Goal: Task Accomplishment & Management: Manage account settings

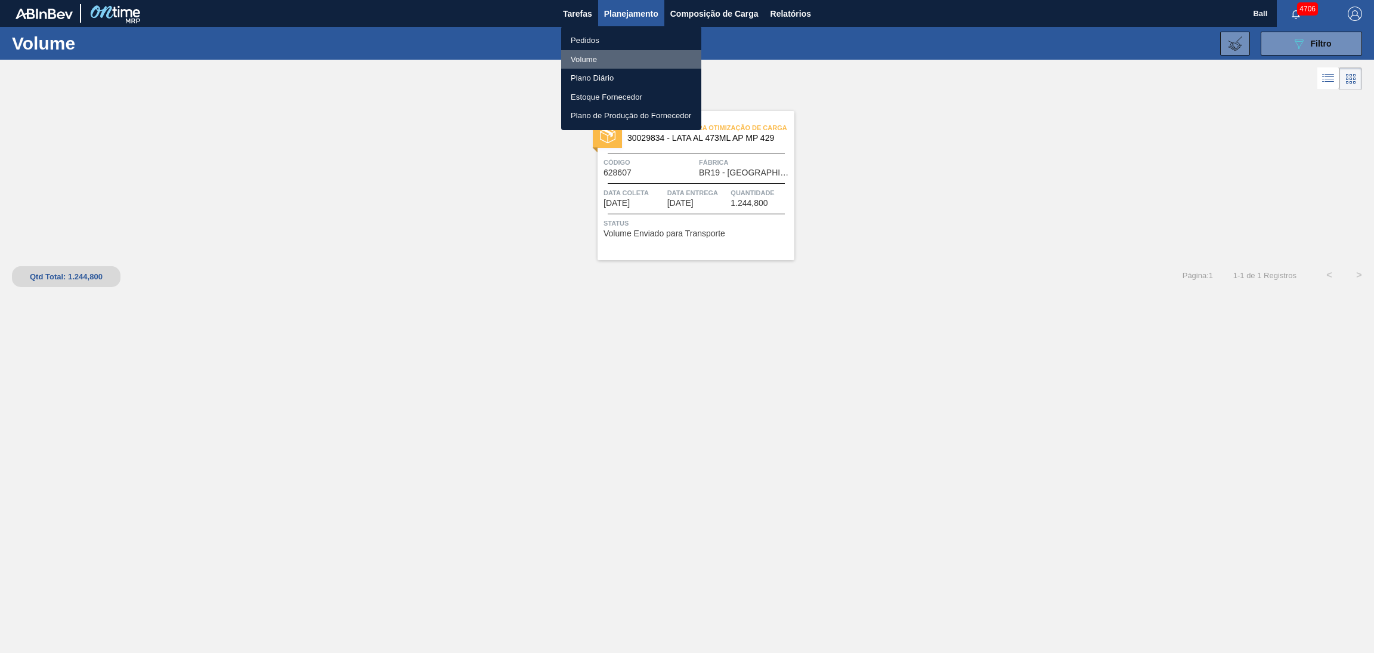
click at [595, 54] on li "Volume" at bounding box center [631, 59] width 140 height 19
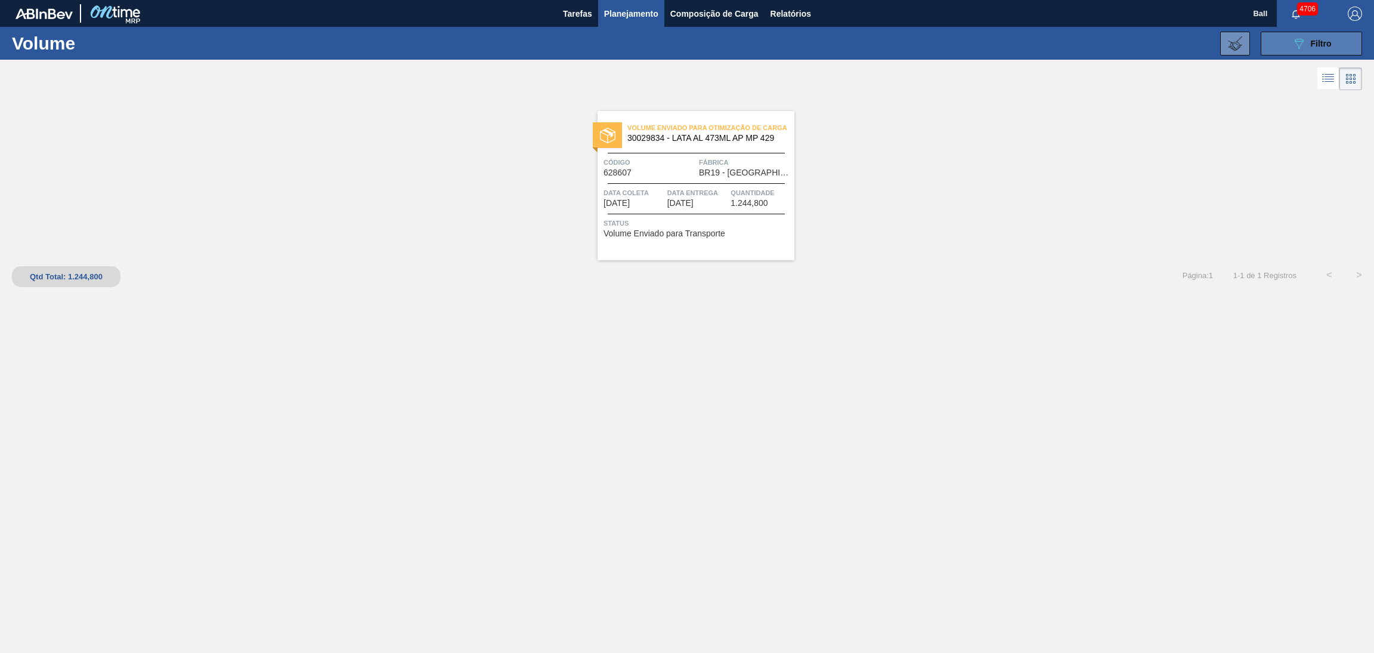
click at [1289, 48] on button "089F7B8B-B2A5-4AFE-B5C0-19BA573D28AC Filtro" at bounding box center [1311, 44] width 101 height 24
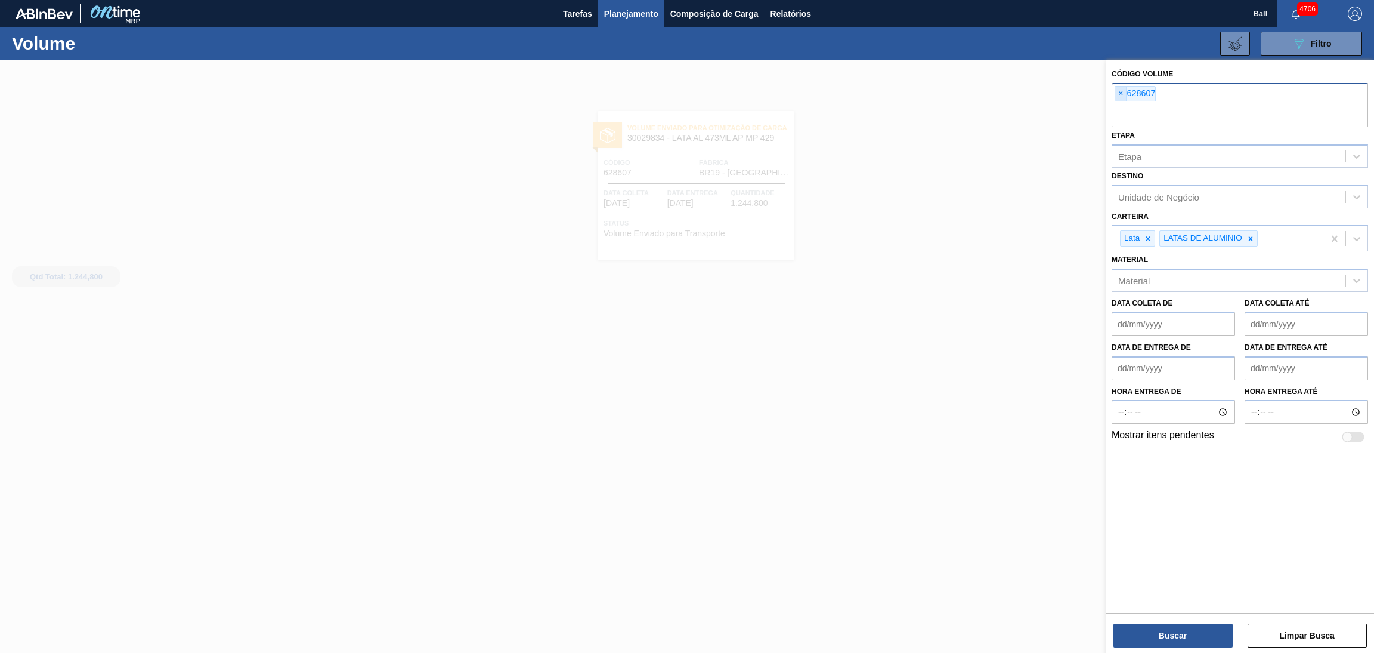
click at [1122, 91] on span "×" at bounding box center [1121, 93] width 11 height 14
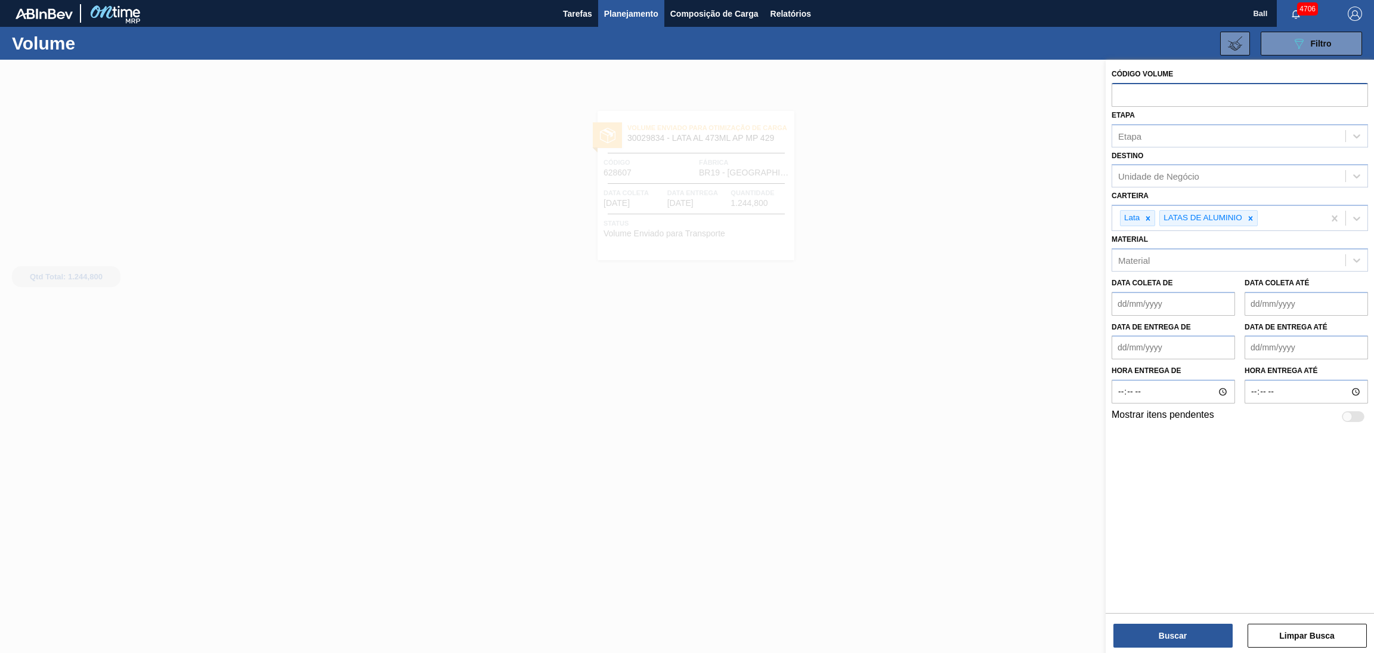
paste input "V629489"
click at [1125, 93] on input "V629489" at bounding box center [1240, 94] width 257 height 23
type input "629489"
click at [1156, 628] on button "Buscar" at bounding box center [1173, 635] width 119 height 24
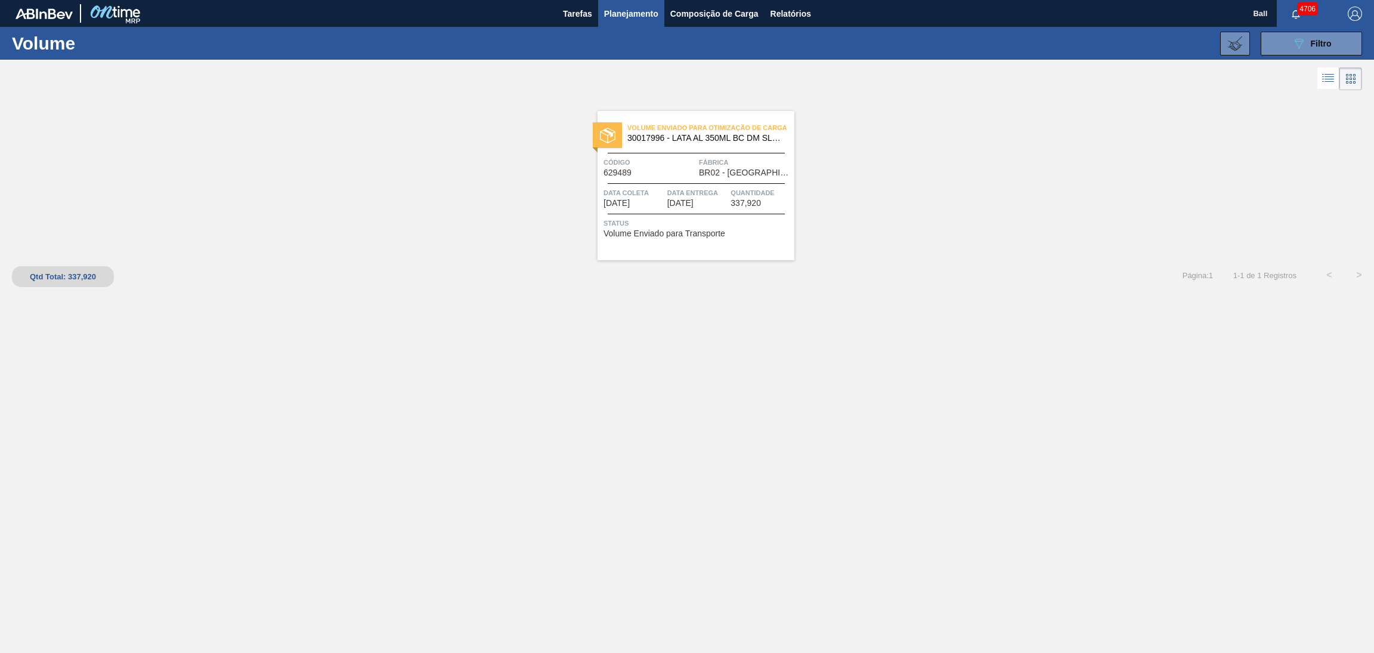
click at [626, 14] on span "Planejamento" at bounding box center [631, 14] width 54 height 14
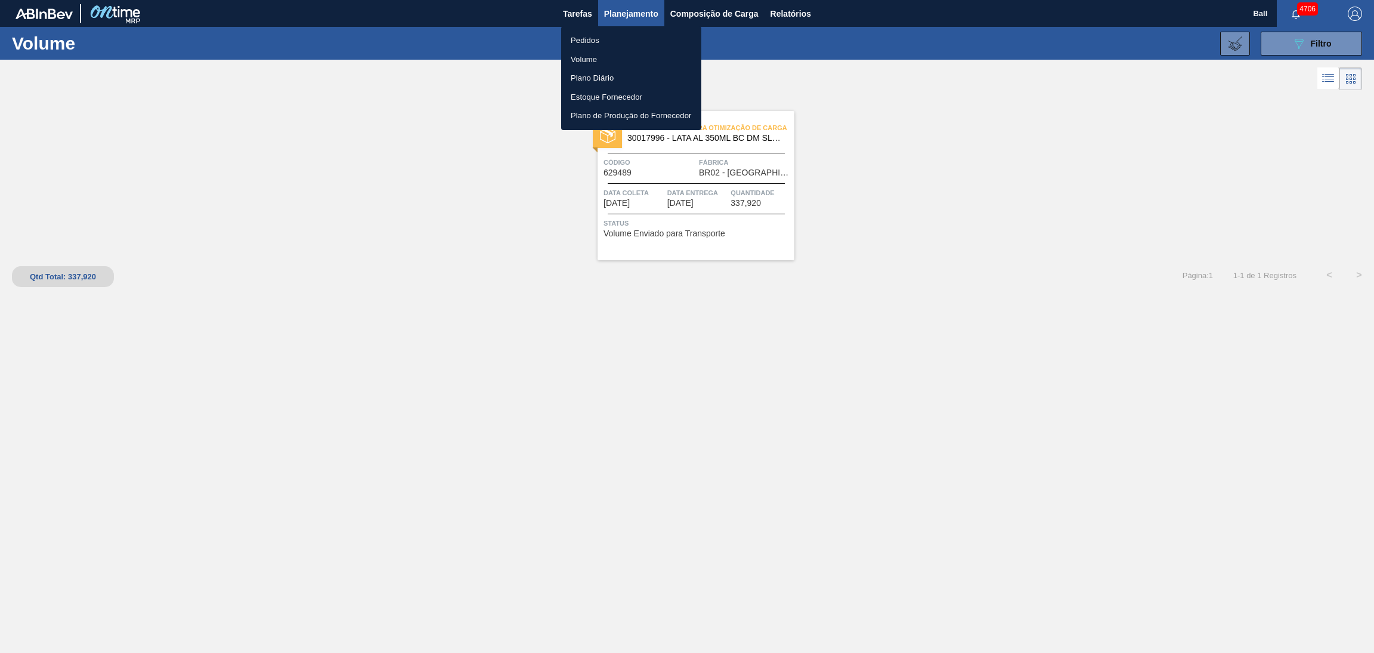
click at [620, 46] on li "Pedidos" at bounding box center [631, 40] width 140 height 19
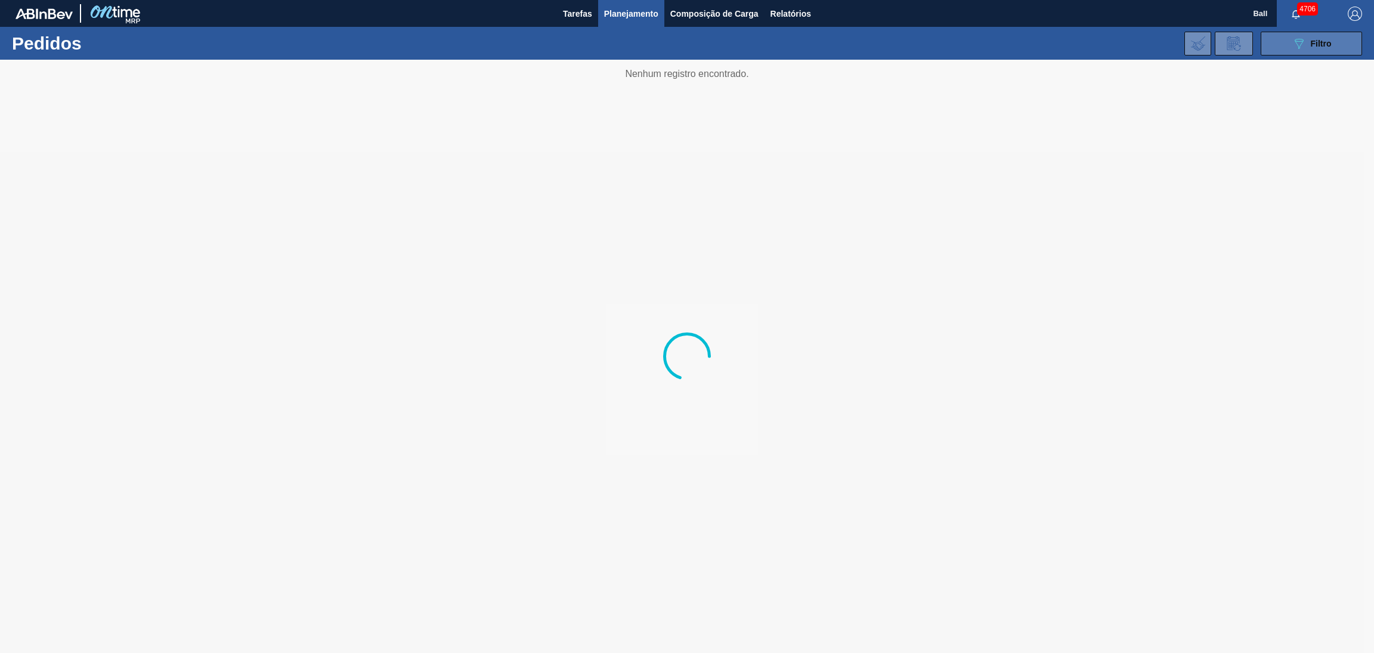
click at [1309, 44] on div "089F7B8B-B2A5-4AFE-B5C0-19BA573D28AC Filtro" at bounding box center [1312, 43] width 40 height 14
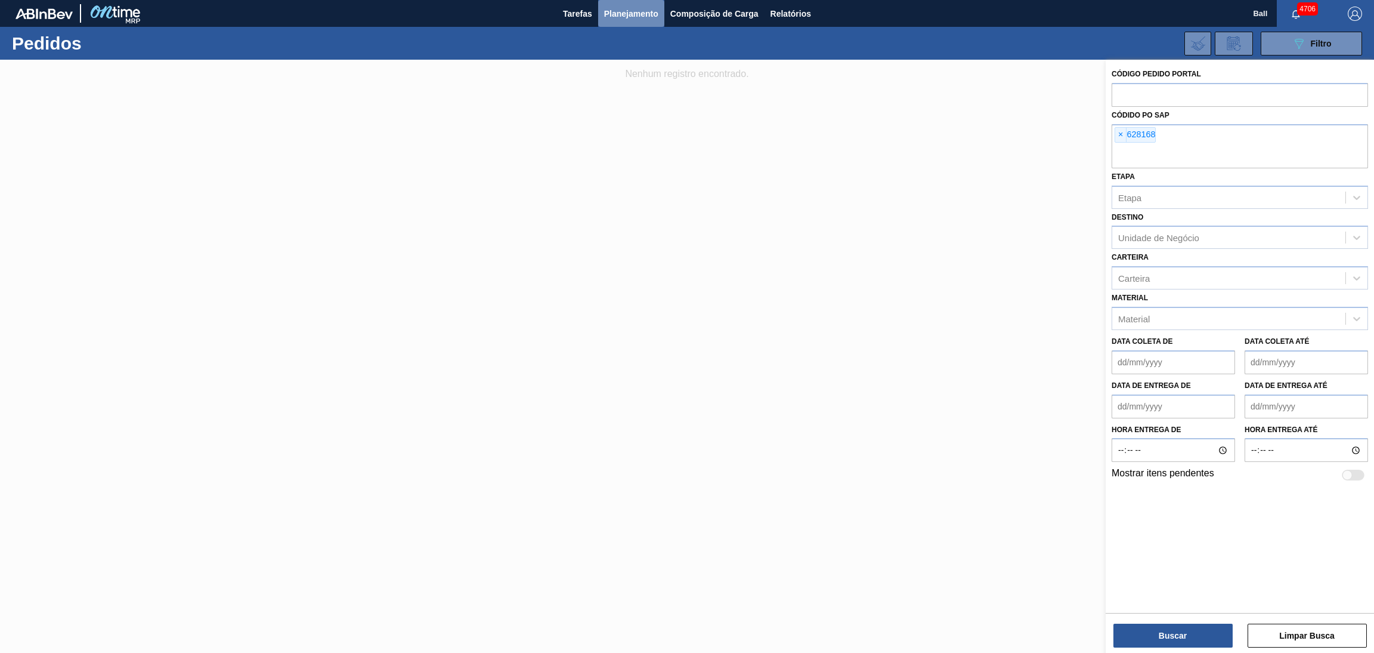
click at [638, 17] on span "Planejamento" at bounding box center [631, 14] width 54 height 14
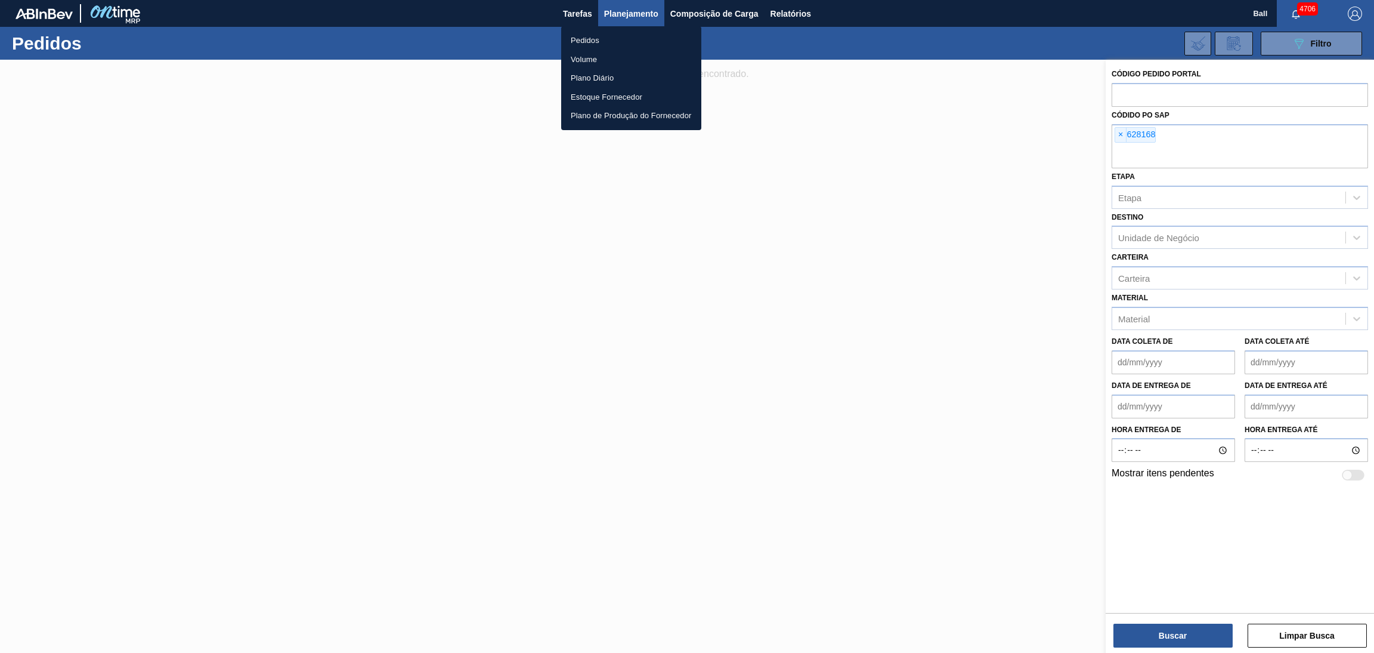
click at [586, 41] on li "Pedidos" at bounding box center [631, 40] width 140 height 19
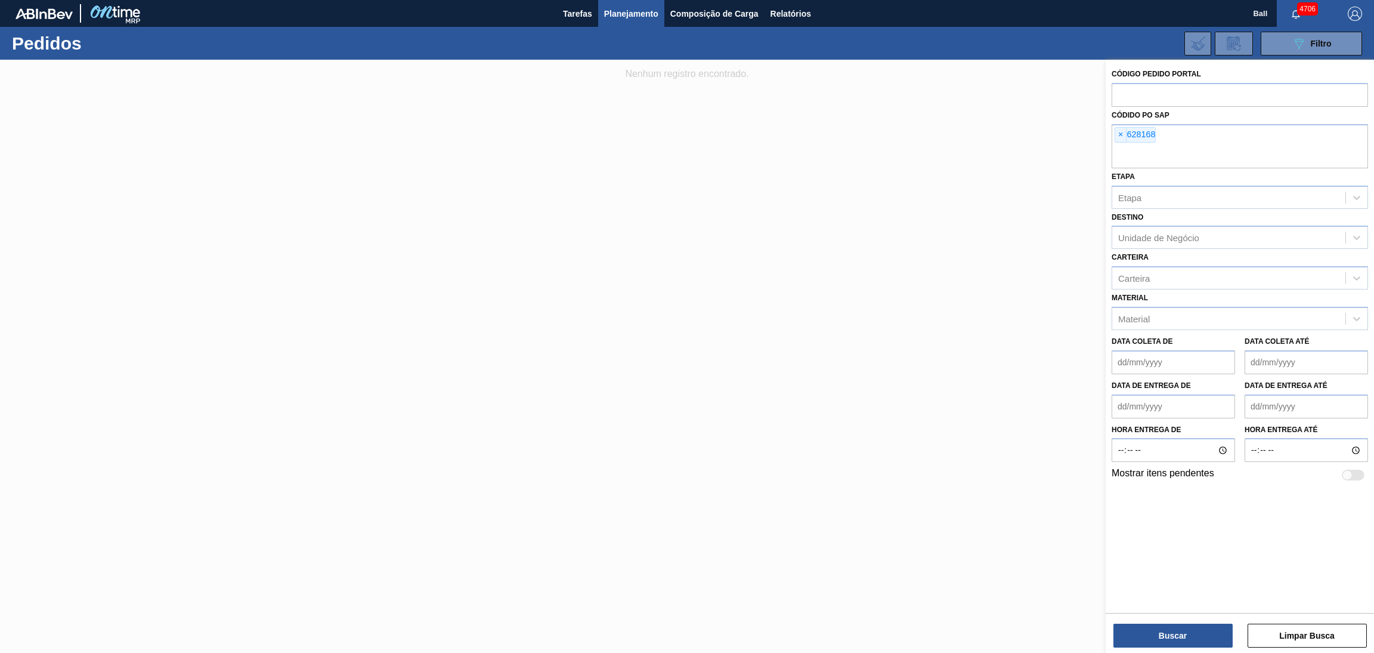
click at [586, 41] on li "Pedidos" at bounding box center [631, 41] width 105 height 11
click at [638, 262] on div at bounding box center [687, 386] width 1374 height 653
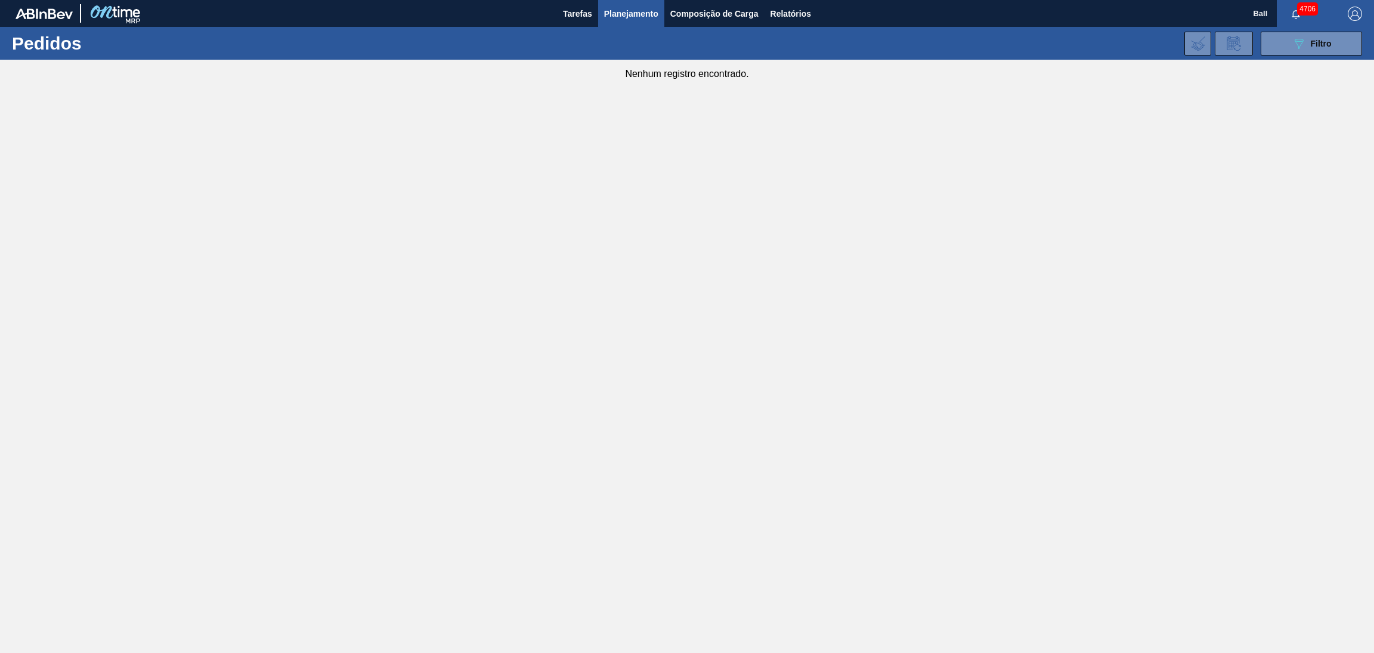
click at [639, 262] on div at bounding box center [687, 386] width 1374 height 653
click at [1293, 48] on icon "089F7B8B-B2A5-4AFE-B5C0-19BA573D28AC" at bounding box center [1299, 43] width 14 height 14
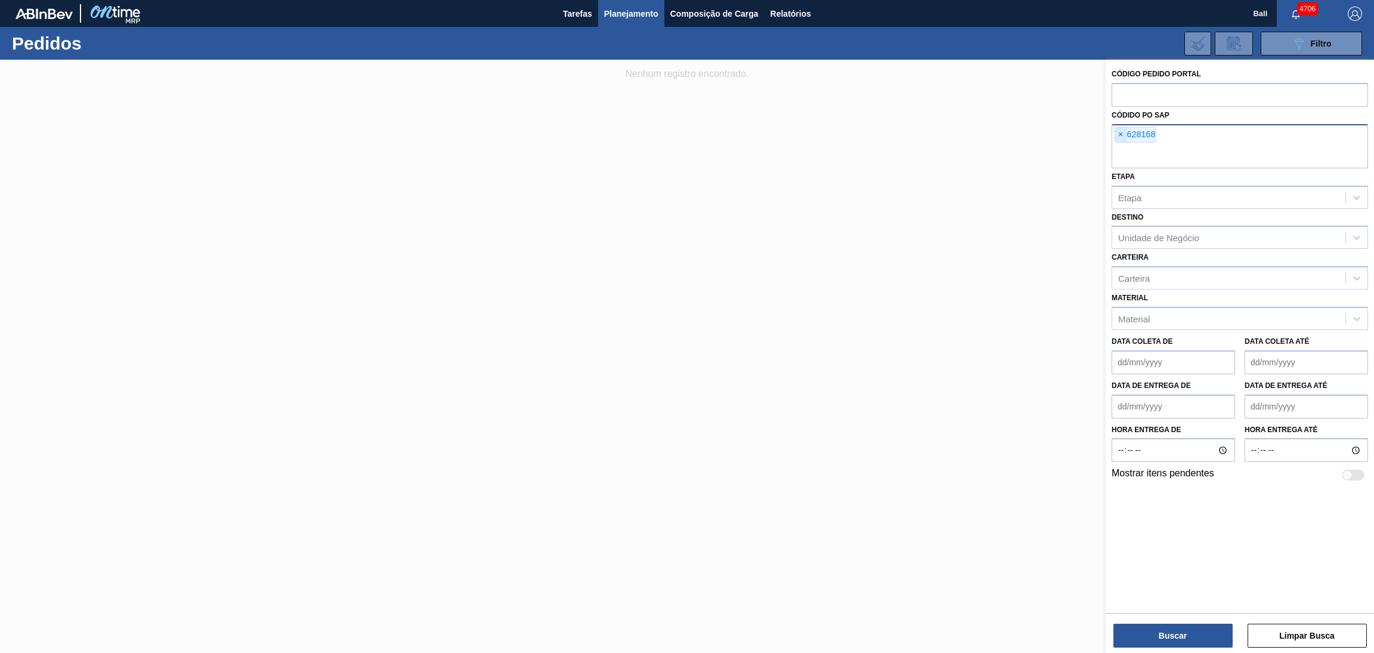
click at [1121, 129] on span "×" at bounding box center [1121, 135] width 11 height 14
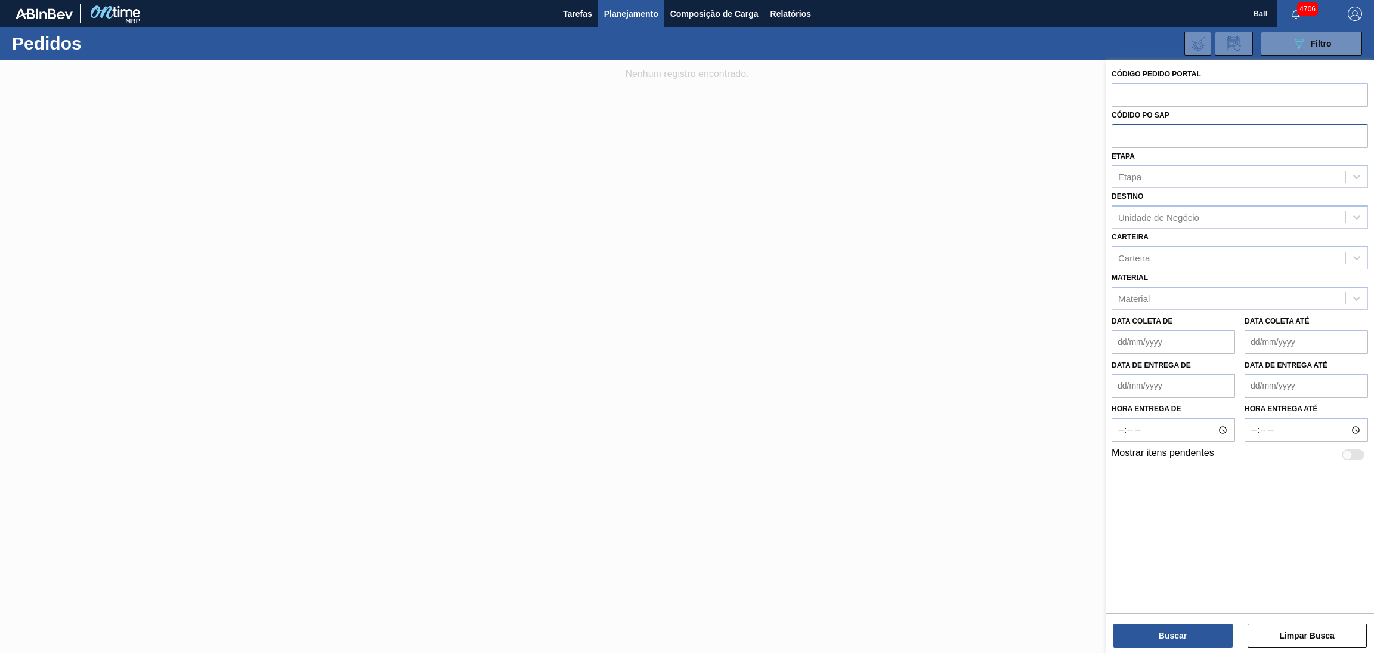
paste input "5800390500"
type input "5800390500"
click at [1136, 627] on button "Buscar" at bounding box center [1173, 635] width 119 height 24
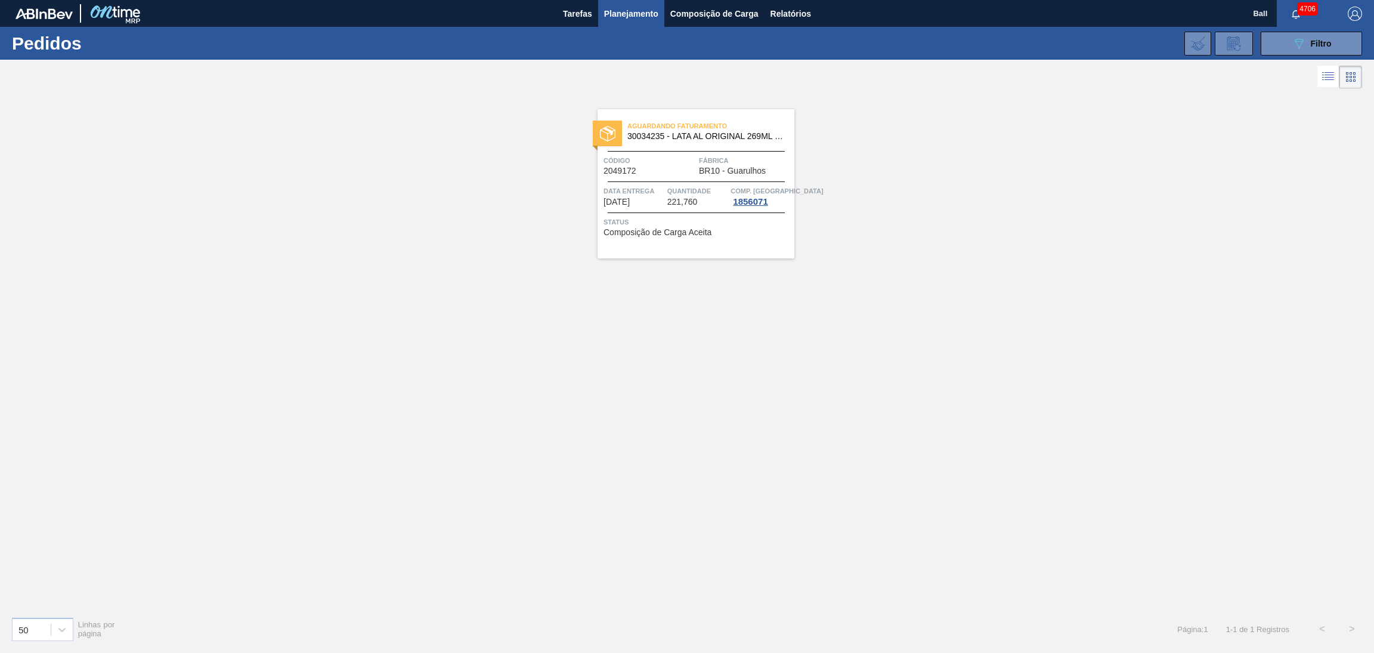
click at [679, 187] on span "Quantidade" at bounding box center [698, 191] width 61 height 12
click at [1307, 34] on button "089F7B8B-B2A5-4AFE-B5C0-19BA573D28AC Filtro" at bounding box center [1311, 44] width 101 height 24
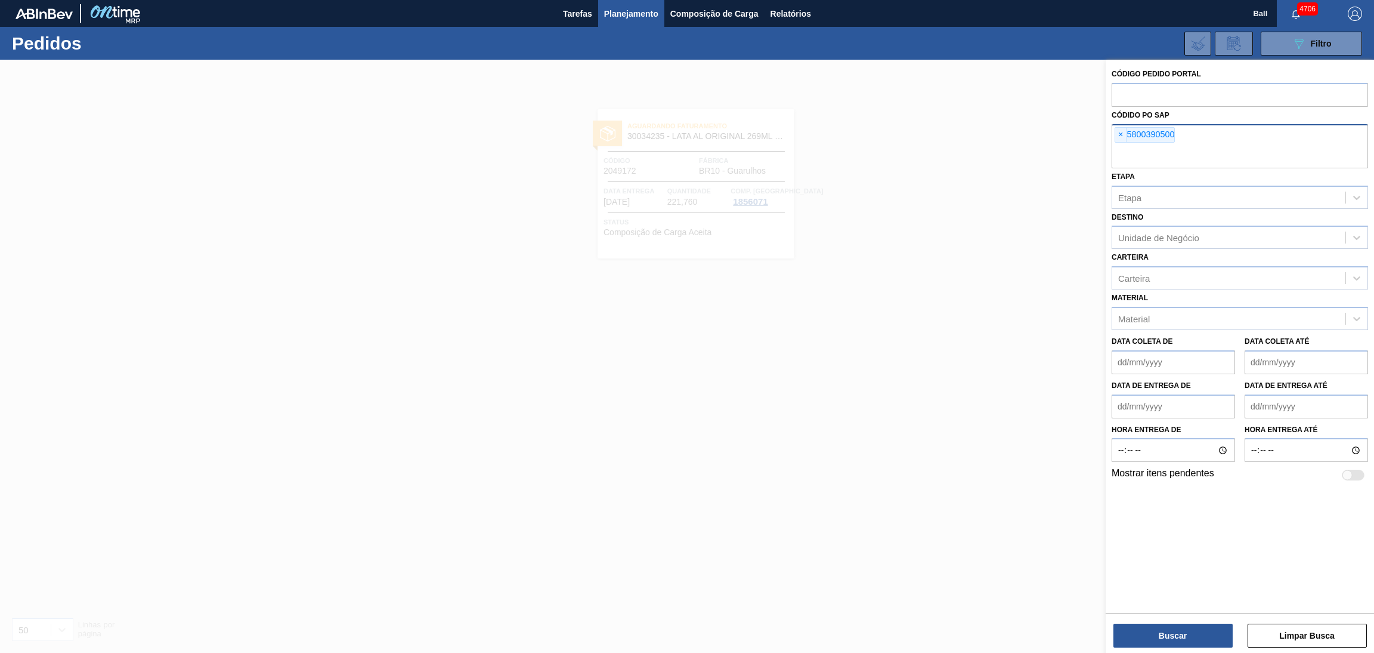
click at [1212, 144] on div "× 5800390500" at bounding box center [1240, 146] width 257 height 44
paste input "5800390502"
type input "5800390502"
click at [985, 280] on div at bounding box center [687, 386] width 1374 height 653
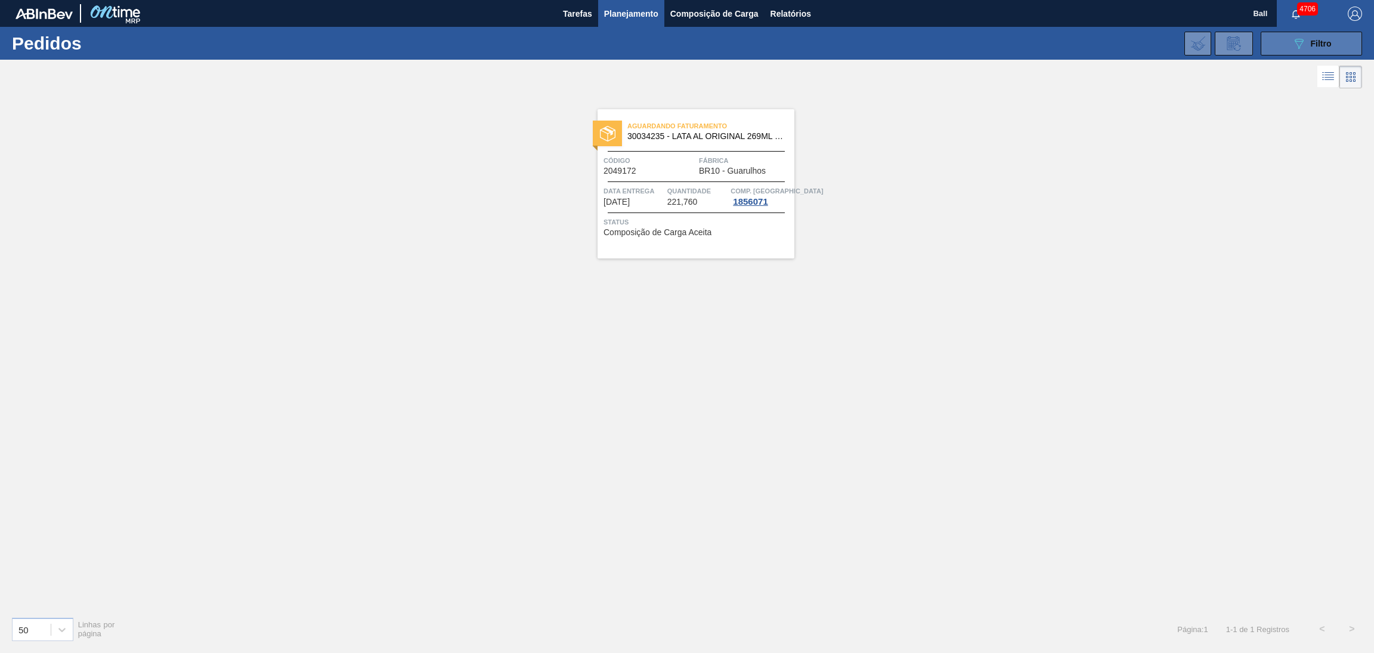
click at [1302, 53] on button "089F7B8B-B2A5-4AFE-B5C0-19BA573D28AC Filtro" at bounding box center [1311, 44] width 101 height 24
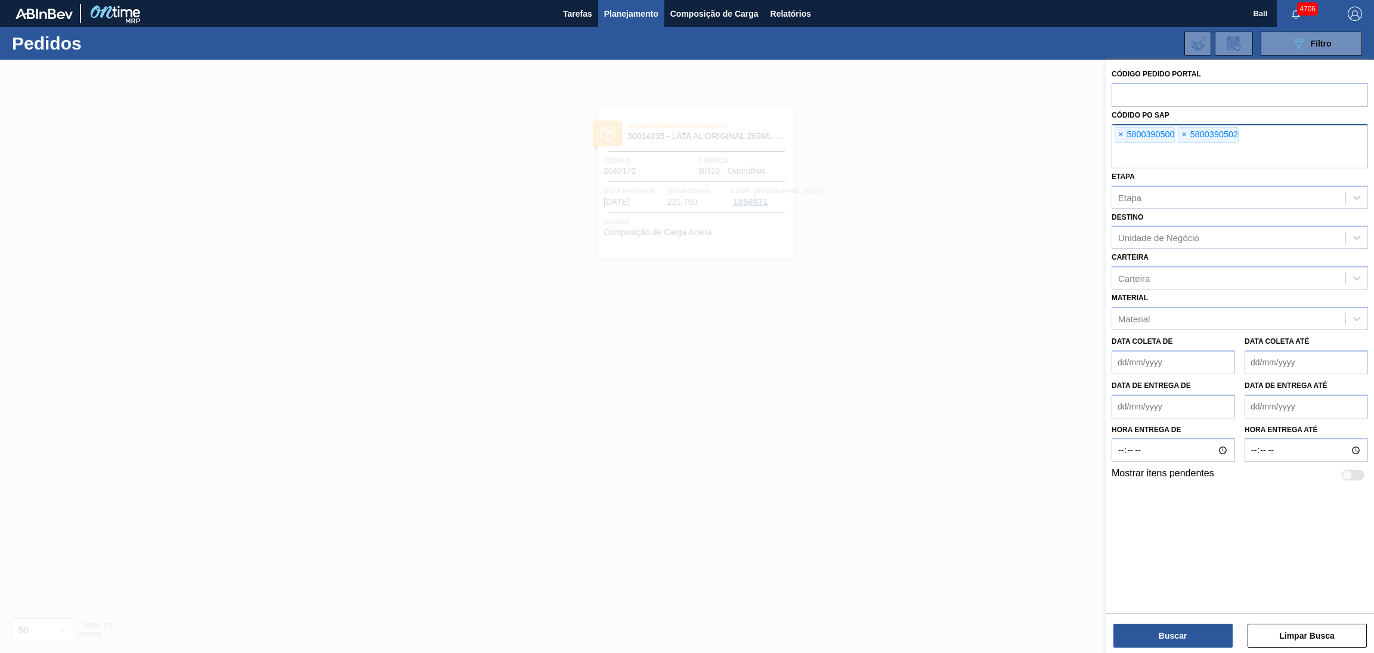
click at [1233, 159] on input "text" at bounding box center [1240, 157] width 257 height 23
paste input "5800390503"
type input "5800390503"
click at [1156, 634] on button "Buscar" at bounding box center [1173, 635] width 119 height 24
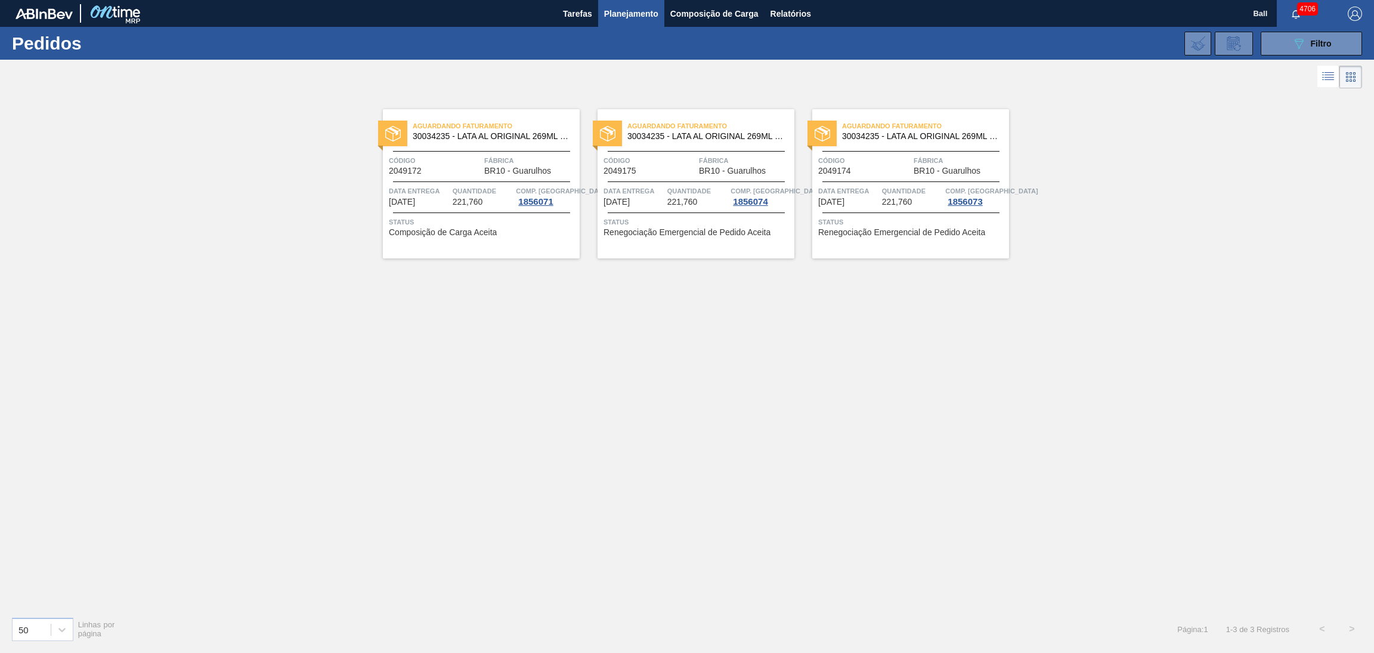
click at [912, 202] on span "221,760" at bounding box center [897, 201] width 30 height 9
click at [445, 194] on span "Data Entrega" at bounding box center [419, 191] width 61 height 12
click at [1326, 84] on li at bounding box center [1329, 76] width 22 height 21
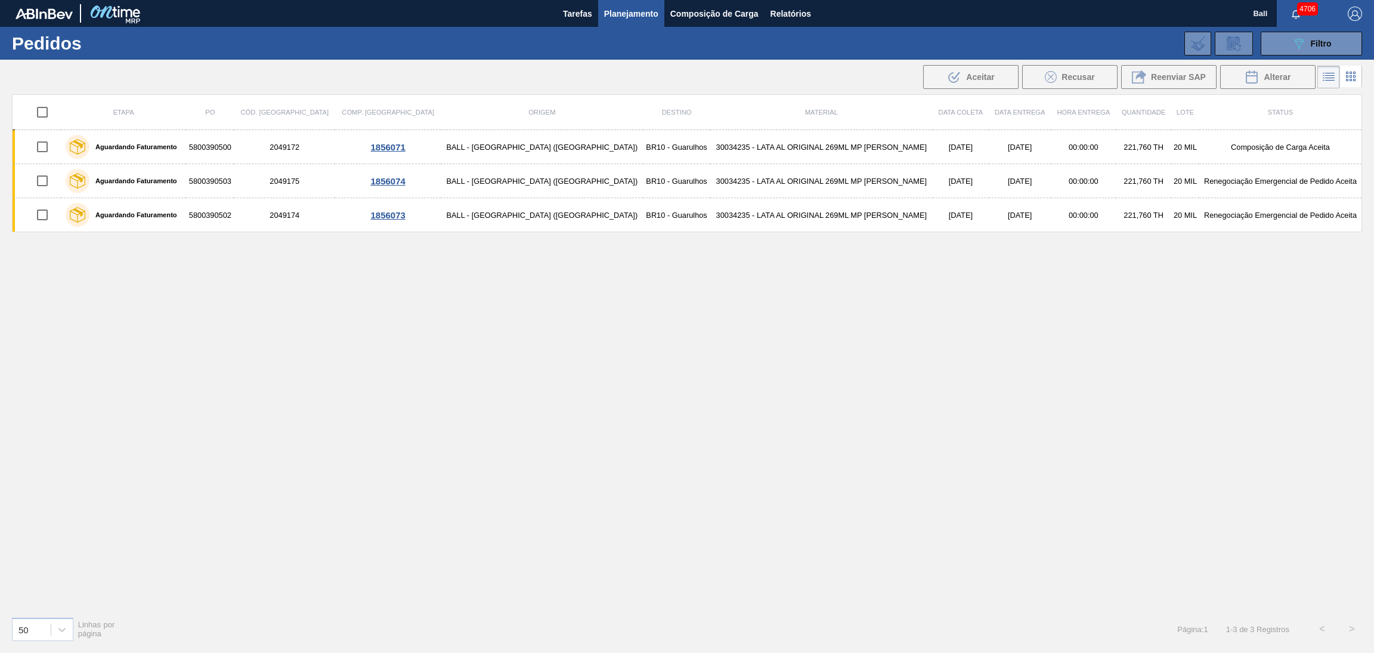
click at [45, 107] on input "checkbox" at bounding box center [42, 112] width 25 height 25
checkbox input "true"
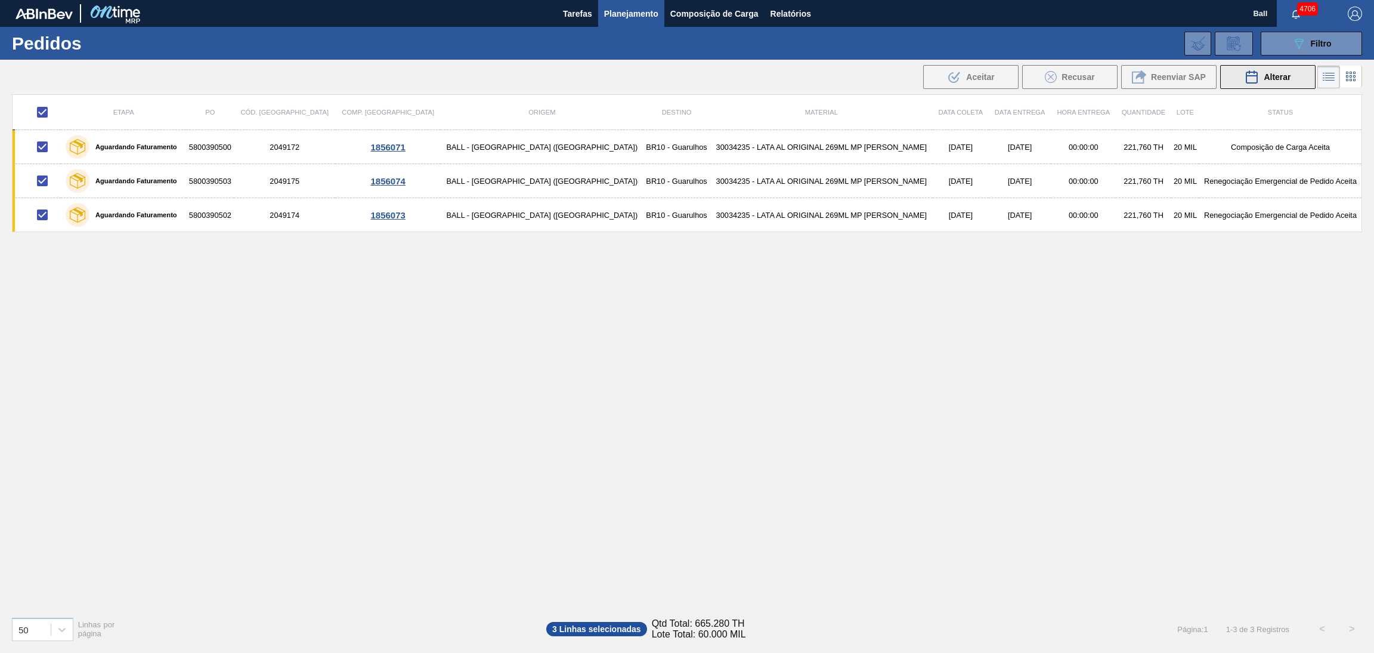
click at [1290, 81] on span "Alterar" at bounding box center [1277, 77] width 27 height 10
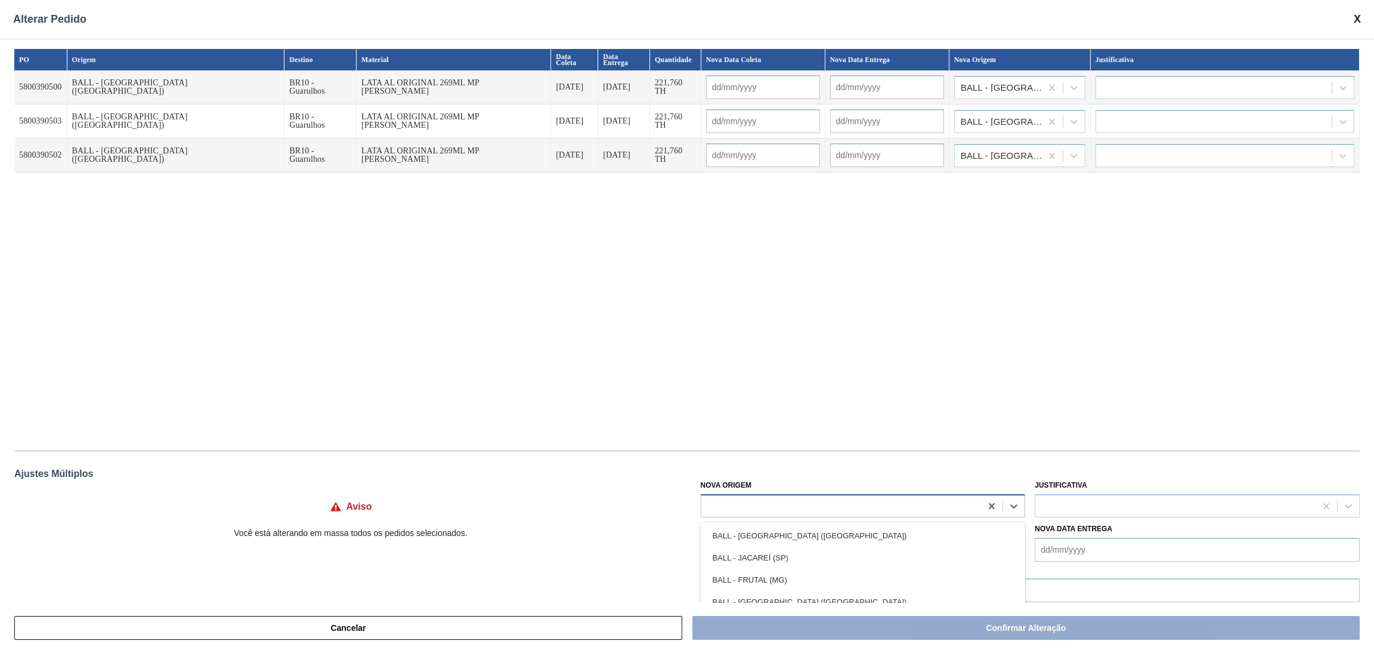
click at [774, 498] on div at bounding box center [842, 505] width 280 height 17
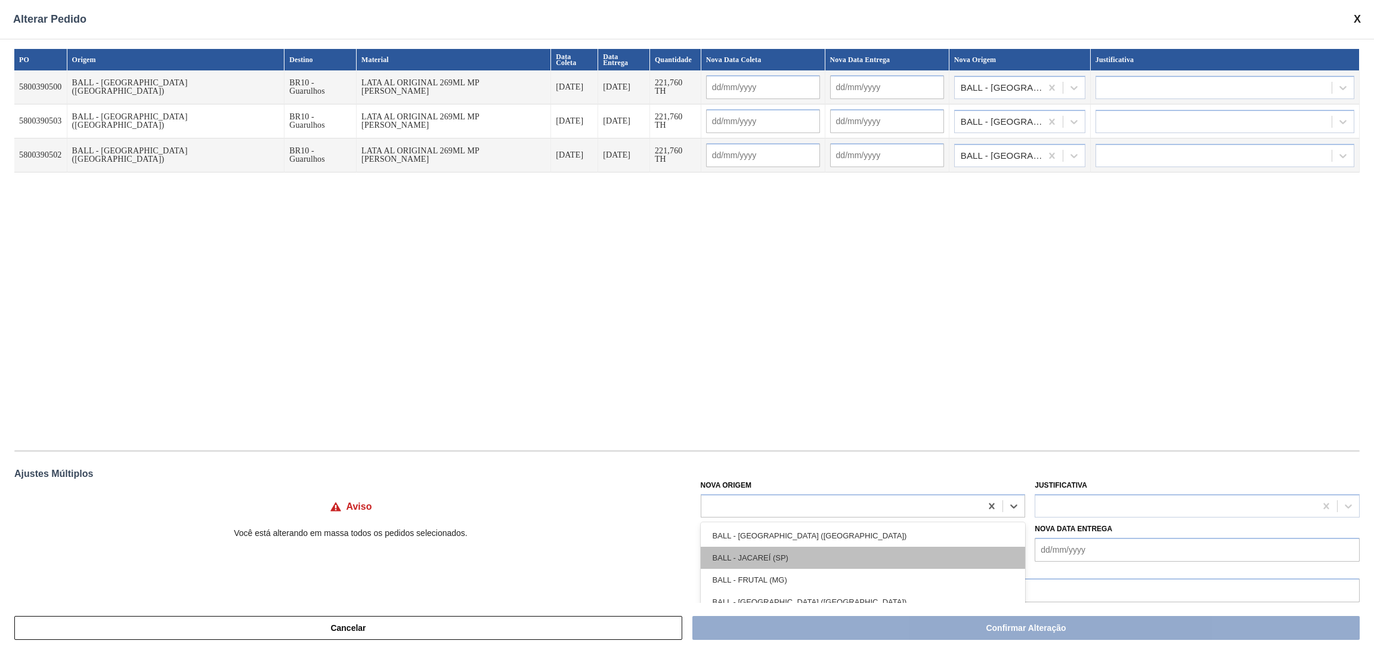
click at [769, 556] on div "BALL - JACAREÍ (SP)" at bounding box center [863, 557] width 325 height 22
type input "[DATE]"
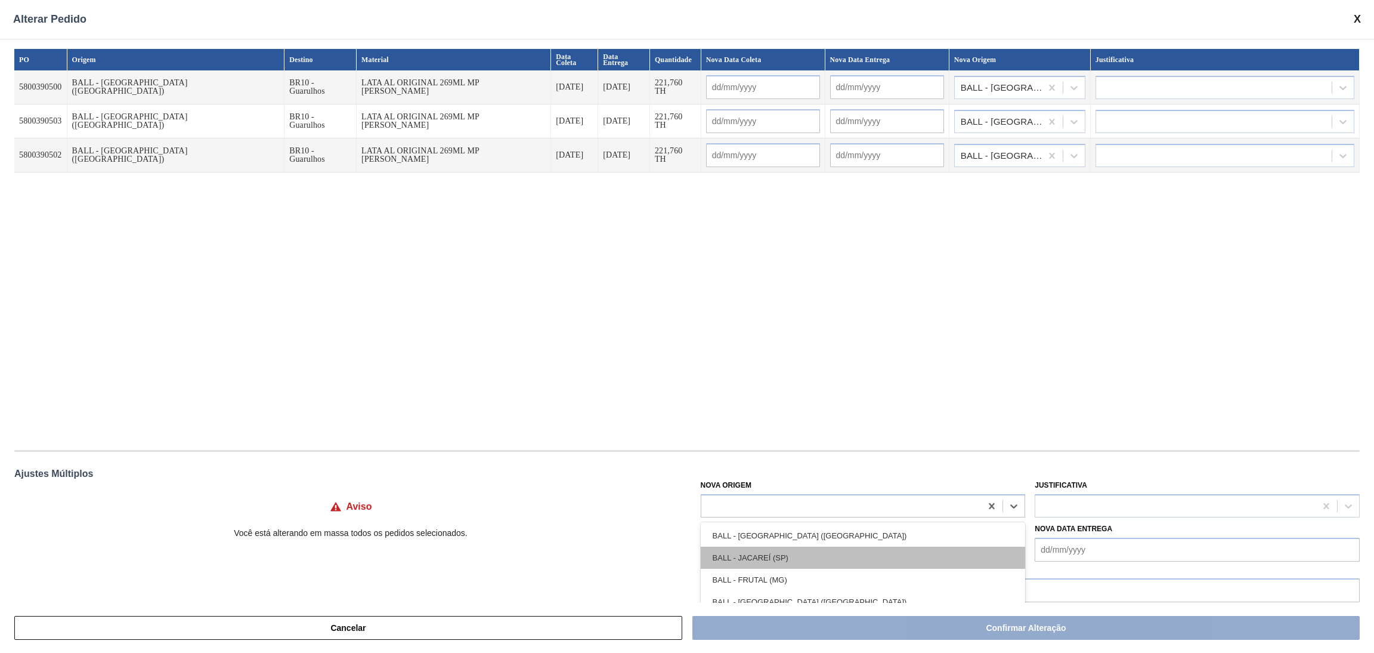
type input "[DATE]"
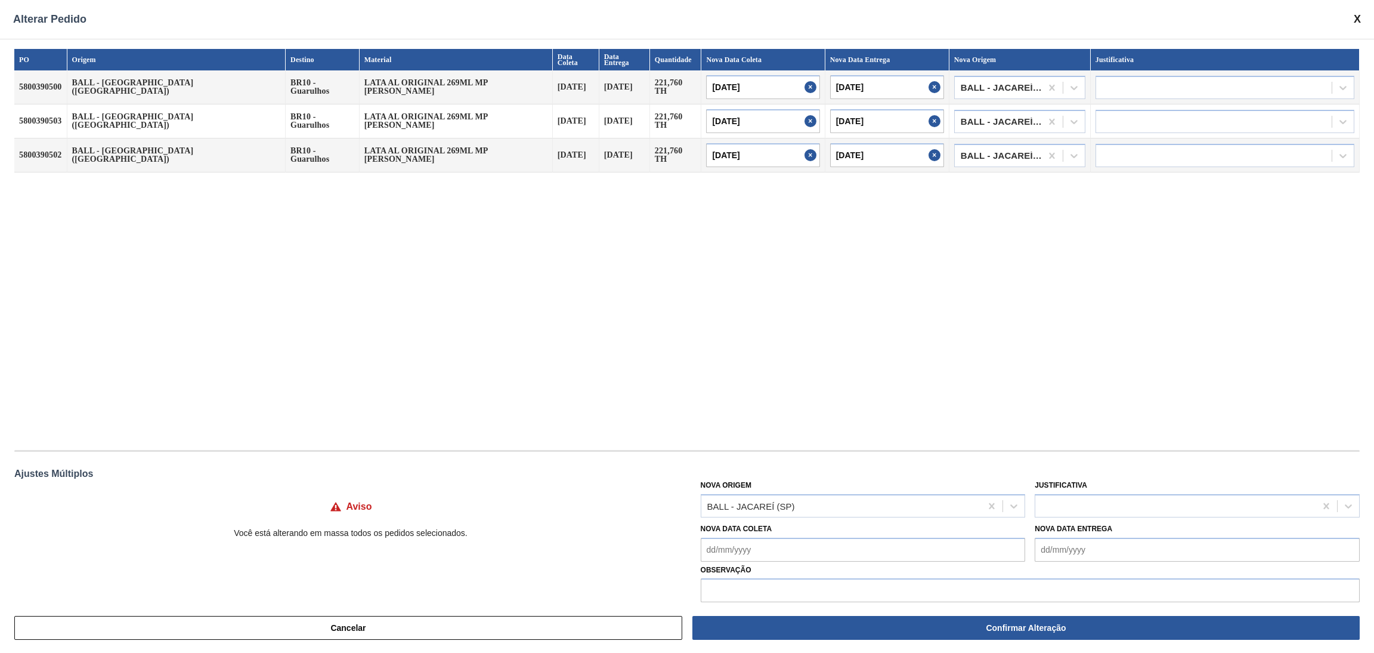
click at [821, 410] on div "PO Origem Destino Material Data Coleta Data Entrega Quantidade Nova Data Coleta…" at bounding box center [687, 243] width 1346 height 389
click at [783, 587] on input "text" at bounding box center [1030, 590] width 659 height 24
type input "AG CAÇAPAVA"
click at [913, 413] on div "PO Origem Destino Material Data Coleta Data Entrega Quantidade Nova Data Coleta…" at bounding box center [687, 243] width 1346 height 389
click at [1125, 515] on div at bounding box center [1197, 505] width 325 height 23
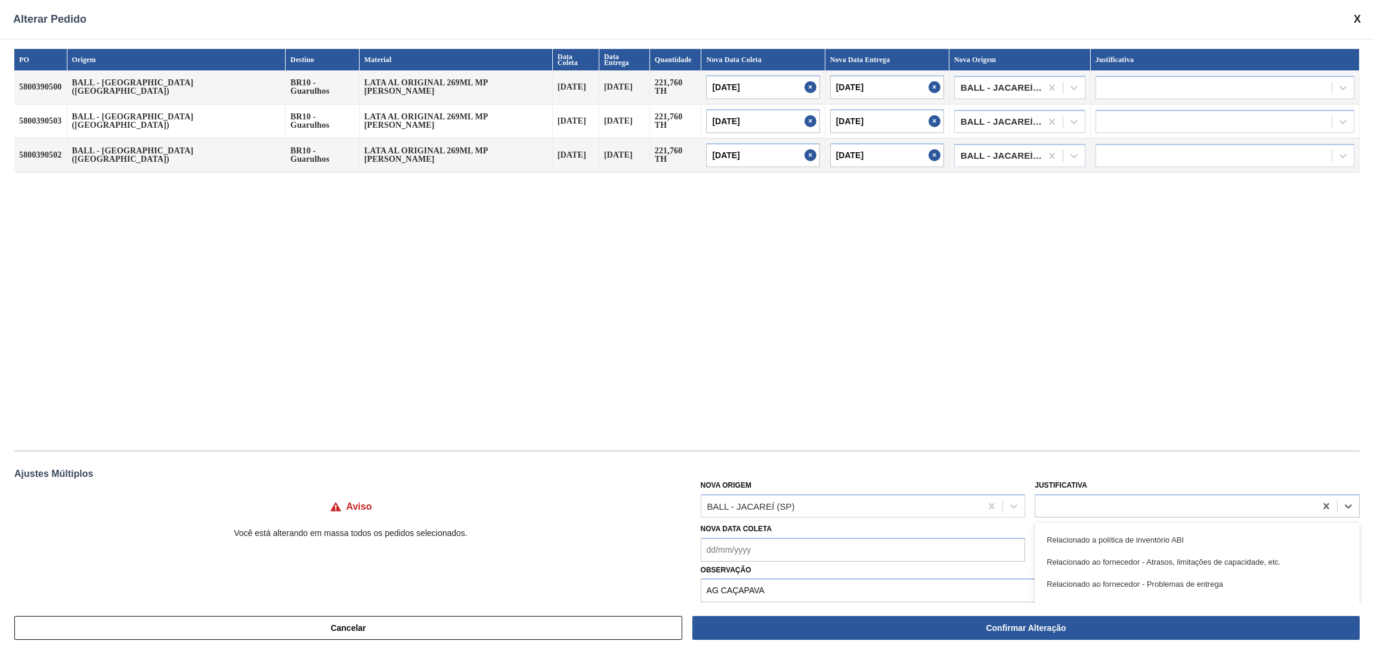
scroll to position [268, 0]
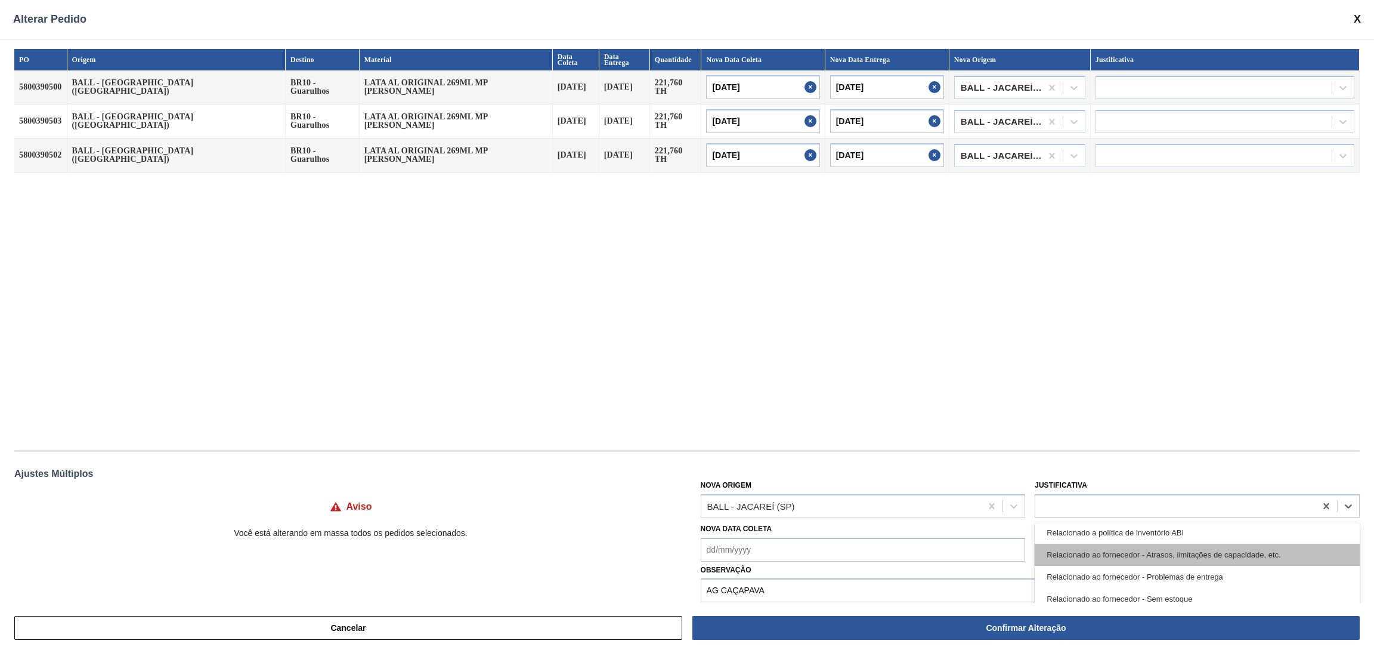
click at [1175, 555] on div "Relacionado ao fornecedor - Atrasos, limitações de capacidade, etc." at bounding box center [1197, 554] width 325 height 22
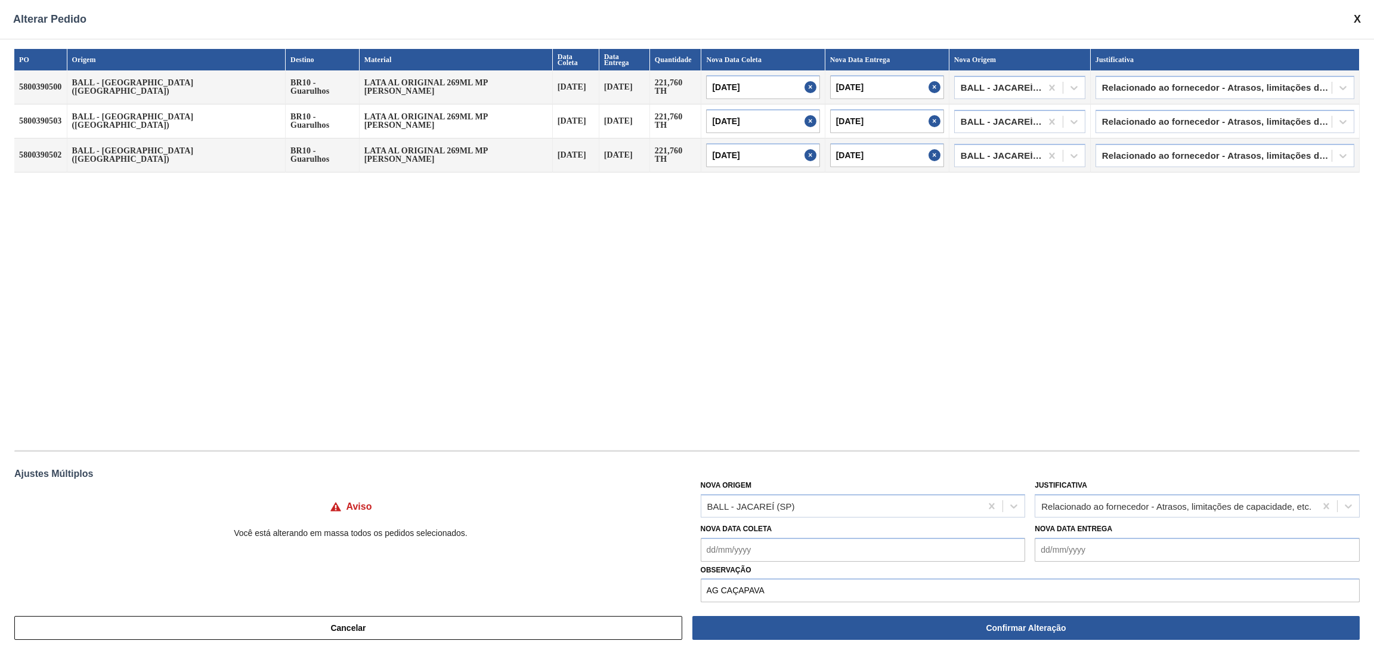
click at [1147, 384] on div "PO Origem Destino Material Data Coleta Data Entrega Quantidade Nova Data Coleta…" at bounding box center [687, 243] width 1346 height 389
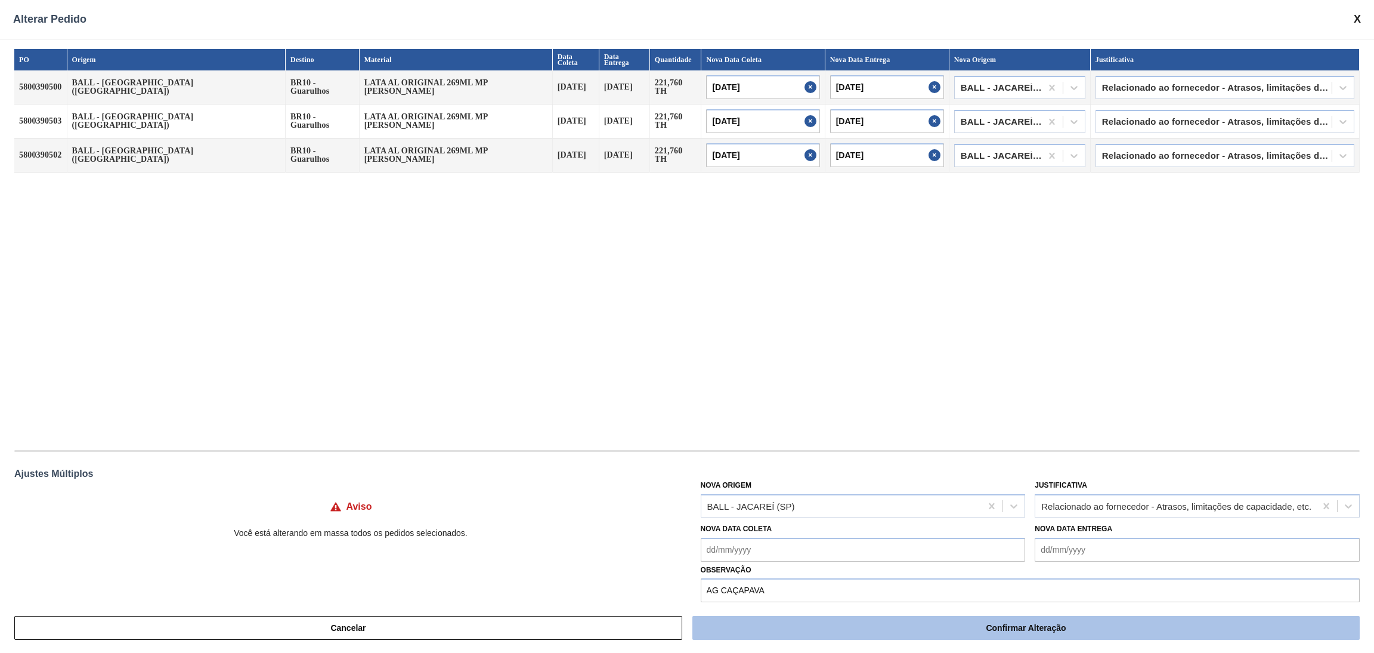
click at [911, 632] on button "Confirmar Alteração" at bounding box center [1027, 628] width 668 height 24
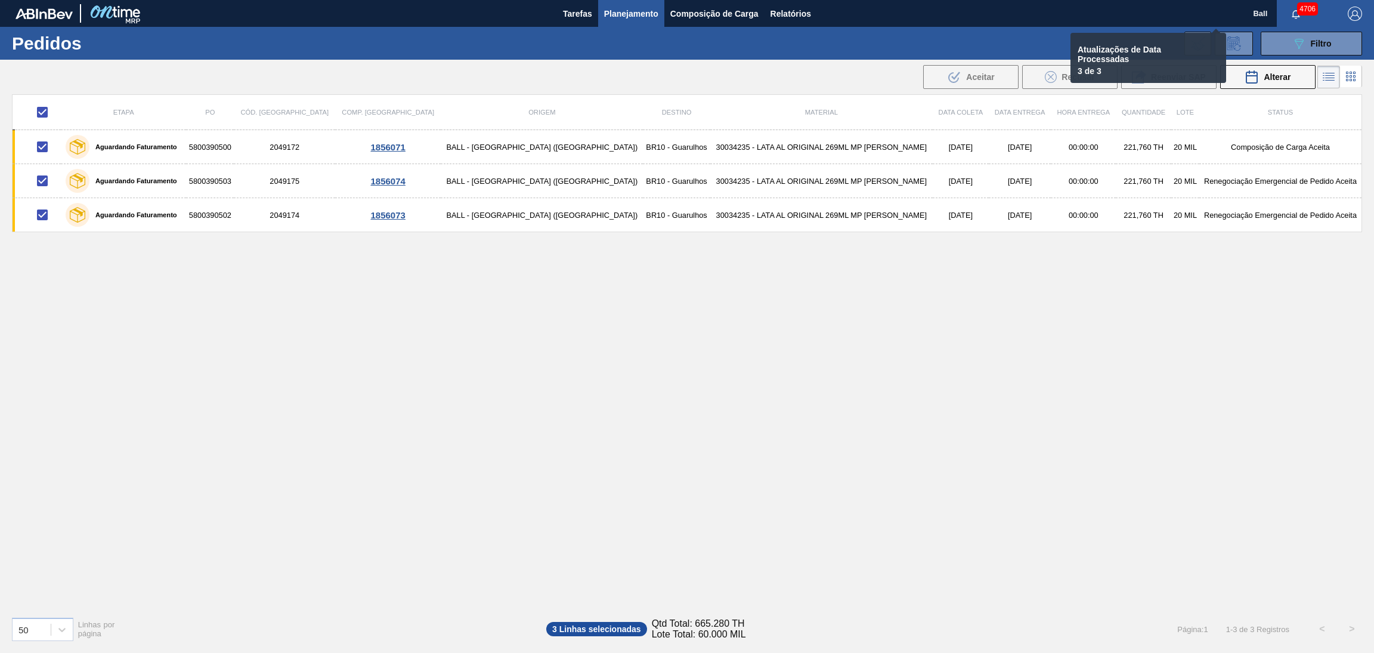
checkbox input "false"
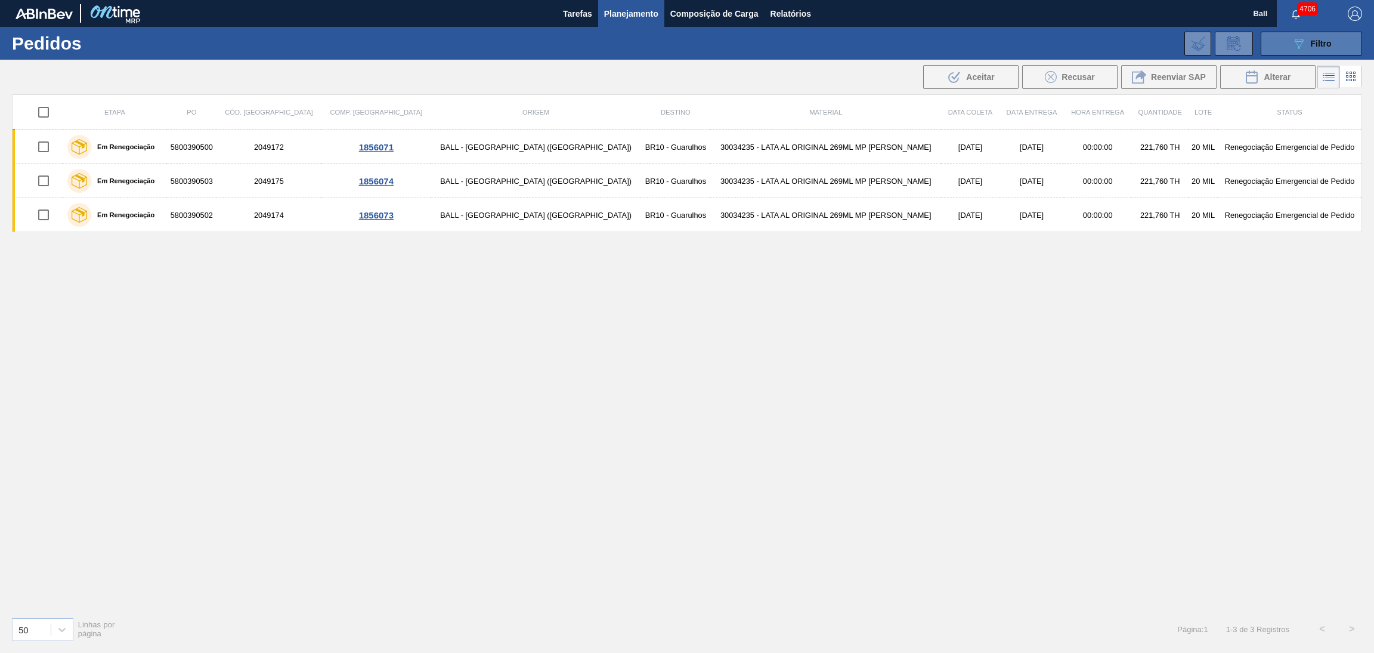
click at [1313, 50] on div "089F7B8B-B2A5-4AFE-B5C0-19BA573D28AC Filtro" at bounding box center [1312, 43] width 40 height 14
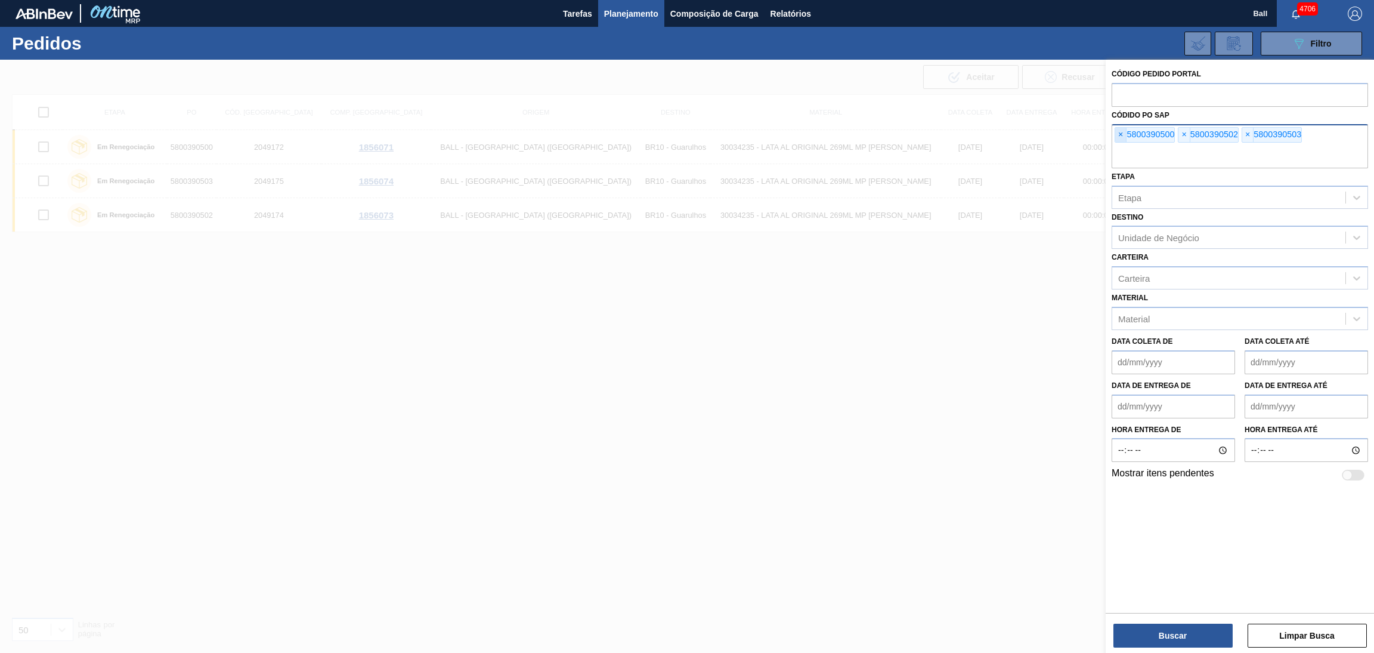
click at [1125, 134] on span "×" at bounding box center [1121, 135] width 11 height 14
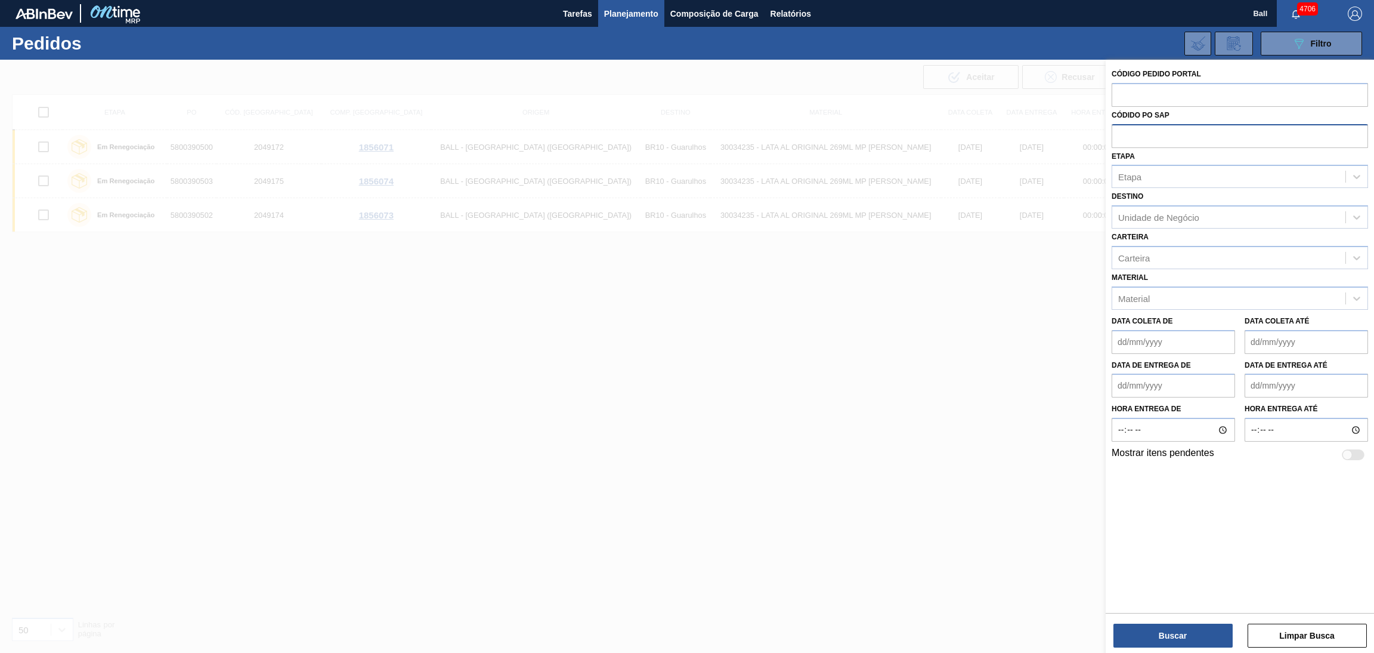
paste input "5800390865"
type input "5800390865"
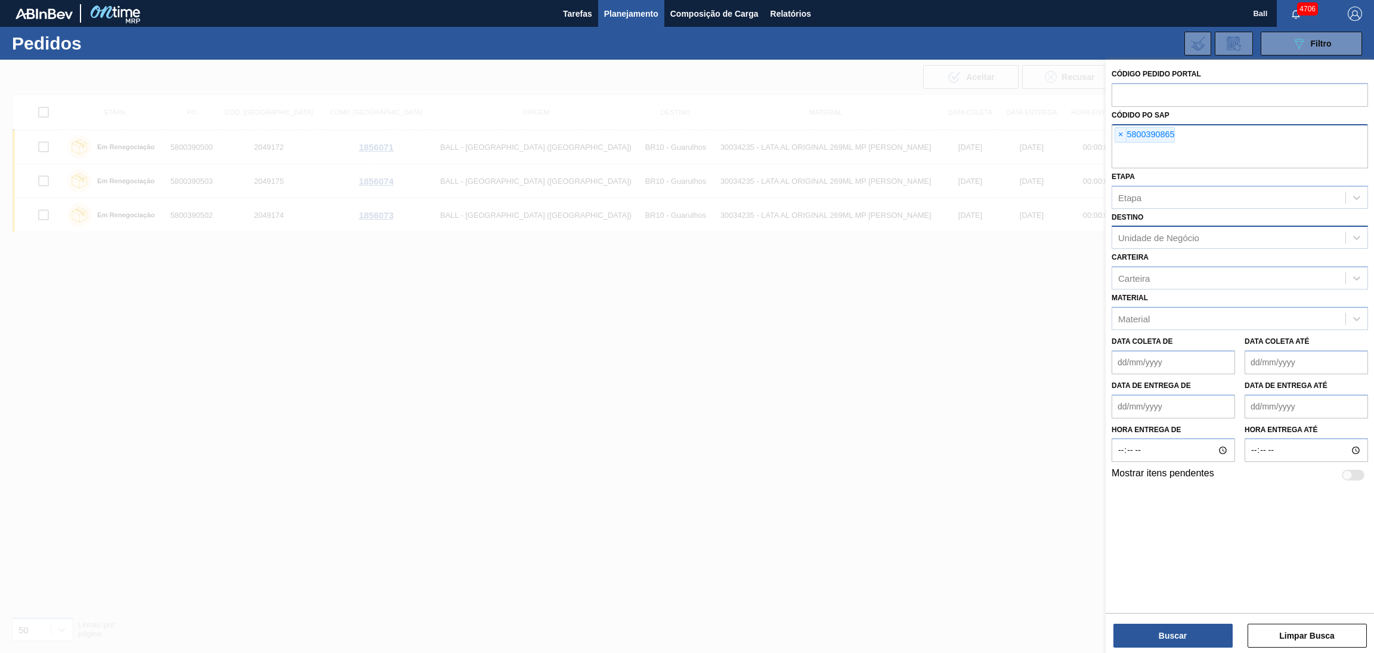
paste input "5800390866"
type input "5800390866"
paste input "5800390867"
type input "5800390867"
paste input "5800390858"
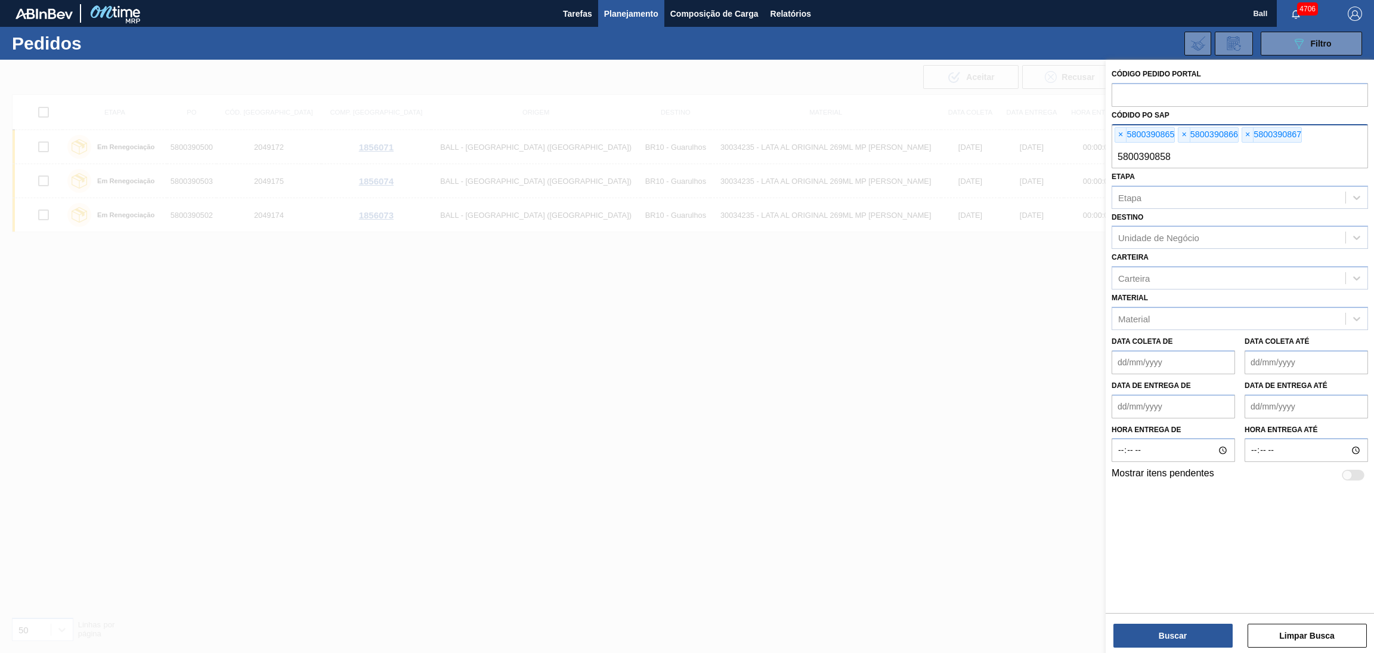
type input "5800390858"
paste input "5800390859"
type input "5800390859"
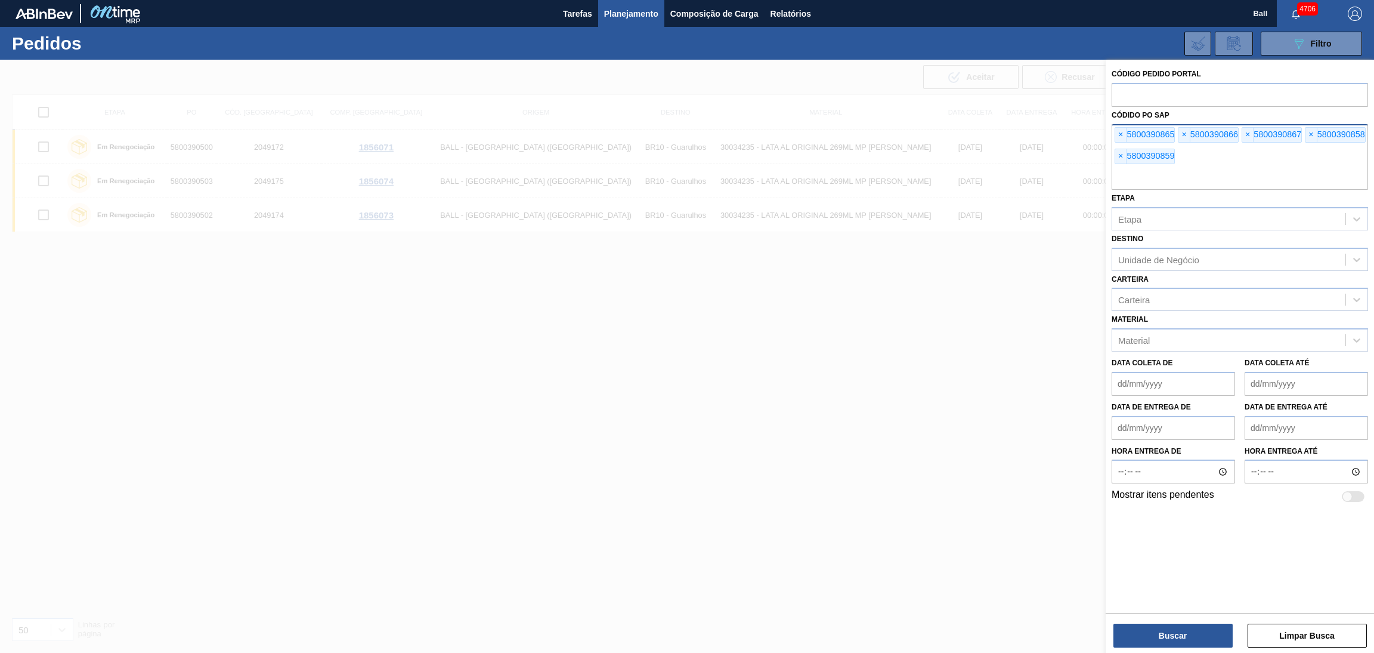
paste input "5800390860"
type input "5800390860"
click at [1191, 164] on div "× 5800390865 × 5800390866 × 5800390867 × 5800390858 × 5800390859" at bounding box center [1240, 157] width 257 height 66
click at [1175, 631] on button "Buscar" at bounding box center [1173, 635] width 119 height 24
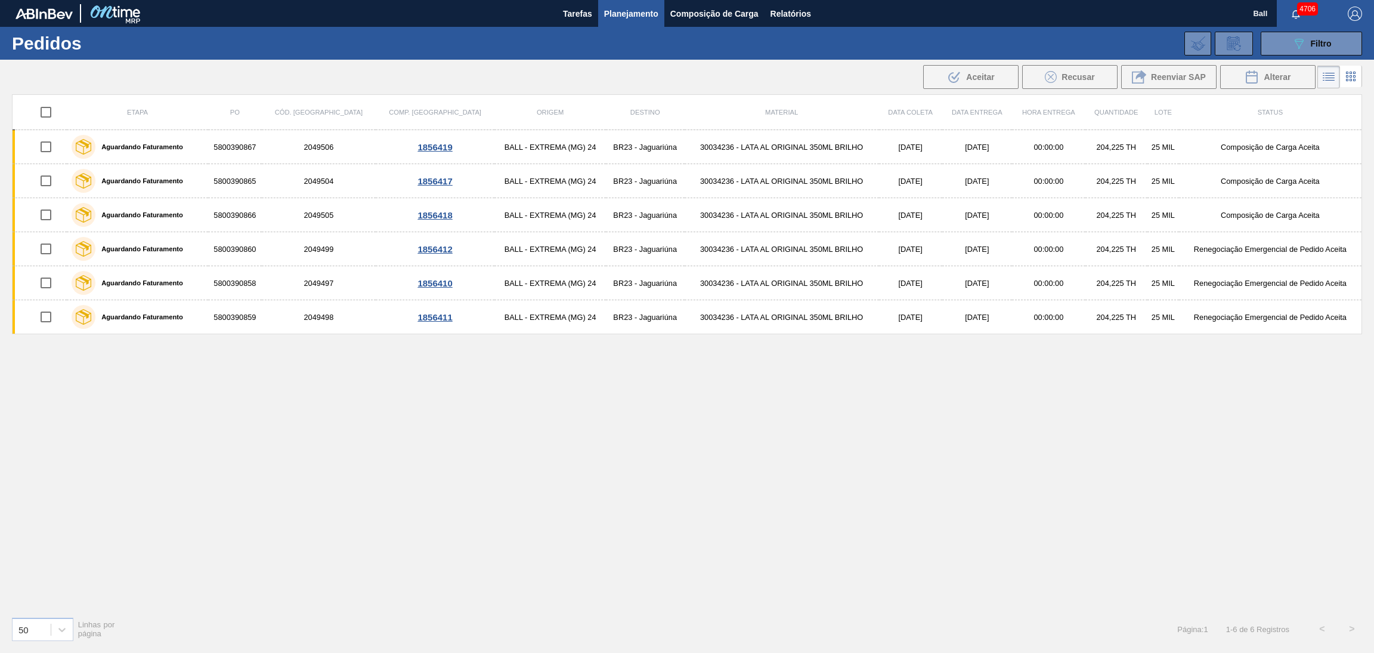
click at [45, 112] on input "checkbox" at bounding box center [45, 112] width 25 height 25
checkbox input "true"
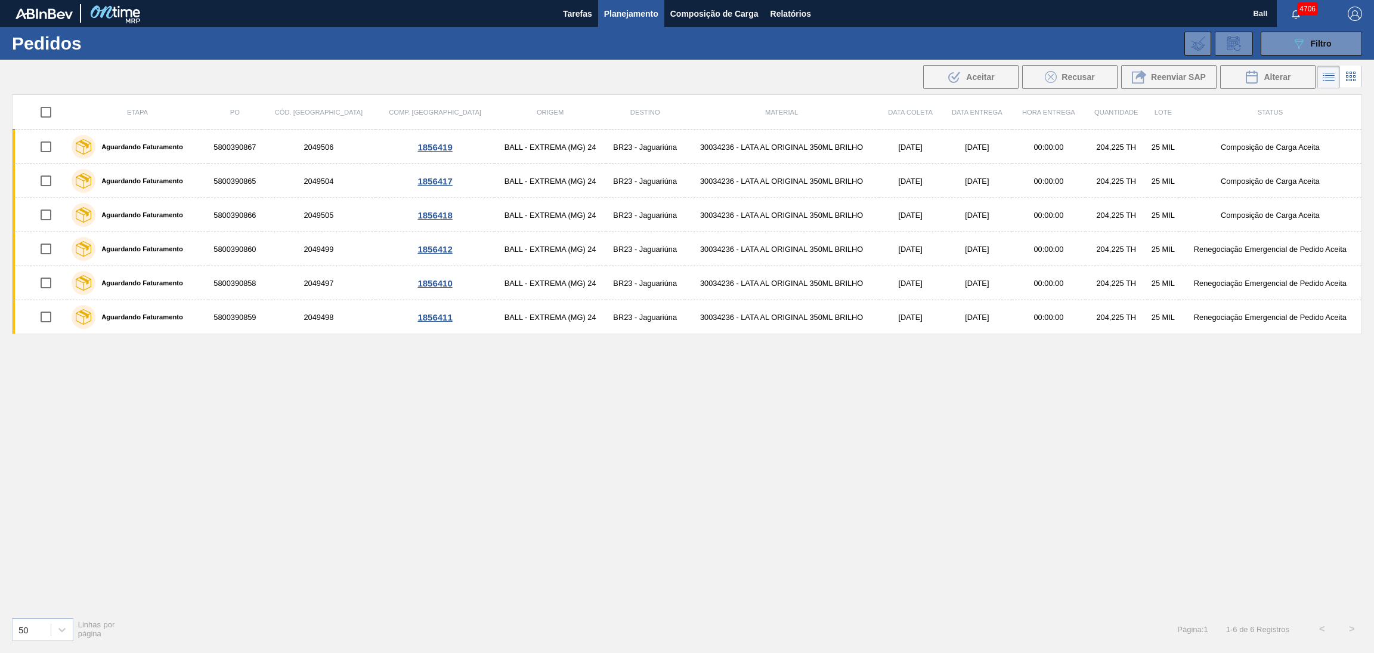
checkbox input "true"
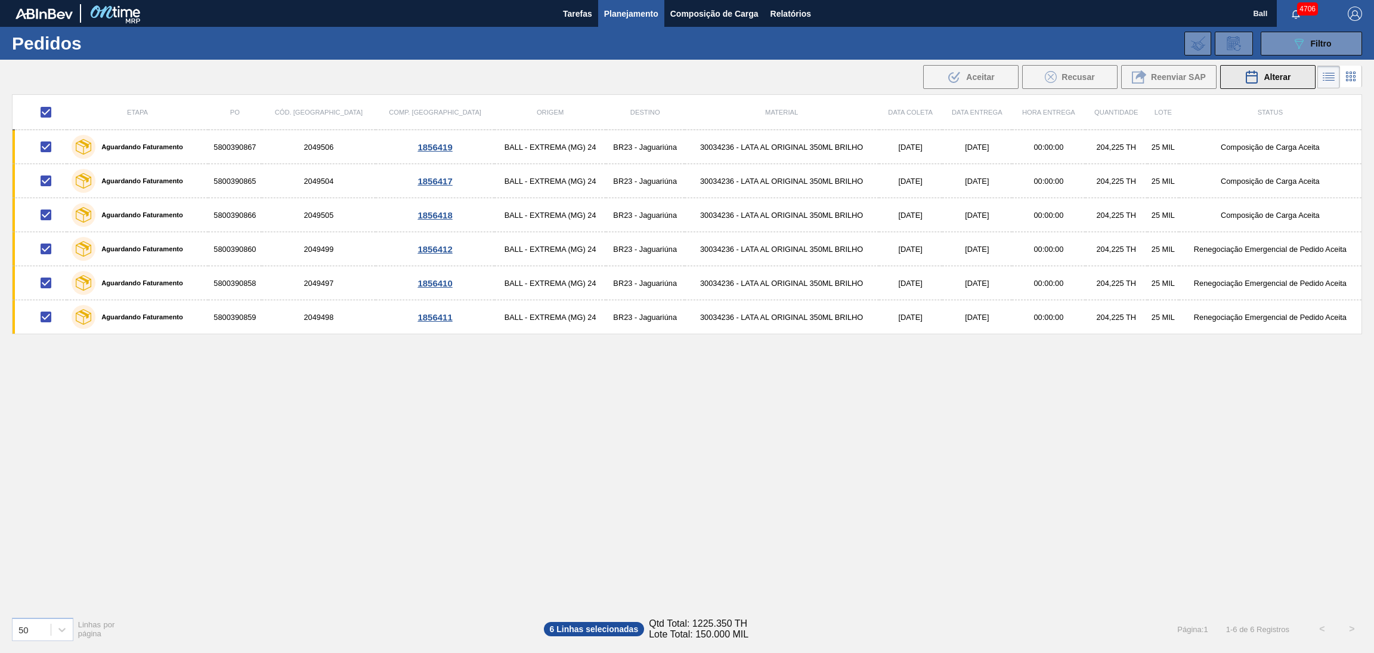
click at [1270, 81] on span "Alterar" at bounding box center [1277, 77] width 27 height 10
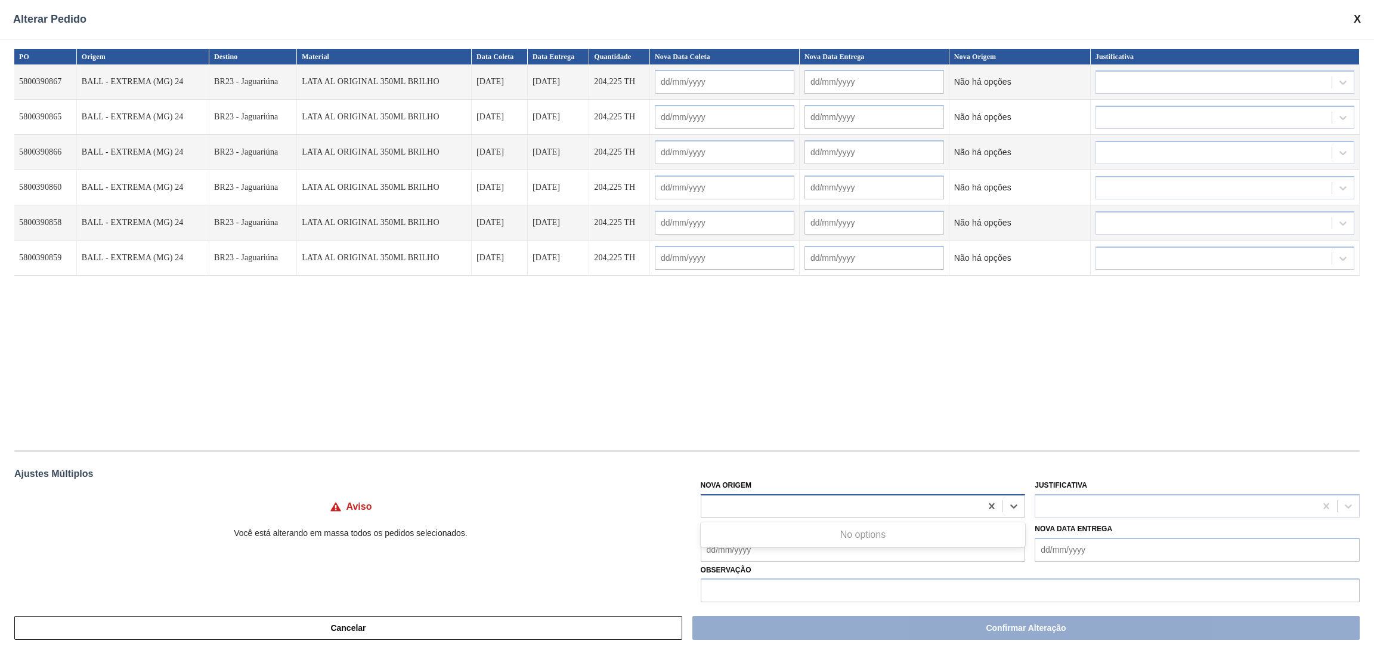
click at [887, 499] on div at bounding box center [842, 505] width 280 height 17
click at [857, 509] on div at bounding box center [842, 505] width 280 height 17
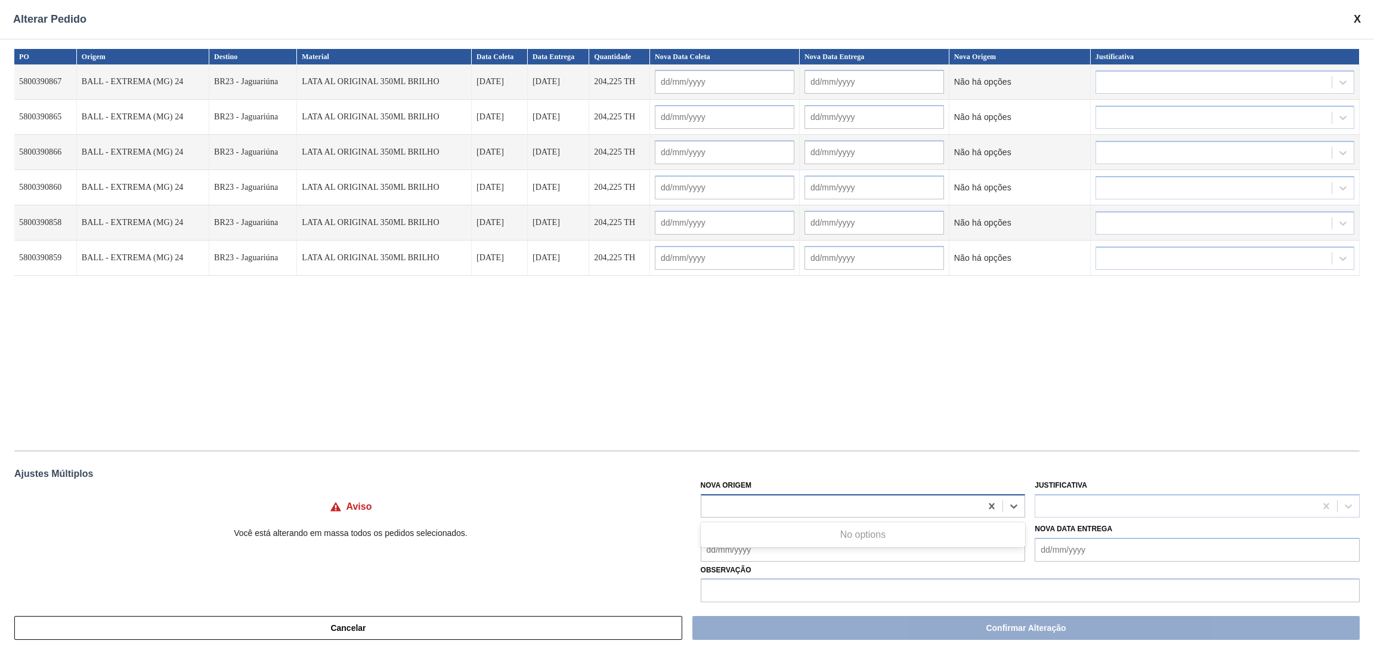
click at [857, 509] on div at bounding box center [842, 505] width 280 height 17
click at [860, 443] on div "PO Origem Destino Material Data Coleta Data Entrega Quantidade Nova Data Coleta…" at bounding box center [687, 321] width 1374 height 564
drag, startPoint x: 713, startPoint y: 444, endPoint x: 735, endPoint y: 494, distance: 54.8
click at [722, 458] on div "PO Origem Destino Material Data Coleta Data Entrega Quantidade Nova Data Coleta…" at bounding box center [687, 321] width 1374 height 564
click at [739, 508] on div at bounding box center [842, 505] width 280 height 17
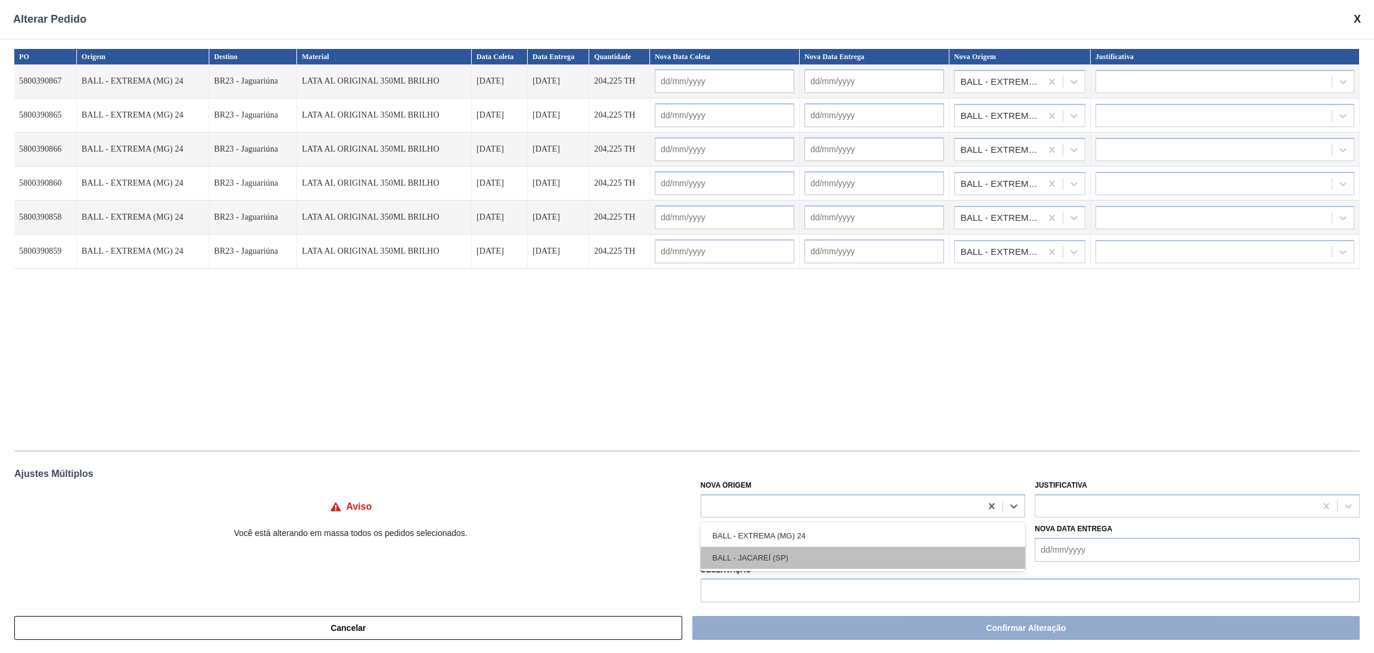
click at [749, 560] on div "BALL - JACAREÍ (SP)" at bounding box center [863, 557] width 325 height 22
type input "[DATE]"
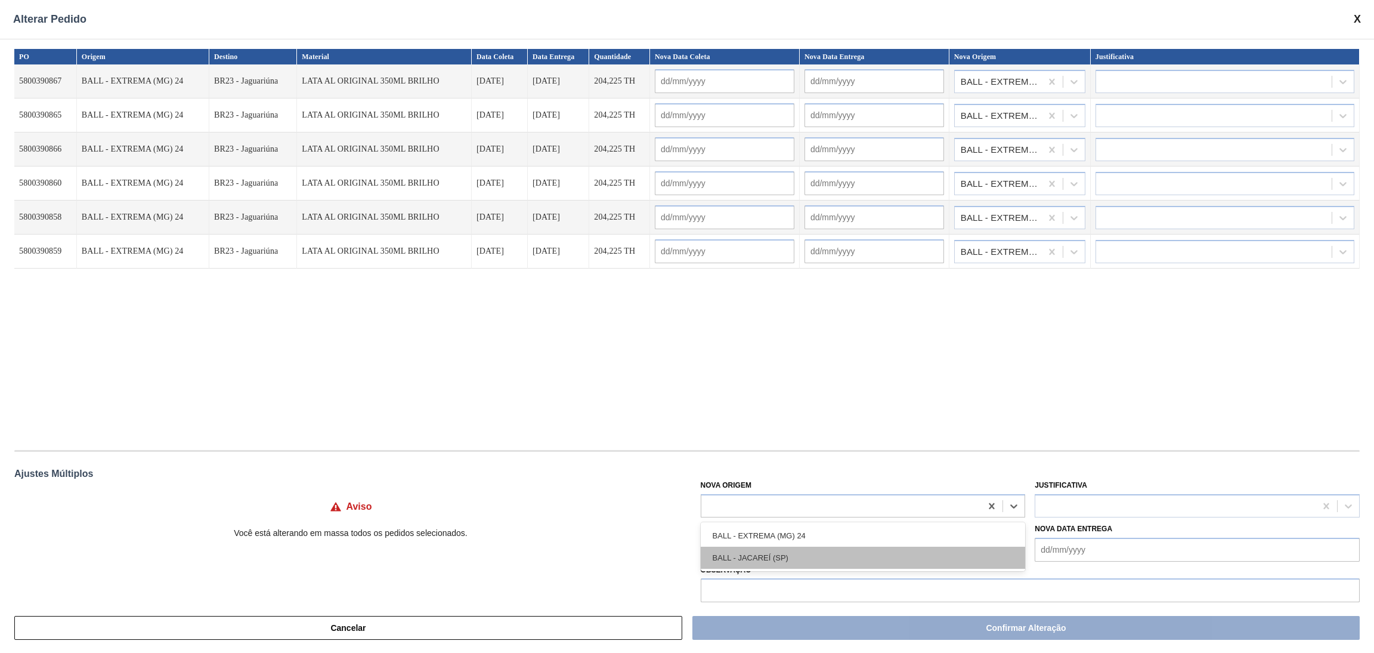
type input "[DATE]"
type input "18/10/2025"
type input "[DATE]"
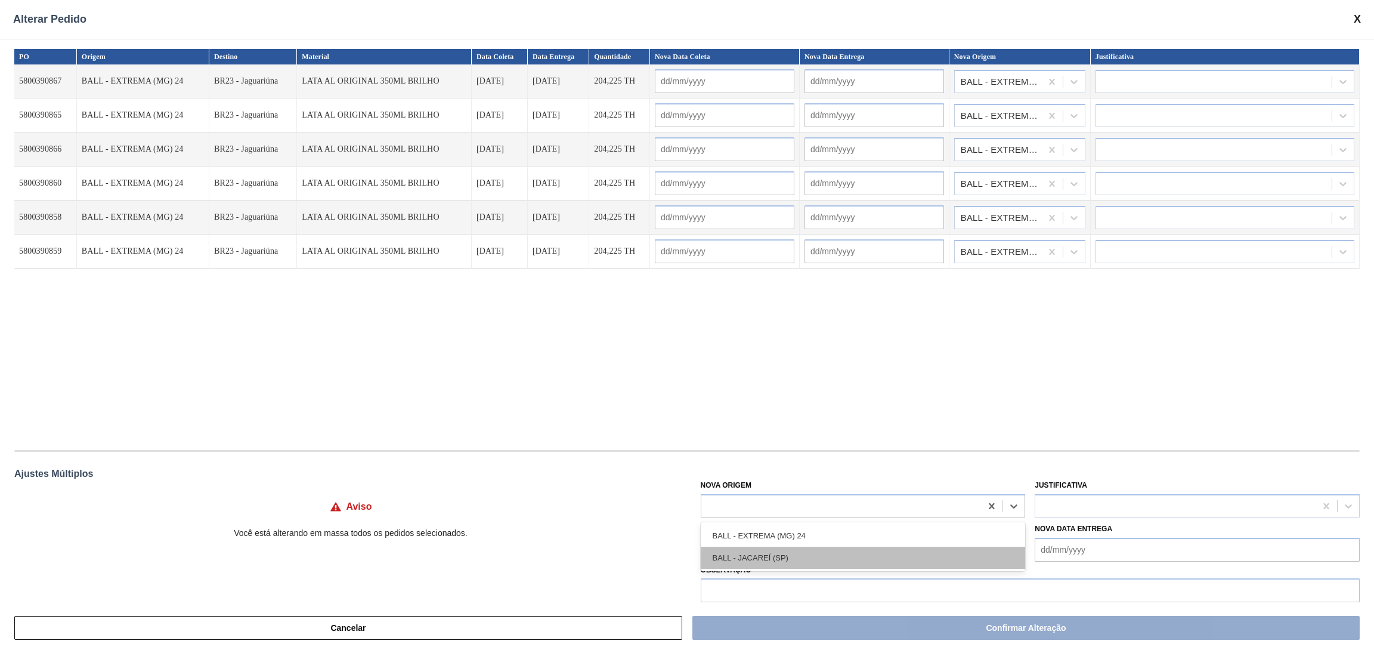
type input "18/10/2025"
type input "[DATE]"
type input "18/10/2025"
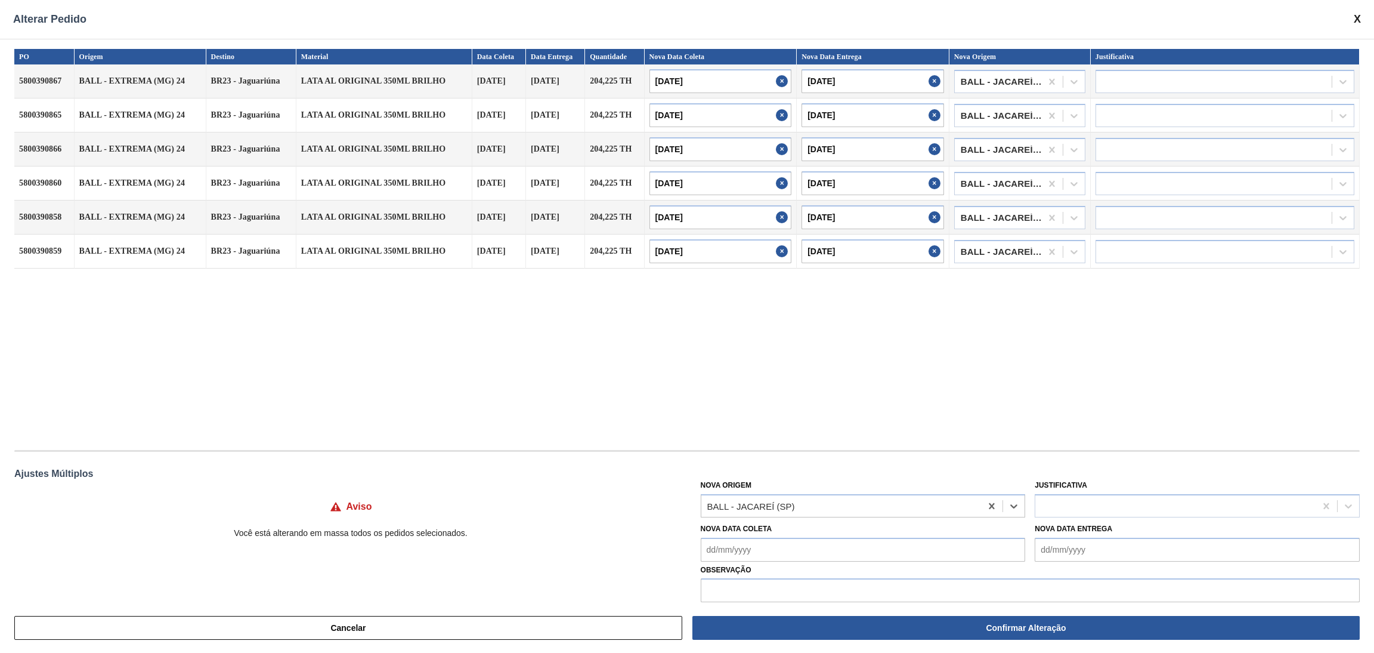
click at [788, 404] on div "PO Origem Destino Material Data Coleta Data Entrega Quantidade Nova Data Coleta…" at bounding box center [687, 243] width 1346 height 389
click at [1105, 500] on div at bounding box center [1176, 505] width 280 height 17
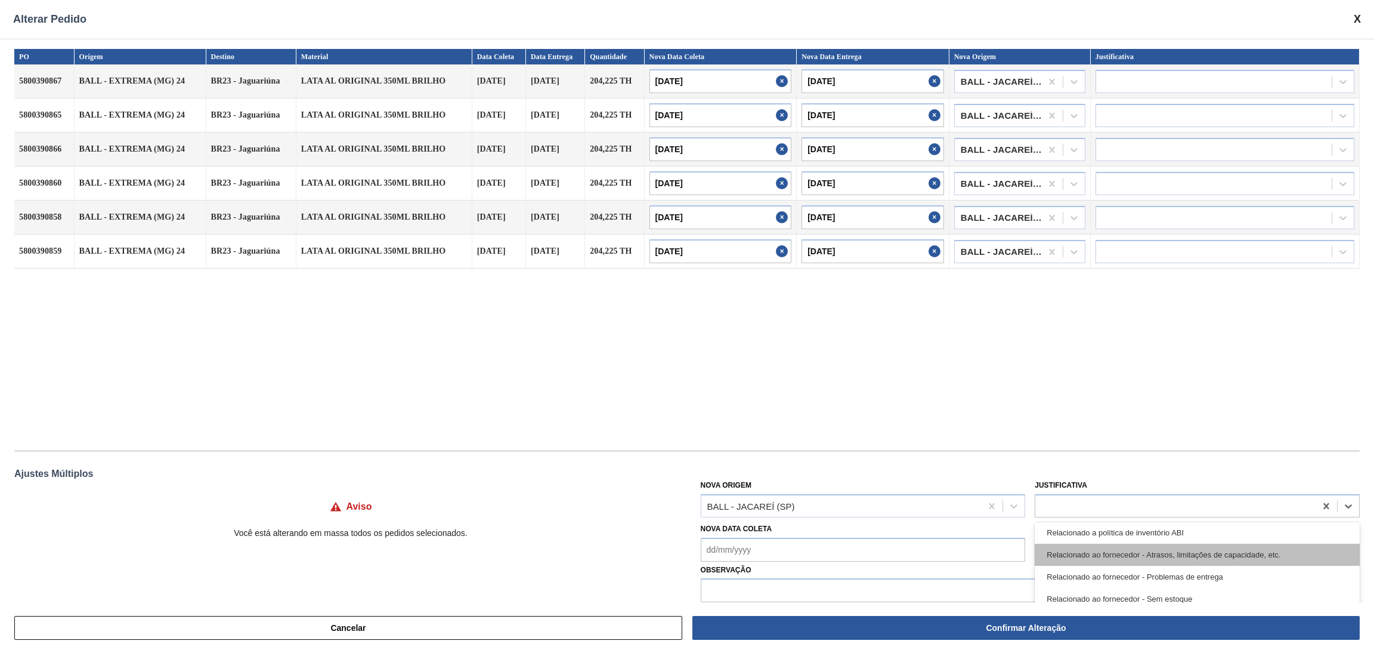
click at [1154, 554] on div "Relacionado ao fornecedor - Atrasos, limitações de capacidade, etc." at bounding box center [1197, 554] width 325 height 22
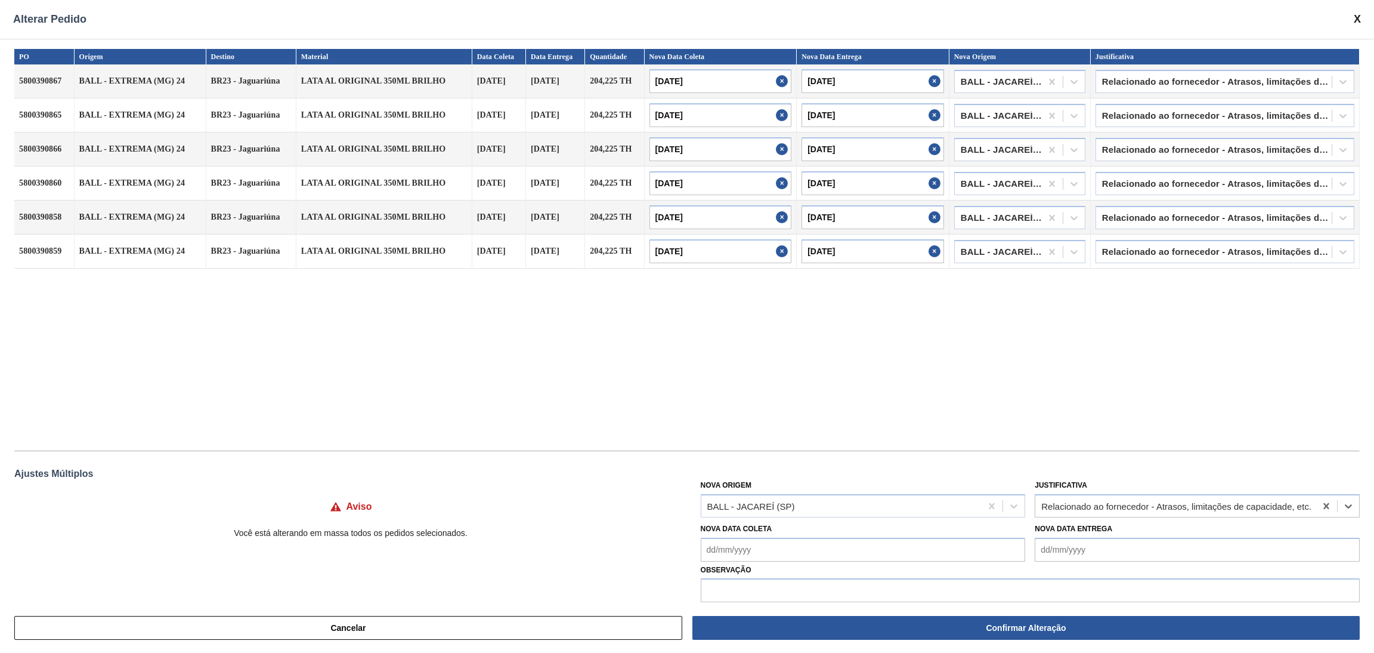
click at [1119, 422] on div "PO Origem Destino Material Data Coleta Data Entrega Quantidade Nova Data Coleta…" at bounding box center [687, 243] width 1346 height 389
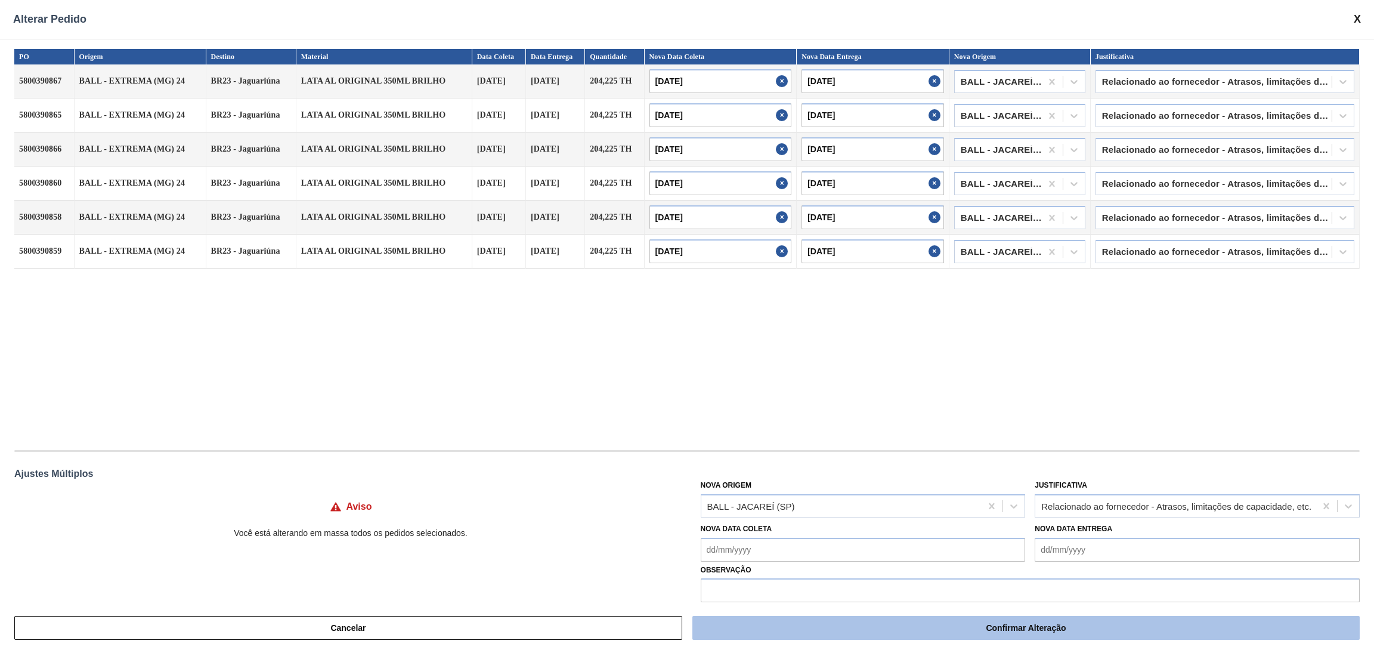
click at [932, 625] on button "Confirmar Alteração" at bounding box center [1027, 628] width 668 height 24
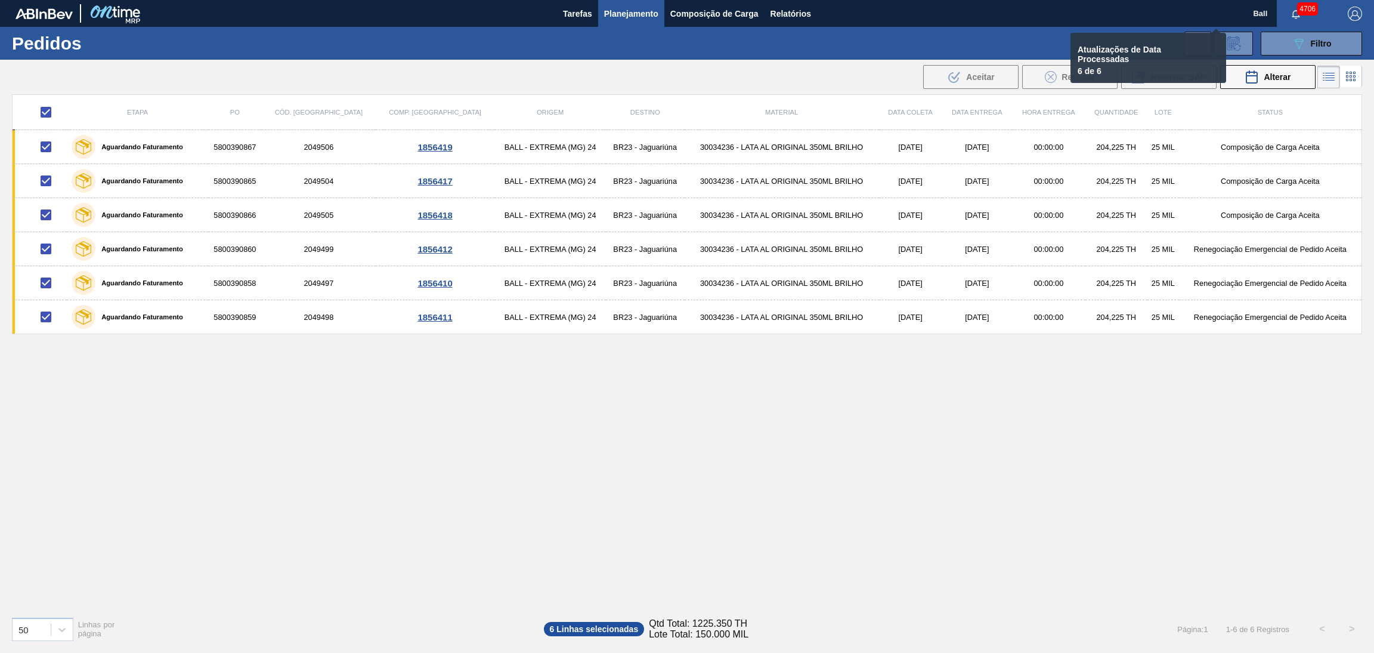
checkbox input "false"
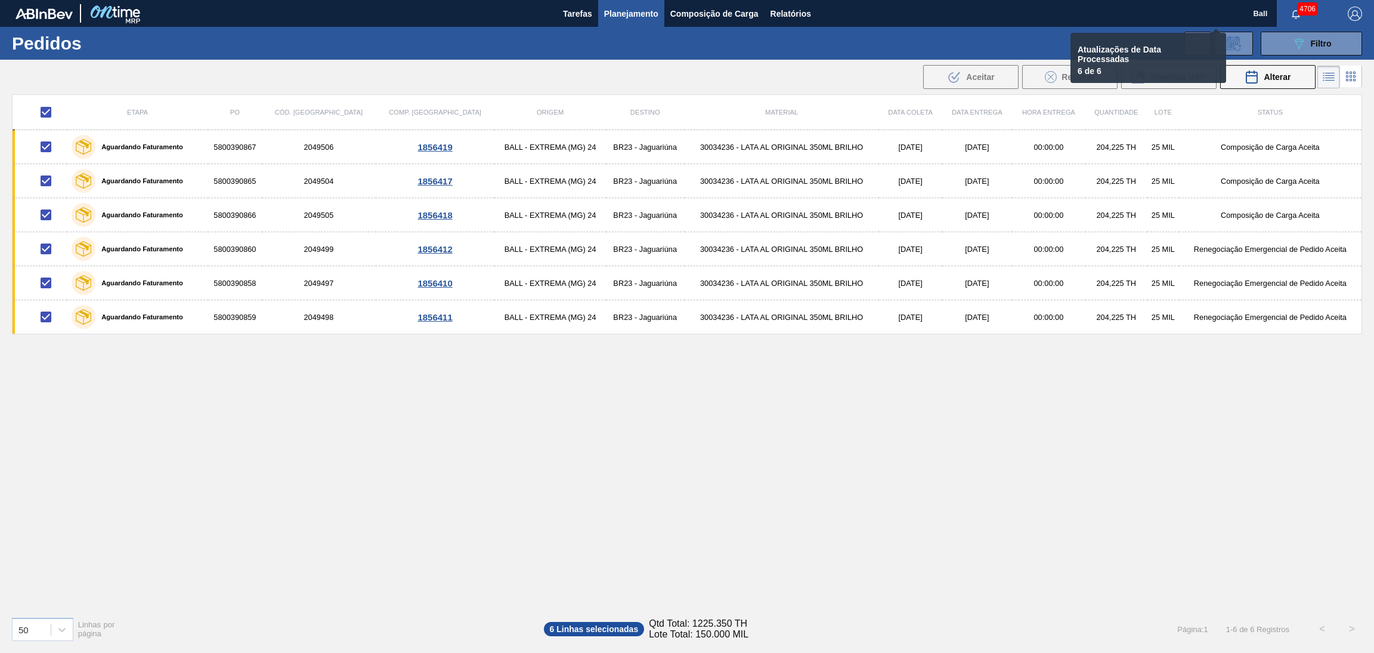
checkbox input "false"
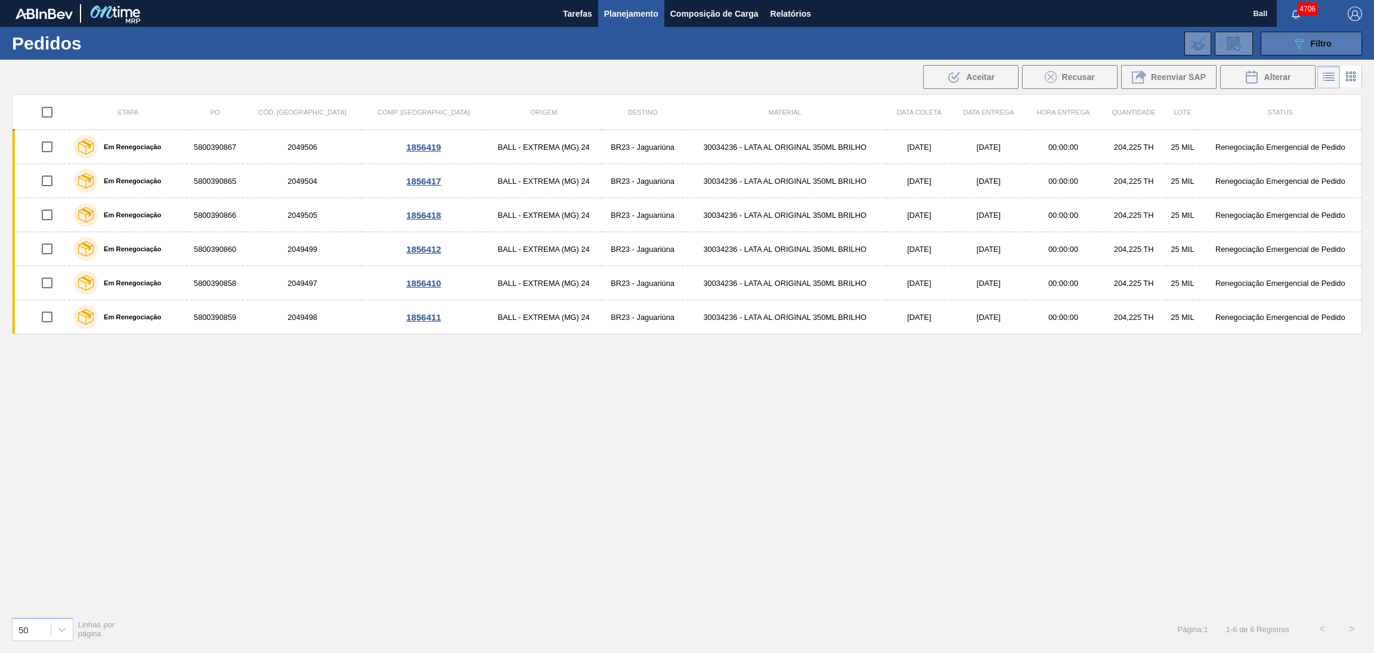
click at [1282, 41] on button "089F7B8B-B2A5-4AFE-B5C0-19BA573D28AC Filtro" at bounding box center [1311, 44] width 101 height 24
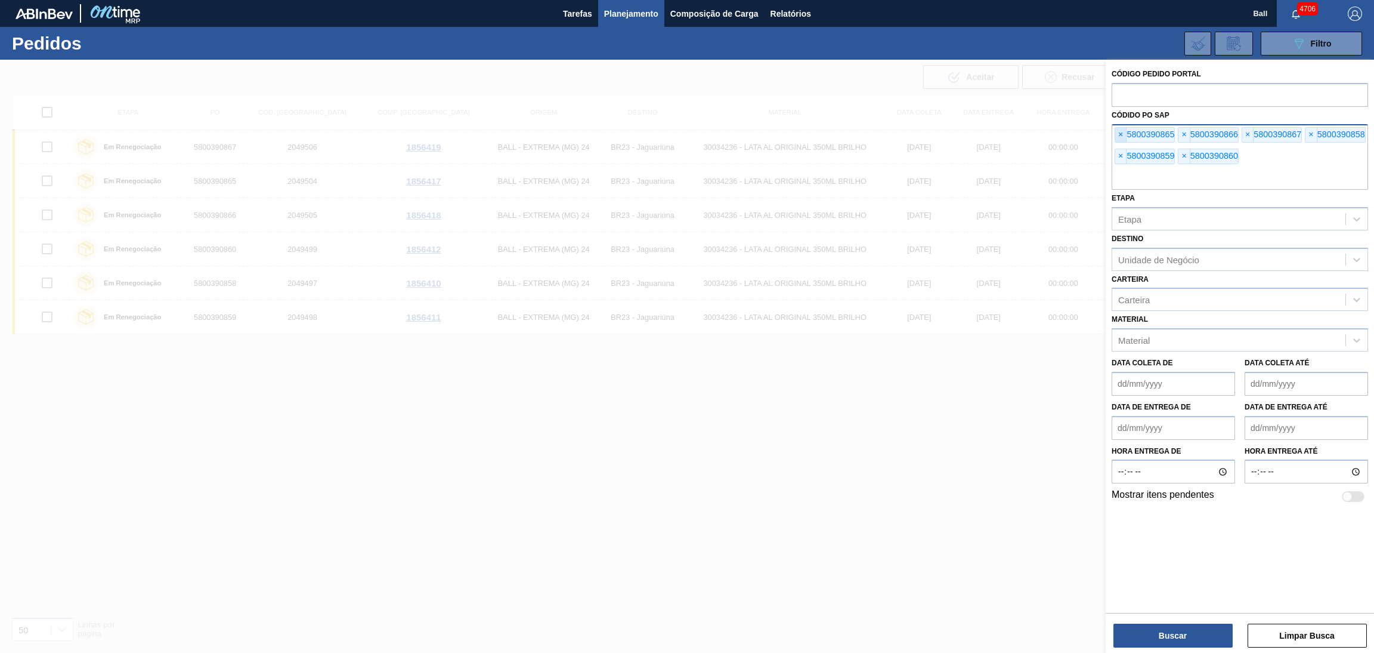
click at [1123, 134] on span "×" at bounding box center [1121, 135] width 11 height 14
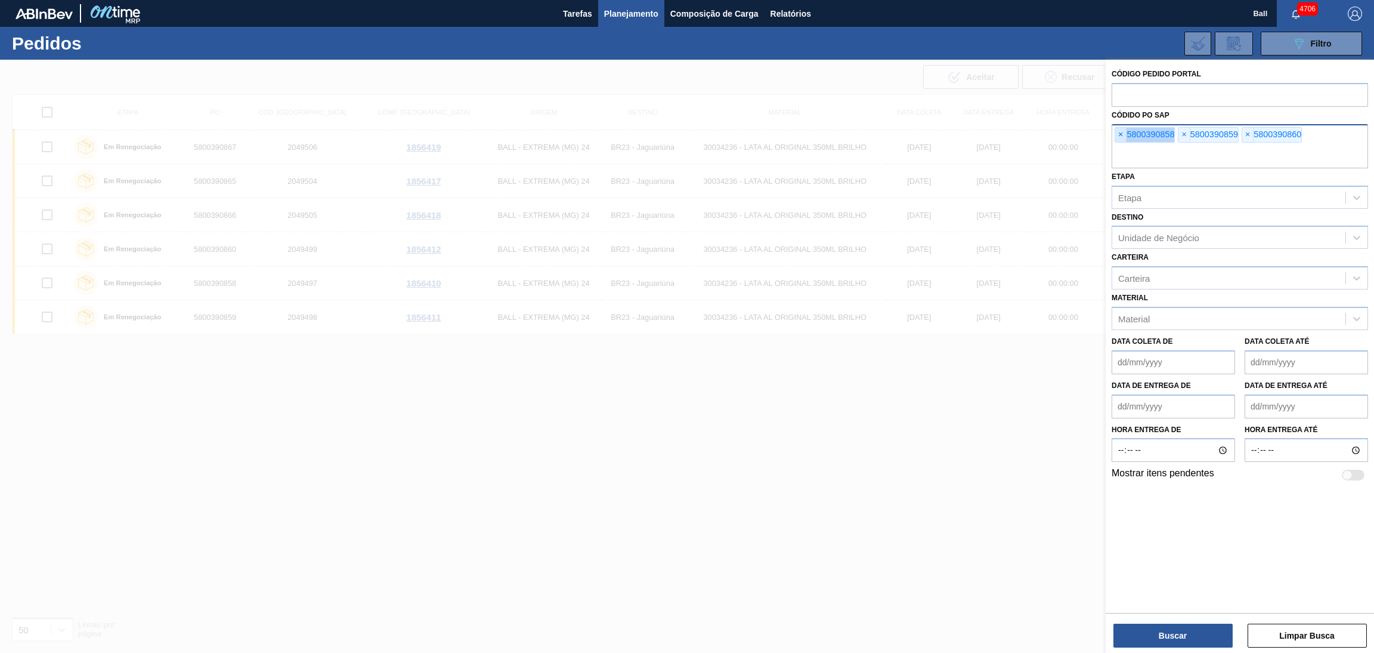
click at [1123, 134] on span "×" at bounding box center [1121, 135] width 11 height 14
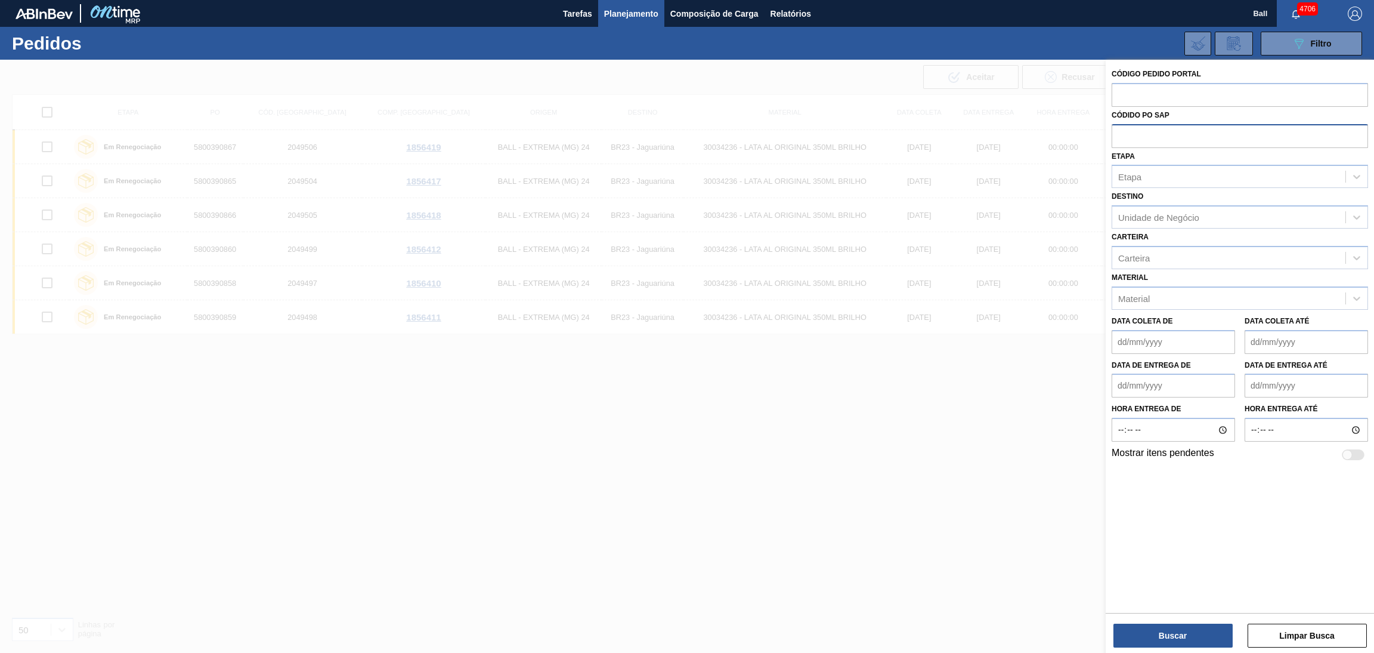
paste input "5800393549"
type input "5800393549"
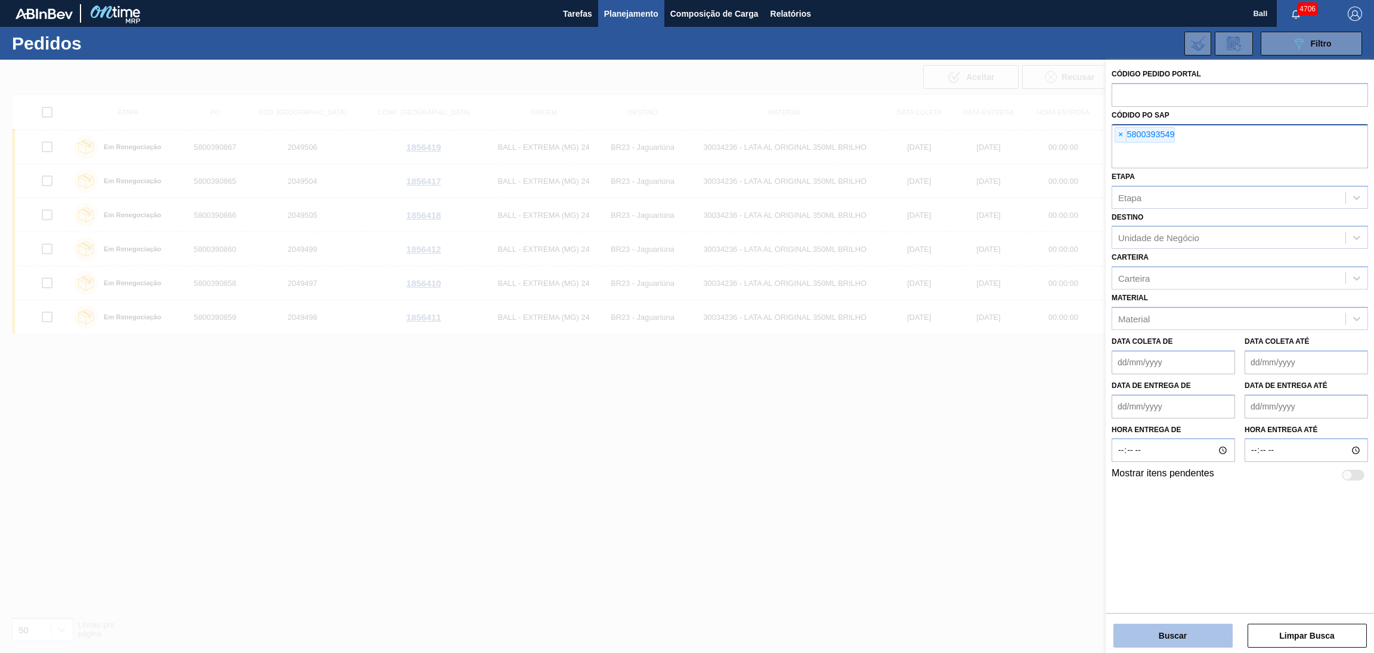
click at [1158, 634] on button "Buscar" at bounding box center [1173, 635] width 119 height 24
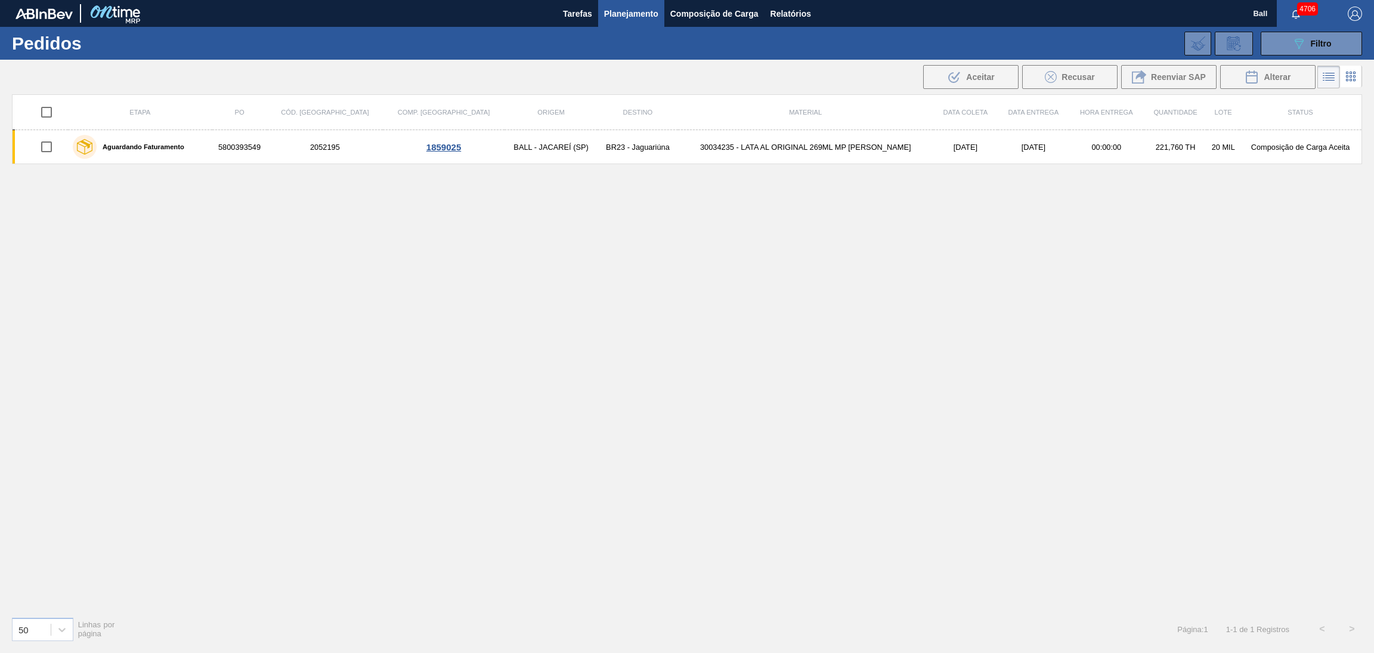
click at [1349, 78] on icon at bounding box center [1351, 76] width 14 height 14
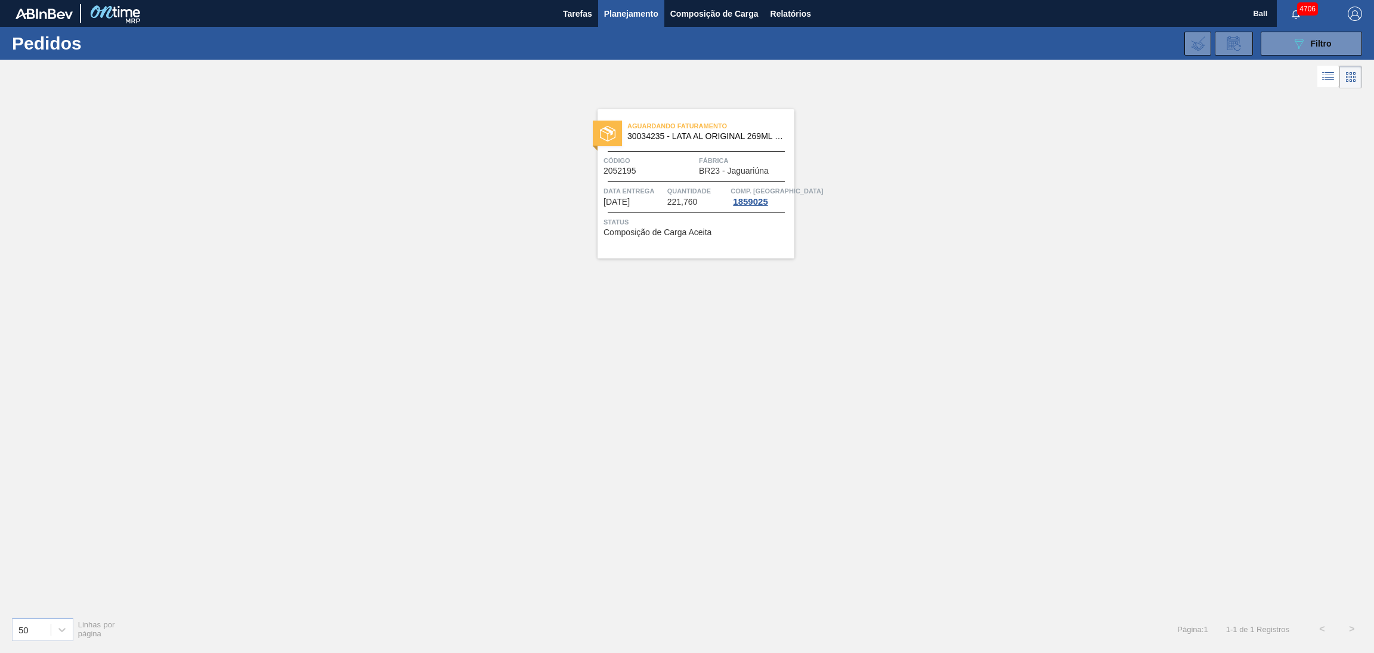
click at [666, 193] on div "Data Entrega 18/10/2025 Quantidade 221,760 Comp. Carga 1859025" at bounding box center [696, 195] width 197 height 21
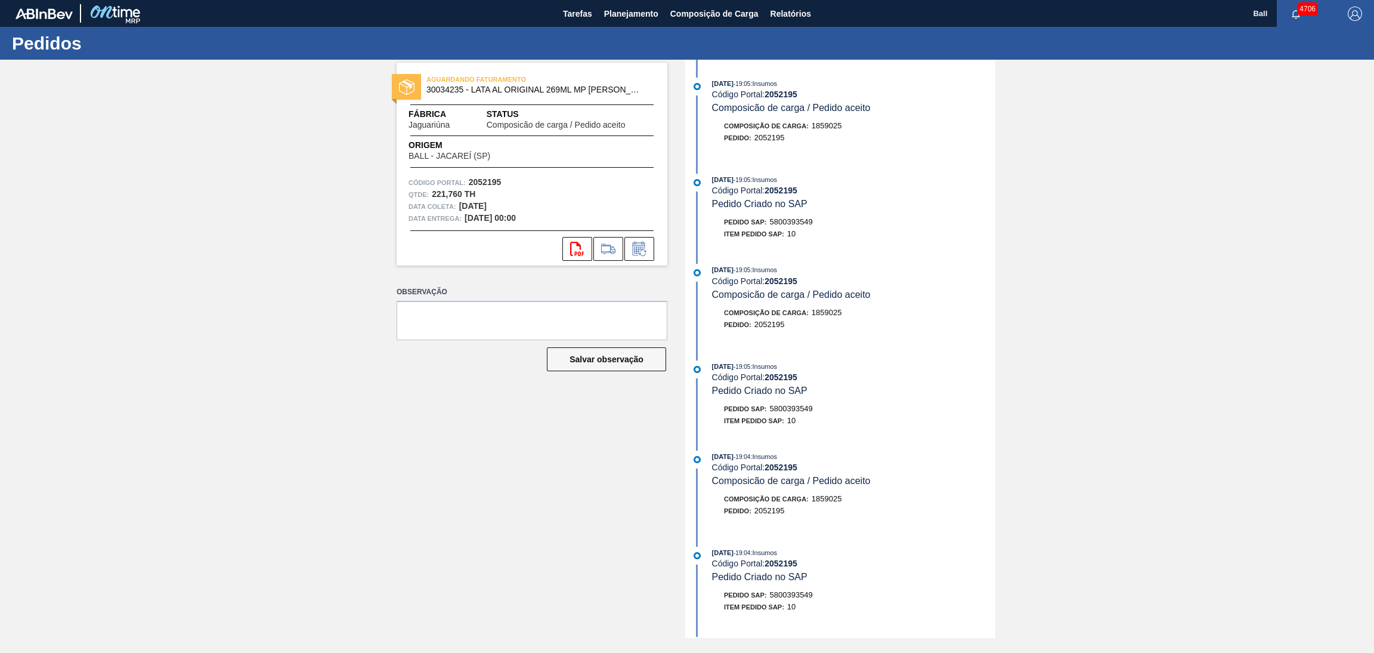
click at [1184, 358] on div "AGUARDANDO FATURAMENTO 30034235 - LATA AL ORIGINAL 269ML MP BRILHO Fábrica Jagu…" at bounding box center [687, 349] width 1374 height 578
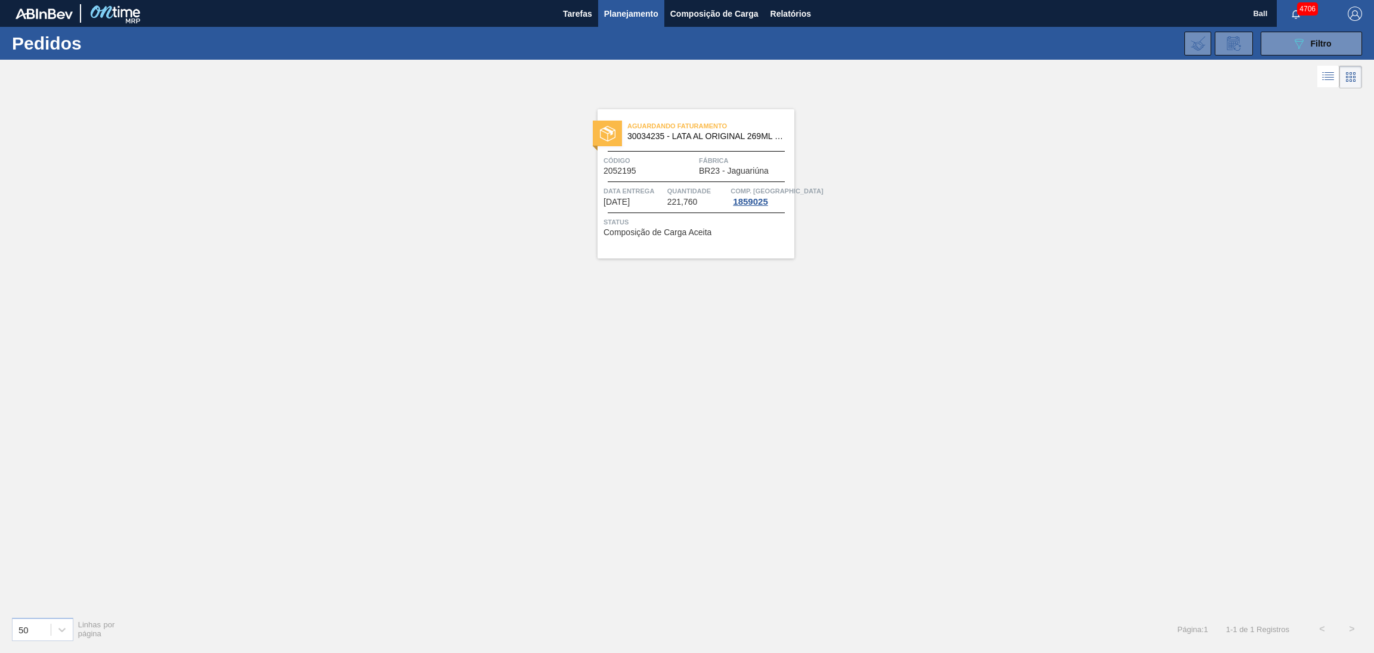
click at [625, 4] on button "Planejamento" at bounding box center [631, 13] width 66 height 27
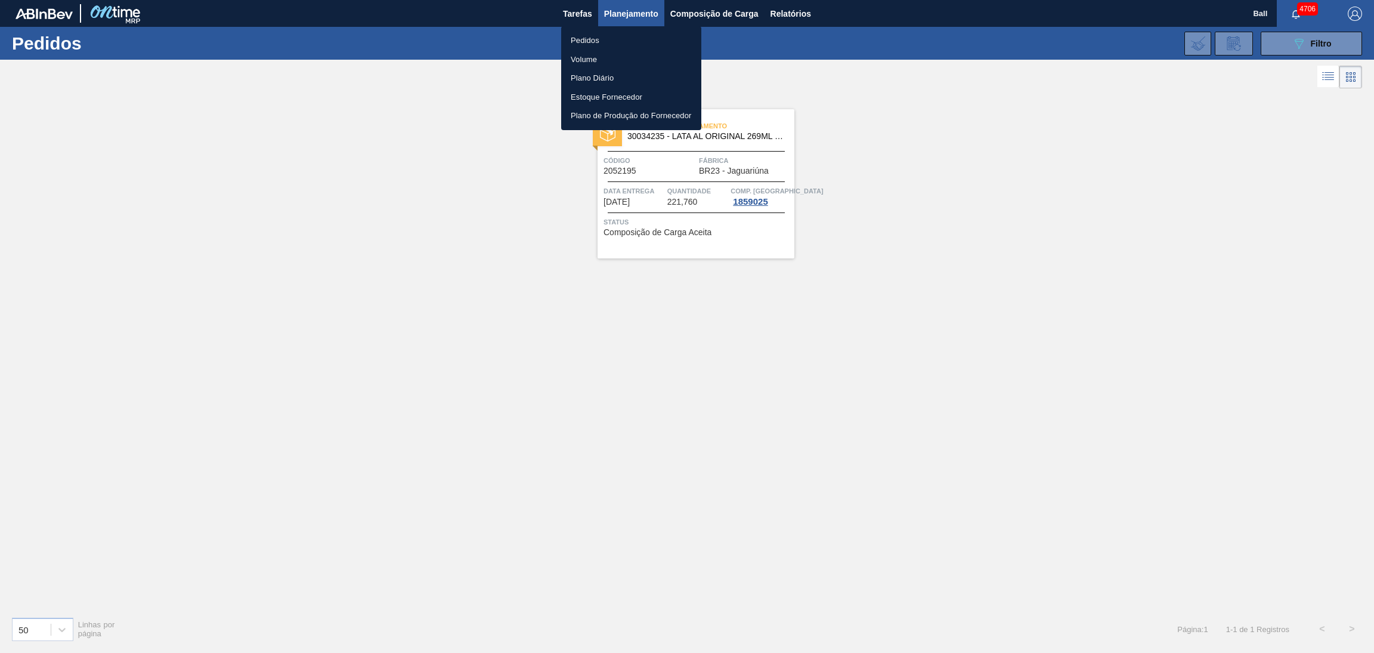
click at [597, 57] on li "Volume" at bounding box center [631, 59] width 140 height 19
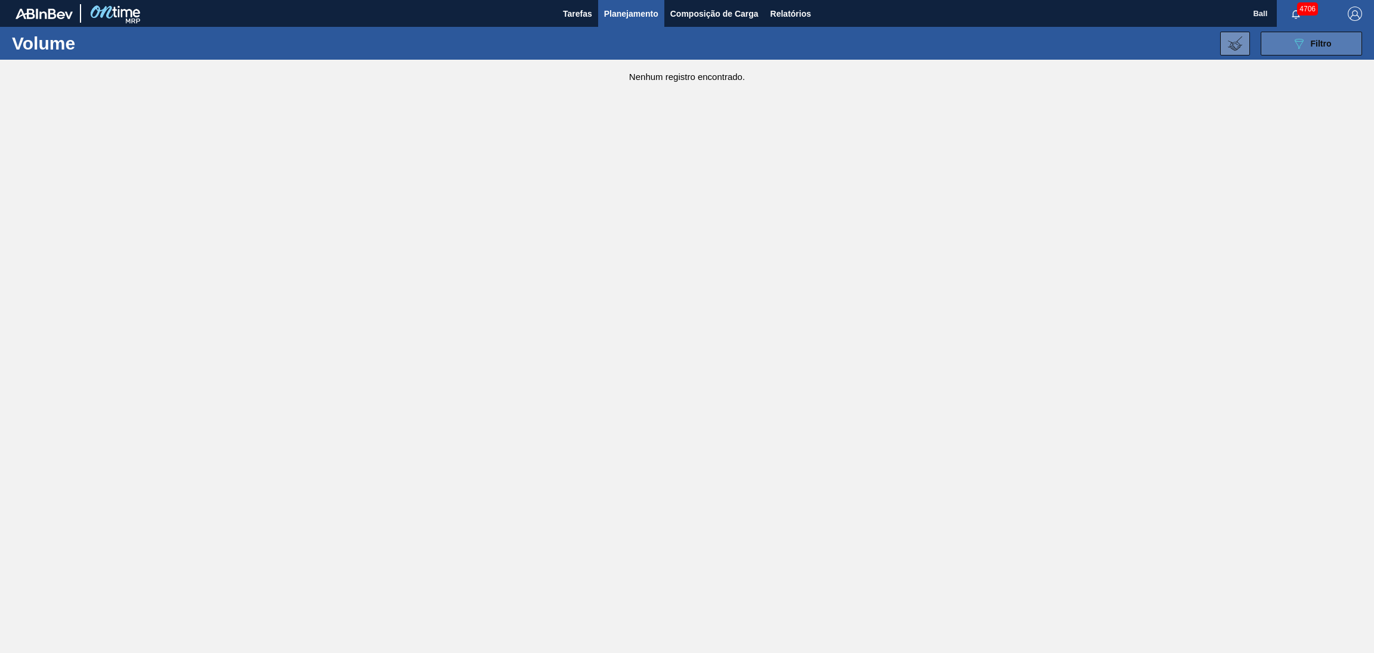
click at [1284, 45] on button "089F7B8B-B2A5-4AFE-B5C0-19BA573D28AC Filtro" at bounding box center [1311, 44] width 101 height 24
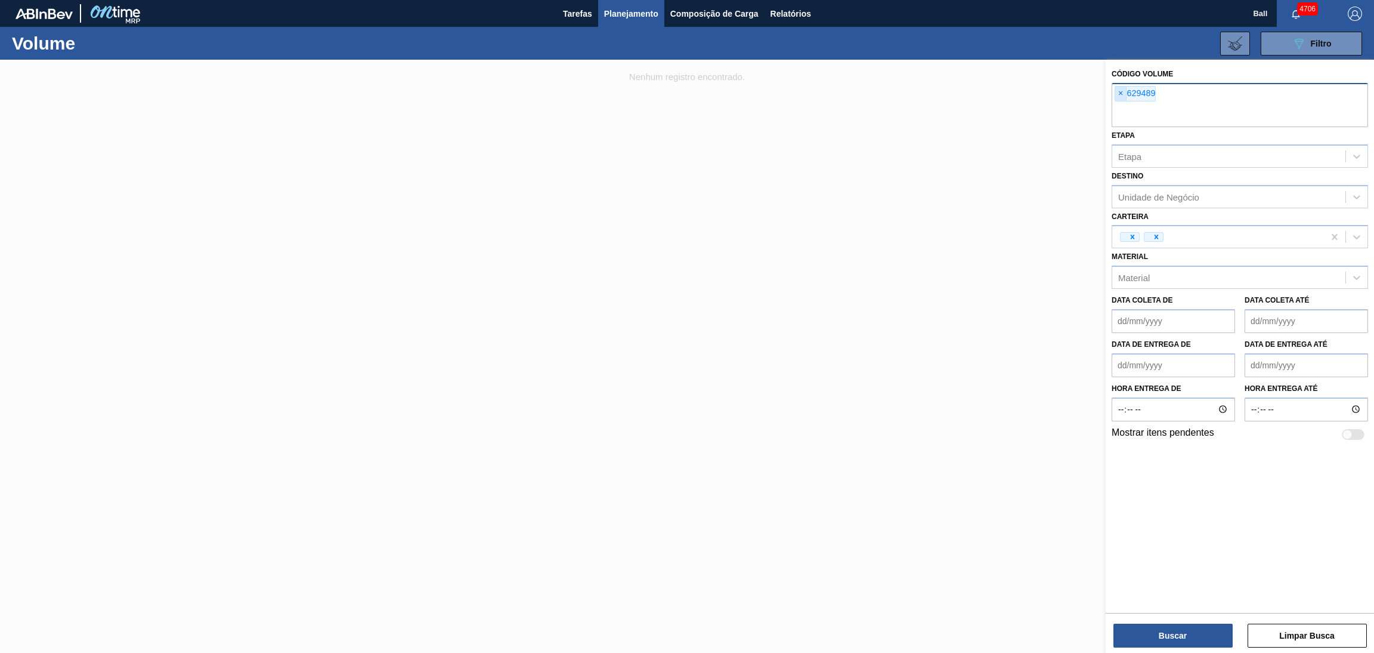
click at [1120, 97] on span "×" at bounding box center [1121, 93] width 11 height 14
drag, startPoint x: 948, startPoint y: 480, endPoint x: 885, endPoint y: 452, distance: 68.9
click at [943, 480] on div at bounding box center [687, 386] width 1374 height 653
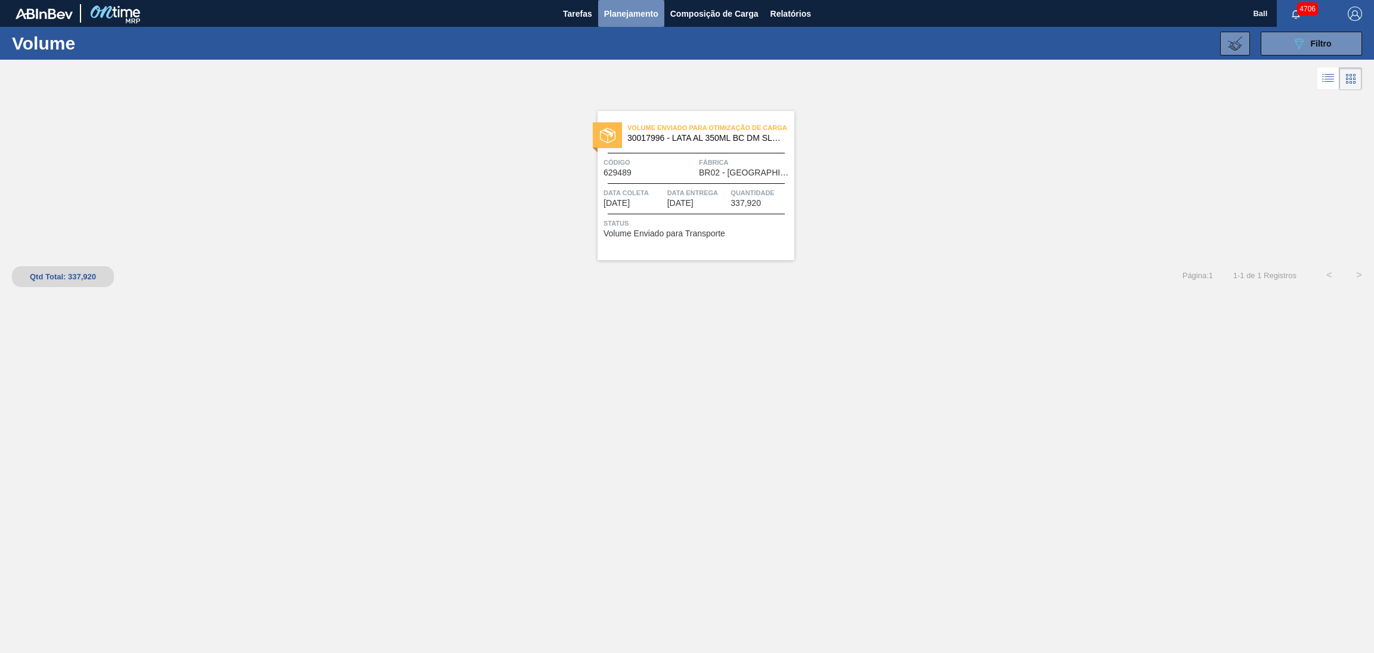
click at [645, 11] on span "Planejamento" at bounding box center [631, 14] width 54 height 14
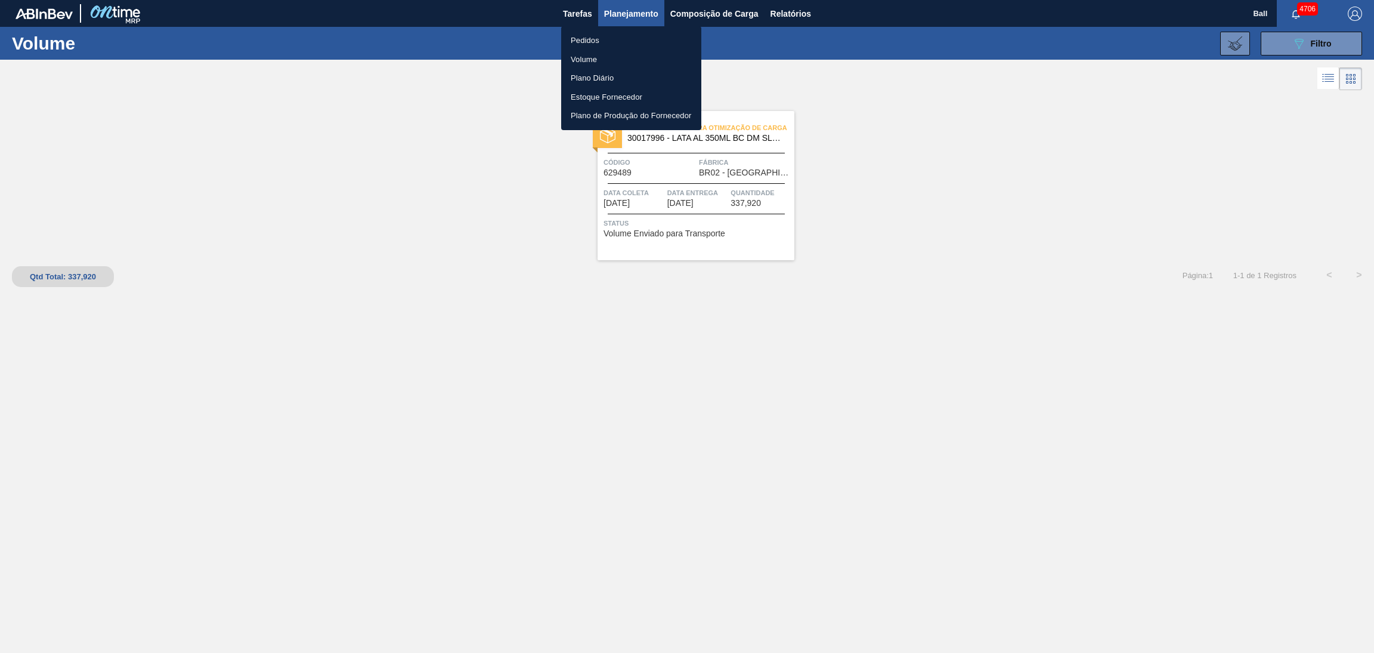
click at [611, 39] on li "Pedidos" at bounding box center [631, 40] width 140 height 19
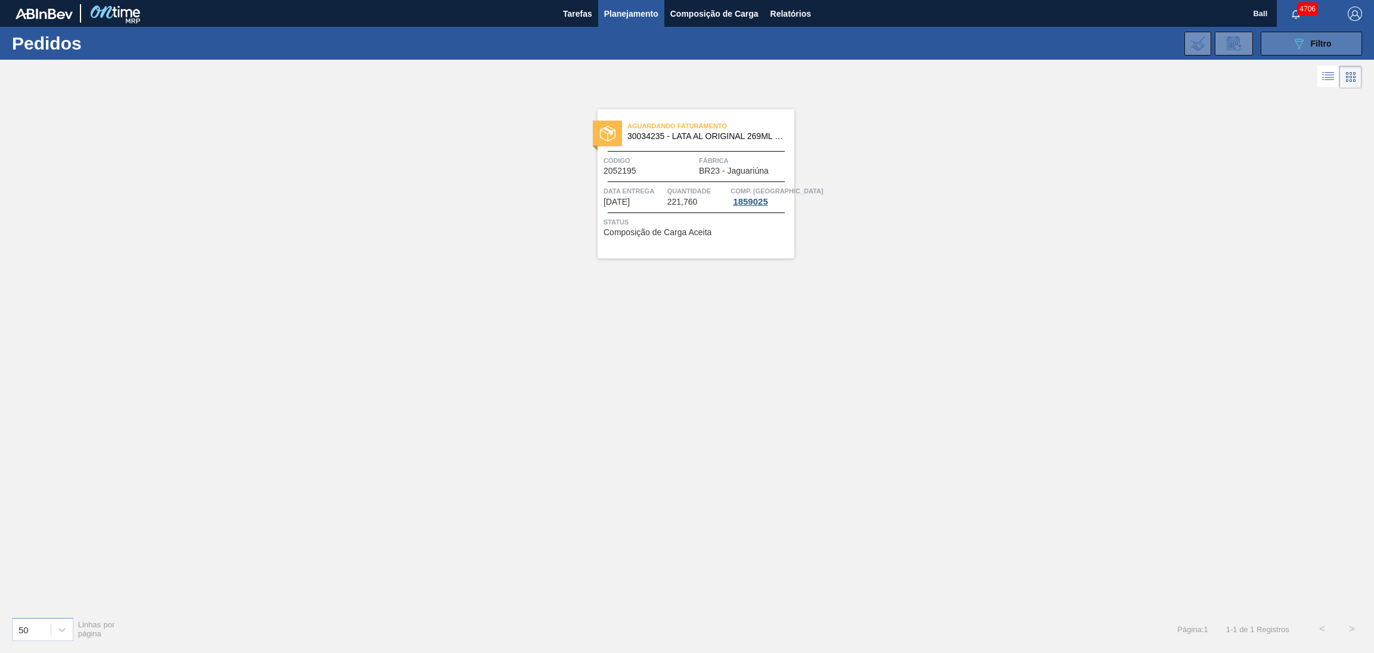
click at [1293, 44] on icon "089F7B8B-B2A5-4AFE-B5C0-19BA573D28AC" at bounding box center [1299, 43] width 14 height 14
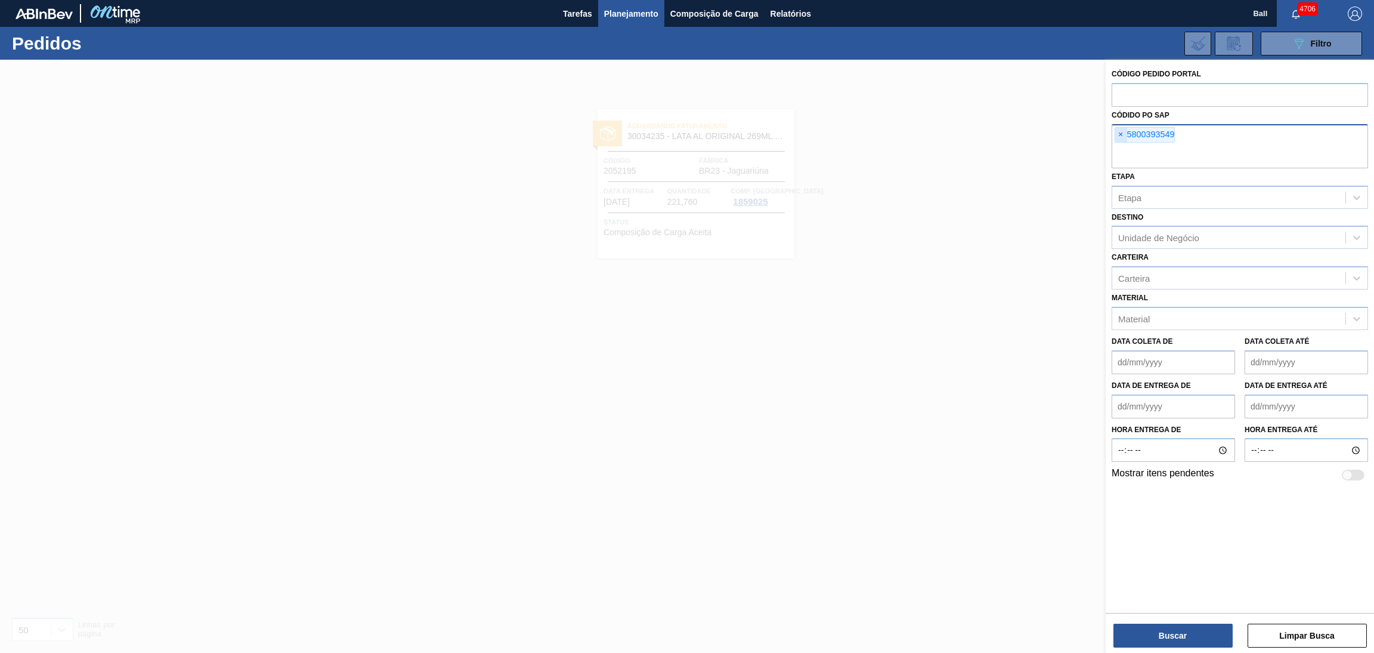
click at [1120, 137] on span "×" at bounding box center [1121, 135] width 11 height 14
paste input "5800391434"
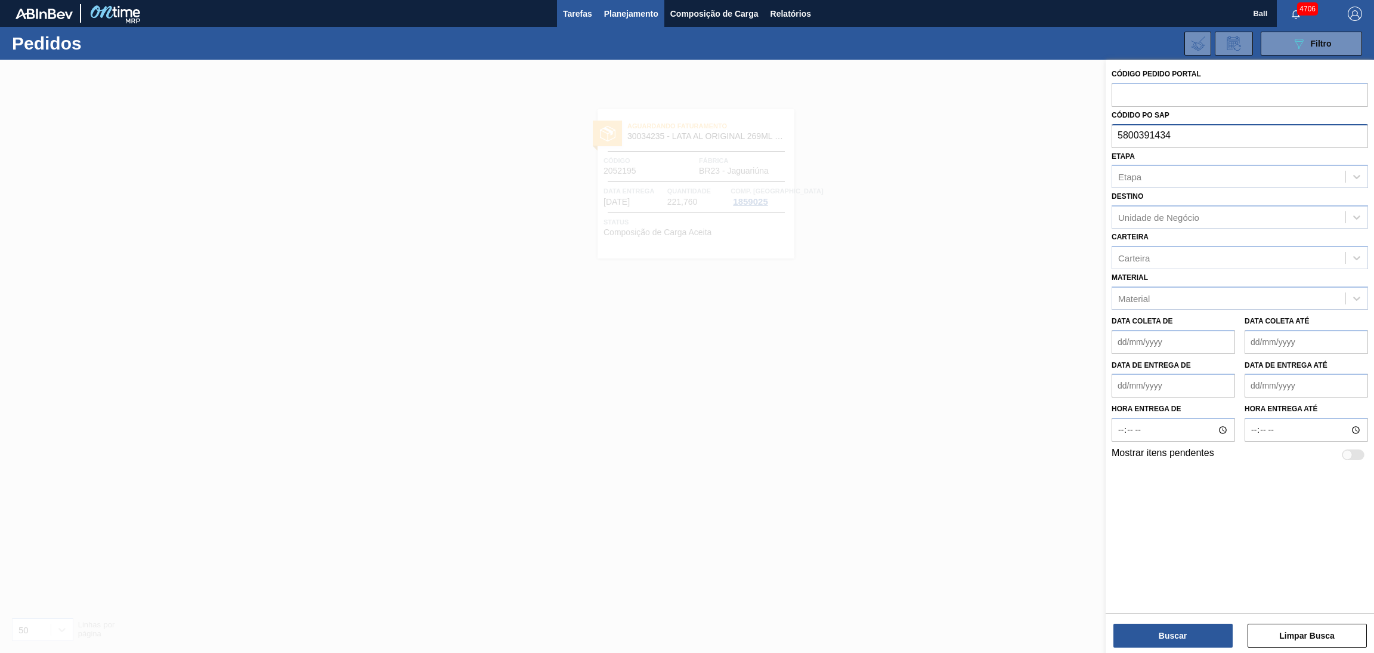
type input "5800391434"
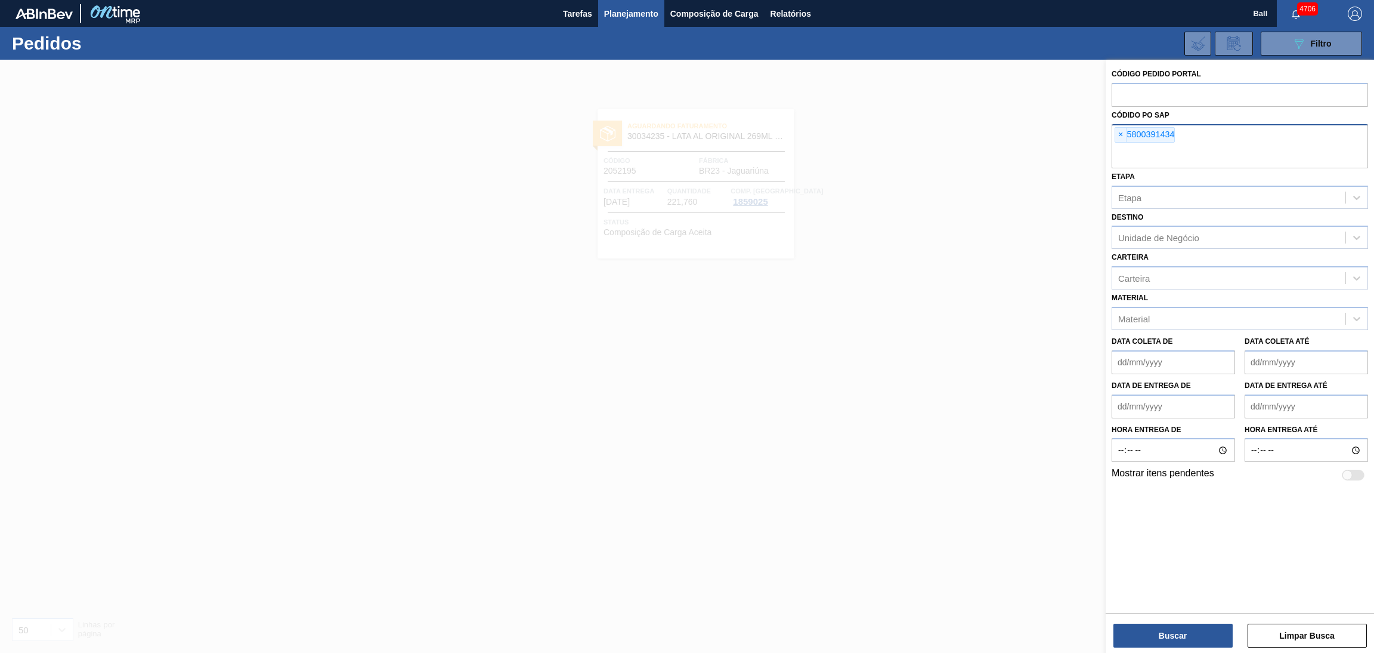
paste input "5800391436"
type input "5800391436"
click at [1169, 621] on div "Buscar Limpar Busca" at bounding box center [1240, 629] width 268 height 33
click at [1167, 630] on button "Buscar" at bounding box center [1173, 635] width 119 height 24
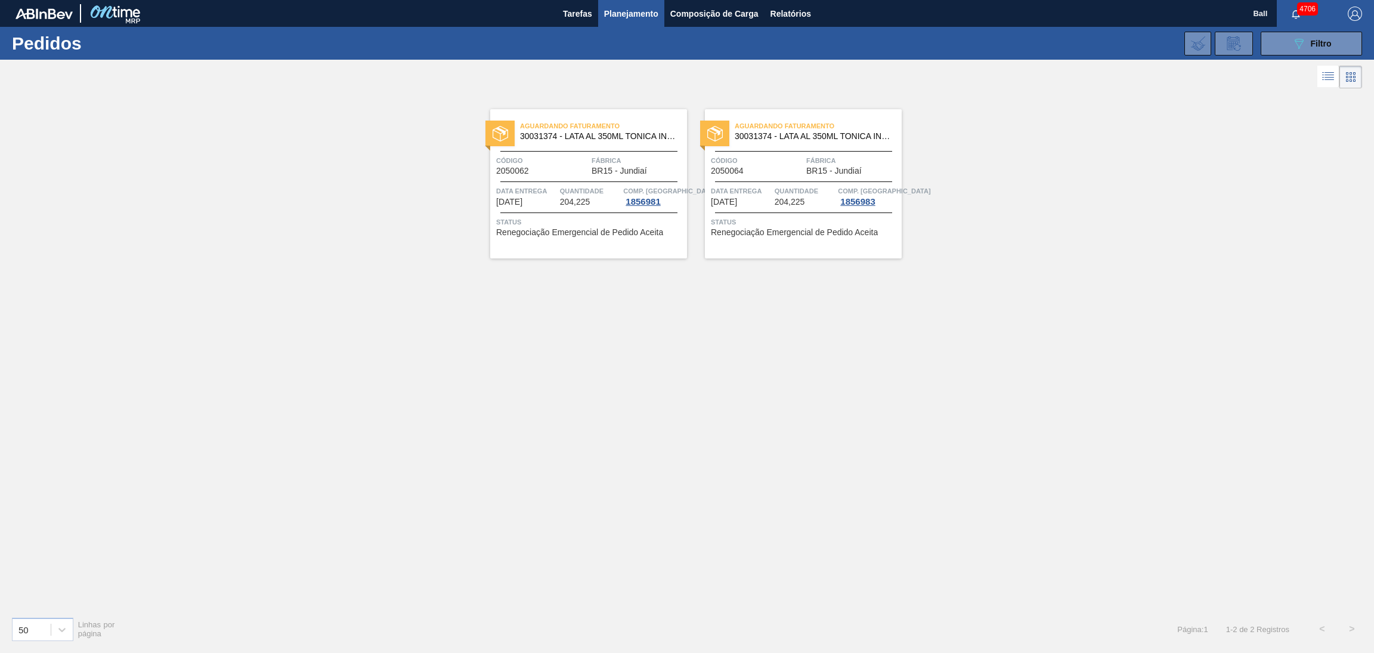
click at [1330, 82] on icon at bounding box center [1328, 76] width 14 height 14
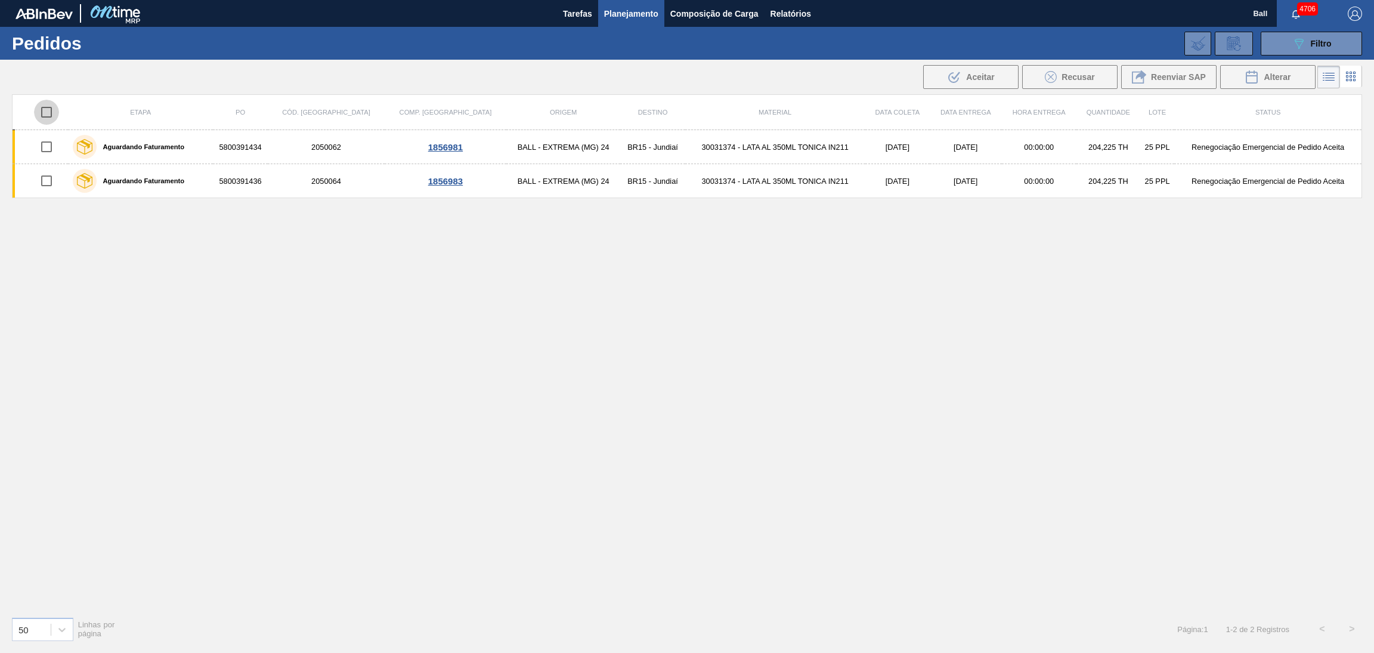
click at [45, 116] on input "checkbox" at bounding box center [46, 112] width 25 height 25
checkbox input "true"
click at [1260, 78] on div "Alterar" at bounding box center [1268, 77] width 46 height 14
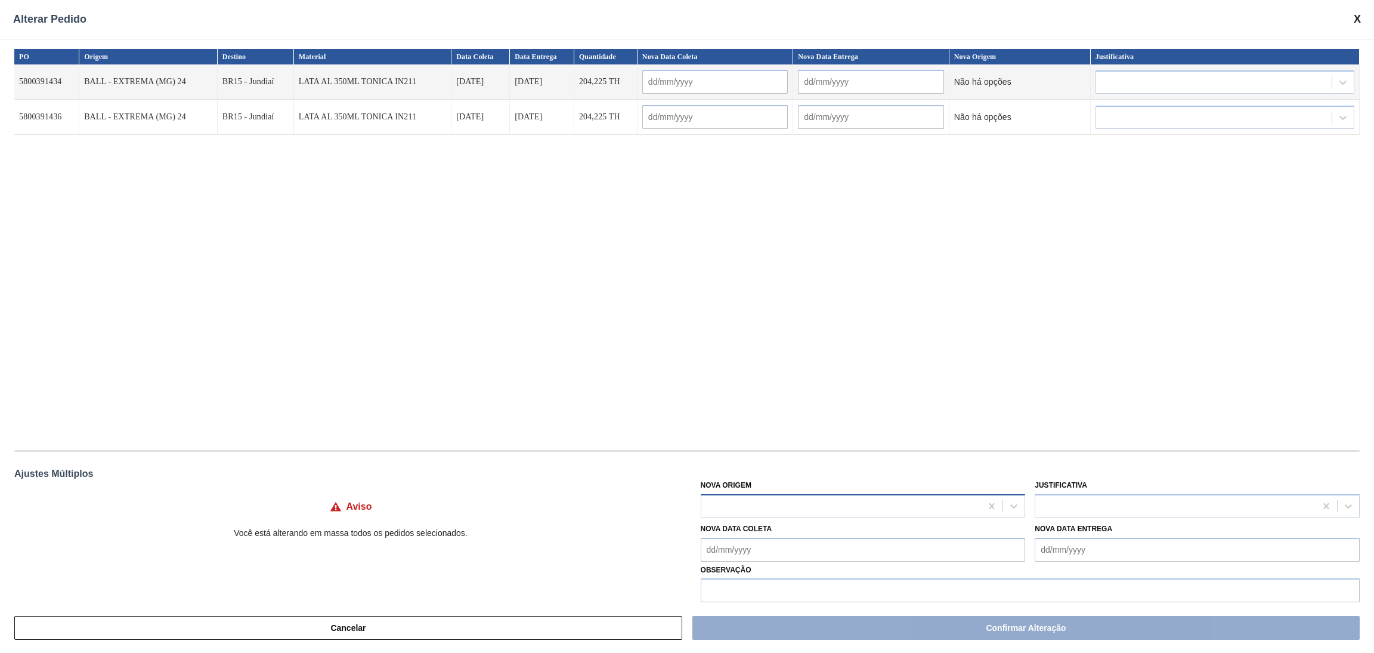
click at [783, 505] on div at bounding box center [842, 505] width 280 height 17
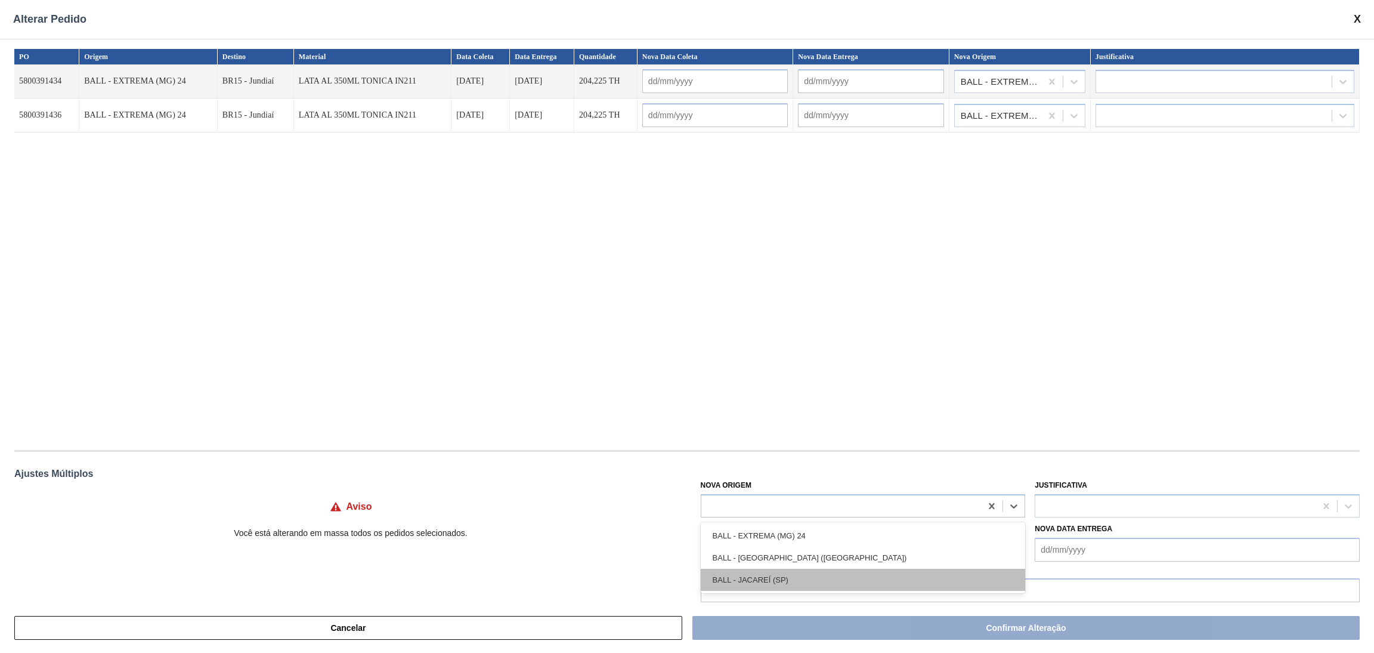
click at [768, 572] on div "BALL - JACAREÍ (SP)" at bounding box center [863, 580] width 325 height 22
type input "[DATE]"
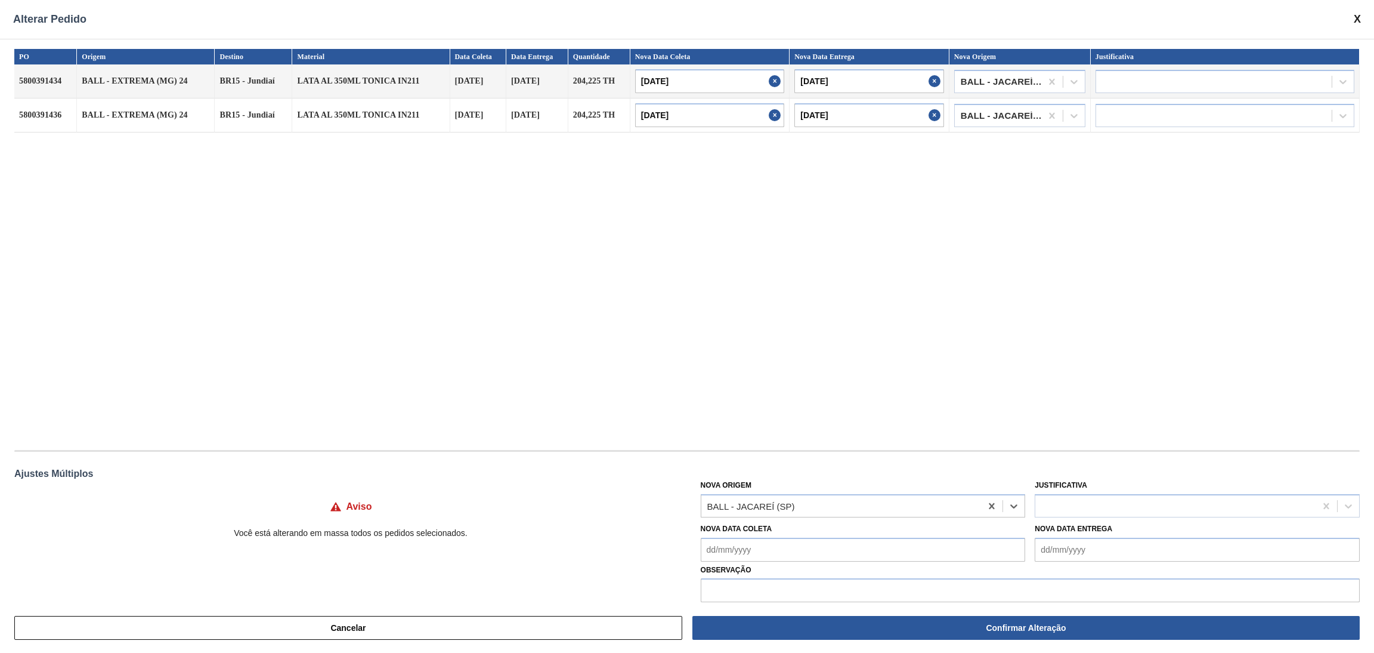
click at [814, 407] on div "PO Origem Destino Material Data Coleta Data Entrega Quantidade Nova Data Coleta…" at bounding box center [687, 243] width 1346 height 389
click at [1061, 502] on div at bounding box center [1176, 505] width 280 height 17
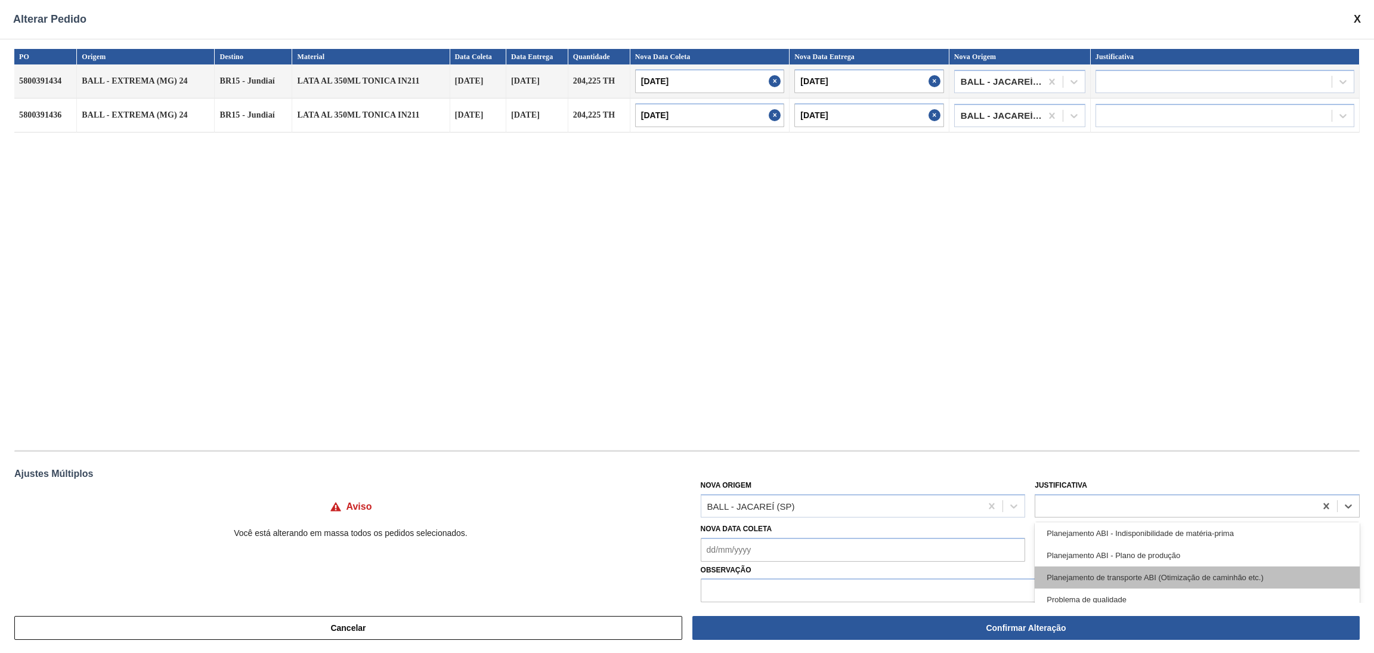
scroll to position [275, 0]
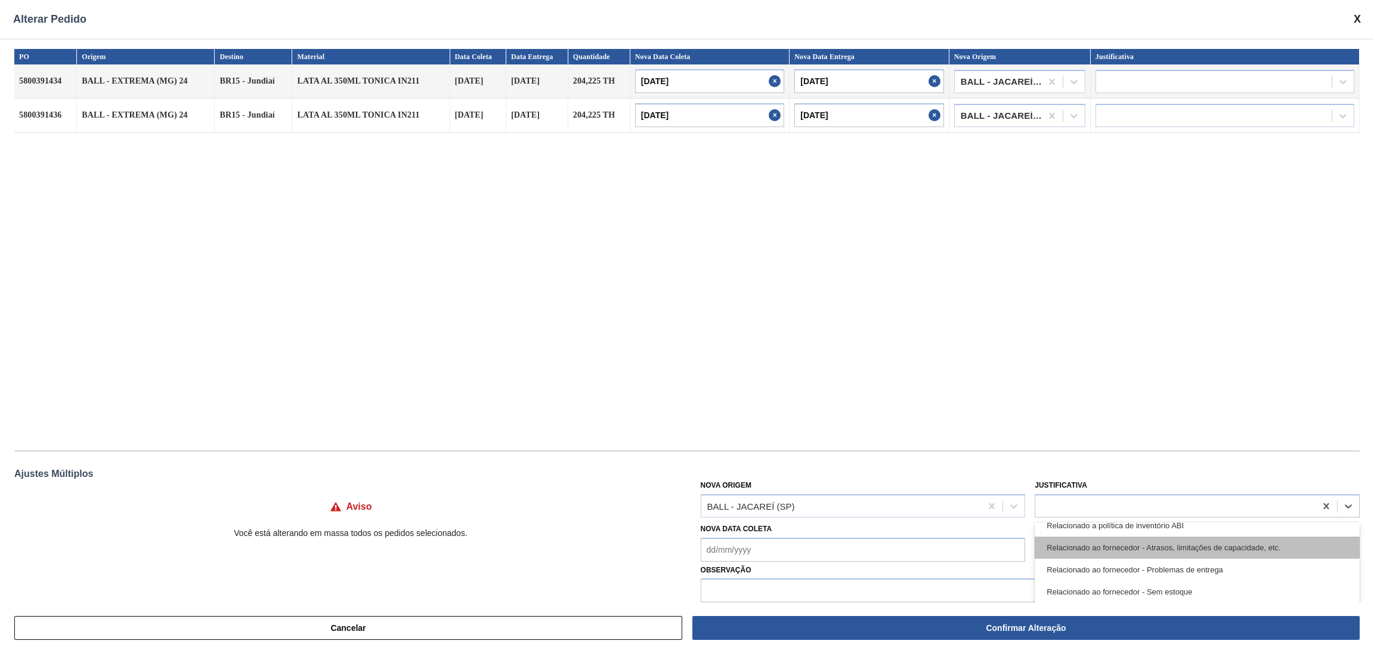
click at [1177, 547] on div "Relacionado ao fornecedor - Atrasos, limitações de capacidade, etc." at bounding box center [1197, 547] width 325 height 22
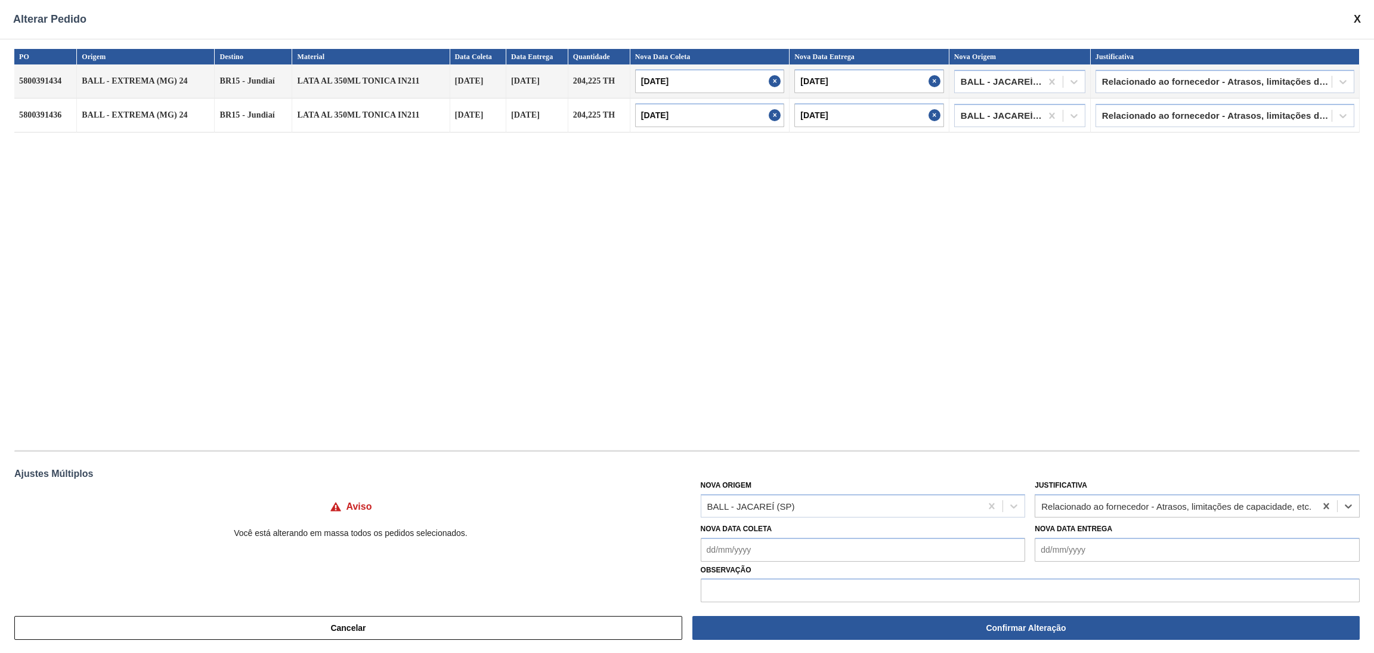
click at [878, 367] on div "PO Origem Destino Material Data Coleta Data Entrega Quantidade Nova Data Coleta…" at bounding box center [687, 243] width 1346 height 389
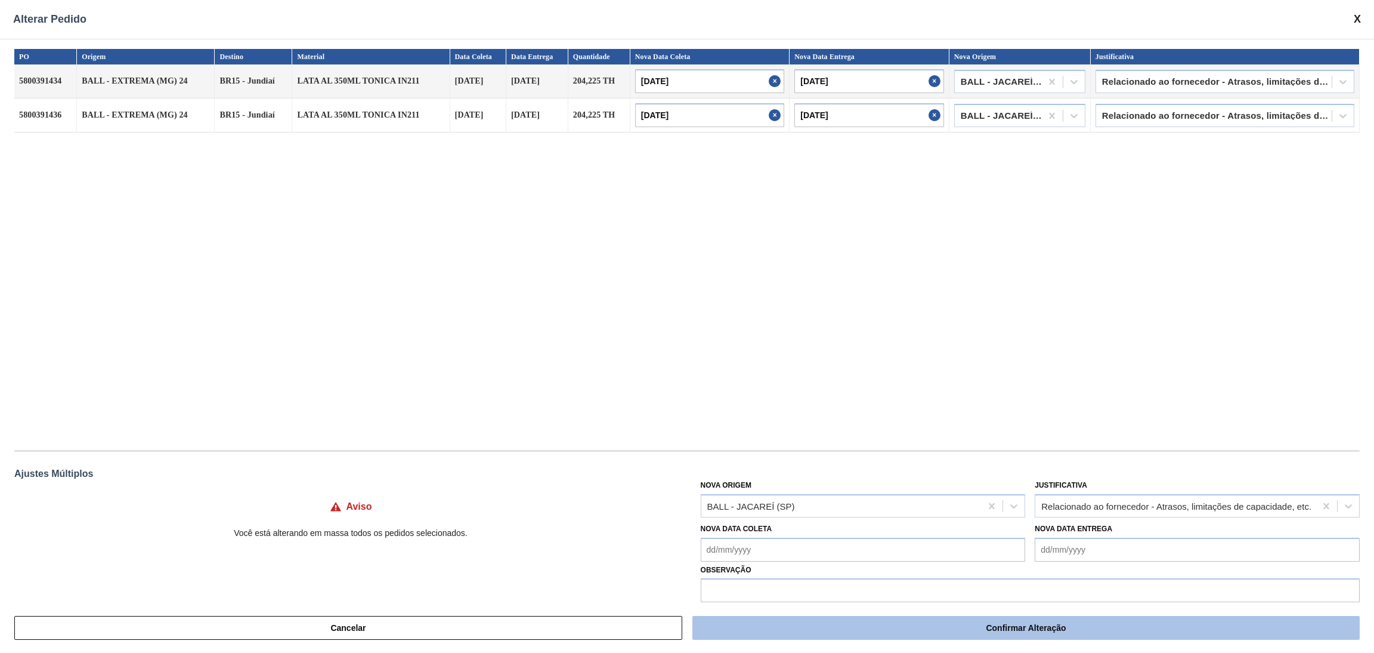
click at [899, 623] on button "Confirmar Alteração" at bounding box center [1027, 628] width 668 height 24
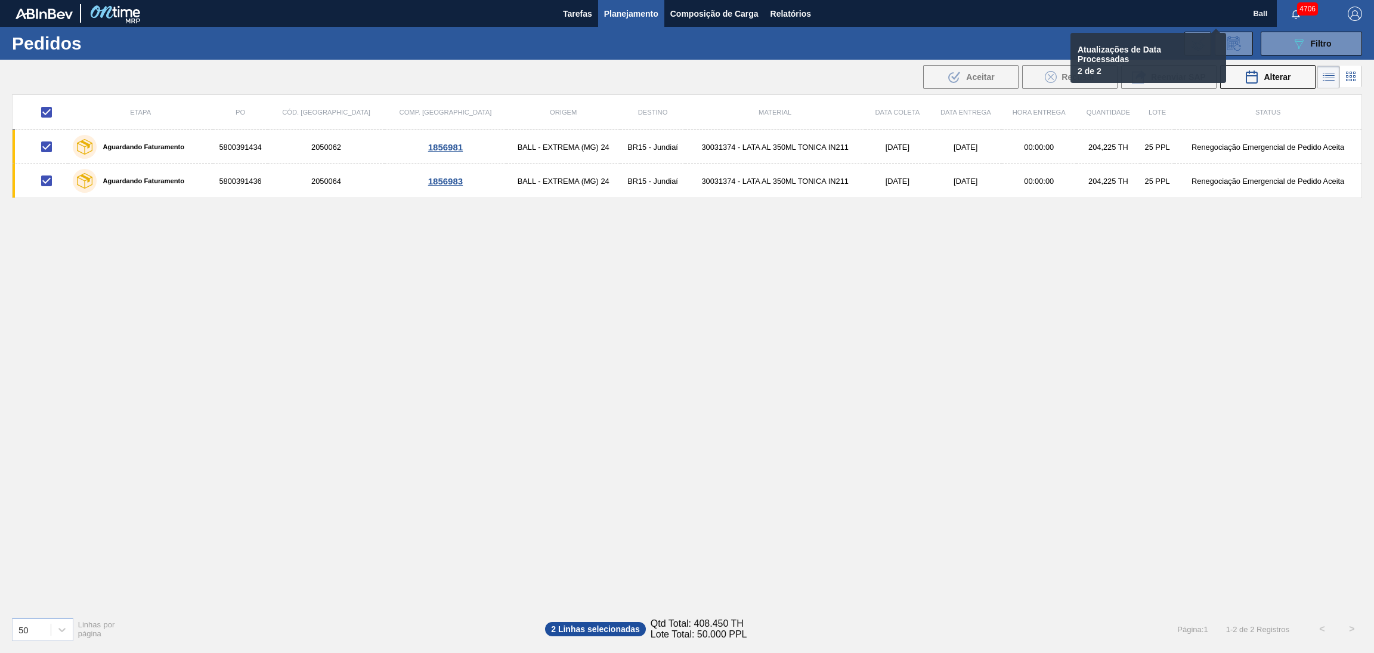
checkbox input "false"
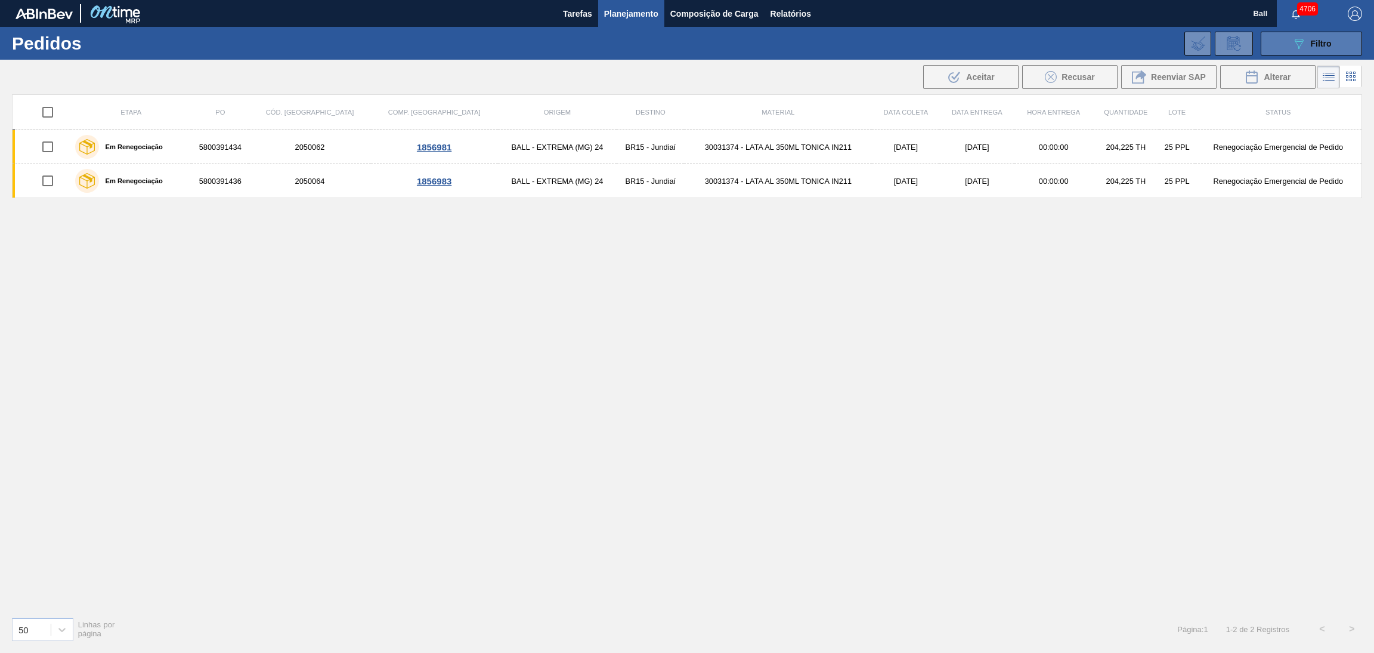
click at [1294, 53] on button "089F7B8B-B2A5-4AFE-B5C0-19BA573D28AC Filtro" at bounding box center [1311, 44] width 101 height 24
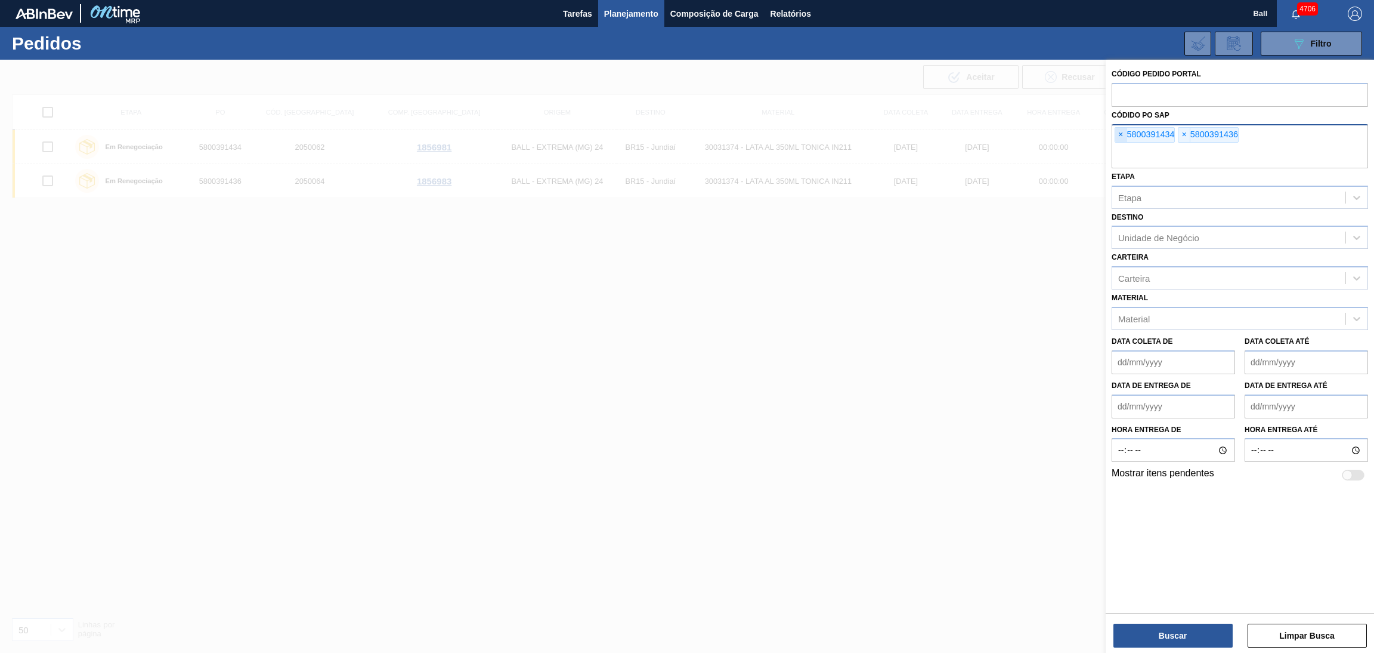
click at [1125, 135] on span "×" at bounding box center [1121, 135] width 11 height 14
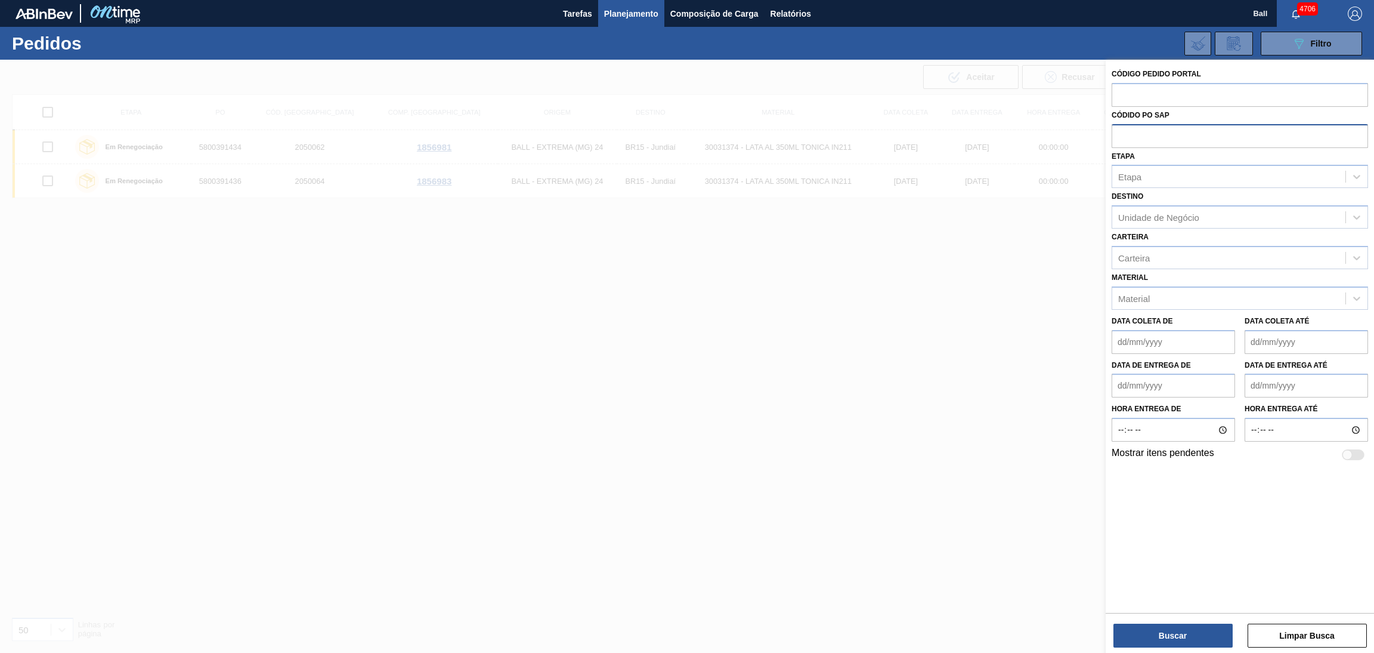
paste input "5800391432"
type input "5800391432"
click at [1152, 638] on button "Buscar" at bounding box center [1173, 635] width 119 height 24
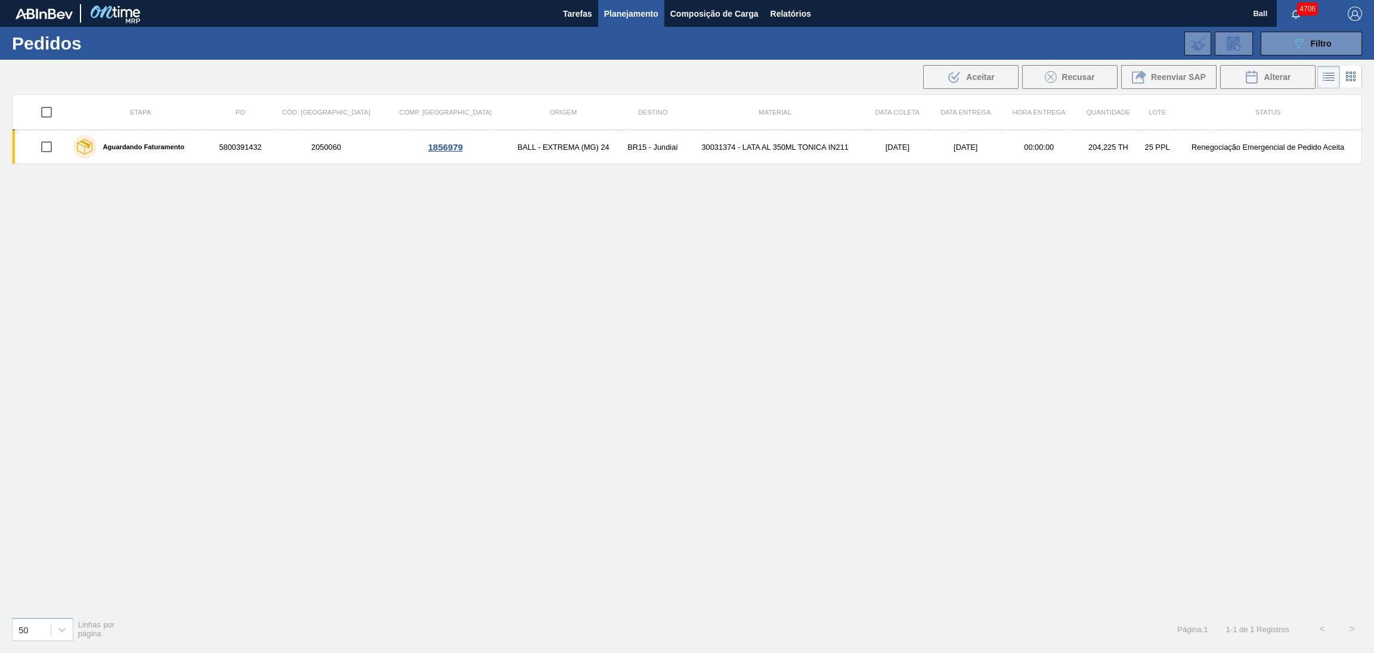
click at [45, 112] on input "checkbox" at bounding box center [46, 112] width 25 height 25
checkbox input "true"
click at [1278, 81] on span "Alterar" at bounding box center [1277, 77] width 27 height 10
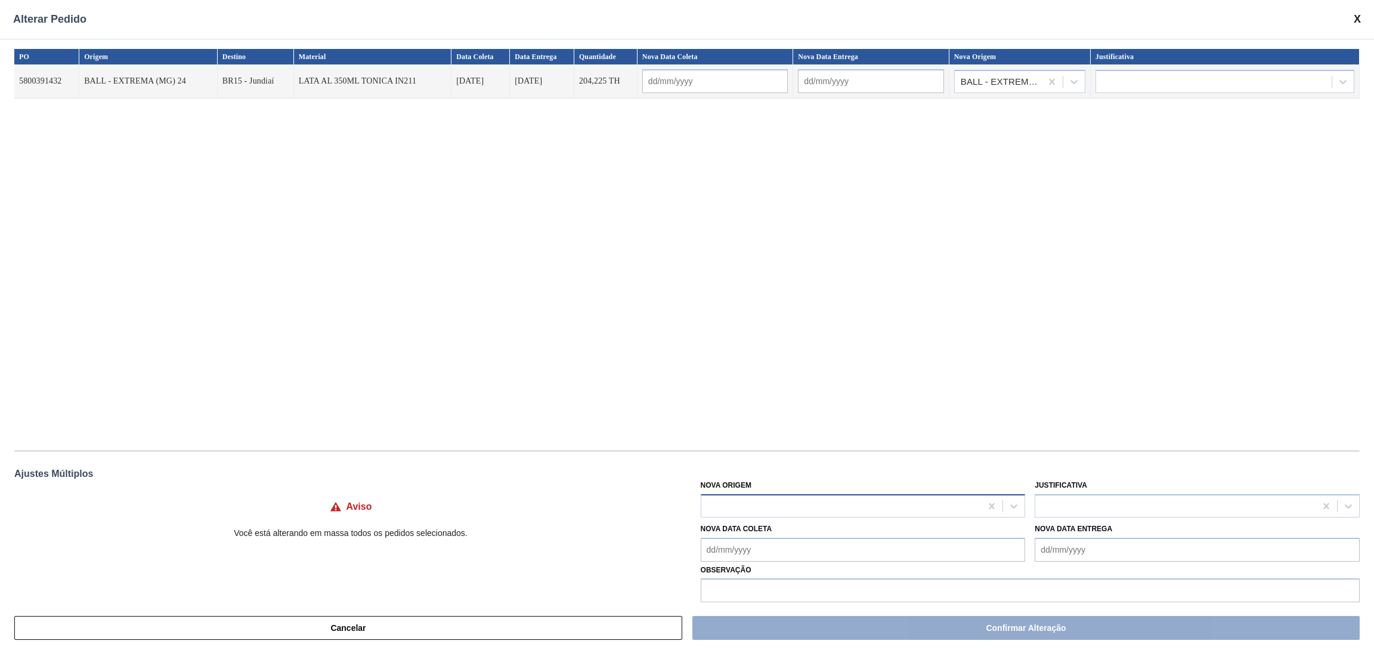
click at [842, 501] on div at bounding box center [842, 505] width 280 height 17
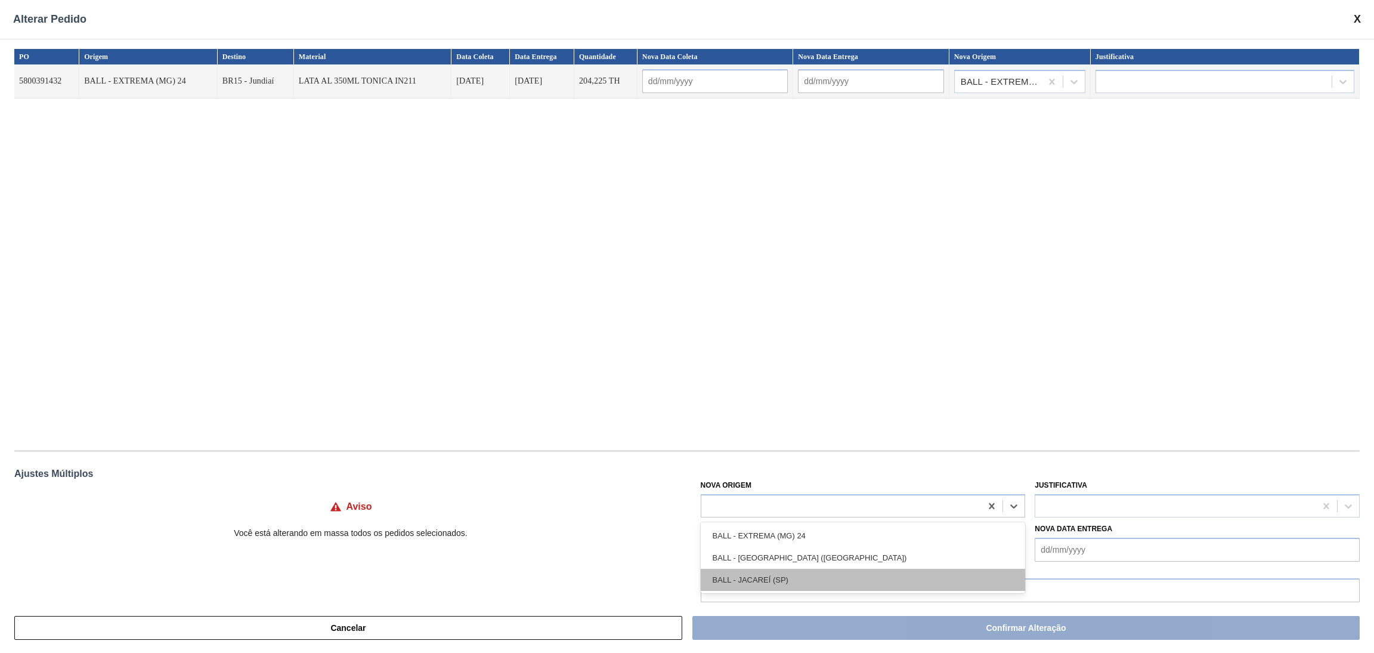
click at [767, 578] on div "BALL - JACAREÍ (SP)" at bounding box center [863, 580] width 325 height 22
type input "[DATE]"
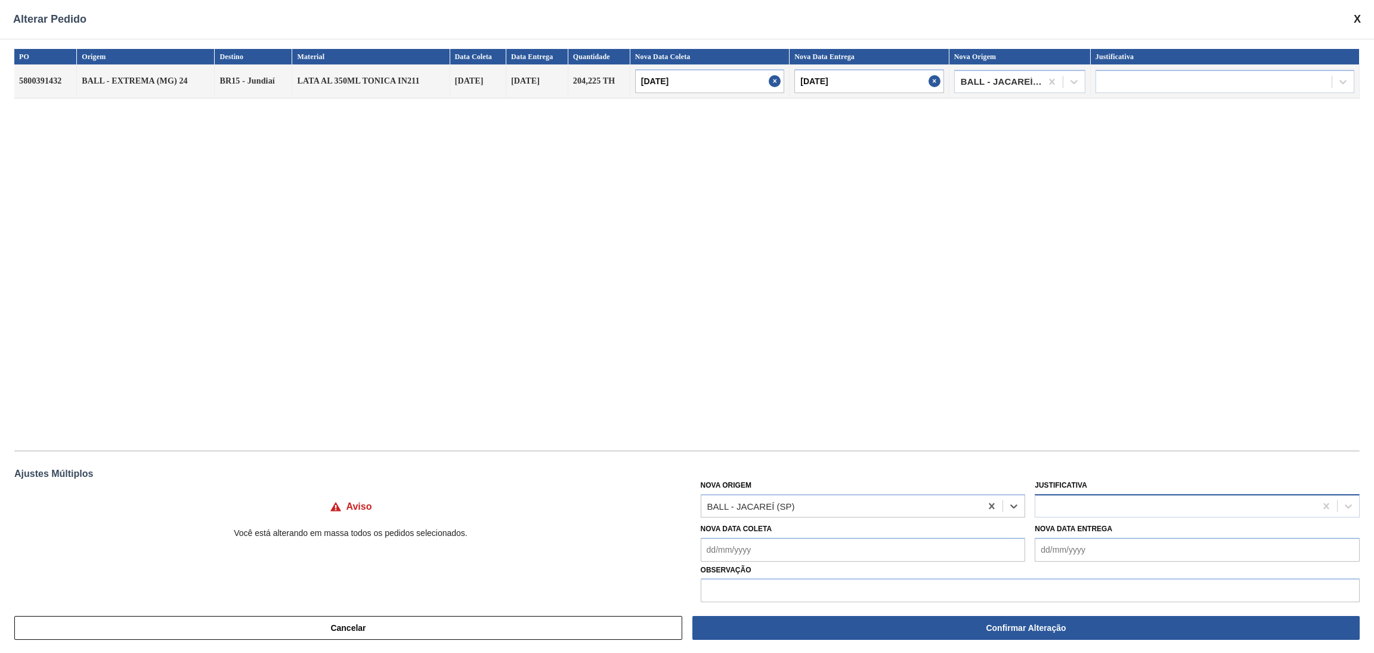
click at [1098, 498] on div at bounding box center [1176, 505] width 280 height 17
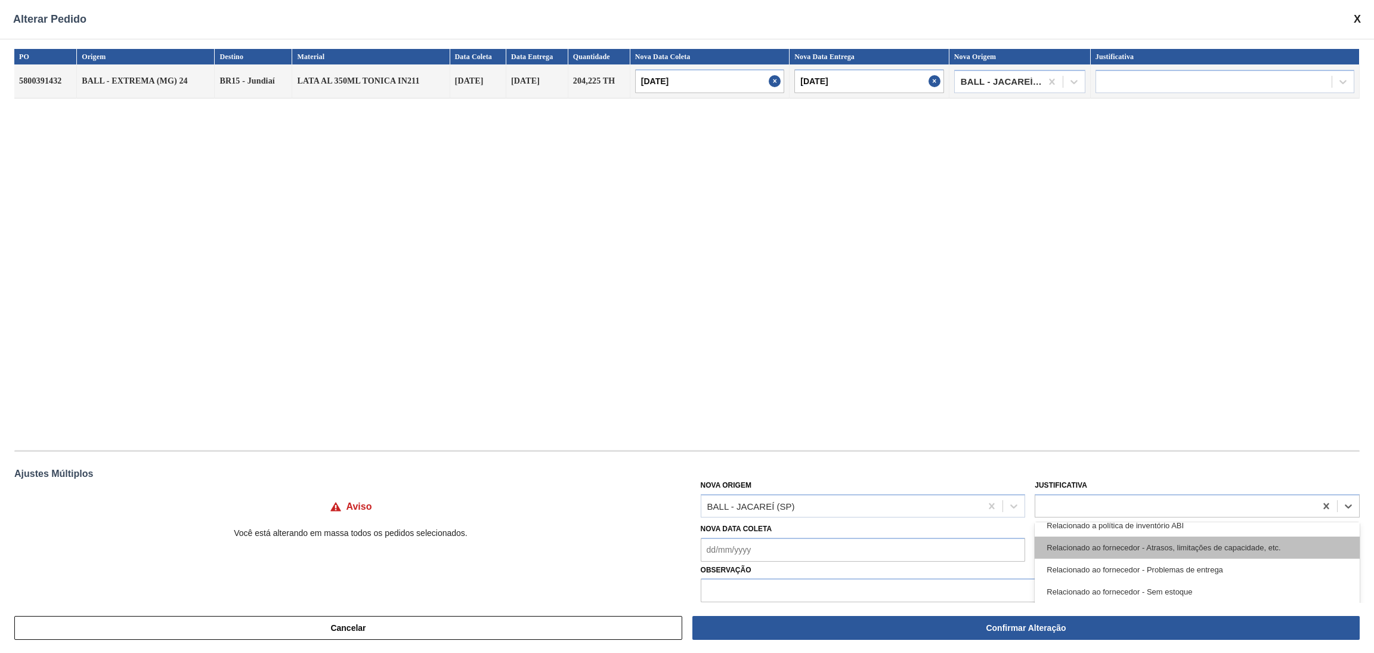
click at [1182, 548] on div "Relacionado ao fornecedor - Atrasos, limitações de capacidade, etc." at bounding box center [1197, 547] width 325 height 22
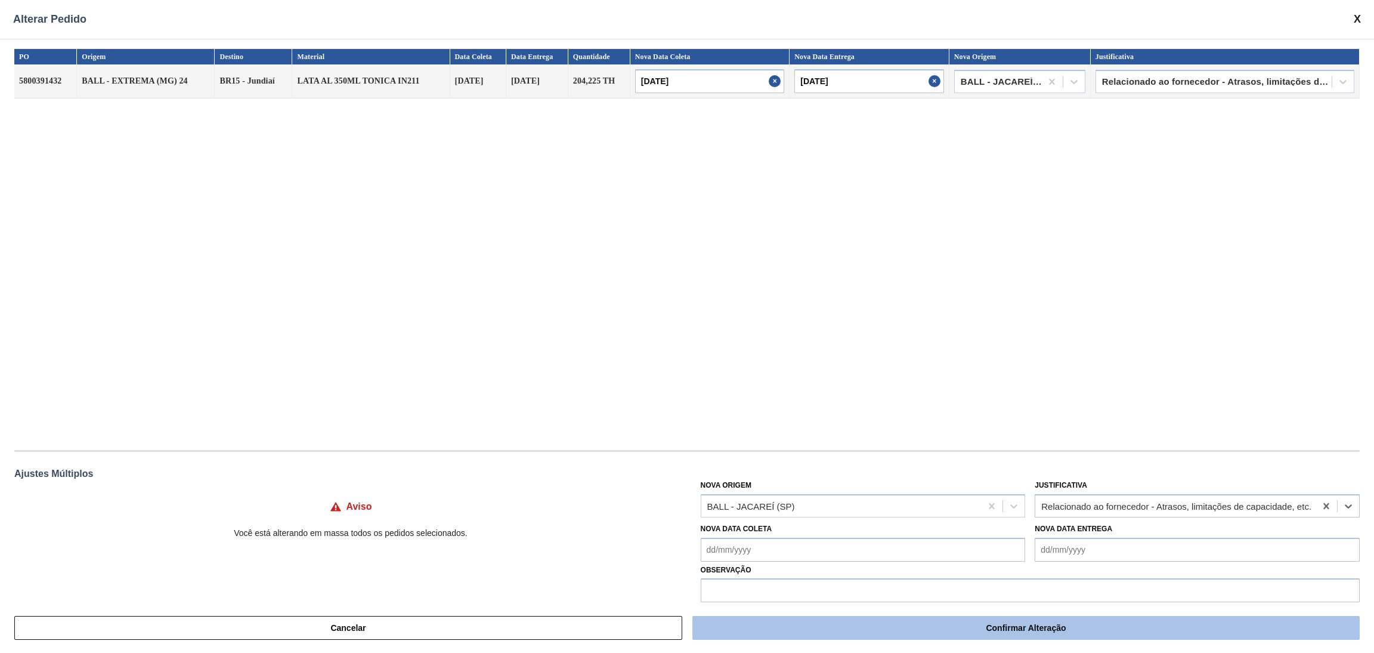
click at [1095, 623] on button "Confirmar Alteração" at bounding box center [1027, 628] width 668 height 24
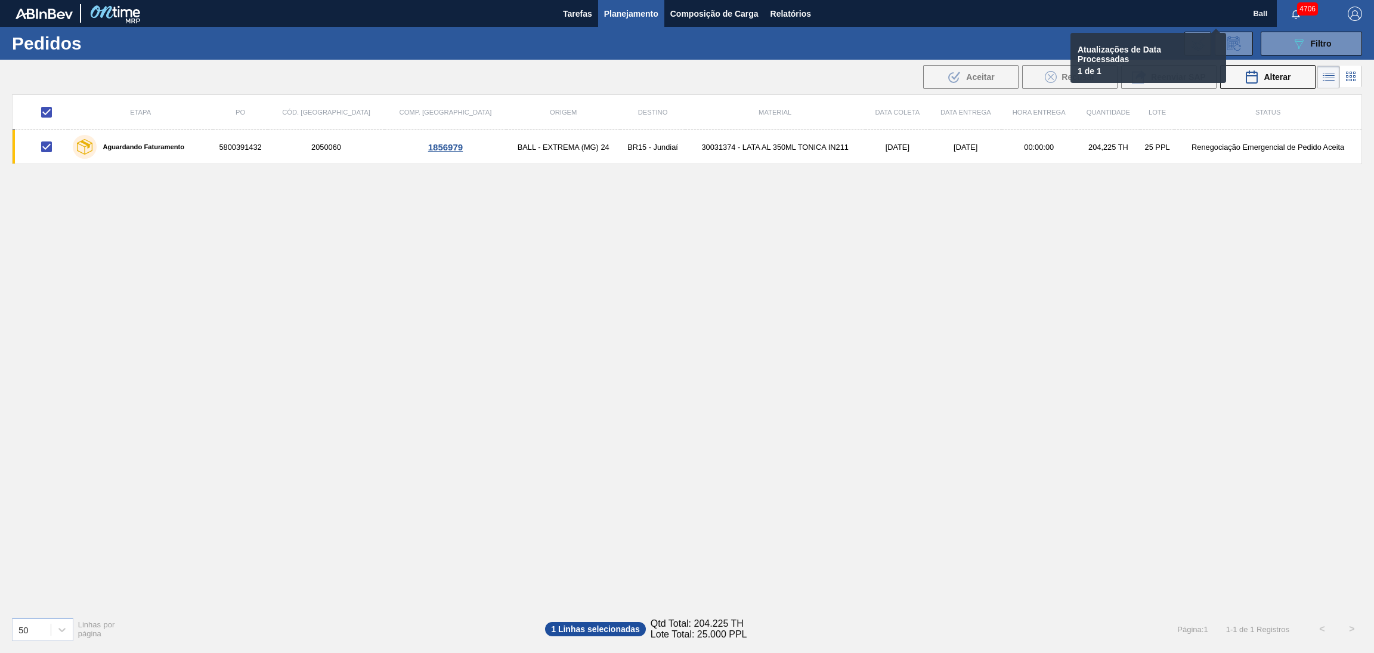
checkbox input "false"
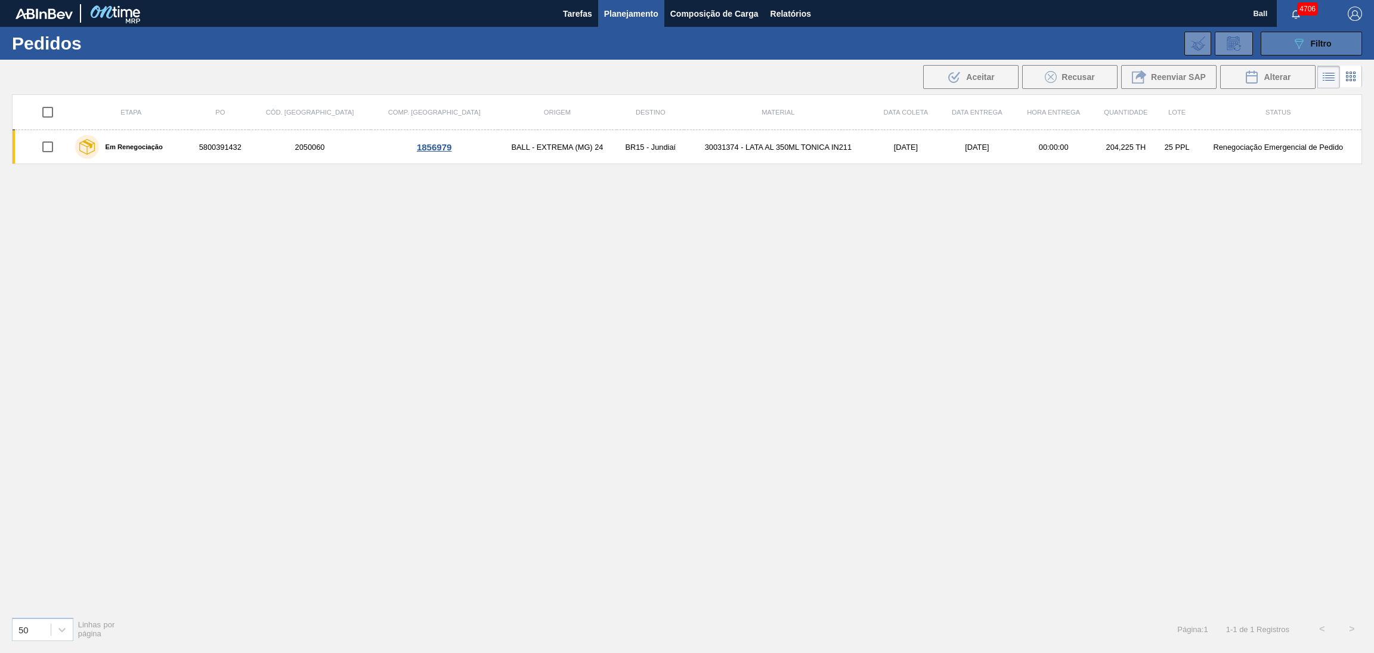
click at [1301, 41] on icon at bounding box center [1299, 44] width 9 height 10
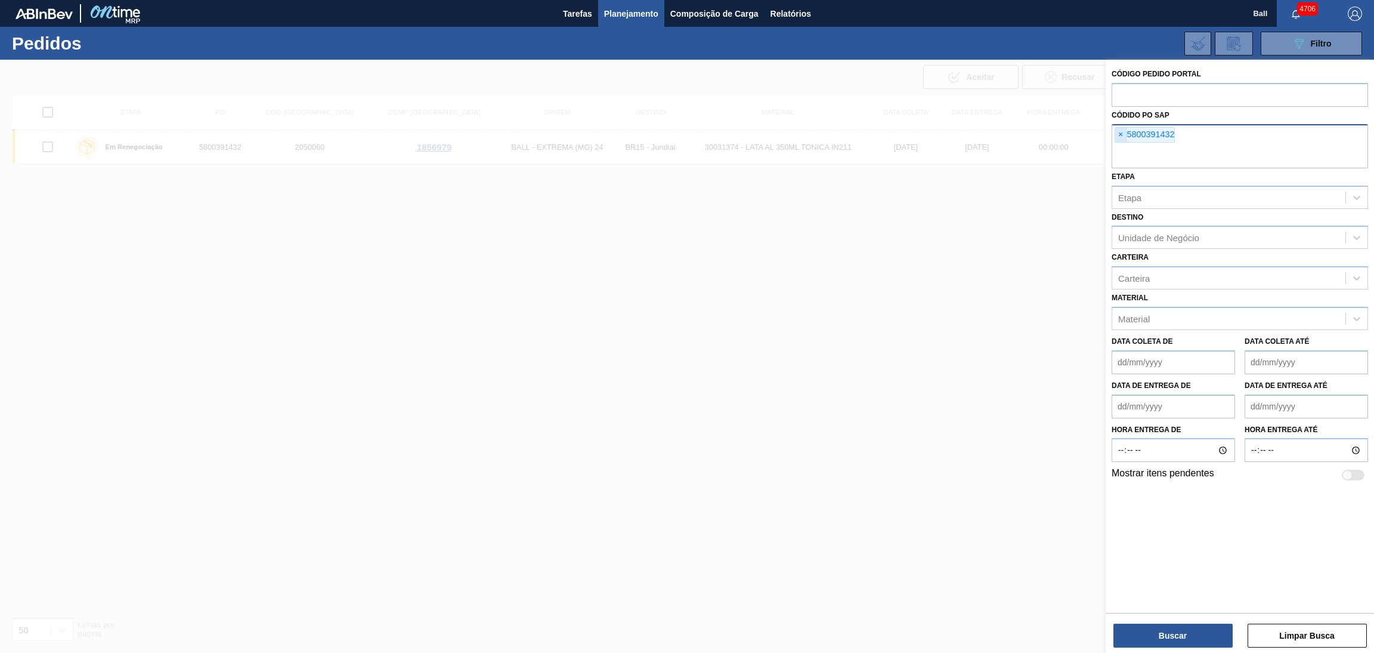
click at [1120, 133] on span "×" at bounding box center [1121, 135] width 11 height 14
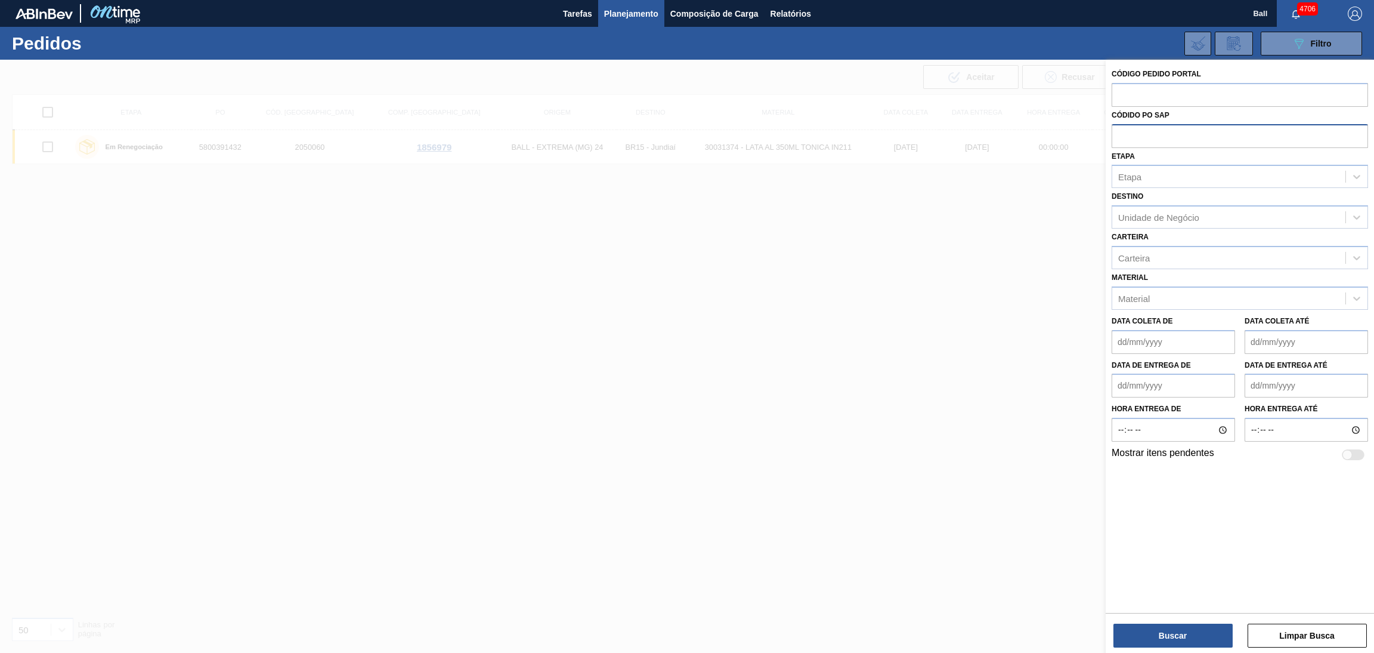
paste input "5800392777"
type input "5800392777"
click at [1157, 622] on div "Buscar Limpar Busca" at bounding box center [1240, 629] width 268 height 33
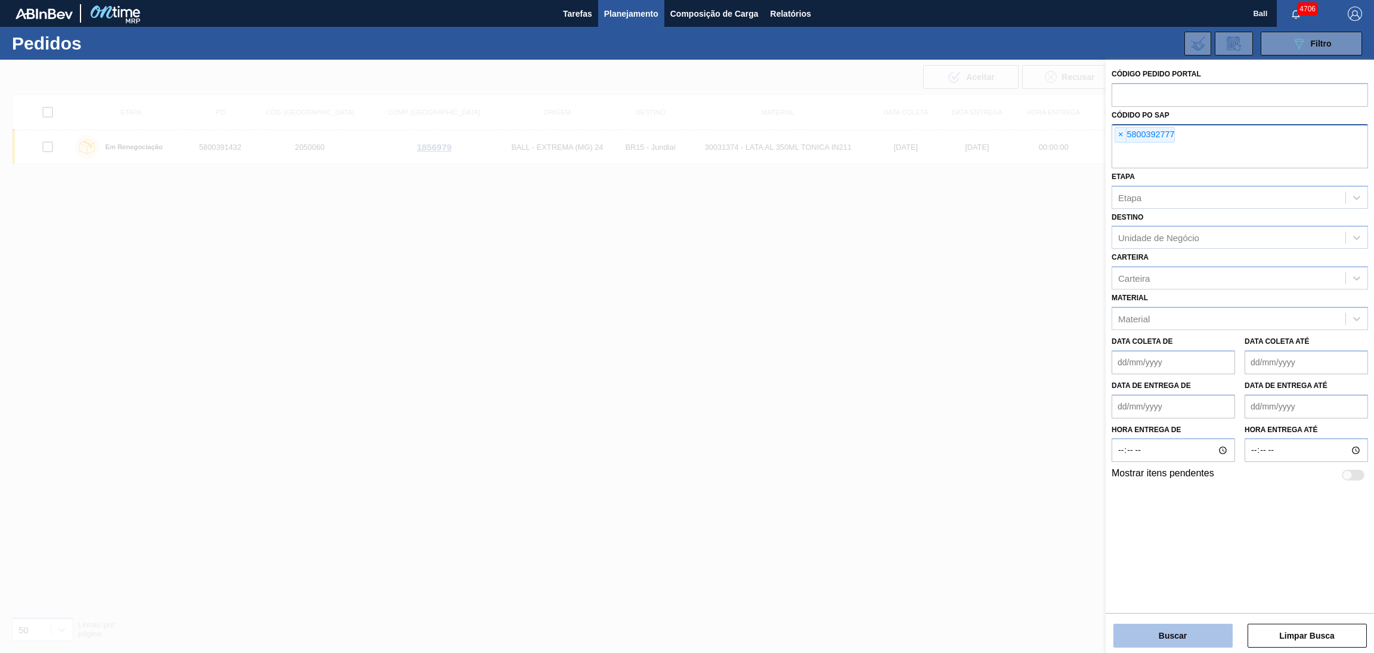
click at [1133, 631] on button "Buscar" at bounding box center [1173, 635] width 119 height 24
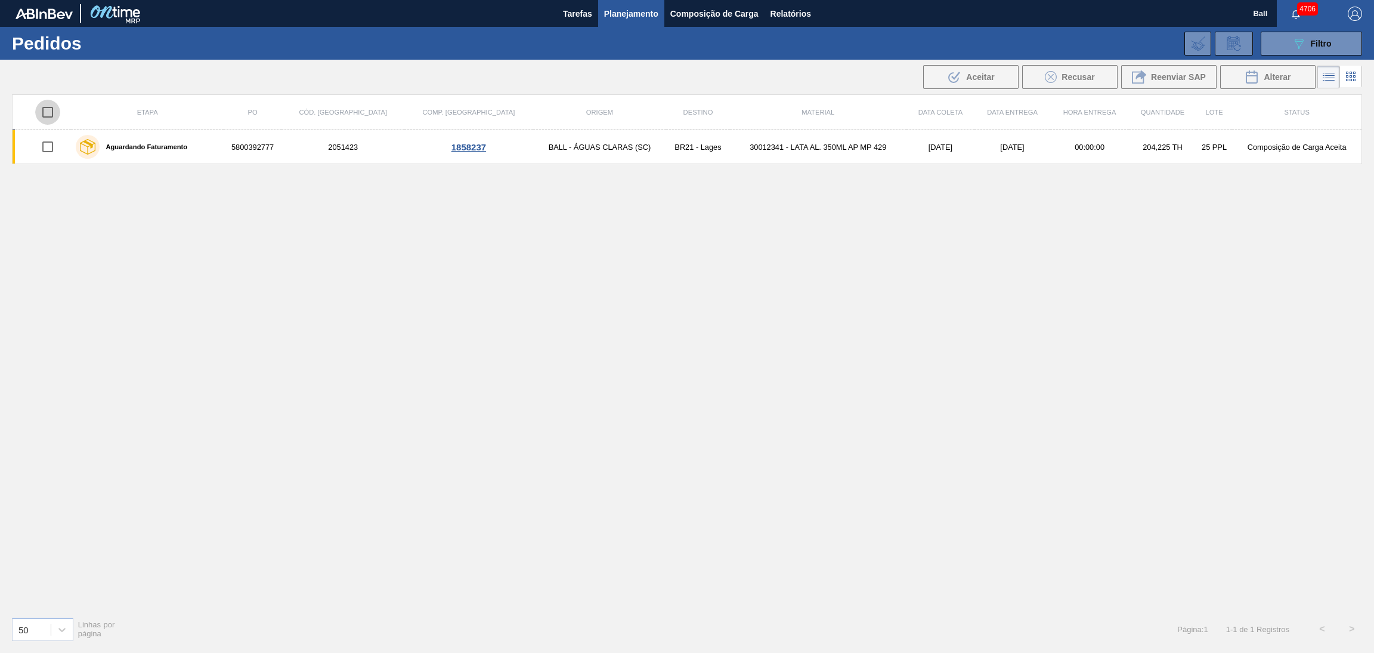
click at [45, 110] on input "checkbox" at bounding box center [47, 112] width 25 height 25
checkbox input "true"
click at [1283, 78] on span "Alterar" at bounding box center [1277, 77] width 27 height 10
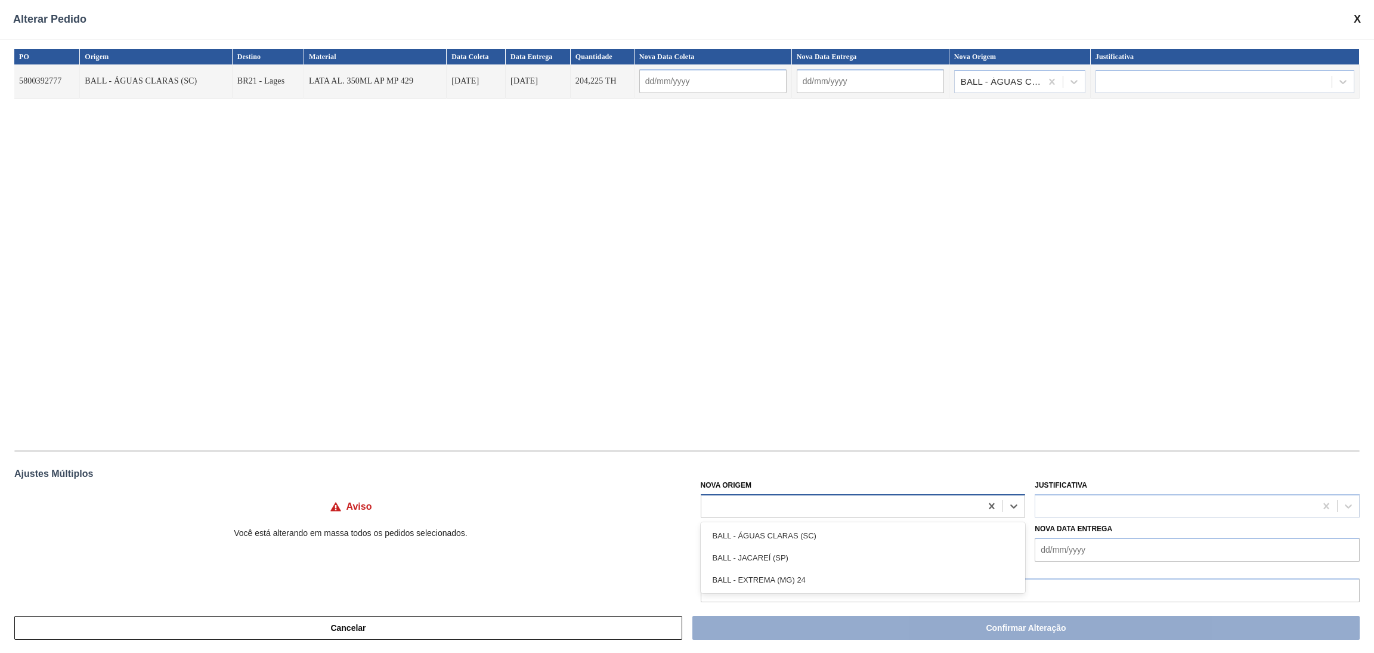
click at [810, 509] on div at bounding box center [842, 505] width 280 height 17
click at [784, 570] on div "BALL - EXTREMA (MG) 24" at bounding box center [863, 580] width 325 height 22
type input "[DATE]"
type input "19/10/2025"
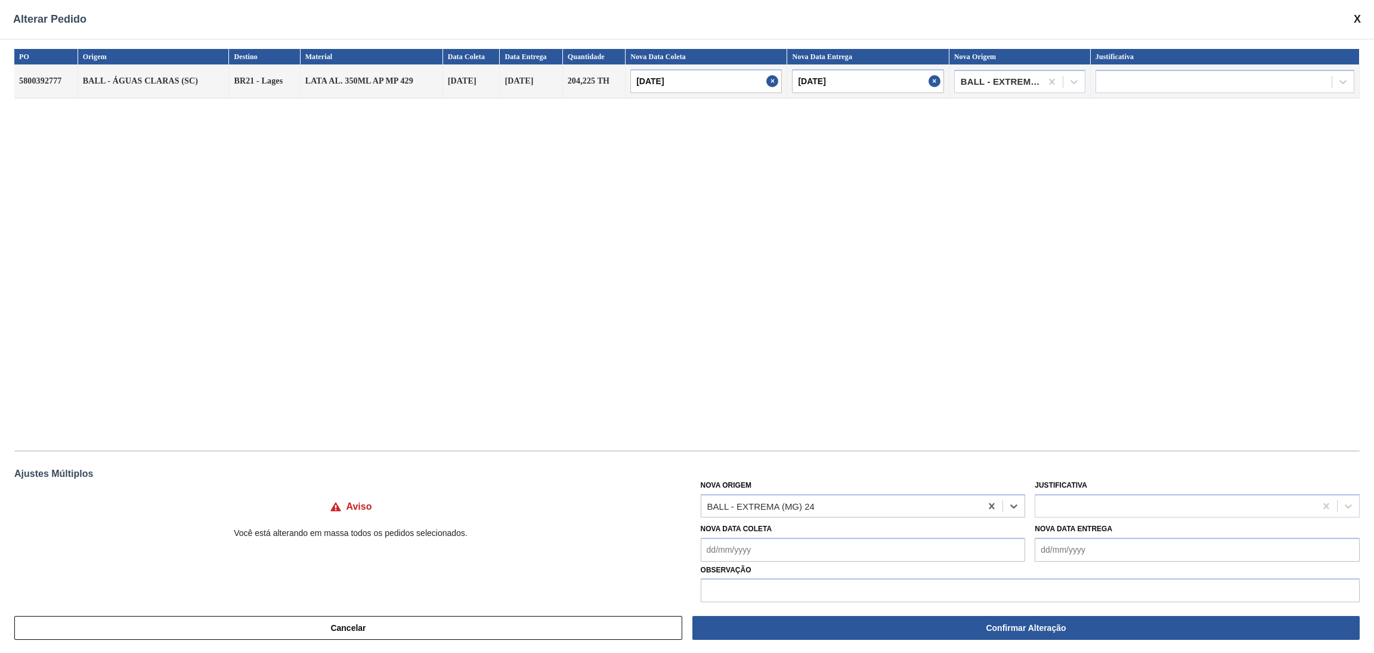
click at [847, 395] on div "PO Origem Destino Material Data Coleta Data Entrega Quantidade Nova Data Coleta…" at bounding box center [687, 243] width 1346 height 389
click at [1087, 501] on div at bounding box center [1176, 505] width 280 height 17
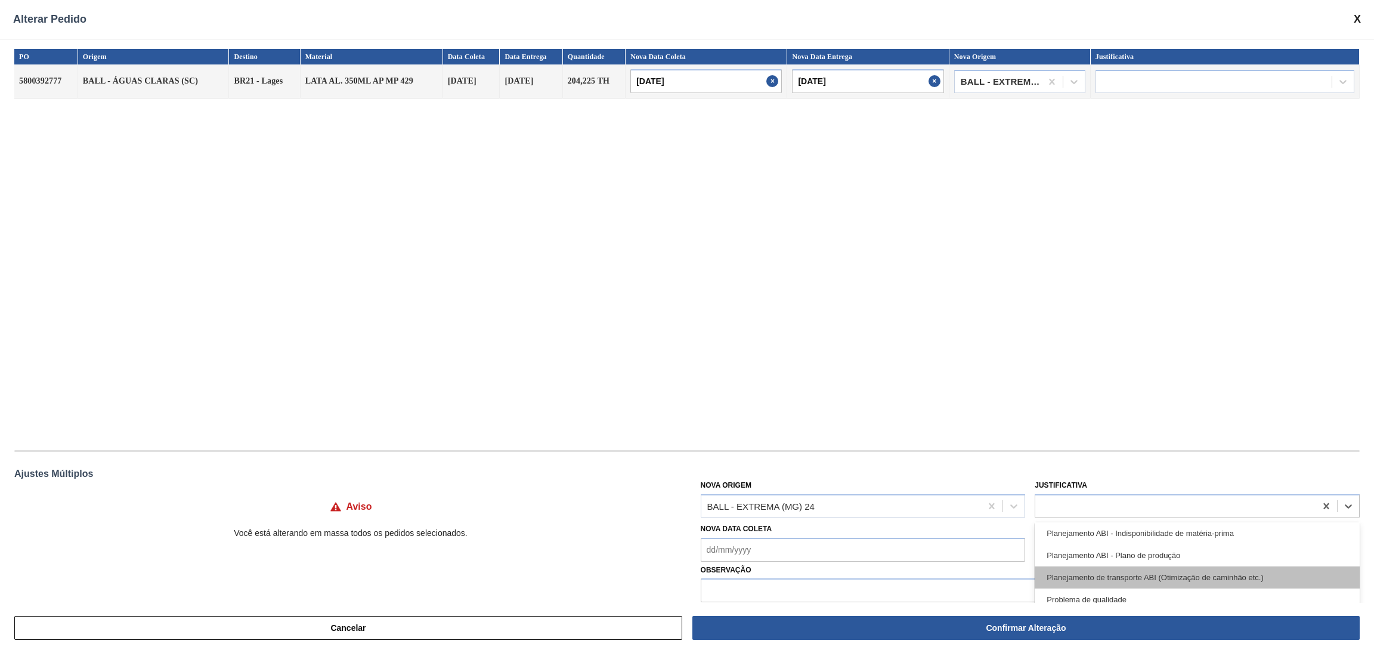
scroll to position [268, 0]
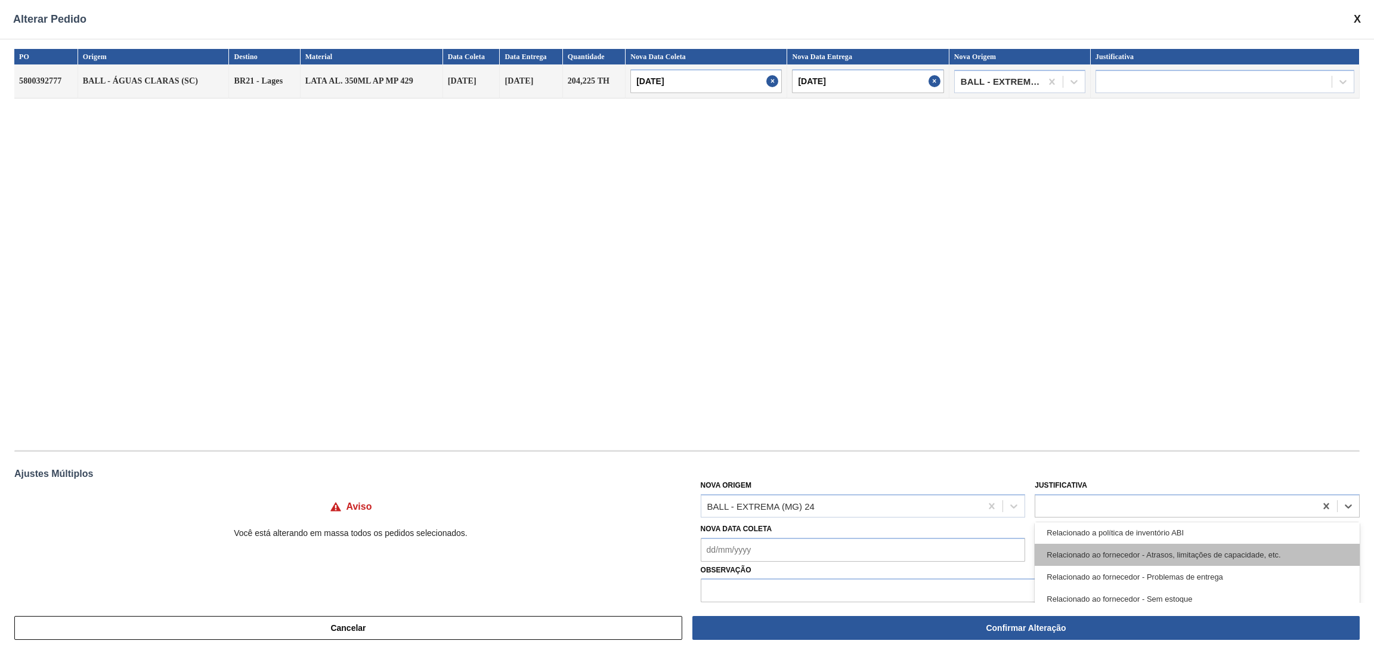
click at [1202, 553] on div "Relacionado ao fornecedor - Atrasos, limitações de capacidade, etc." at bounding box center [1197, 554] width 325 height 22
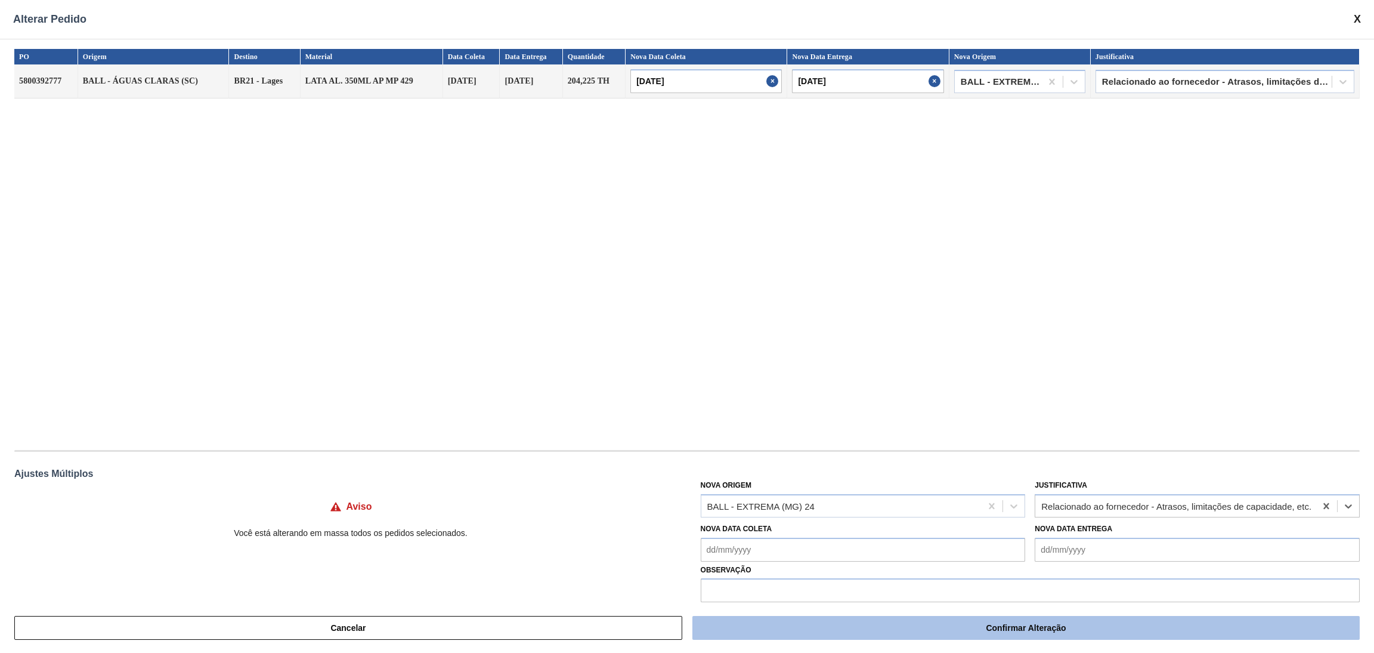
click at [957, 626] on button "Confirmar Alteração" at bounding box center [1027, 628] width 668 height 24
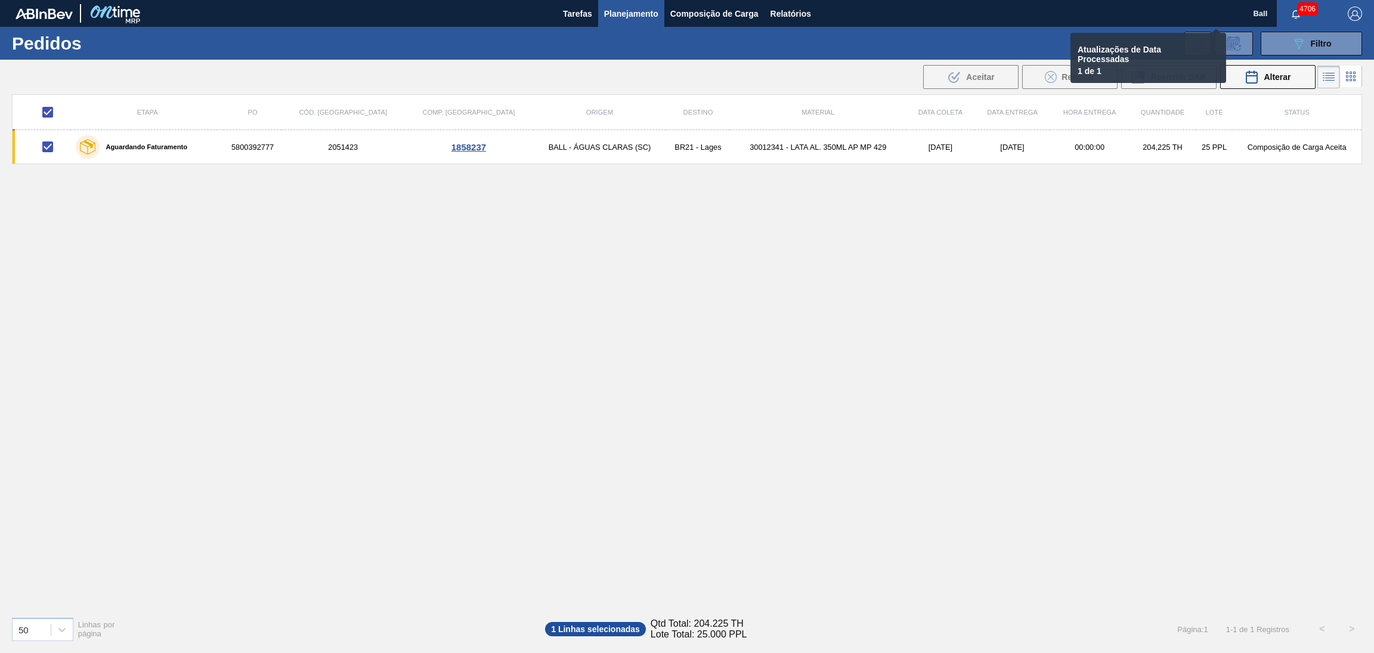
checkbox input "false"
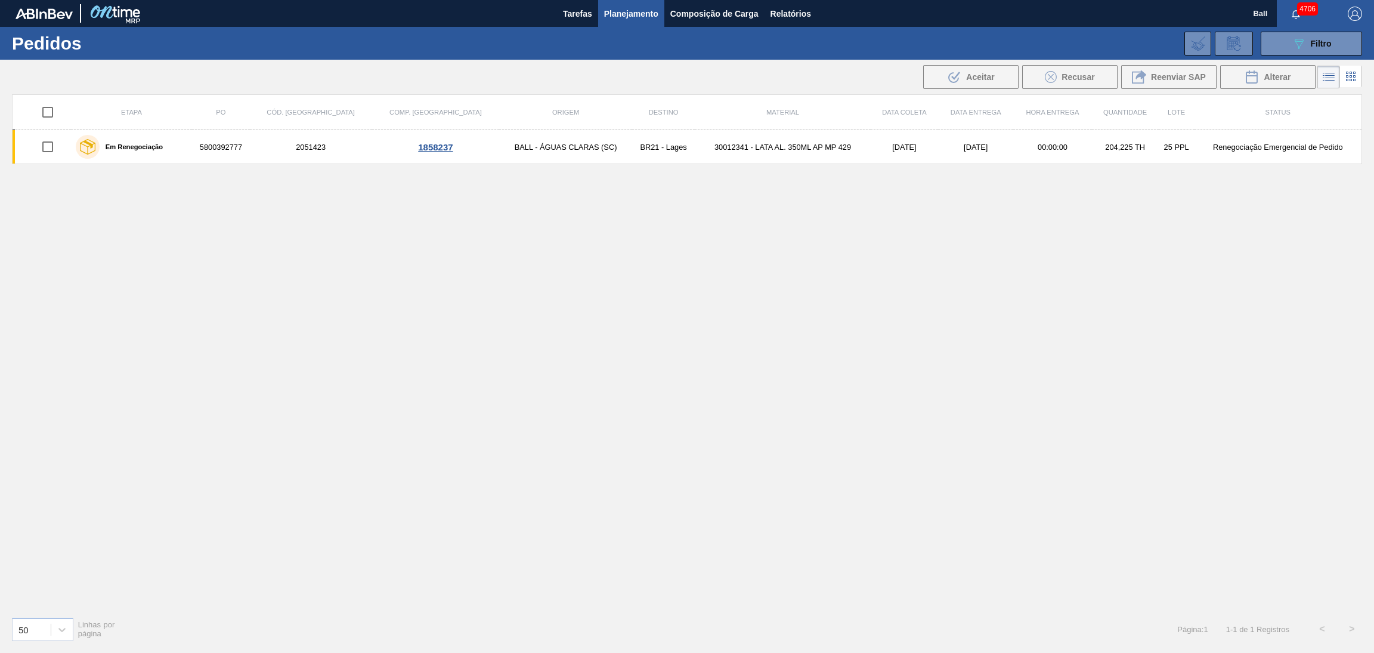
click at [618, 14] on span "Planejamento" at bounding box center [631, 14] width 54 height 14
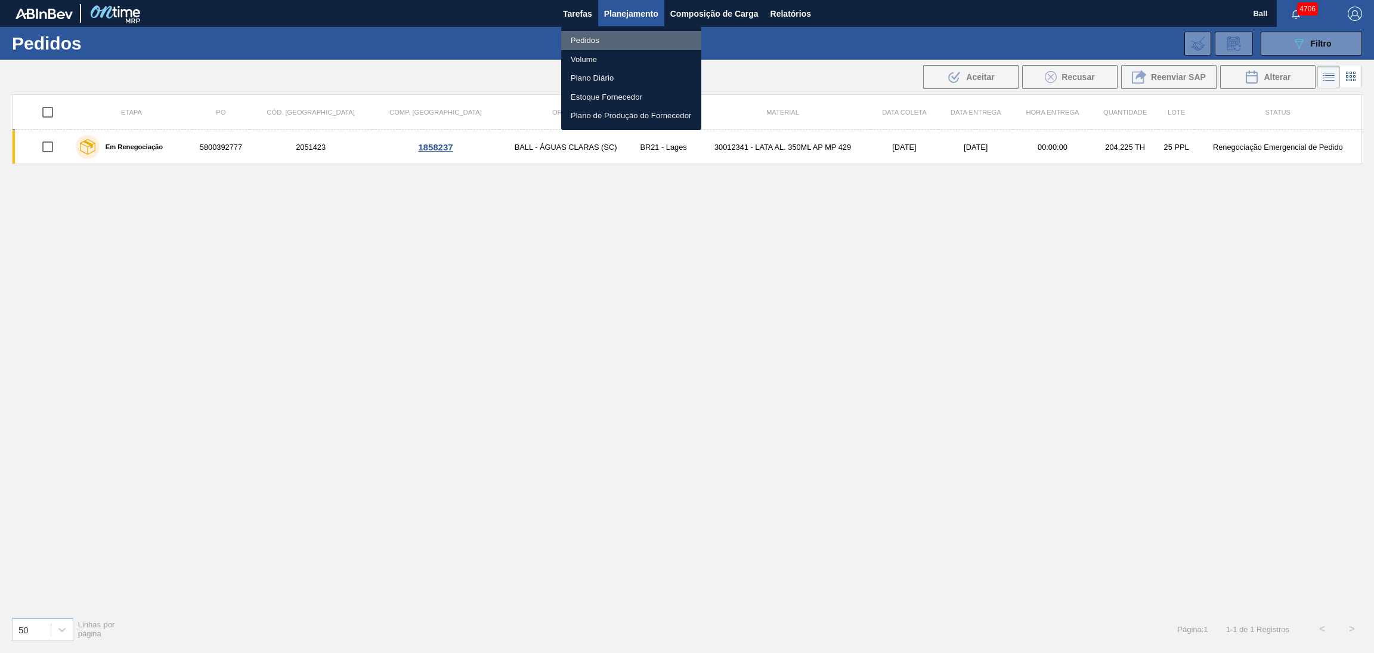
click at [625, 43] on li "Pedidos" at bounding box center [631, 40] width 140 height 19
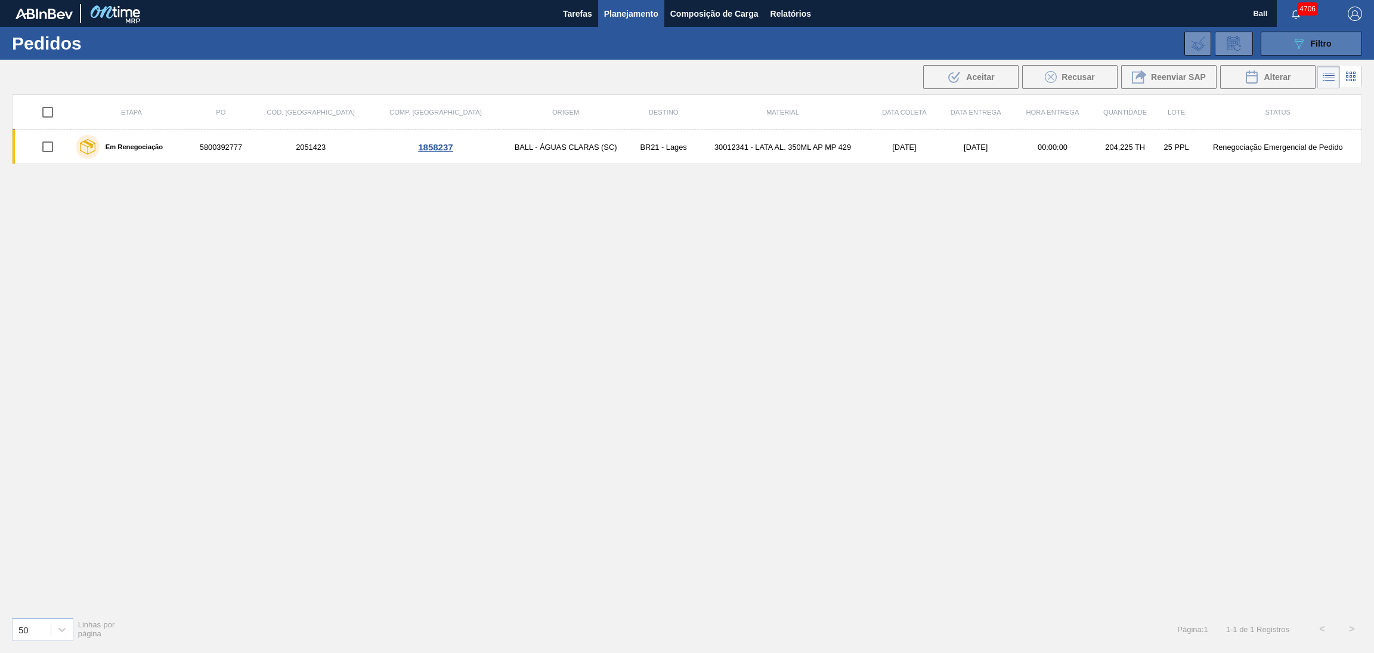
click at [1297, 50] on icon "089F7B8B-B2A5-4AFE-B5C0-19BA573D28AC" at bounding box center [1299, 43] width 14 height 14
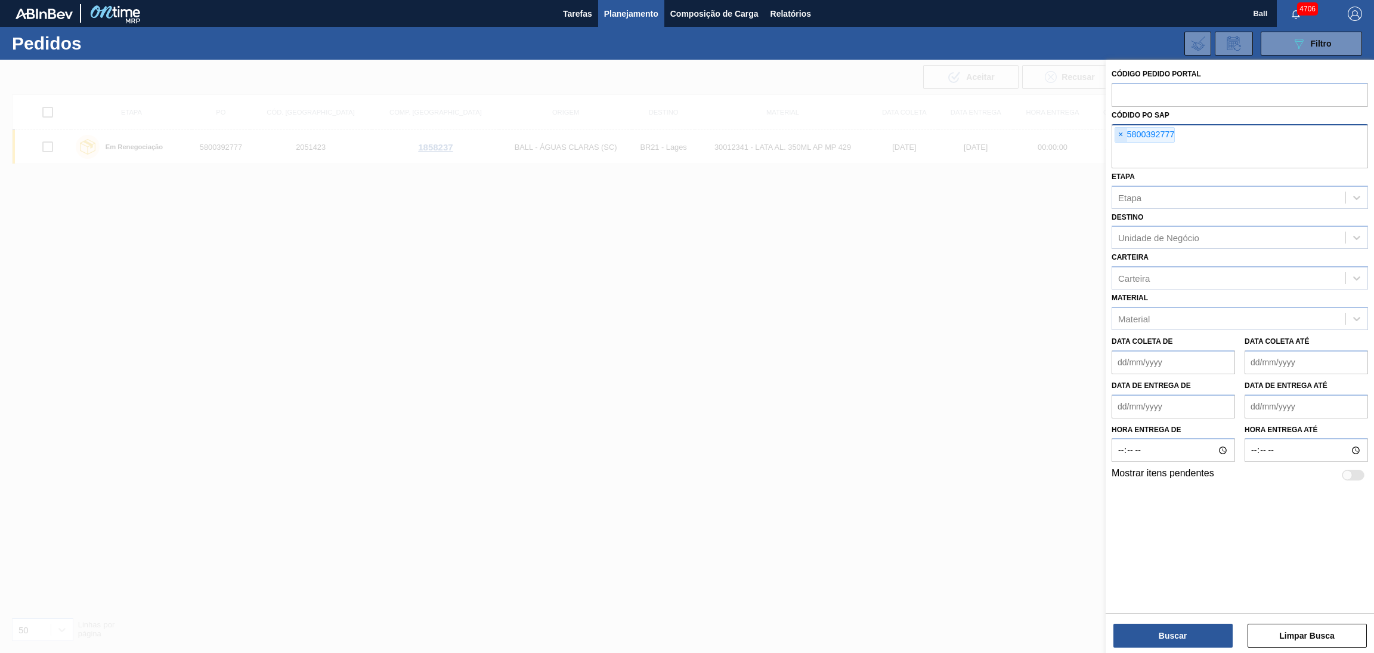
click at [1122, 140] on span "×" at bounding box center [1121, 135] width 11 height 14
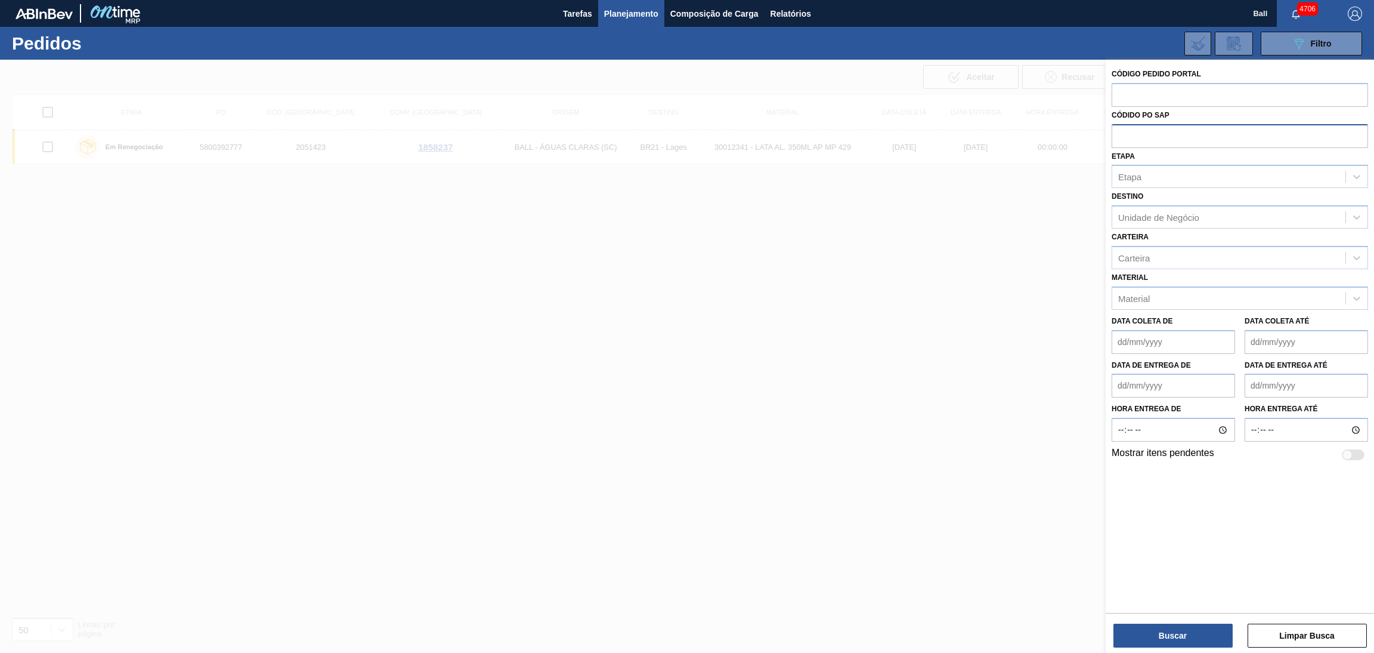
paste input "2042504"
type input "2042504"
click at [1152, 628] on button "Buscar" at bounding box center [1173, 635] width 119 height 24
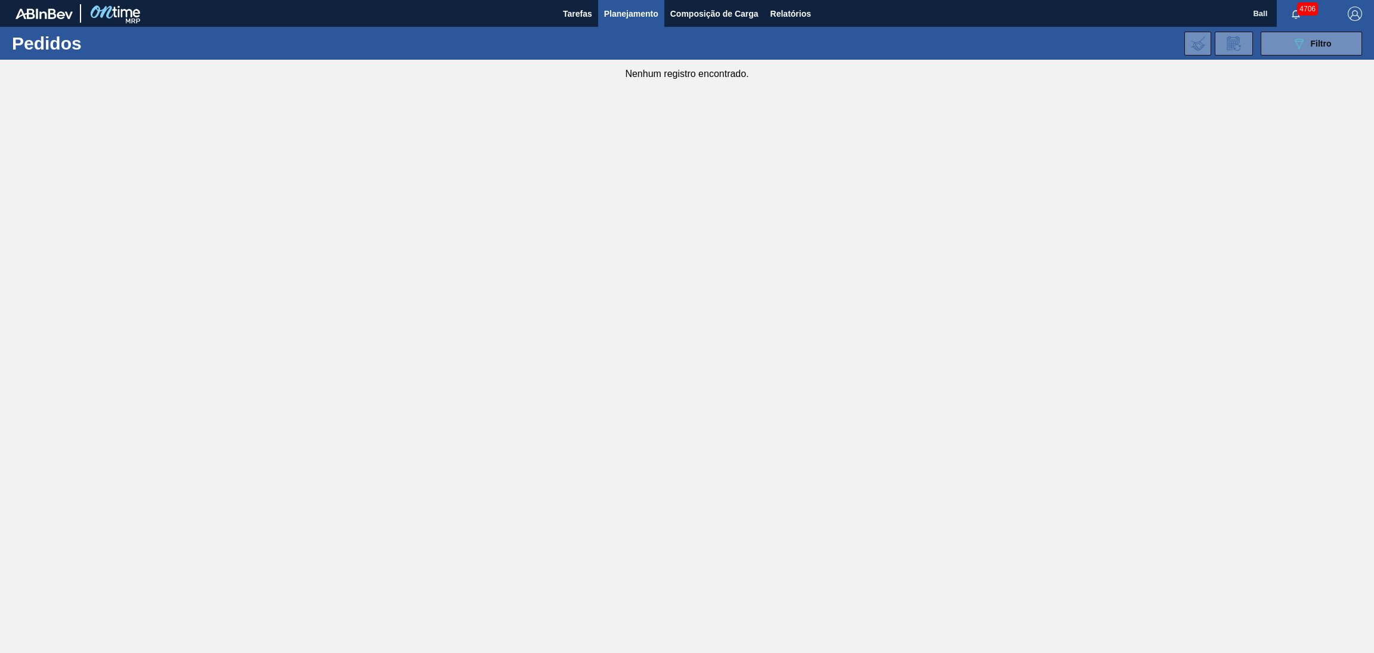
click at [652, 12] on span "Planejamento" at bounding box center [631, 14] width 54 height 14
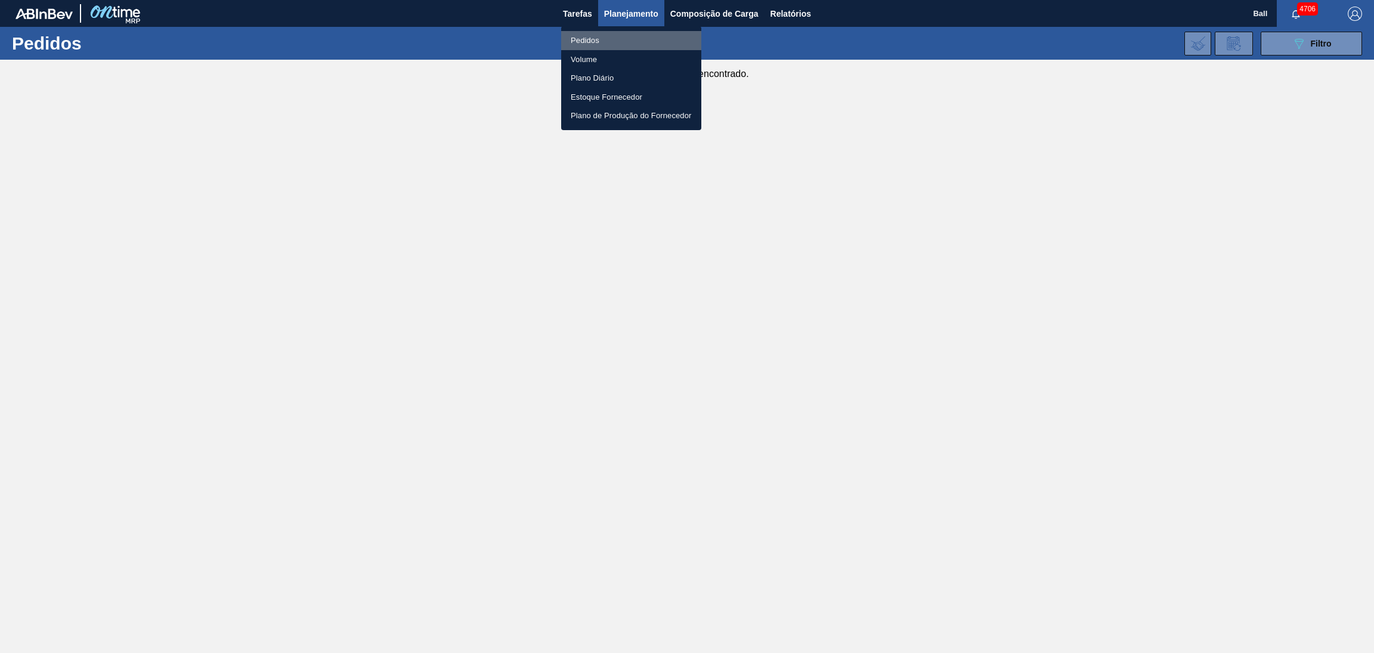
click at [595, 41] on li "Pedidos" at bounding box center [631, 40] width 140 height 19
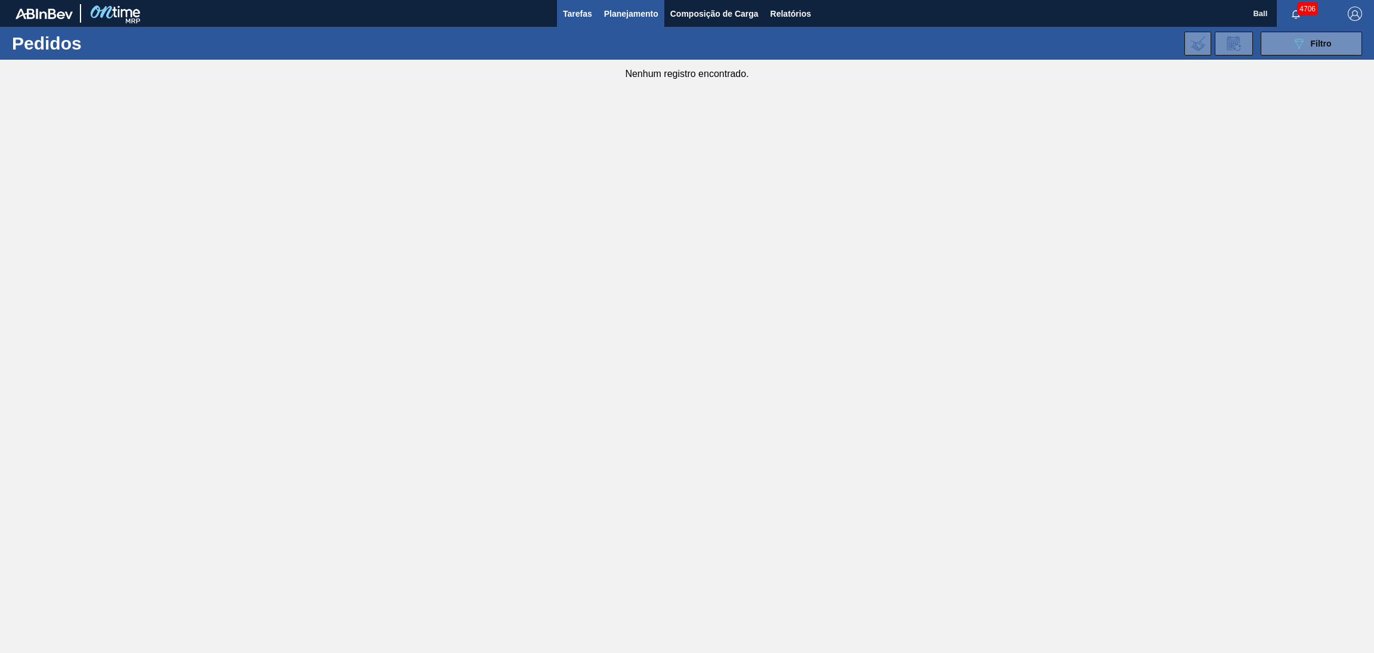
click at [588, 14] on span "Tarefas" at bounding box center [577, 14] width 29 height 14
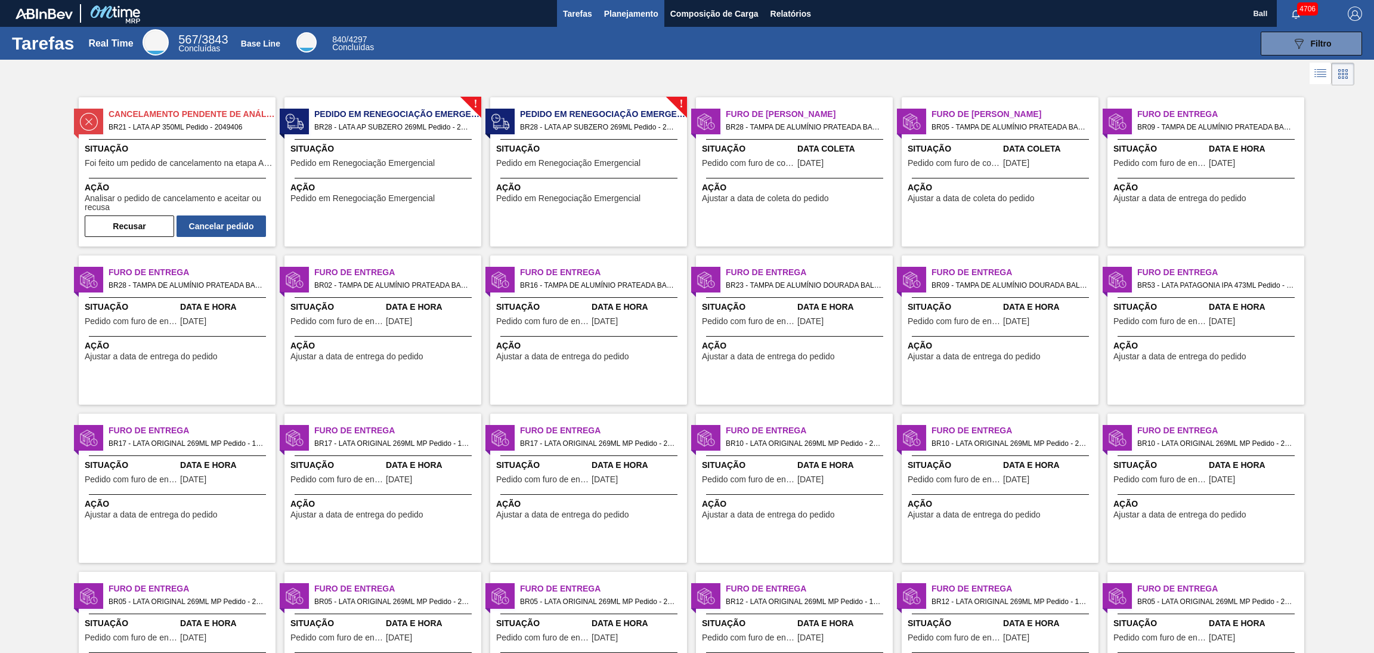
click at [660, 11] on button "Planejamento" at bounding box center [631, 13] width 66 height 27
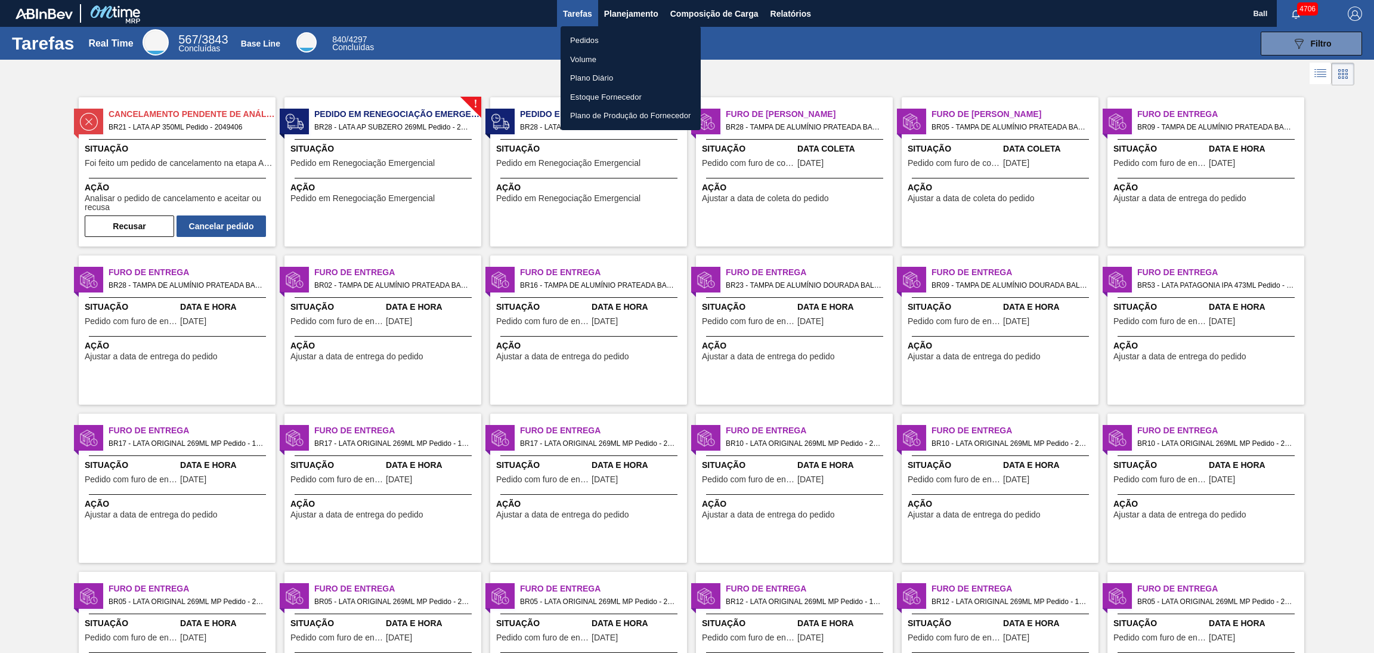
click at [599, 41] on li "Pedidos" at bounding box center [631, 40] width 140 height 19
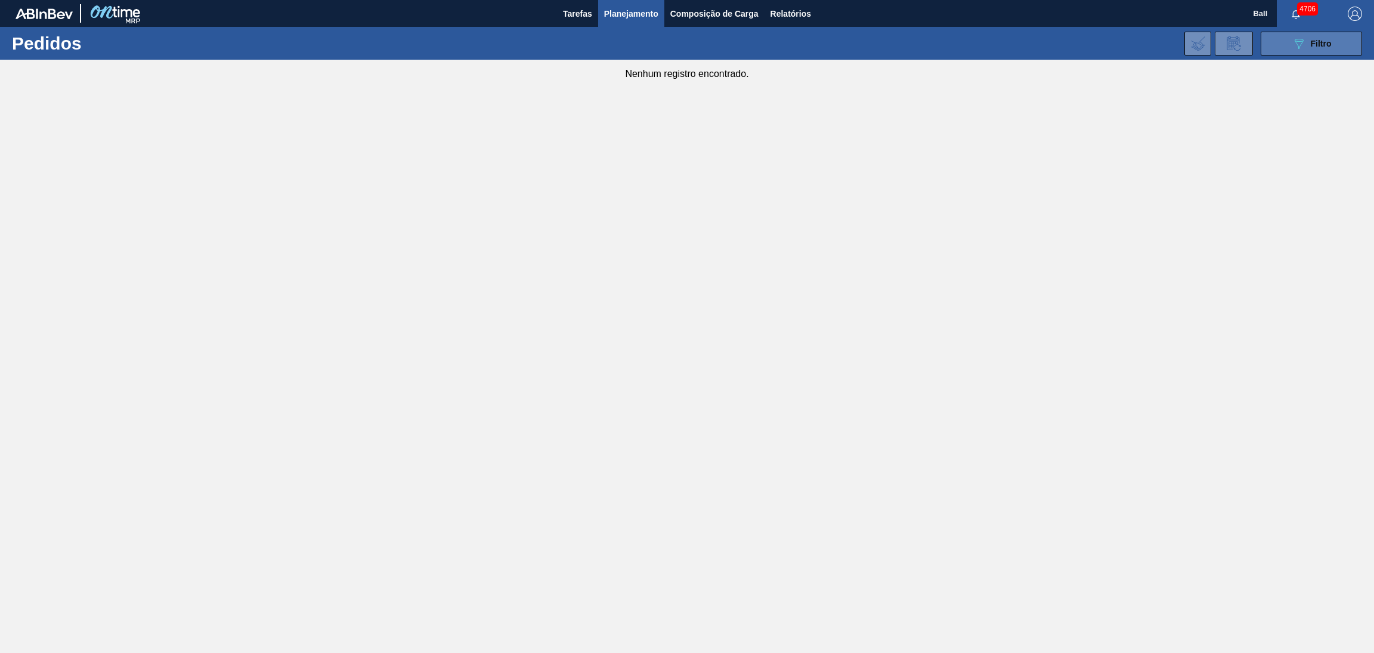
click at [1283, 48] on button "089F7B8B-B2A5-4AFE-B5C0-19BA573D28AC Filtro" at bounding box center [1311, 44] width 101 height 24
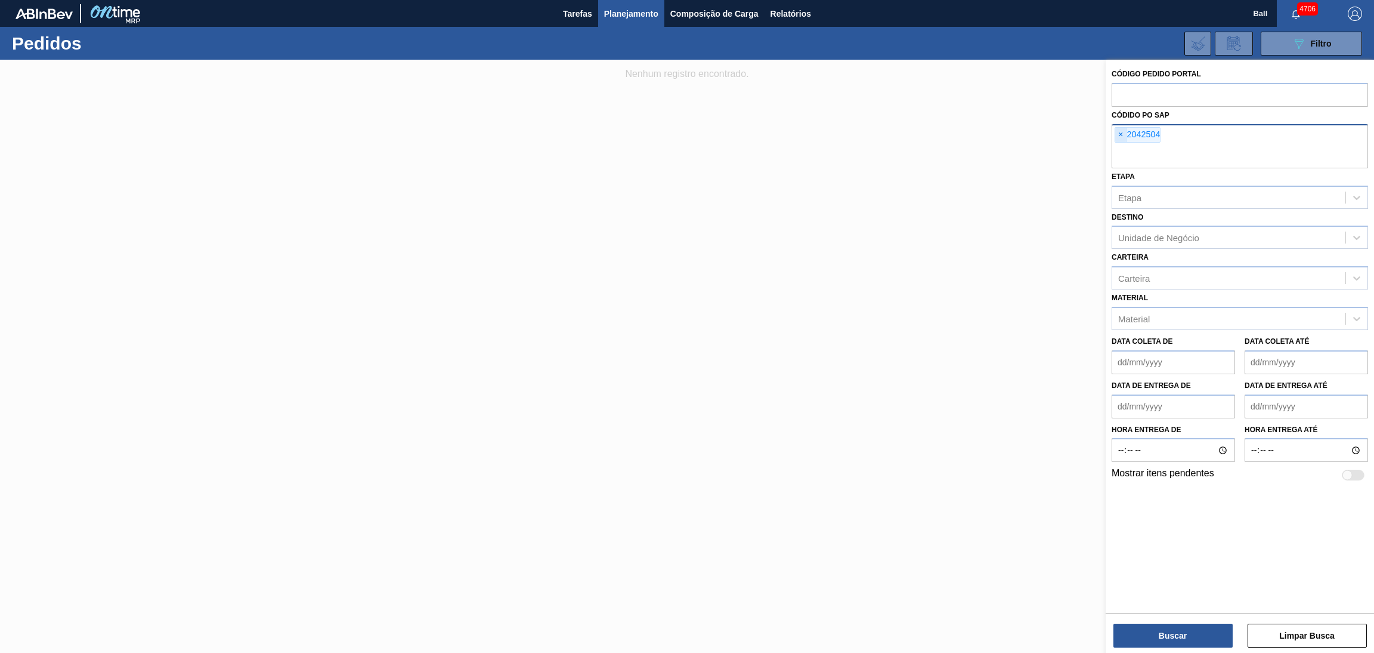
click at [1120, 129] on span "×" at bounding box center [1121, 135] width 11 height 14
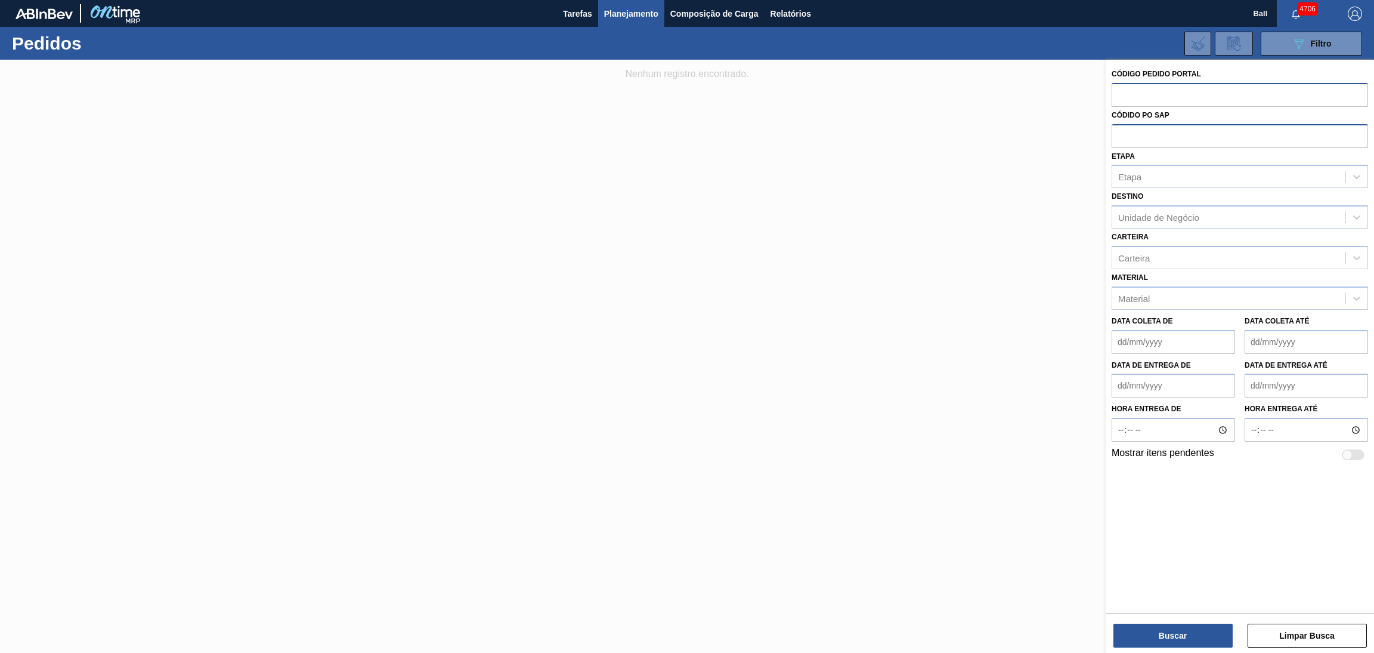
click at [1124, 93] on input "text" at bounding box center [1240, 94] width 257 height 23
paste input "2042504"
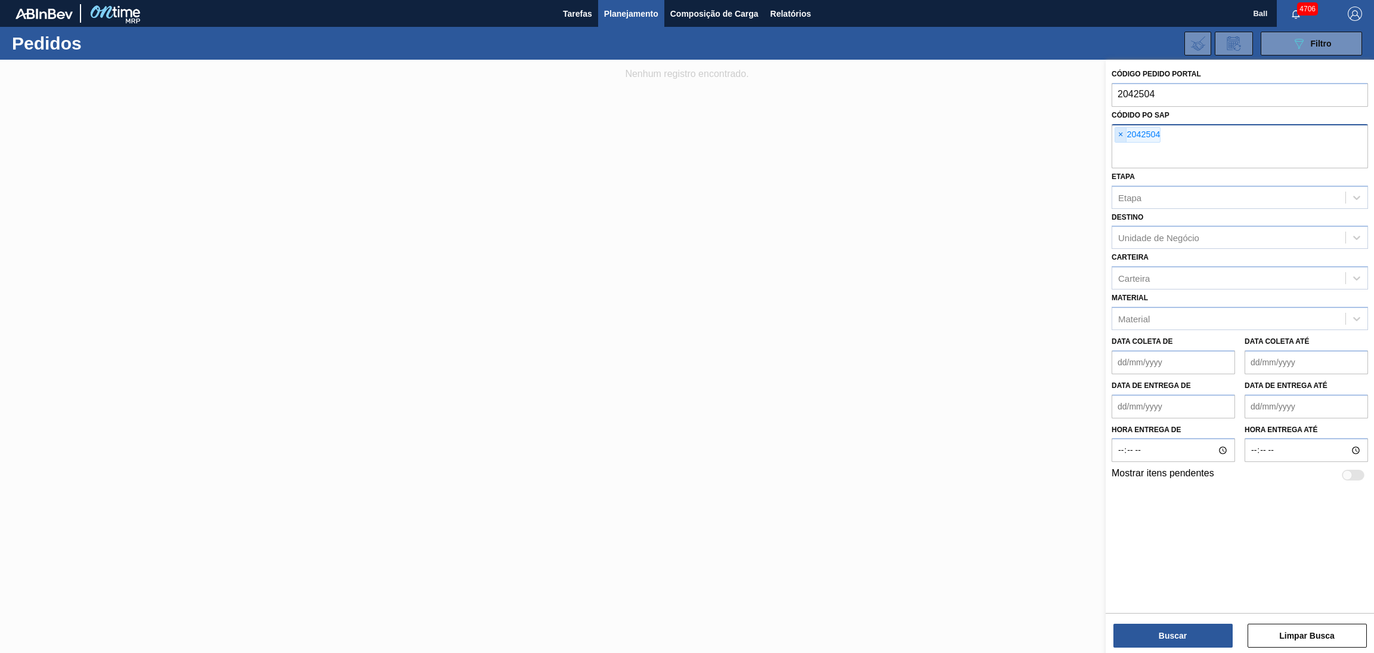
type input "2042504"
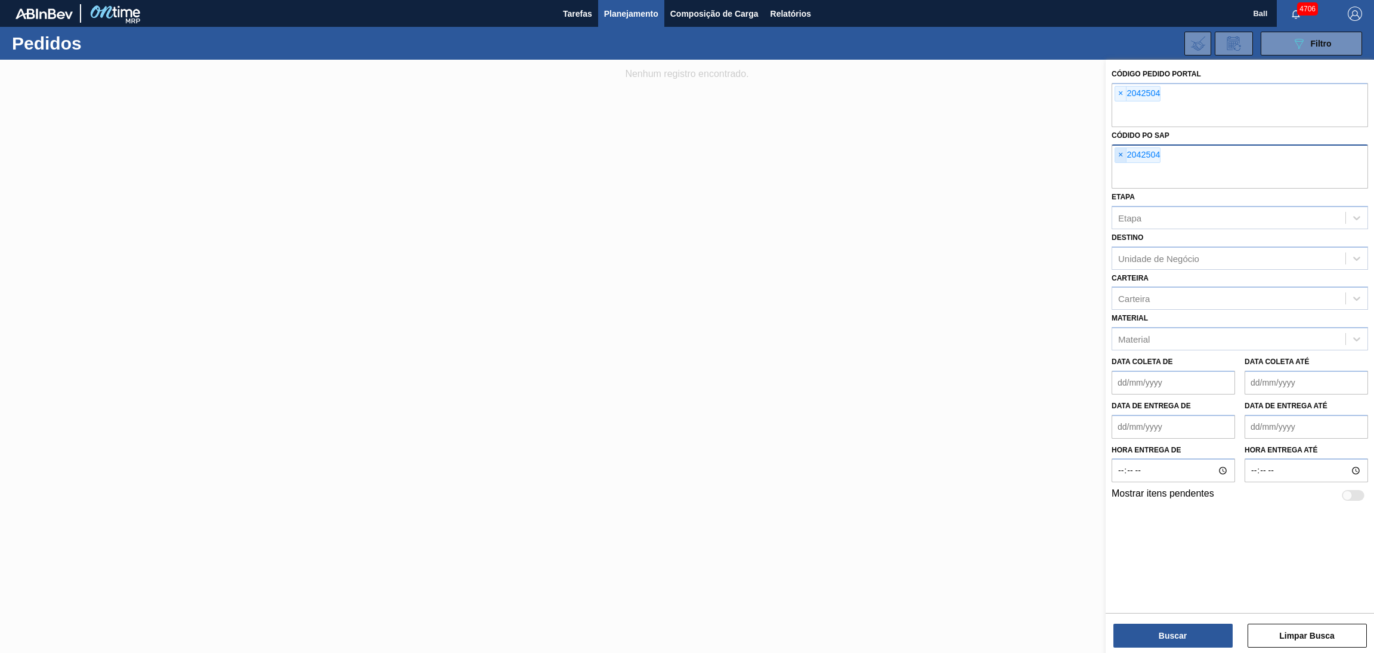
click at [1119, 132] on div "Códido PO SAP × 2042504" at bounding box center [1240, 157] width 257 height 61
click at [1117, 156] on span "×" at bounding box center [1121, 155] width 11 height 14
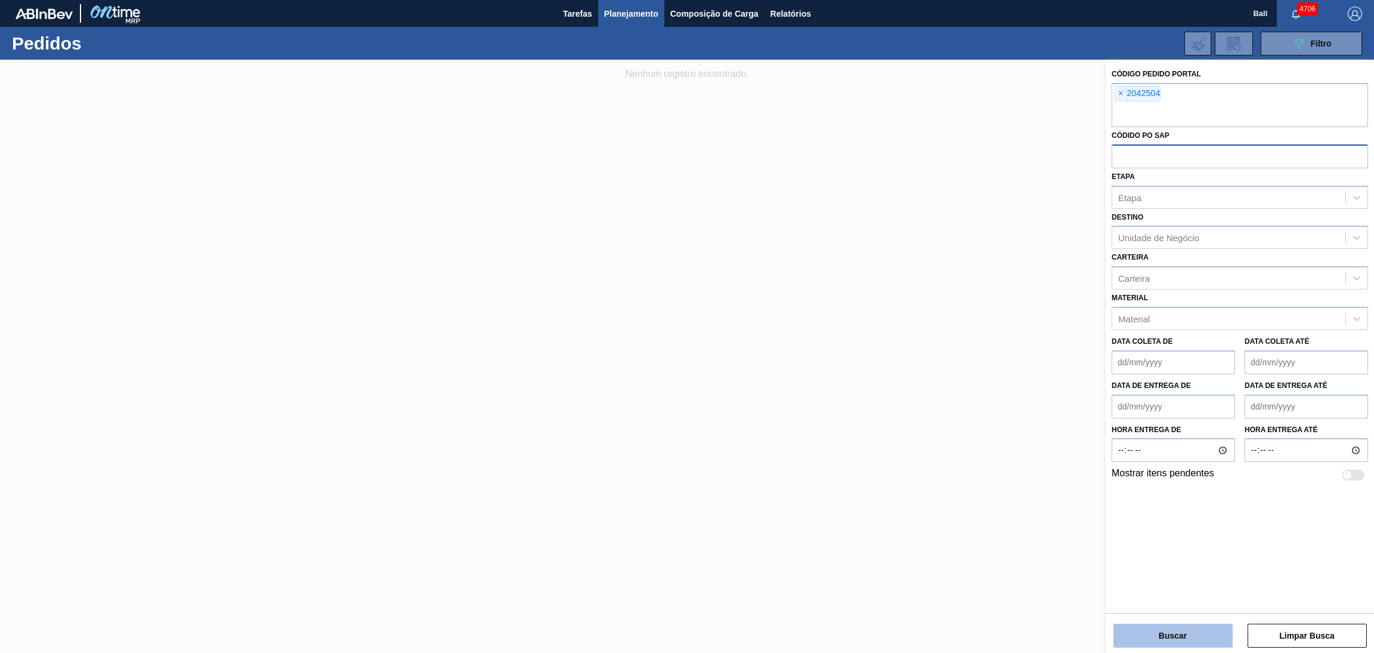
click at [1160, 631] on button "Buscar" at bounding box center [1173, 635] width 119 height 24
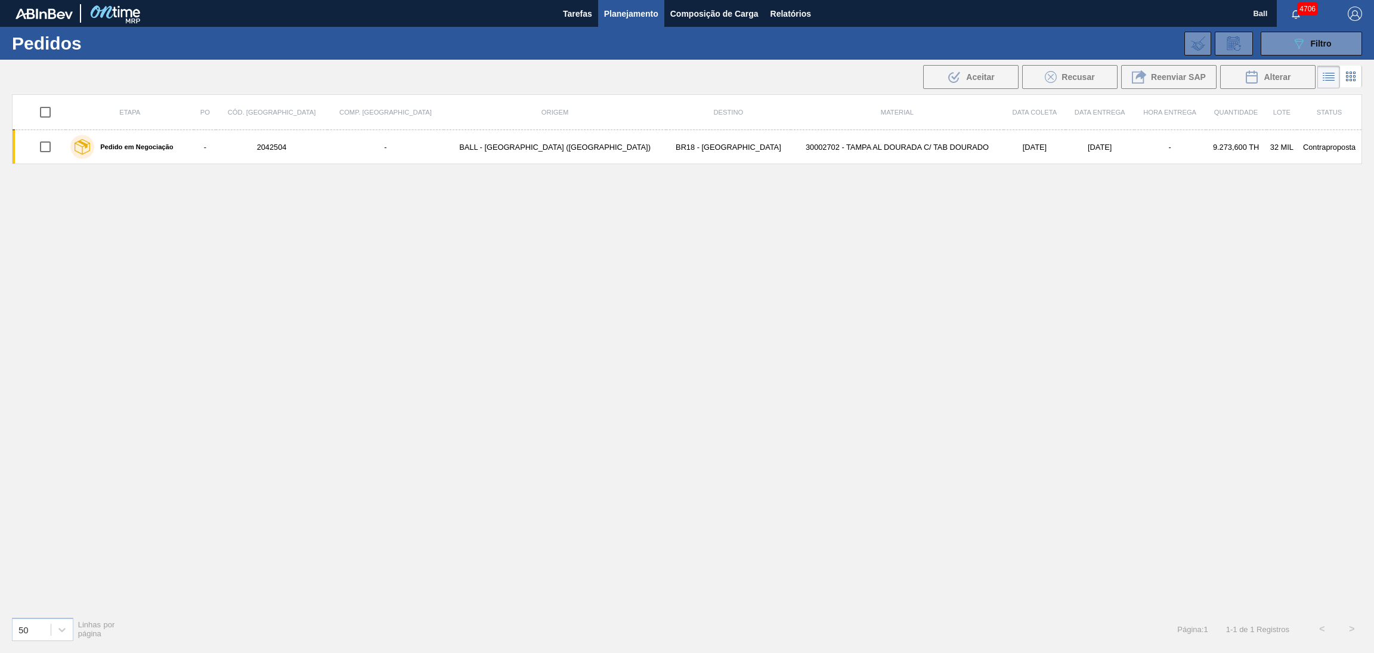
click at [1347, 85] on li at bounding box center [1351, 76] width 22 height 21
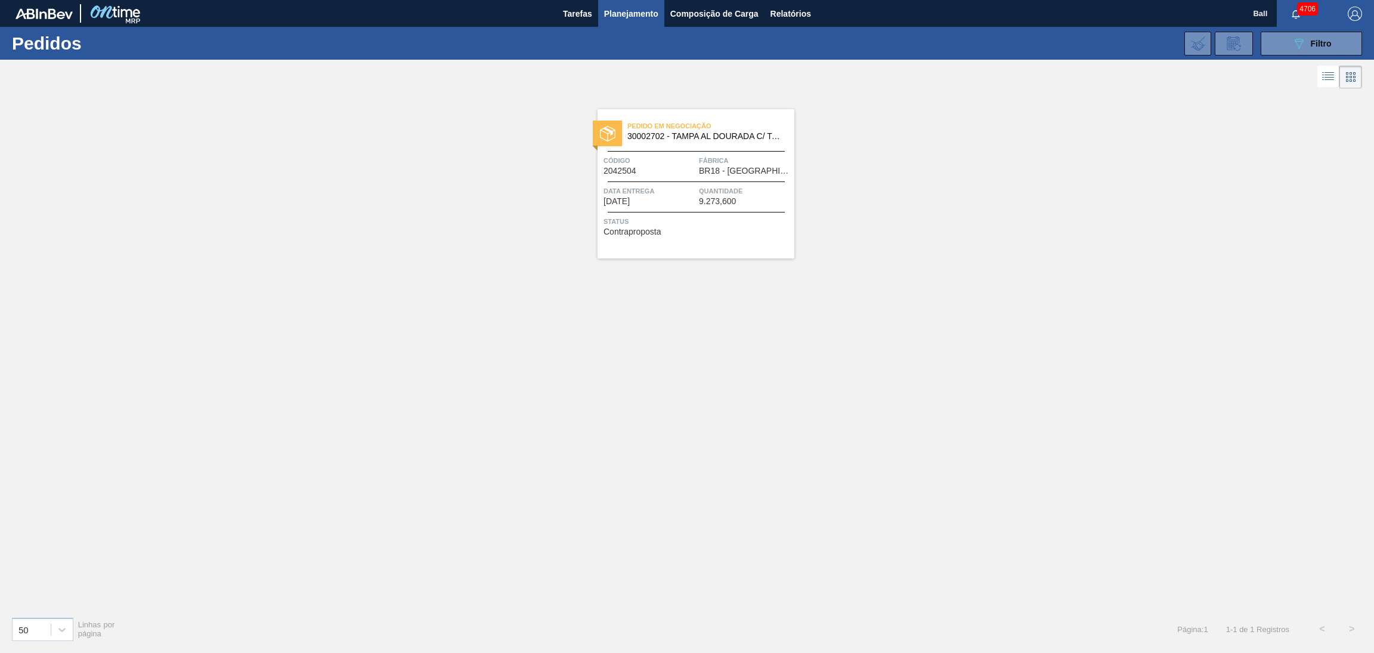
click at [720, 205] on span "9.273,600" at bounding box center [717, 201] width 37 height 9
click at [632, 18] on span "Planejamento" at bounding box center [631, 14] width 54 height 14
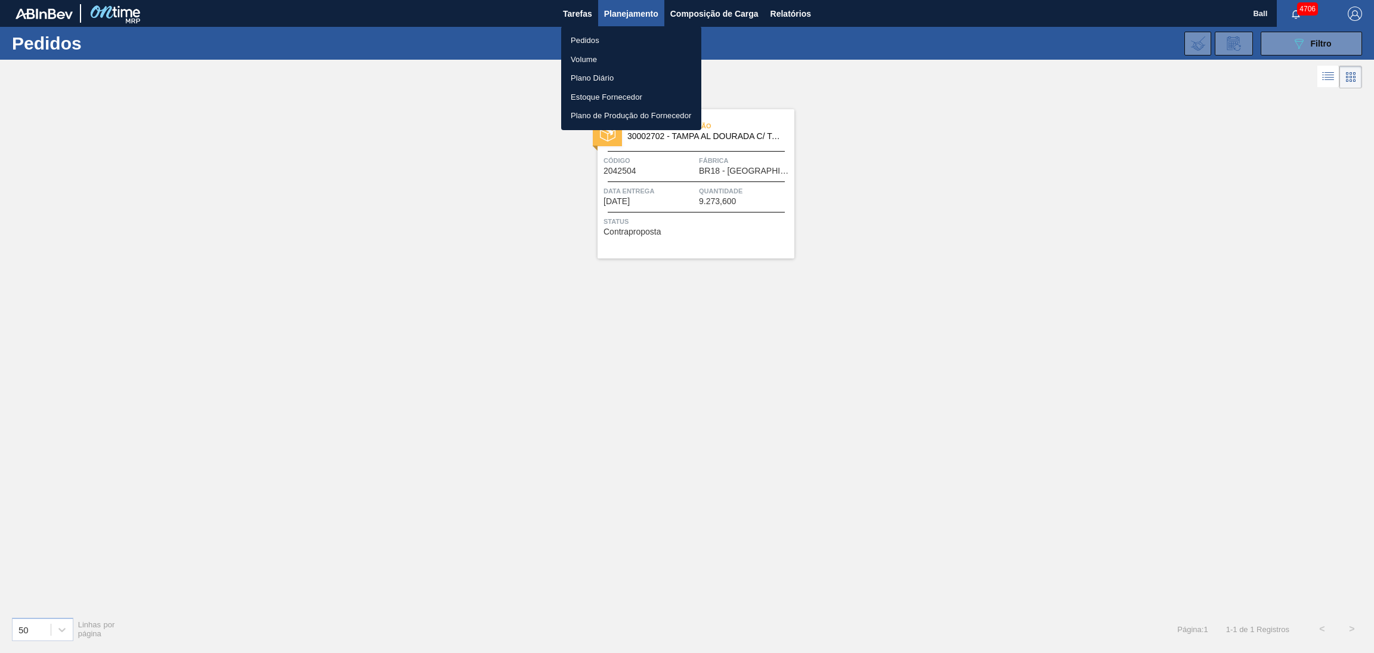
click at [616, 57] on li "Volume" at bounding box center [631, 59] width 140 height 19
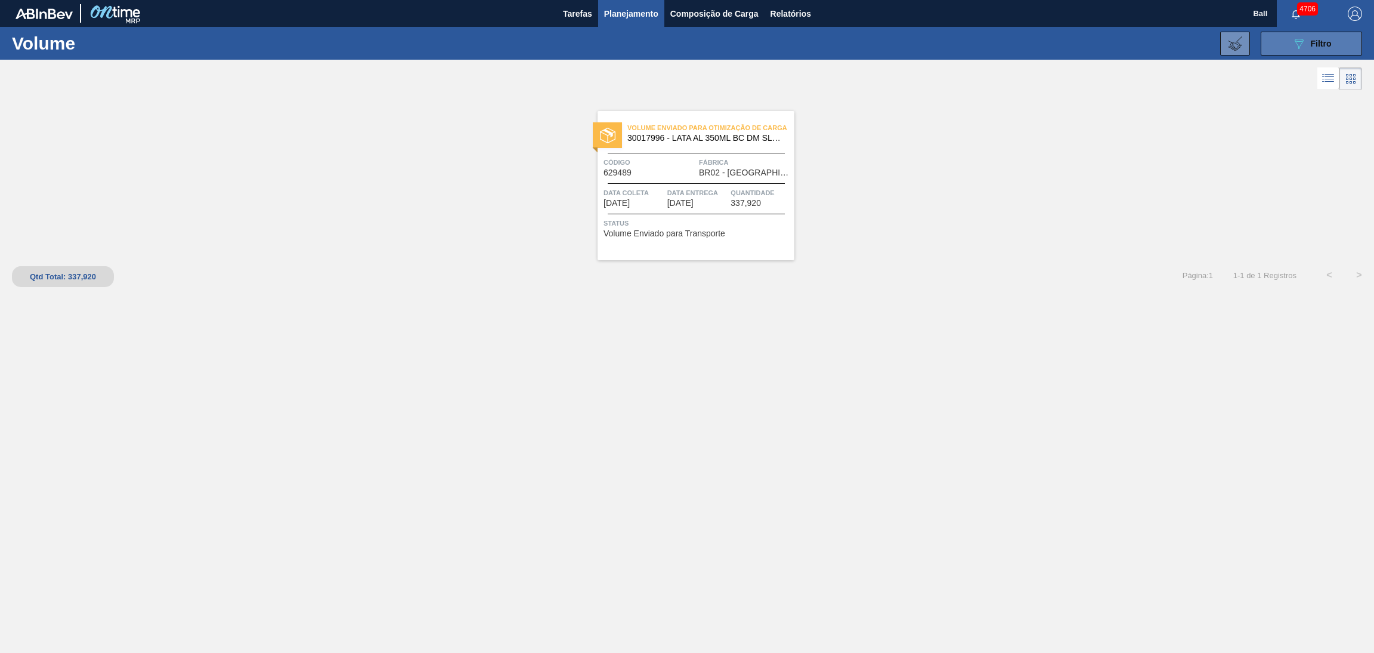
click at [1303, 48] on icon "089F7B8B-B2A5-4AFE-B5C0-19BA573D28AC" at bounding box center [1299, 43] width 14 height 14
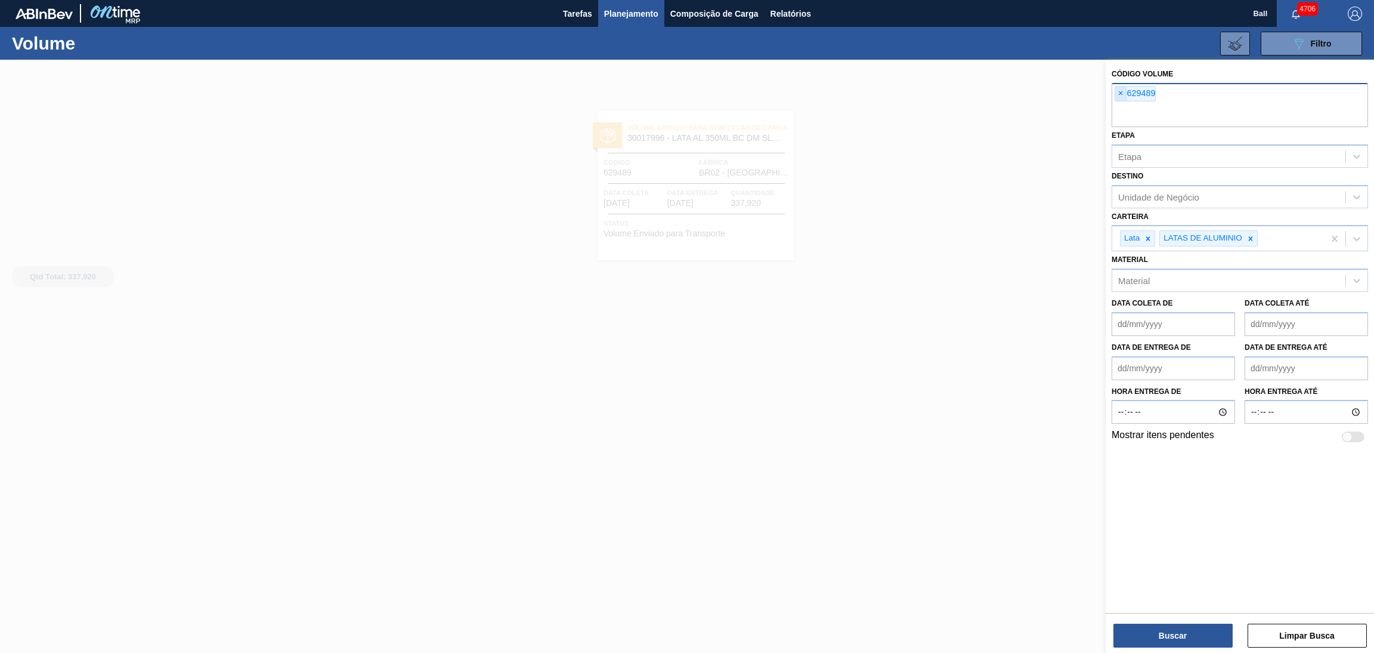
click at [1120, 100] on span "×" at bounding box center [1121, 93] width 11 height 14
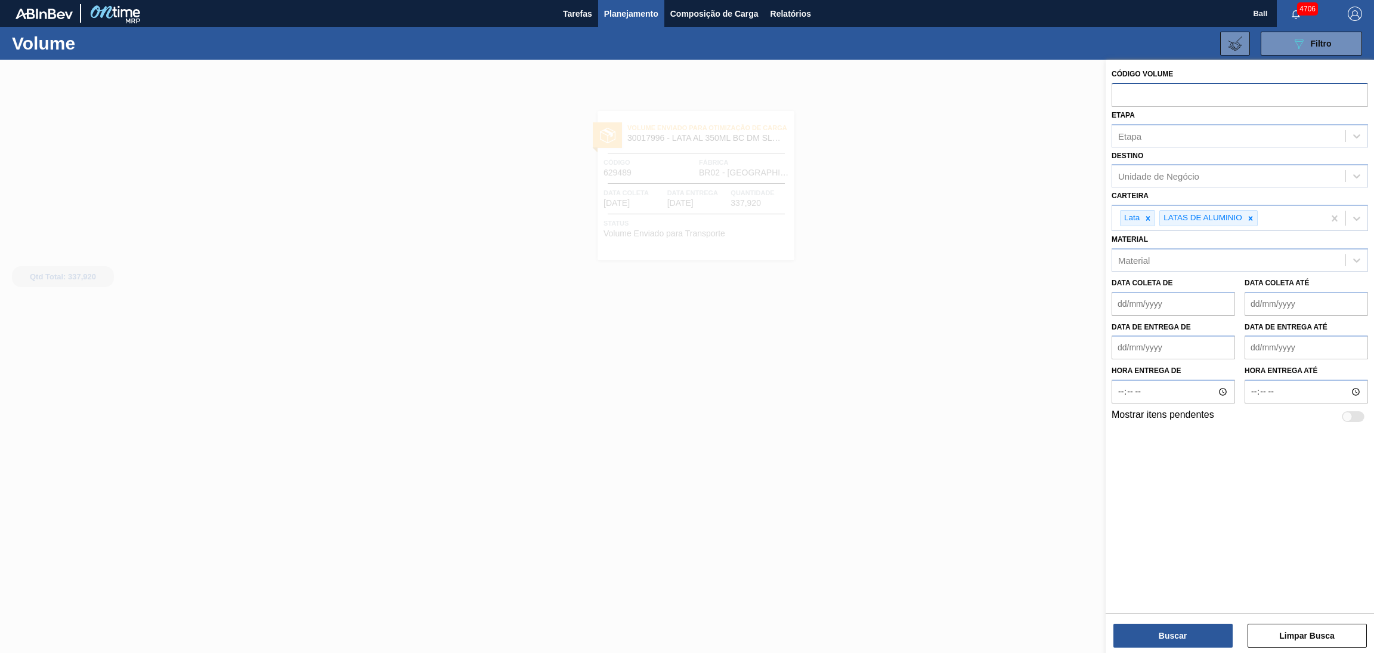
paste input "629617"
type input "629617"
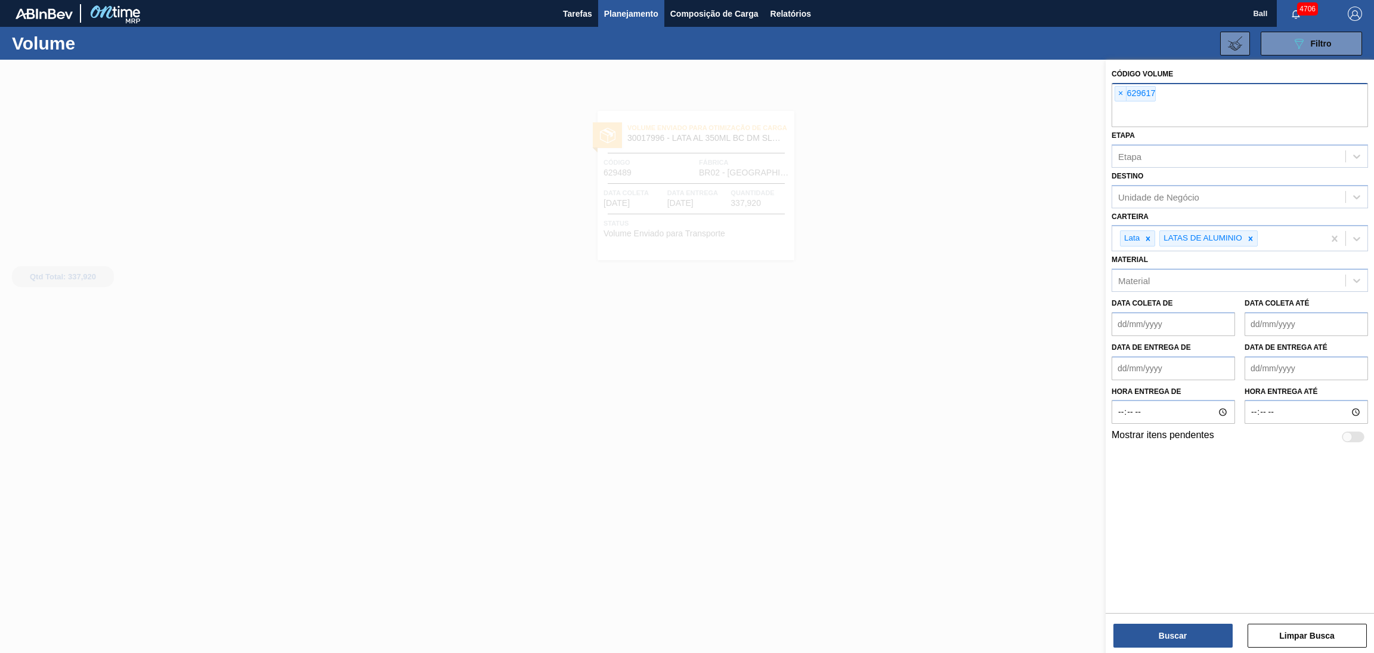
paste input "629618"
type input "629618"
click at [1178, 637] on button "Buscar" at bounding box center [1173, 635] width 119 height 24
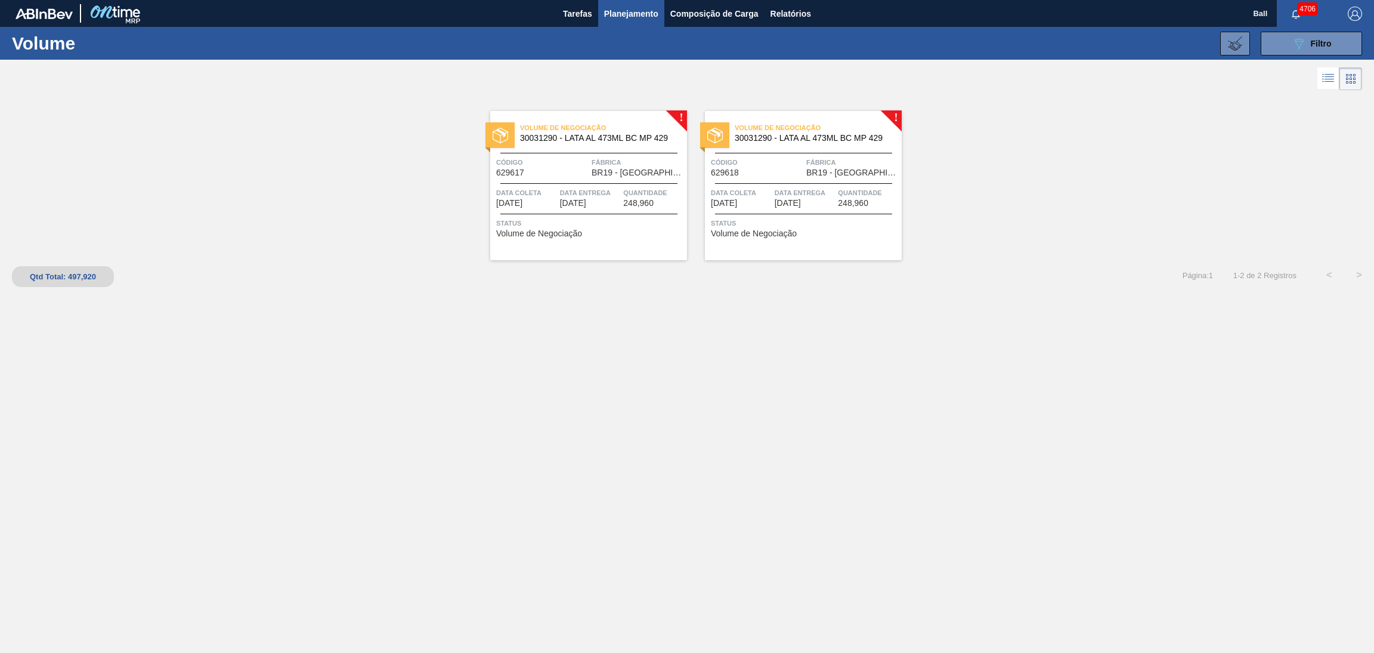
click at [595, 214] on div at bounding box center [588, 214] width 177 height 1
click at [782, 196] on span "Data Entrega" at bounding box center [805, 193] width 61 height 12
click at [1305, 40] on icon "089F7B8B-B2A5-4AFE-B5C0-19BA573D28AC" at bounding box center [1299, 43] width 14 height 14
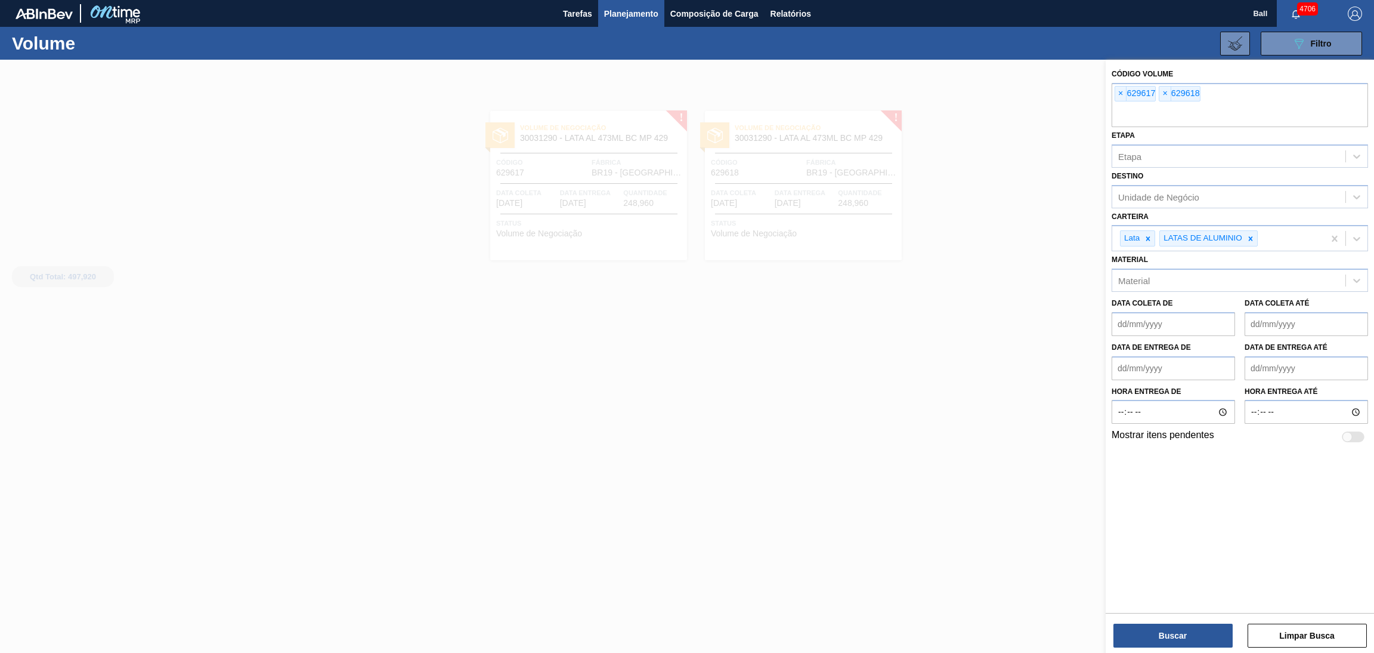
click at [1017, 190] on div at bounding box center [687, 386] width 1374 height 653
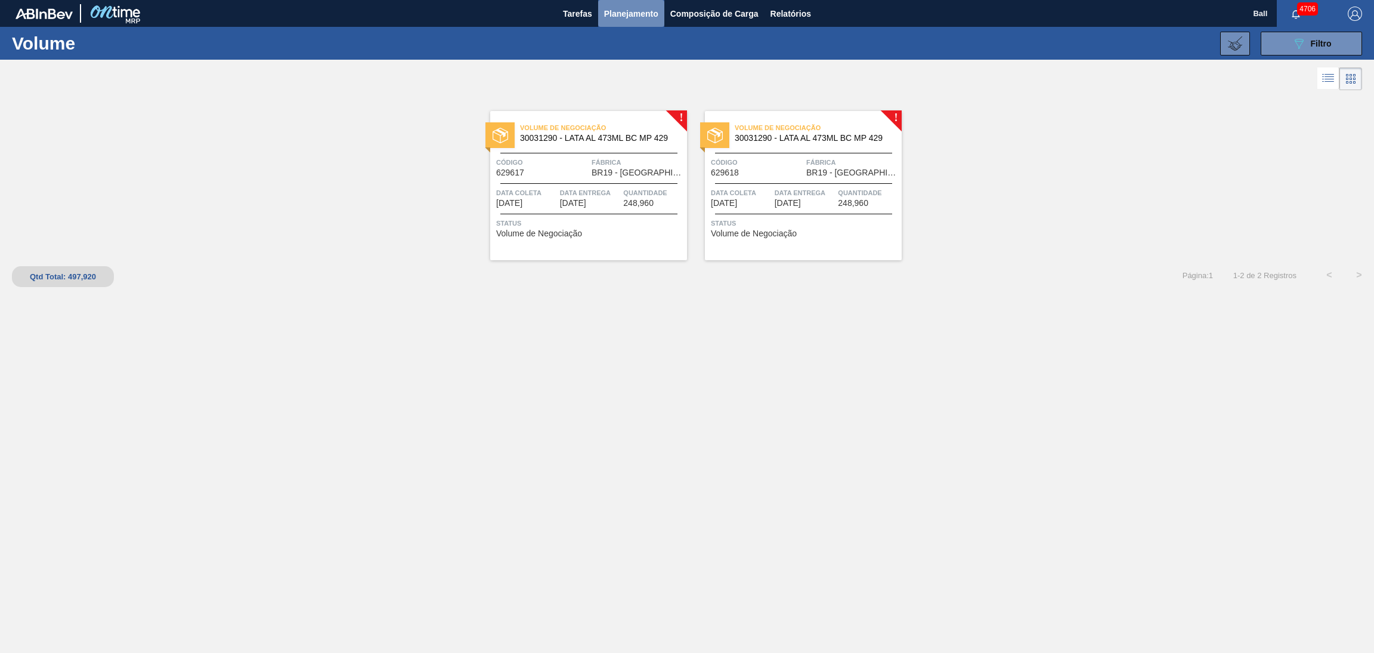
click at [650, 25] on button "Planejamento" at bounding box center [631, 13] width 66 height 27
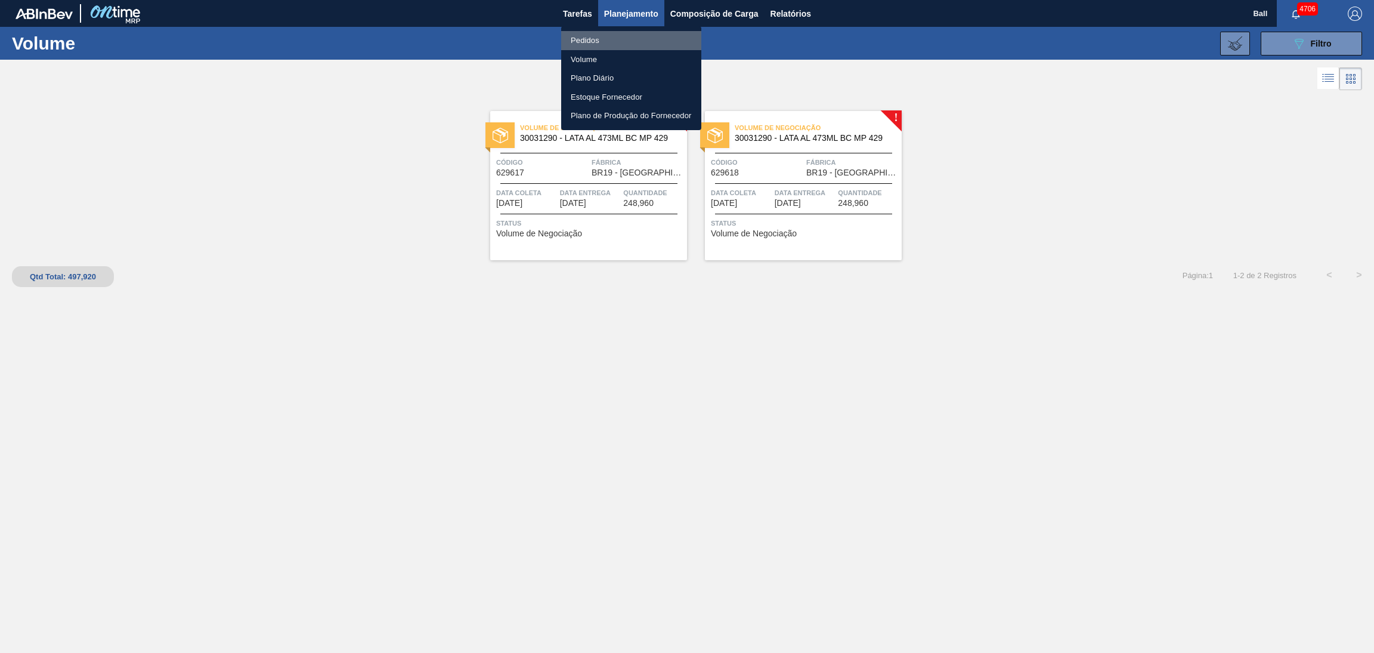
click at [602, 41] on li "Pedidos" at bounding box center [631, 40] width 140 height 19
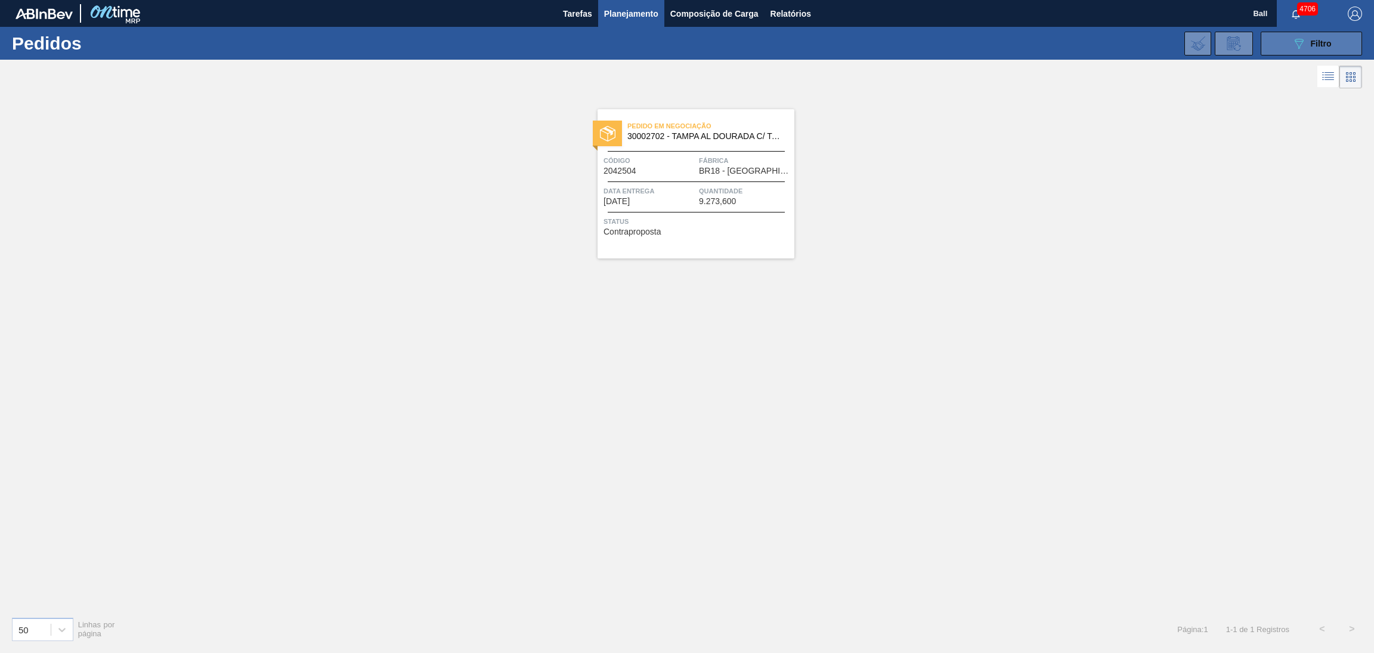
click at [1279, 46] on button "089F7B8B-B2A5-4AFE-B5C0-19BA573D28AC Filtro" at bounding box center [1311, 44] width 101 height 24
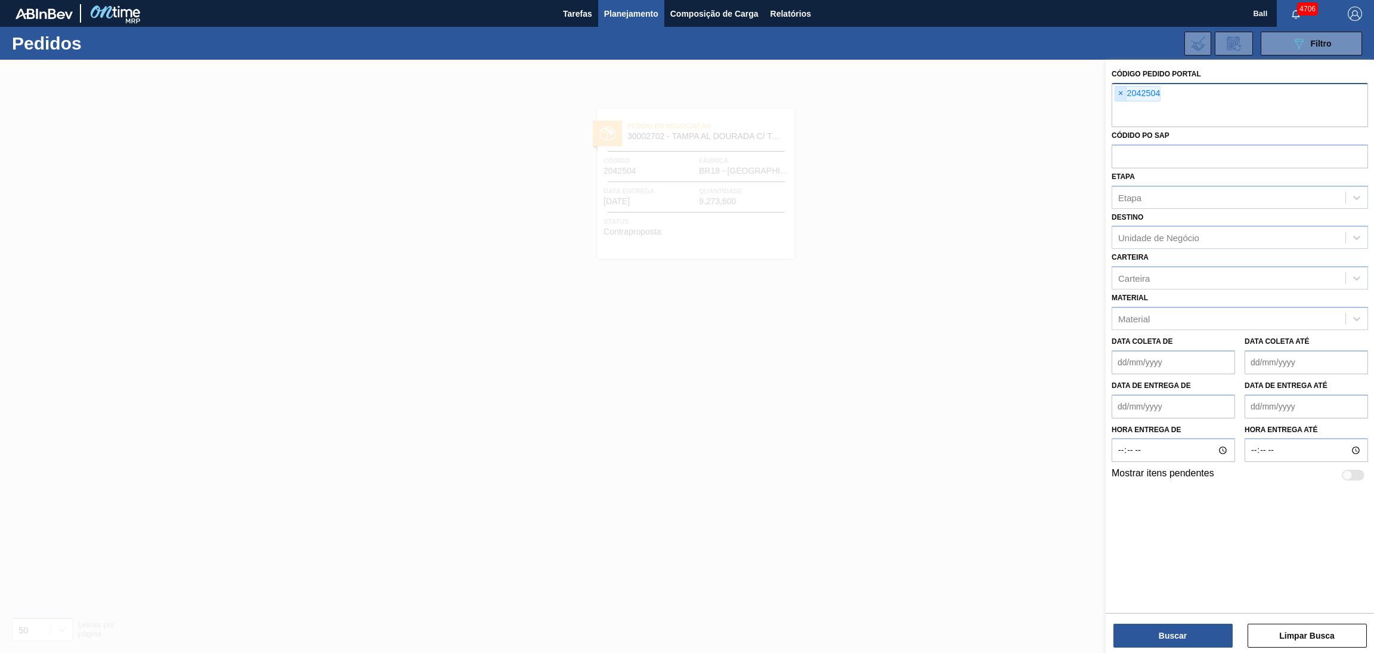
click at [1117, 94] on span "×" at bounding box center [1121, 93] width 11 height 14
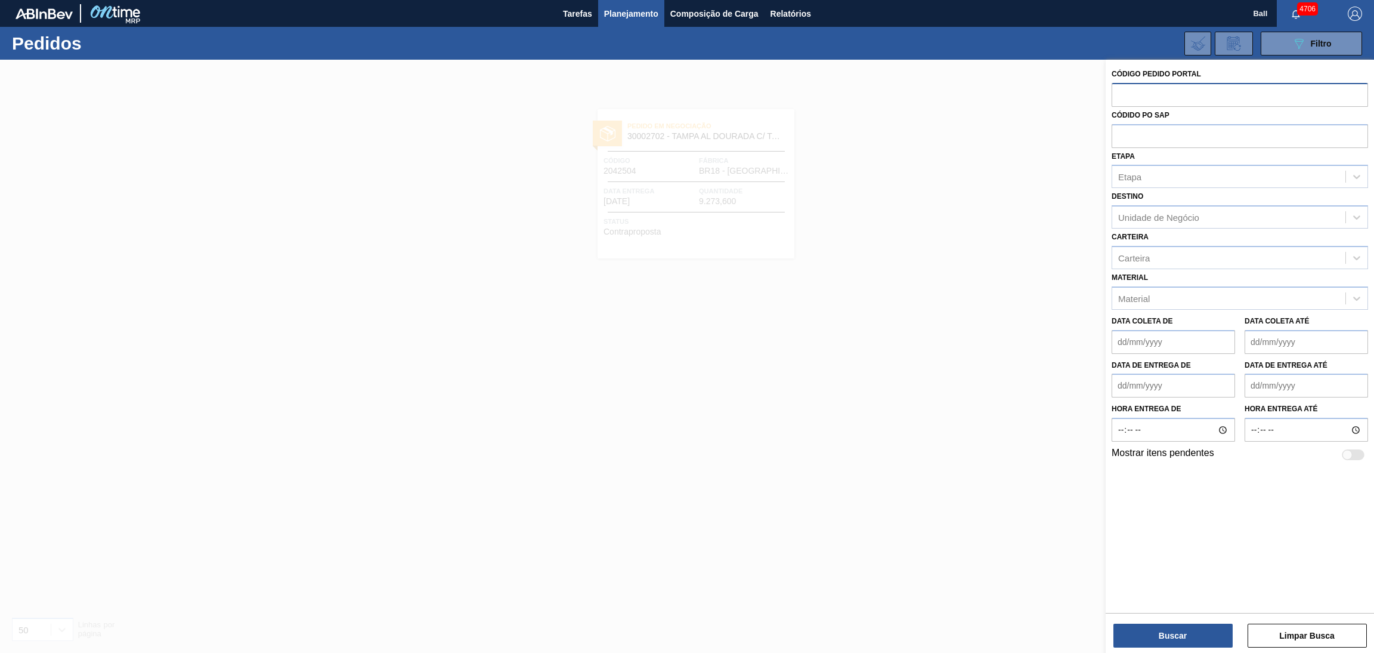
paste input "5800393988"
type input "5800393988"
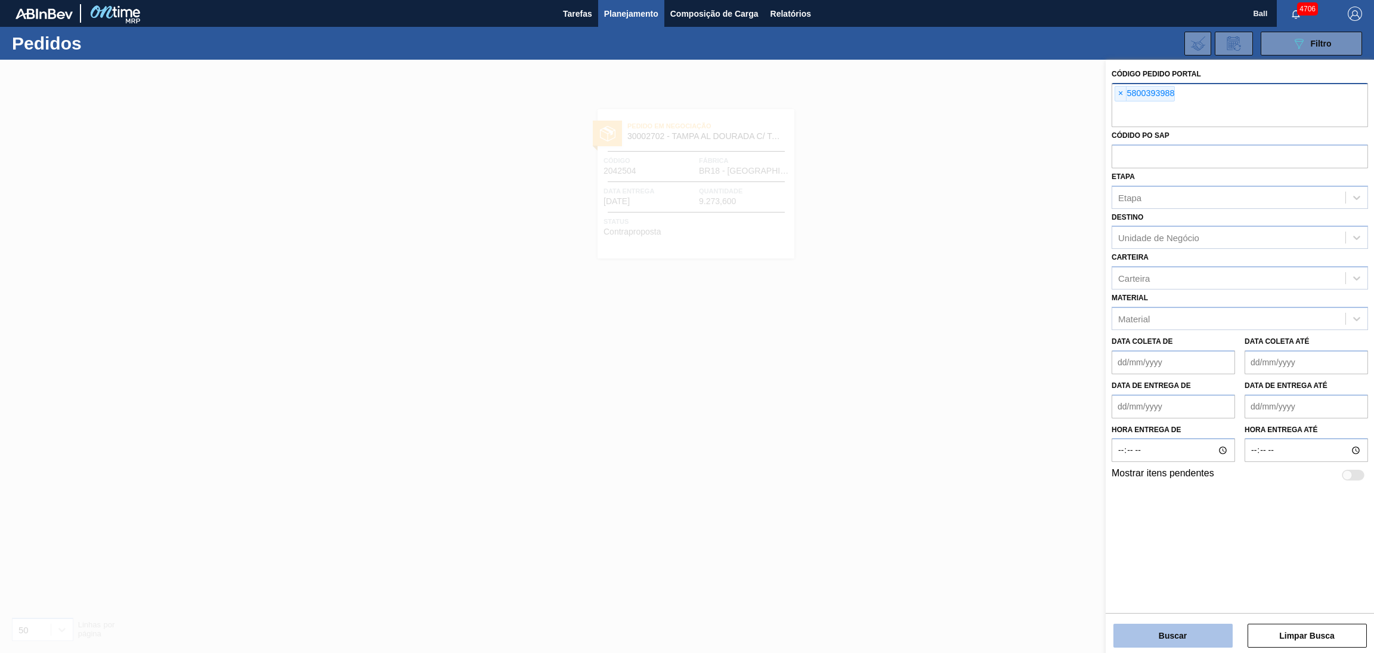
click at [1161, 625] on button "Buscar" at bounding box center [1173, 635] width 119 height 24
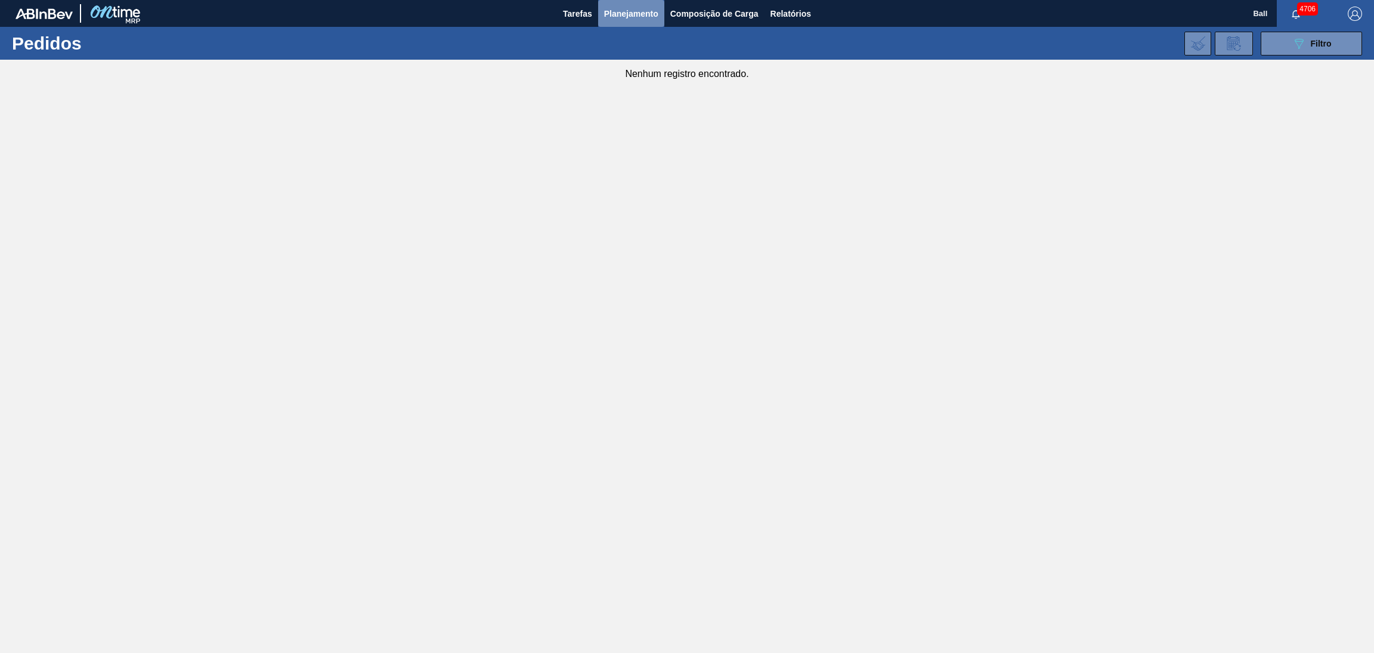
click at [638, 11] on span "Planejamento" at bounding box center [631, 14] width 54 height 14
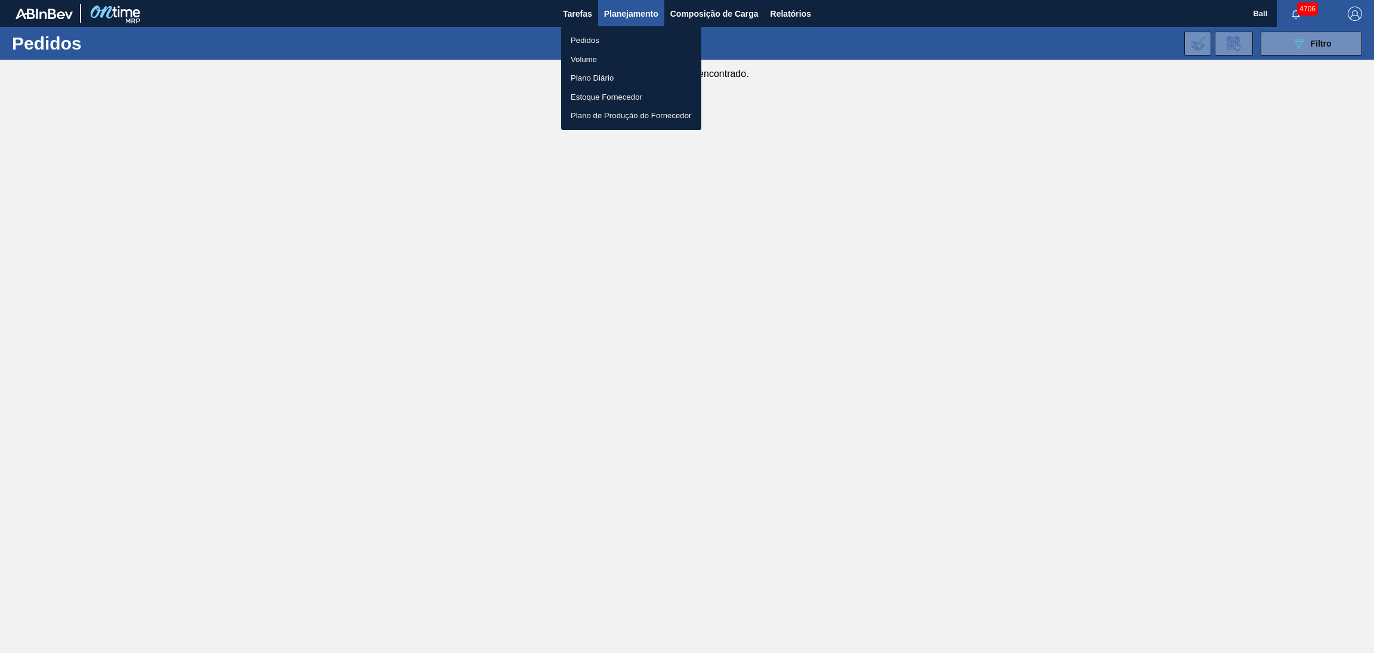
click at [603, 55] on li "Volume" at bounding box center [631, 59] width 140 height 19
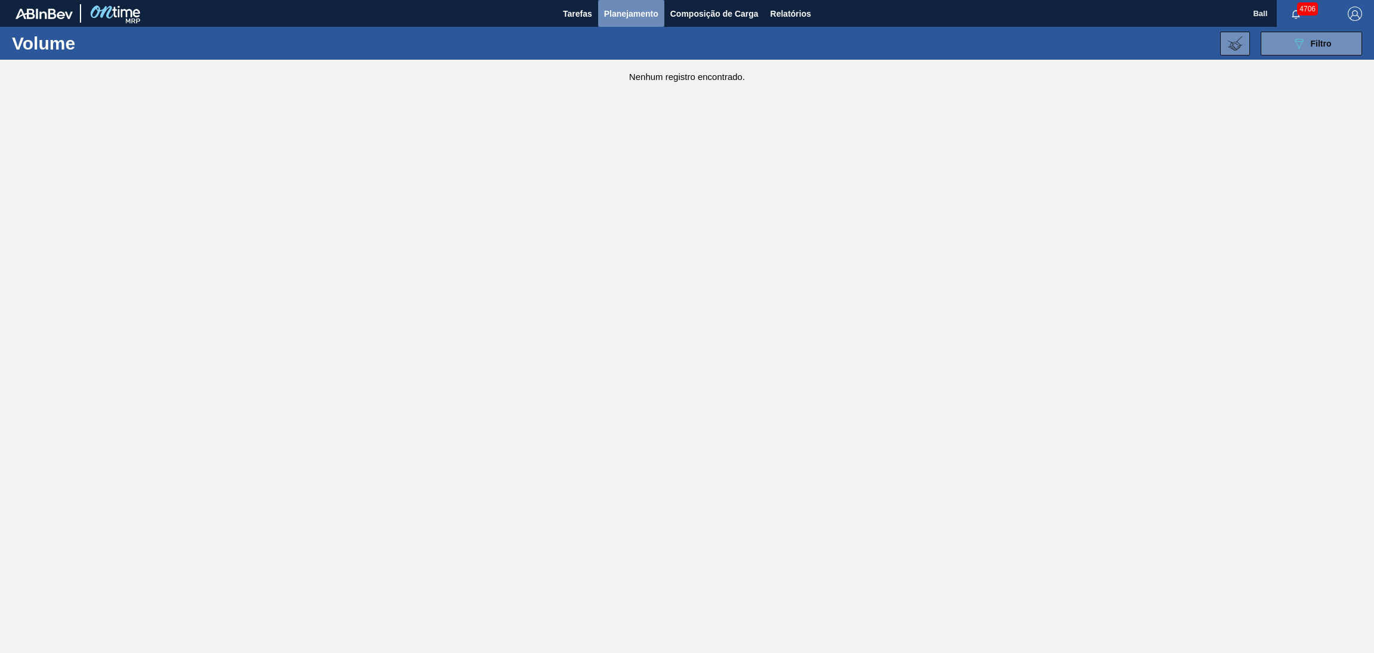
click at [610, 5] on button "Planejamento" at bounding box center [631, 13] width 66 height 27
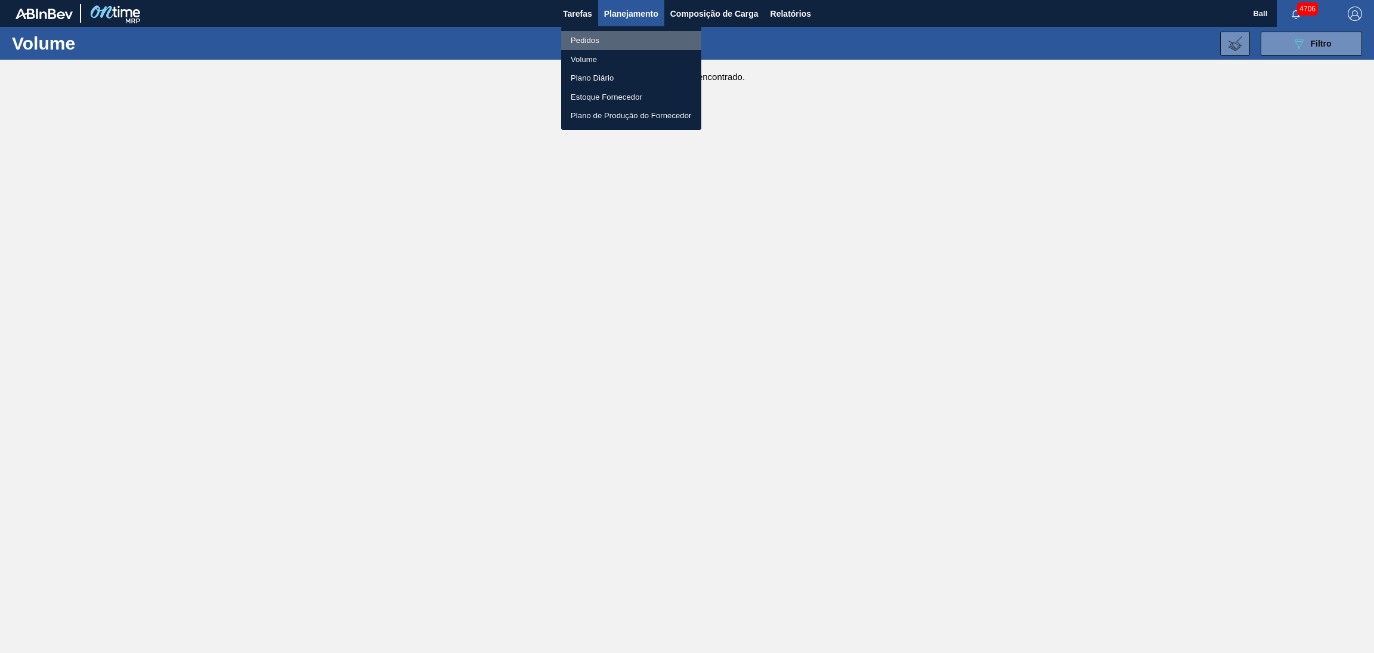
click at [609, 40] on li "Pedidos" at bounding box center [631, 40] width 140 height 19
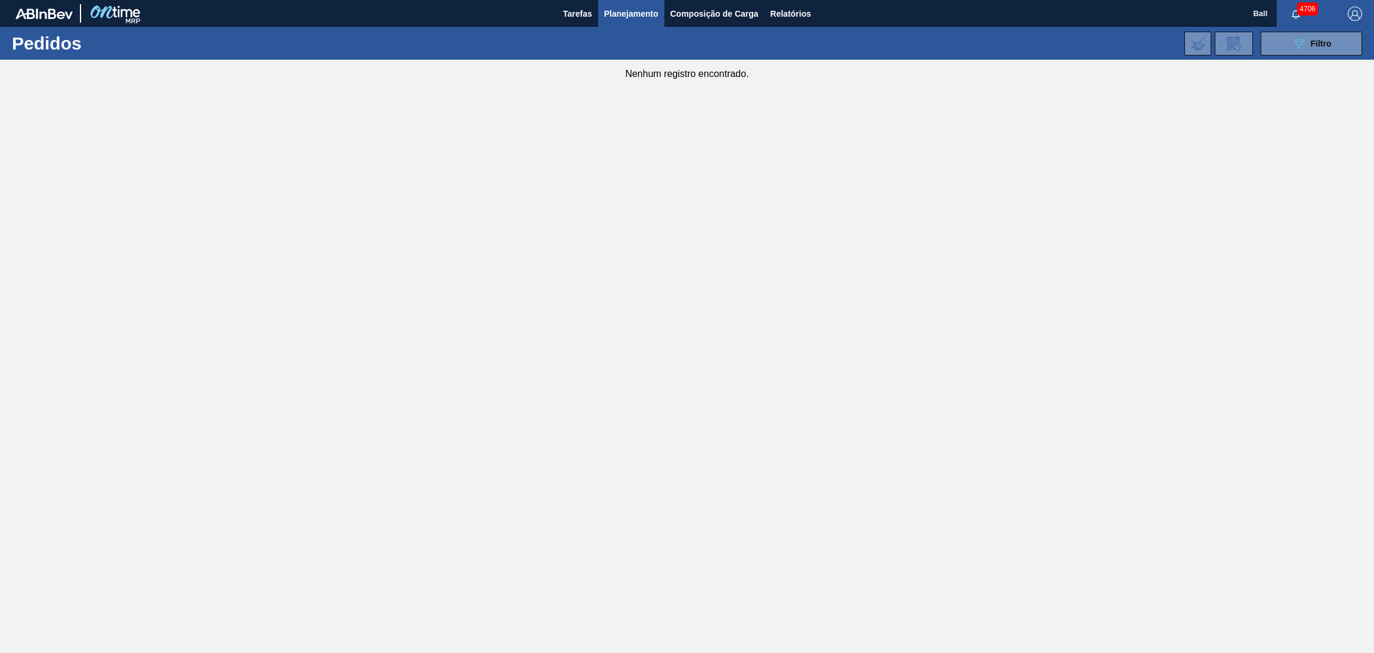
click at [1317, 23] on div "4706" at bounding box center [1306, 13] width 59 height 27
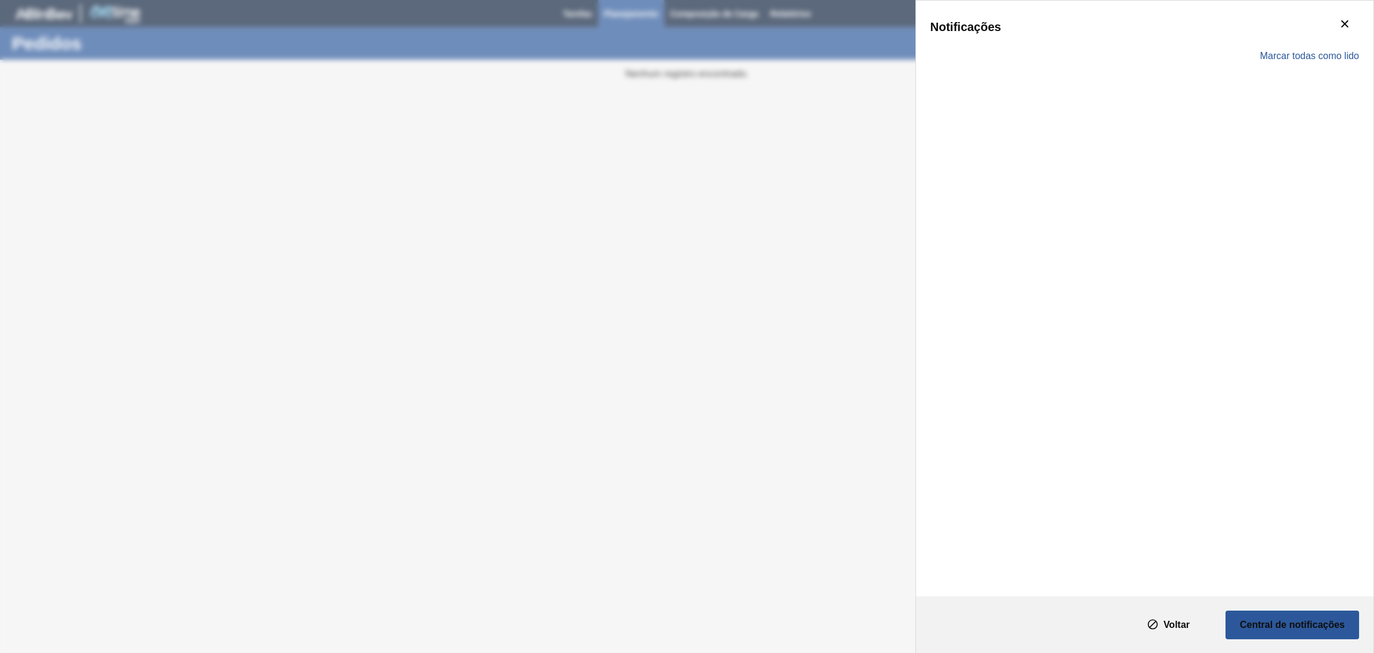
click at [1311, 35] on div "Notificações" at bounding box center [1145, 27] width 429 height 24
click at [743, 157] on div "Notificações Marcar todas como lido" at bounding box center [687, 326] width 1374 height 653
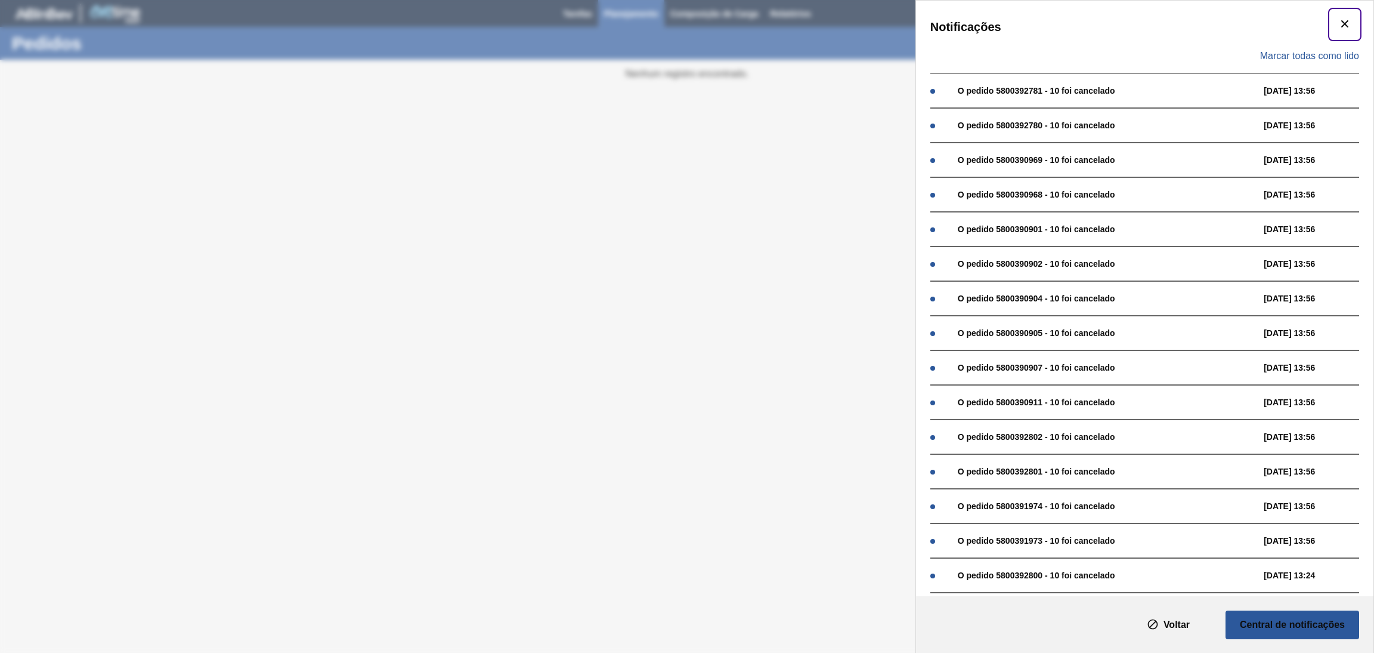
click at [1336, 21] on button "botão de ícone" at bounding box center [1345, 24] width 29 height 29
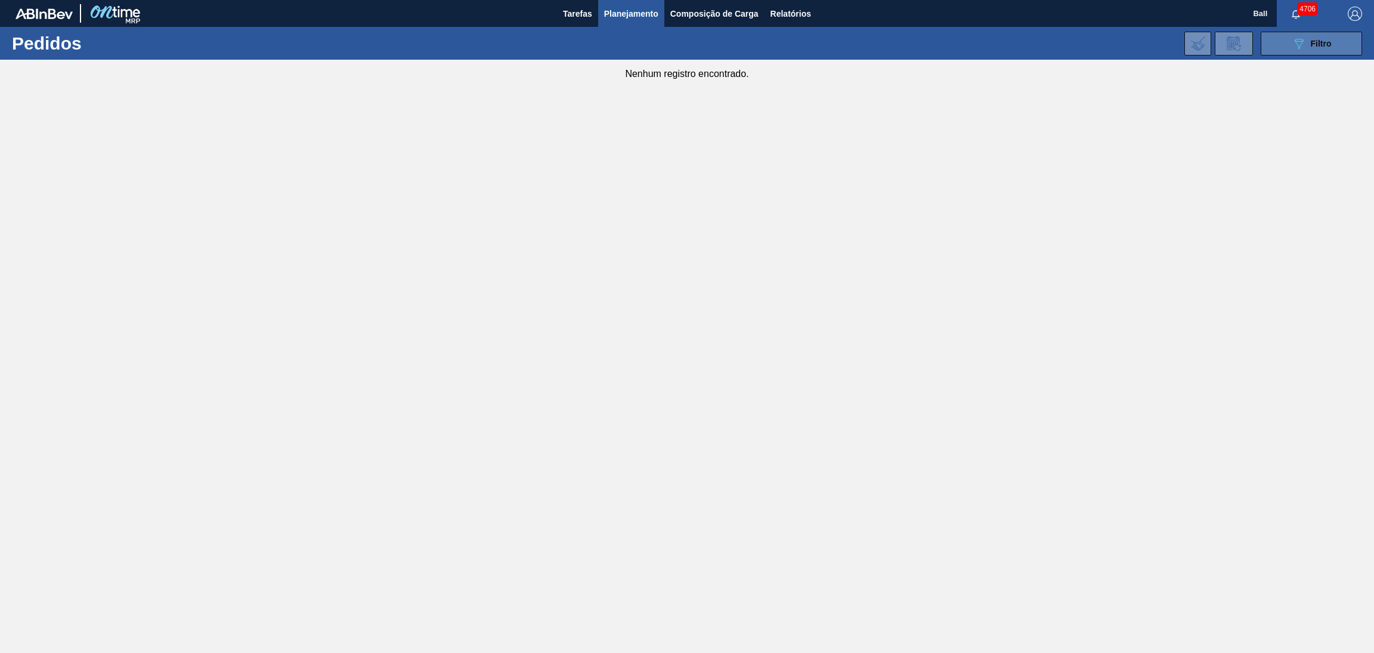
click at [1271, 37] on button "089F7B8B-B2A5-4AFE-B5C0-19BA573D28AC Filtro" at bounding box center [1311, 44] width 101 height 24
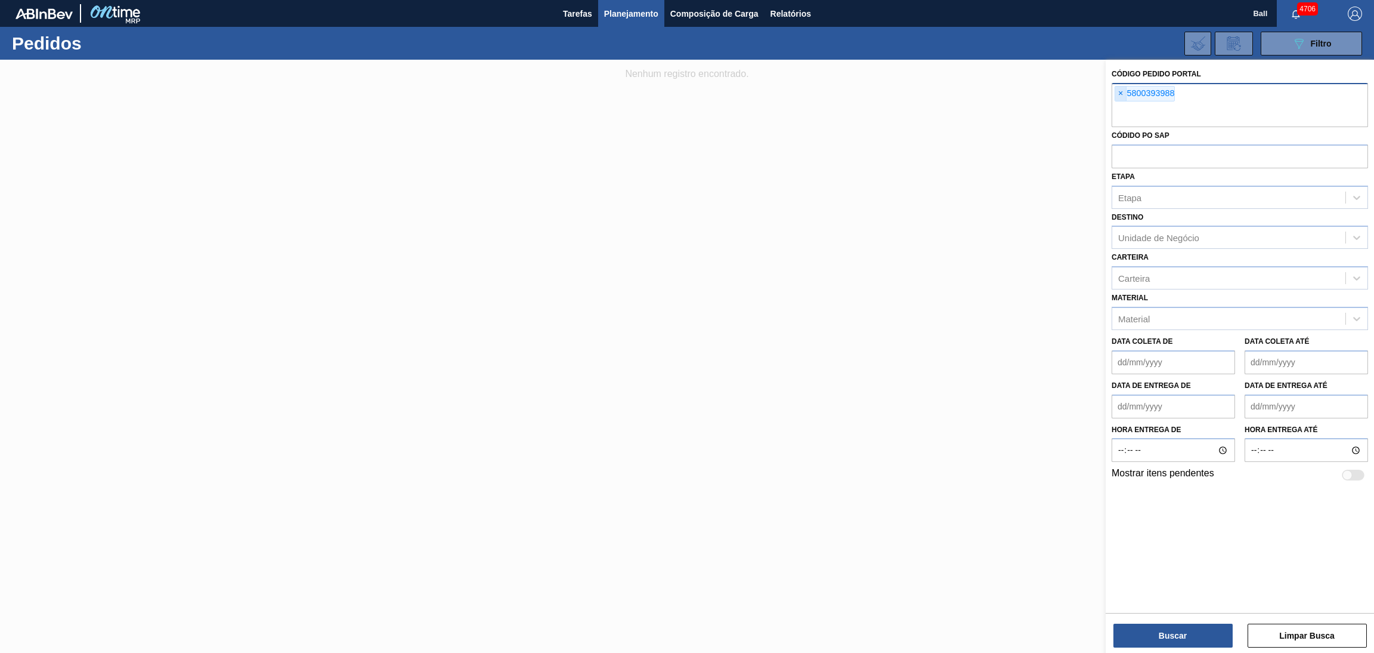
click at [1124, 96] on span "×" at bounding box center [1121, 93] width 11 height 14
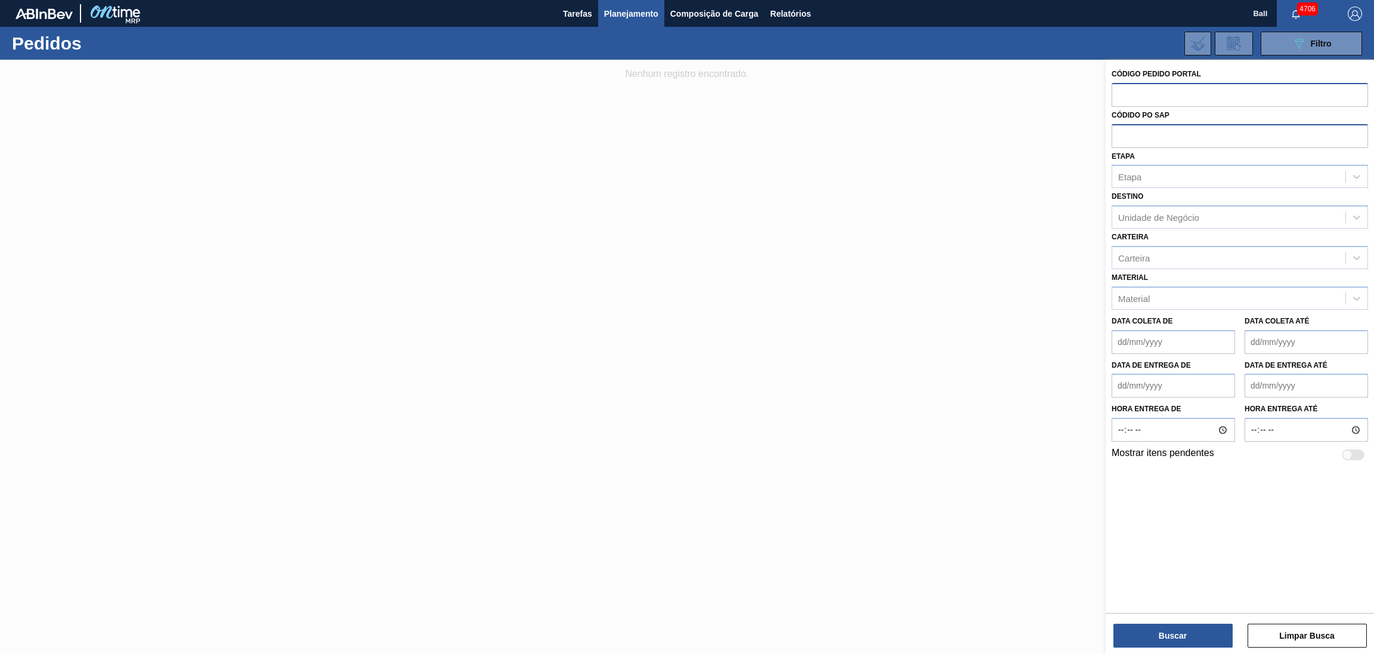
click at [1144, 137] on input "text" at bounding box center [1240, 135] width 257 height 23
paste input "5800393988"
type input "5800393988"
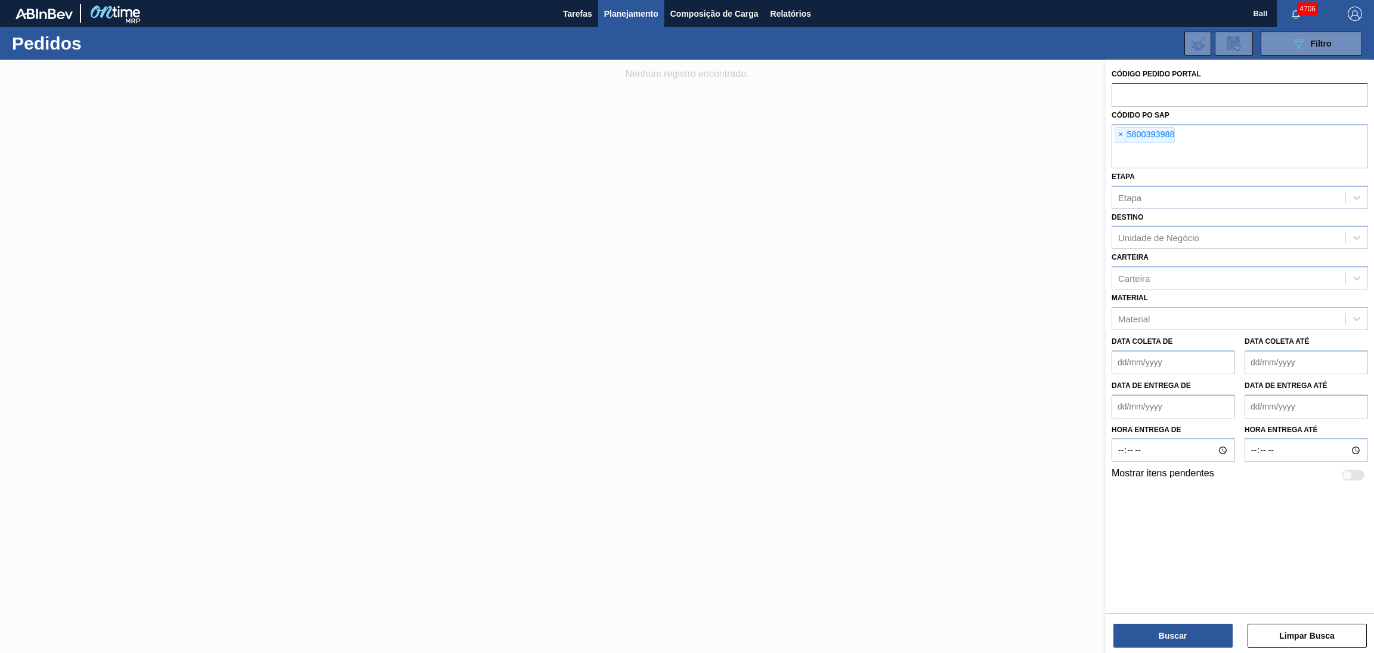
click at [1158, 619] on div "Buscar Limpar Busca" at bounding box center [1240, 629] width 268 height 33
click at [1157, 626] on button "Buscar" at bounding box center [1173, 635] width 119 height 24
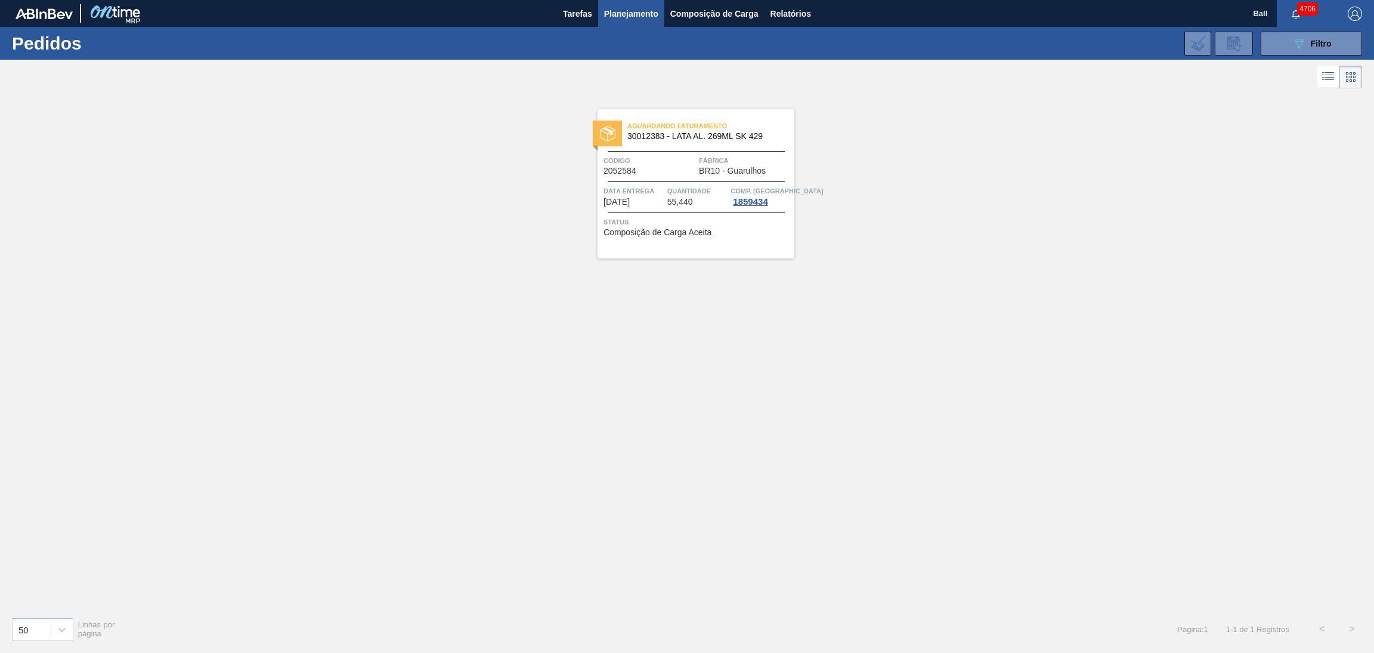
click at [696, 162] on div "Código 2052584 Fábrica BR10 - Guarulhos" at bounding box center [696, 165] width 197 height 21
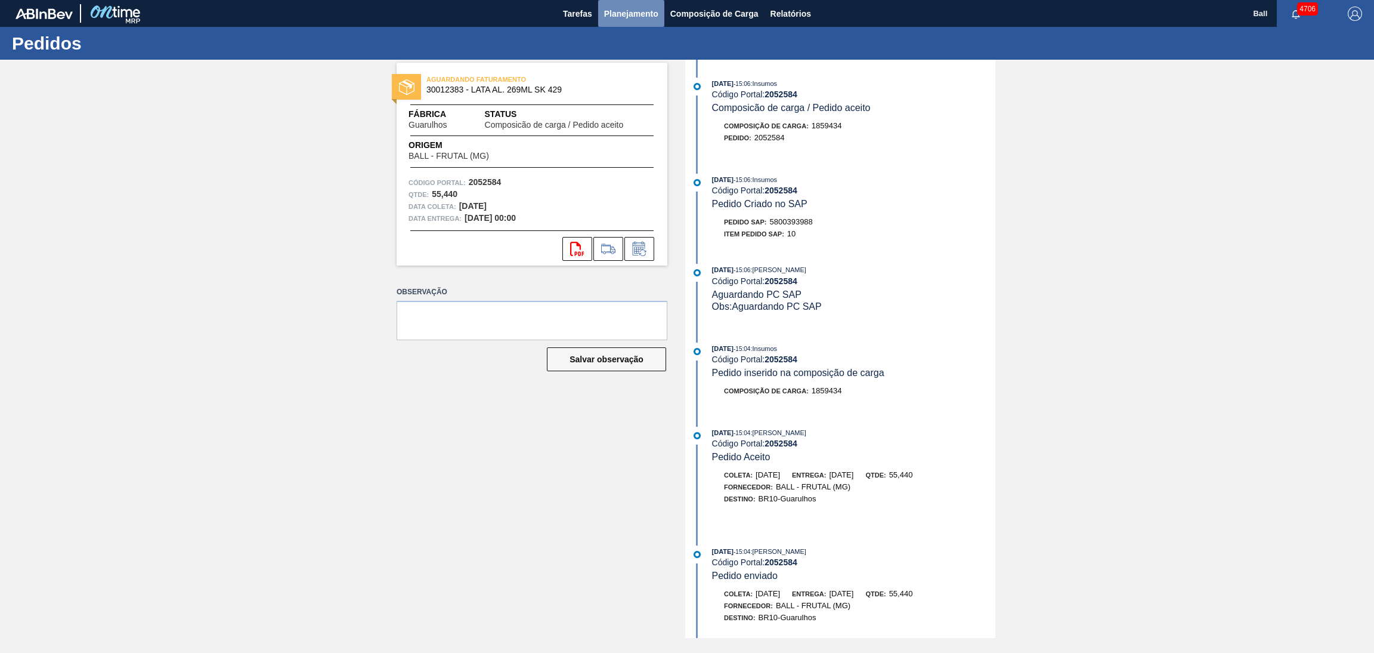
click at [638, 19] on span "Planejamento" at bounding box center [631, 14] width 54 height 14
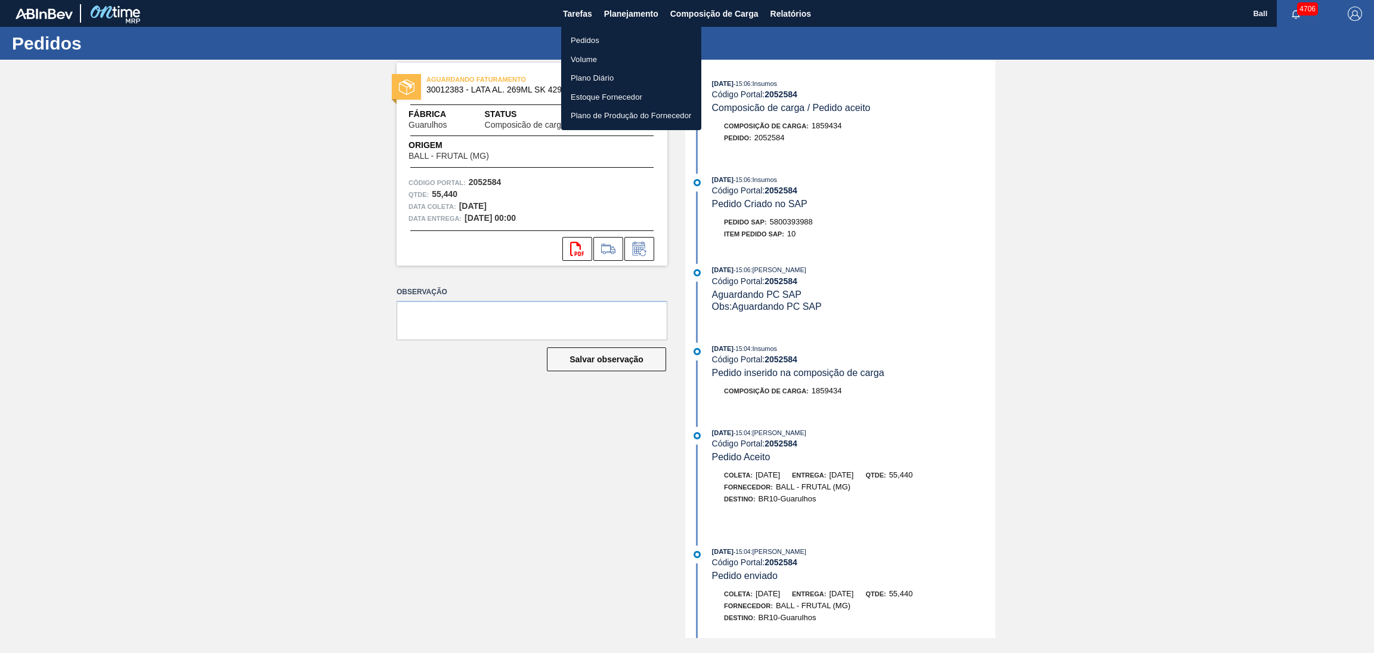
click at [597, 61] on li "Volume" at bounding box center [631, 59] width 140 height 19
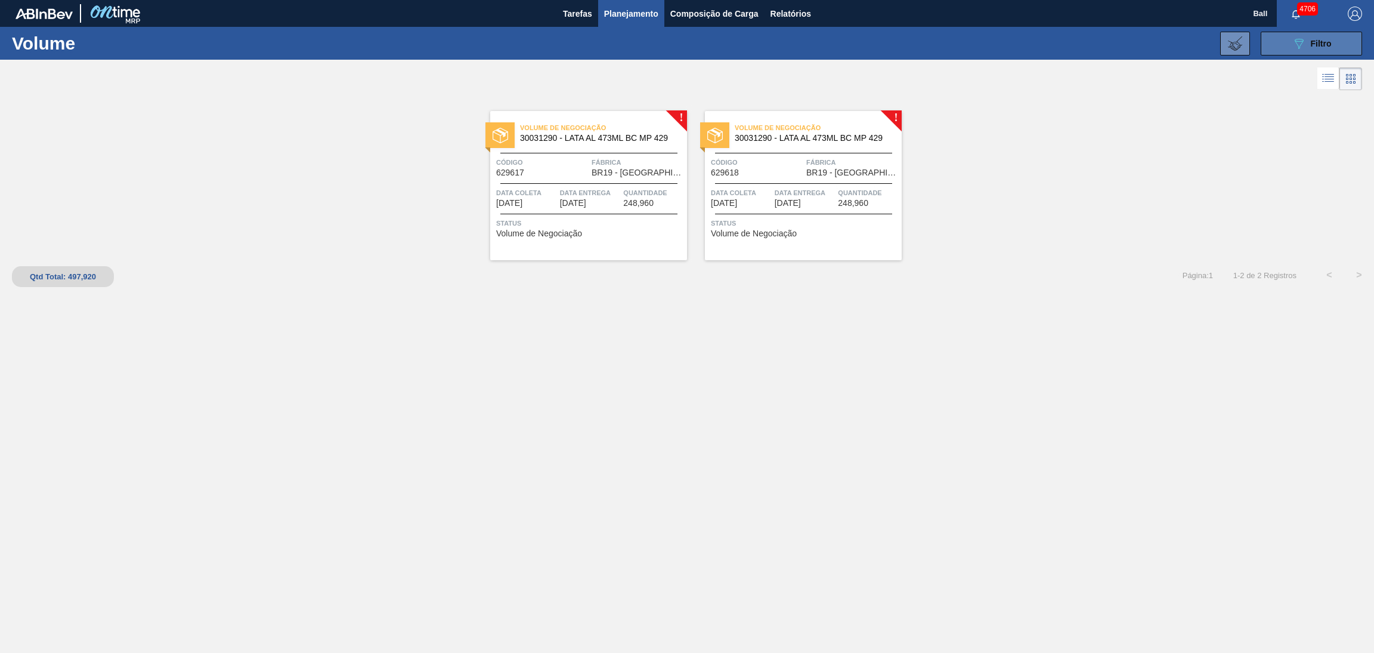
click at [1280, 44] on button "089F7B8B-B2A5-4AFE-B5C0-19BA573D28AC Filtro" at bounding box center [1311, 44] width 101 height 24
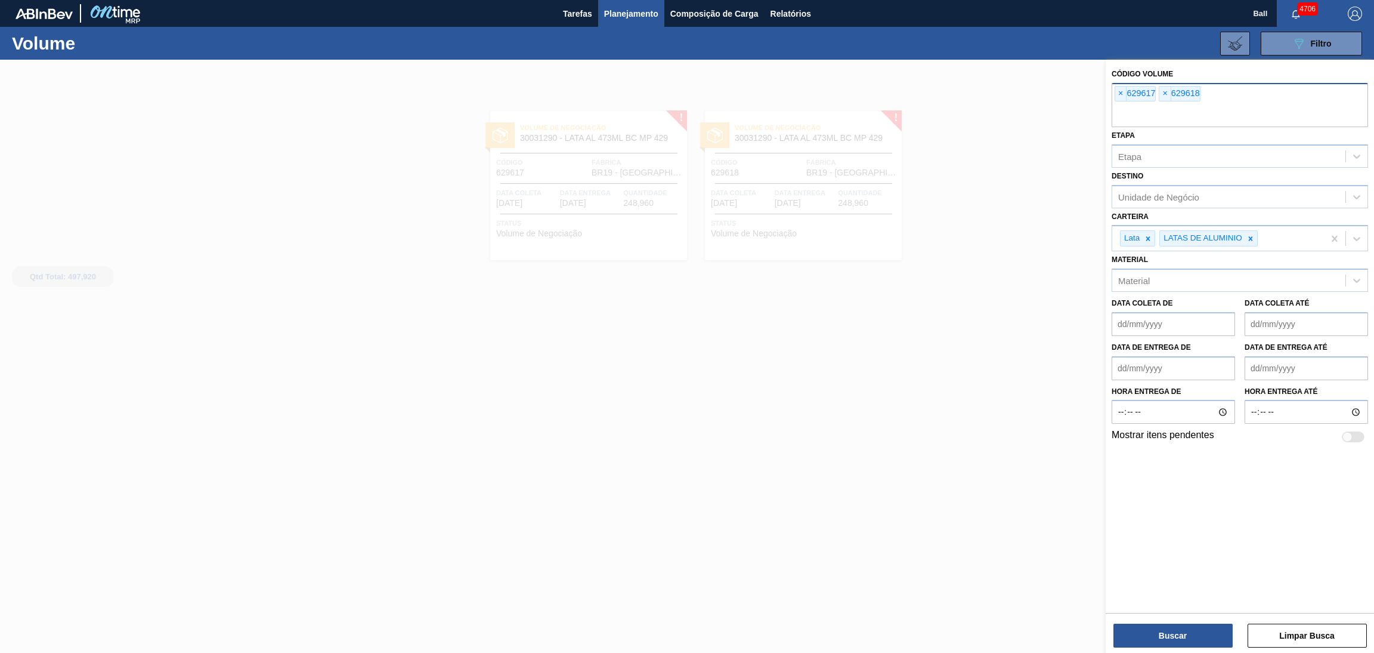
click at [1239, 119] on input "text" at bounding box center [1240, 115] width 257 height 23
type input "62"
click at [1207, 86] on span "×" at bounding box center [1209, 93] width 11 height 14
type input "629412"
type input "629429"
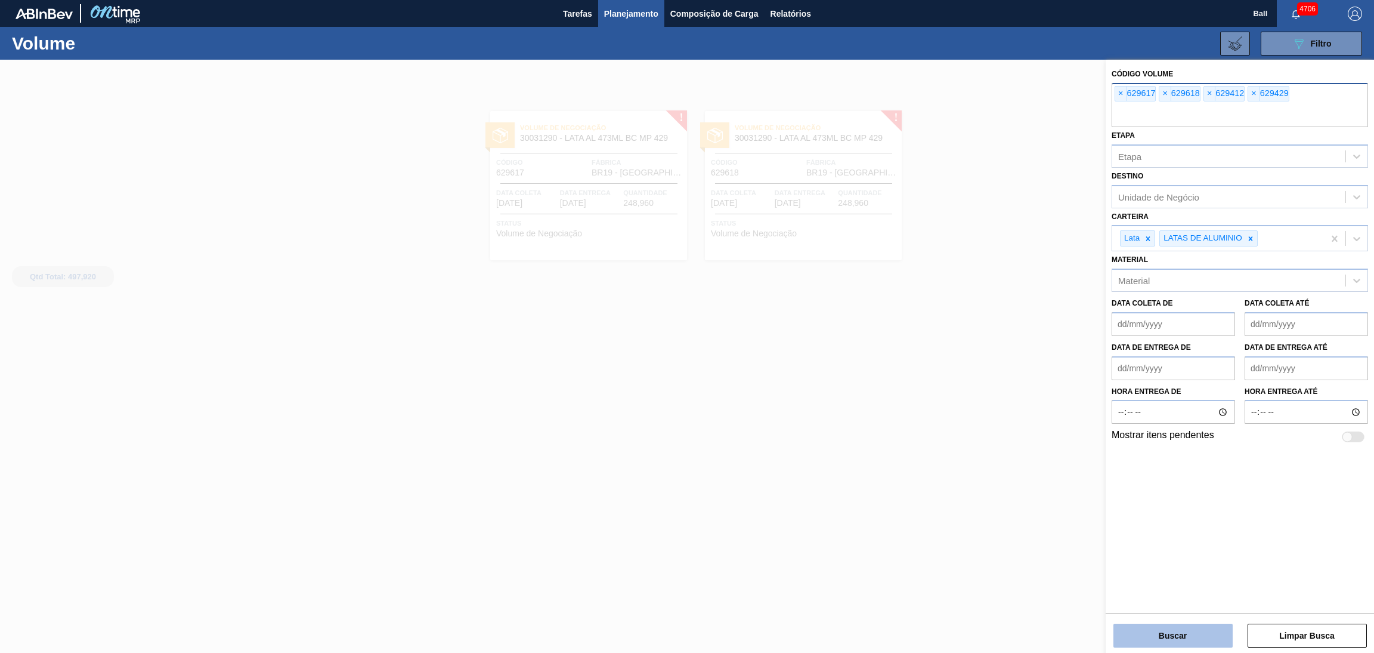
click at [1203, 631] on button "Buscar" at bounding box center [1173, 635] width 119 height 24
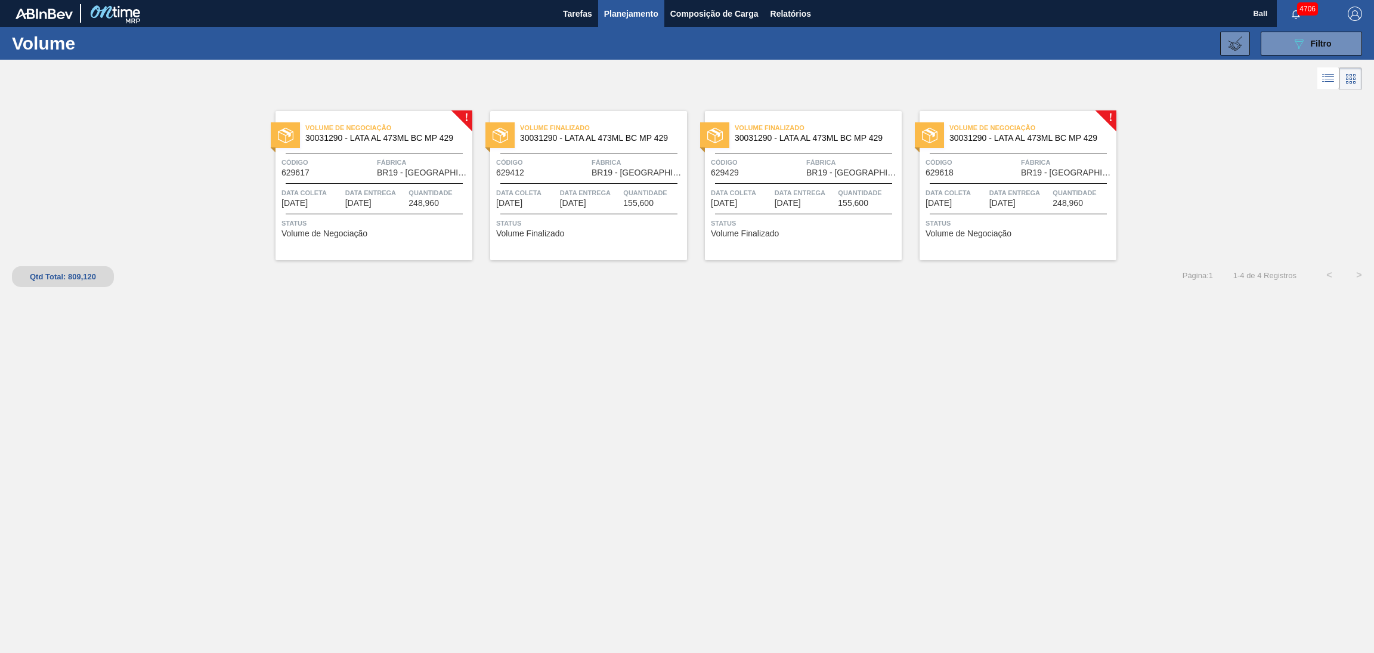
click at [359, 218] on span "Status" at bounding box center [376, 223] width 188 height 12
click at [754, 174] on div "Código 629429" at bounding box center [757, 166] width 92 height 21
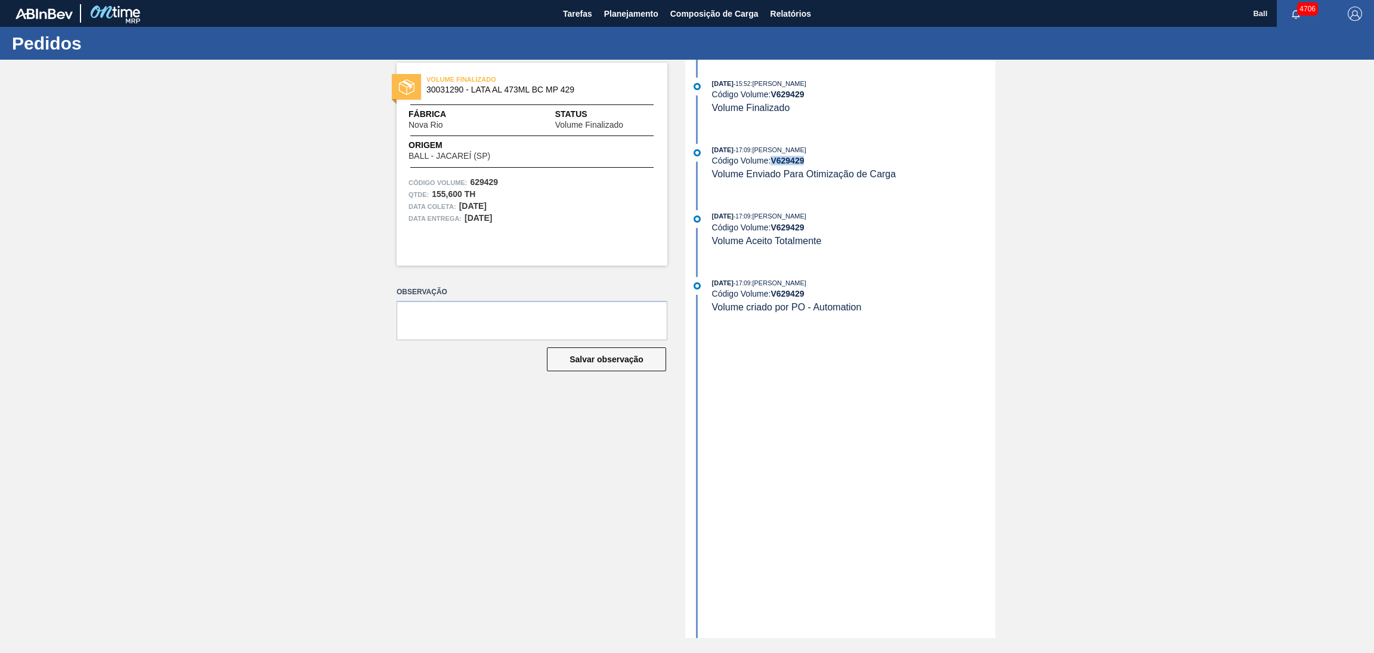
drag, startPoint x: 807, startPoint y: 162, endPoint x: 774, endPoint y: 160, distance: 32.9
click at [774, 160] on div "Código Volume: V 629429" at bounding box center [853, 161] width 283 height 10
copy strong "V 629429"
click at [623, 13] on span "Planejamento" at bounding box center [631, 14] width 54 height 14
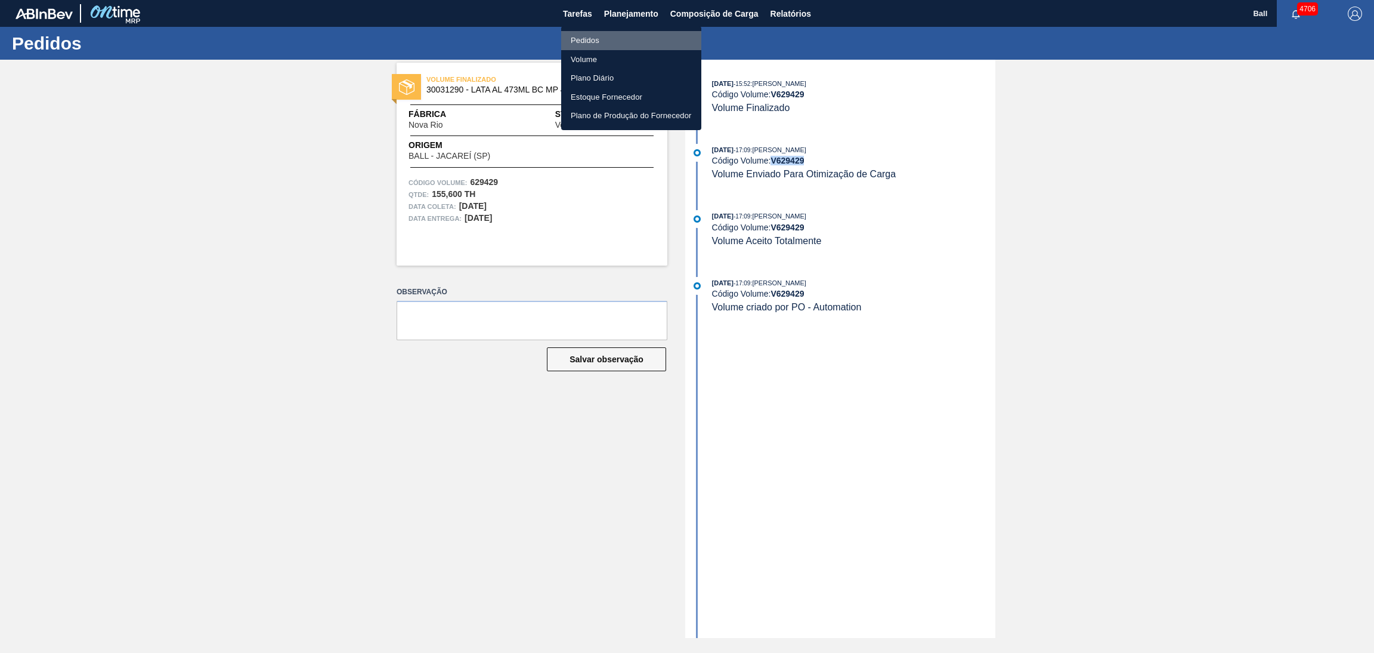
click at [614, 36] on li "Pedidos" at bounding box center [631, 40] width 140 height 19
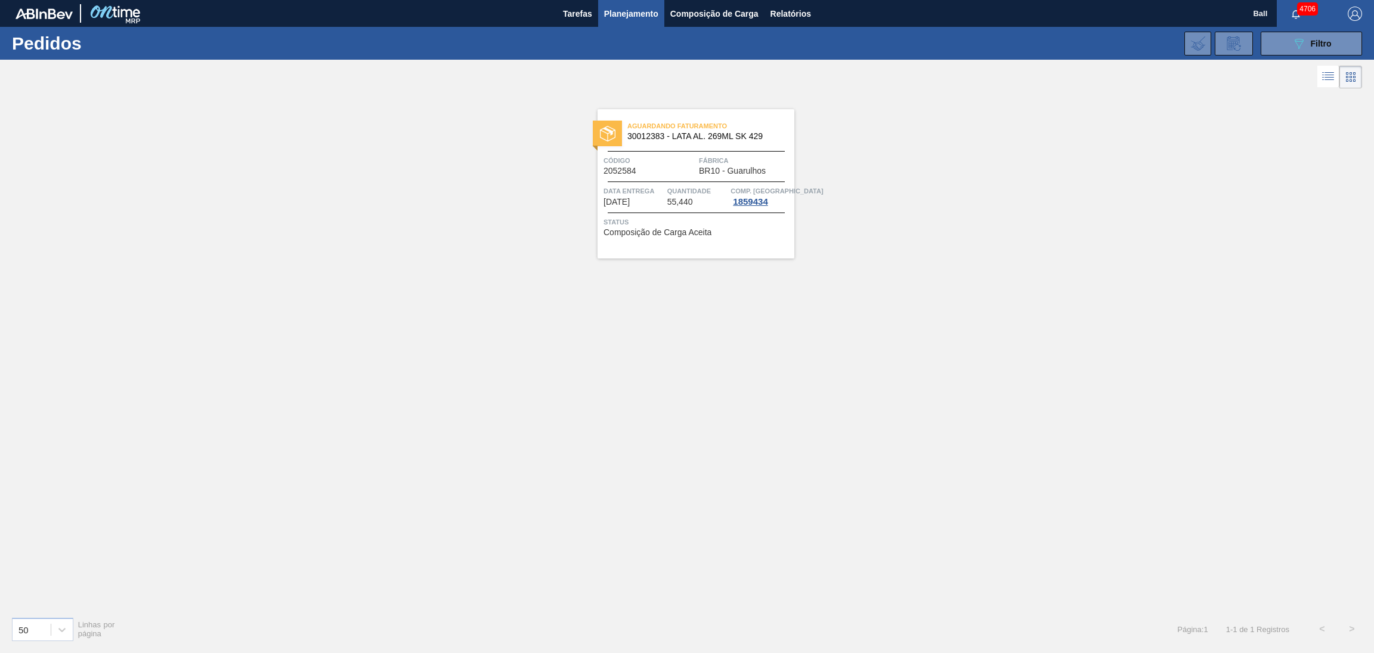
click at [1300, 57] on div "089F7B8B-B2A5-4AFE-B5C0-19BA573D28AC Filtro Código Pedido Portal Códido PO SAP …" at bounding box center [781, 44] width 1173 height 36
click at [1300, 42] on icon "089F7B8B-B2A5-4AFE-B5C0-19BA573D28AC" at bounding box center [1299, 43] width 14 height 14
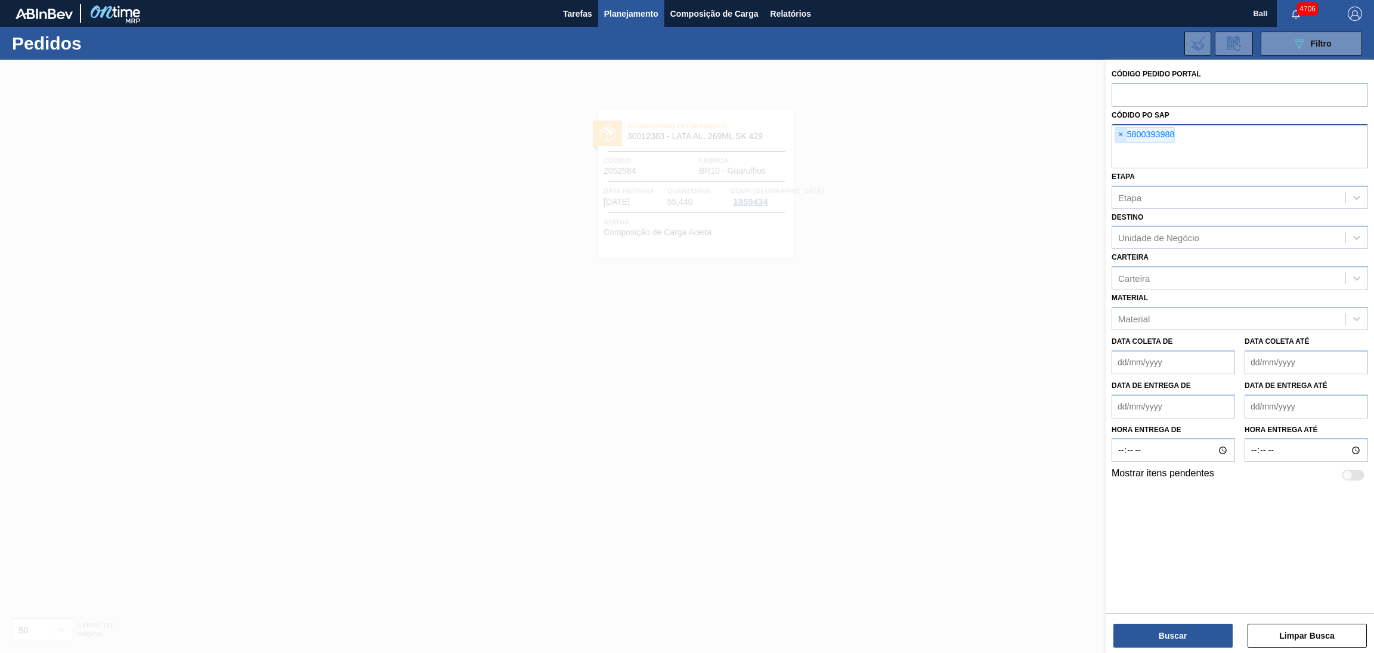
click at [1124, 132] on span "×" at bounding box center [1121, 135] width 11 height 14
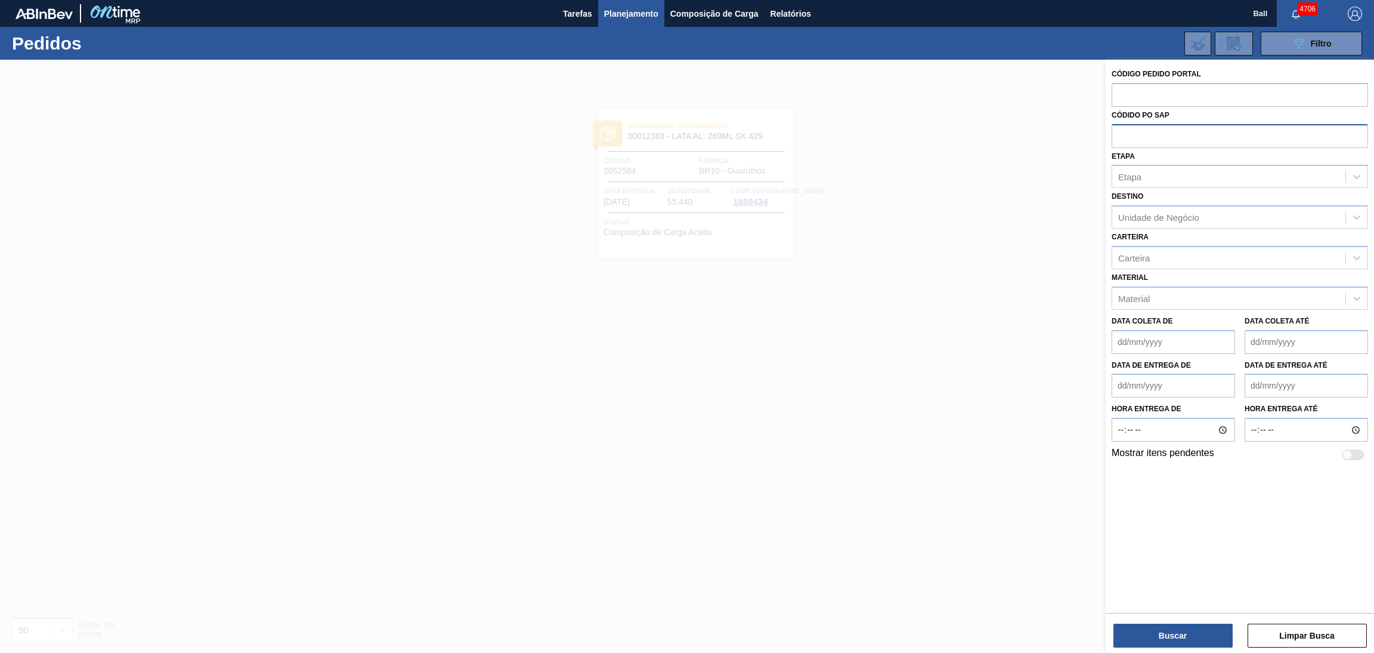
paste input "5800393272"
type input "5800393272"
click at [1136, 633] on button "Buscar" at bounding box center [1173, 635] width 119 height 24
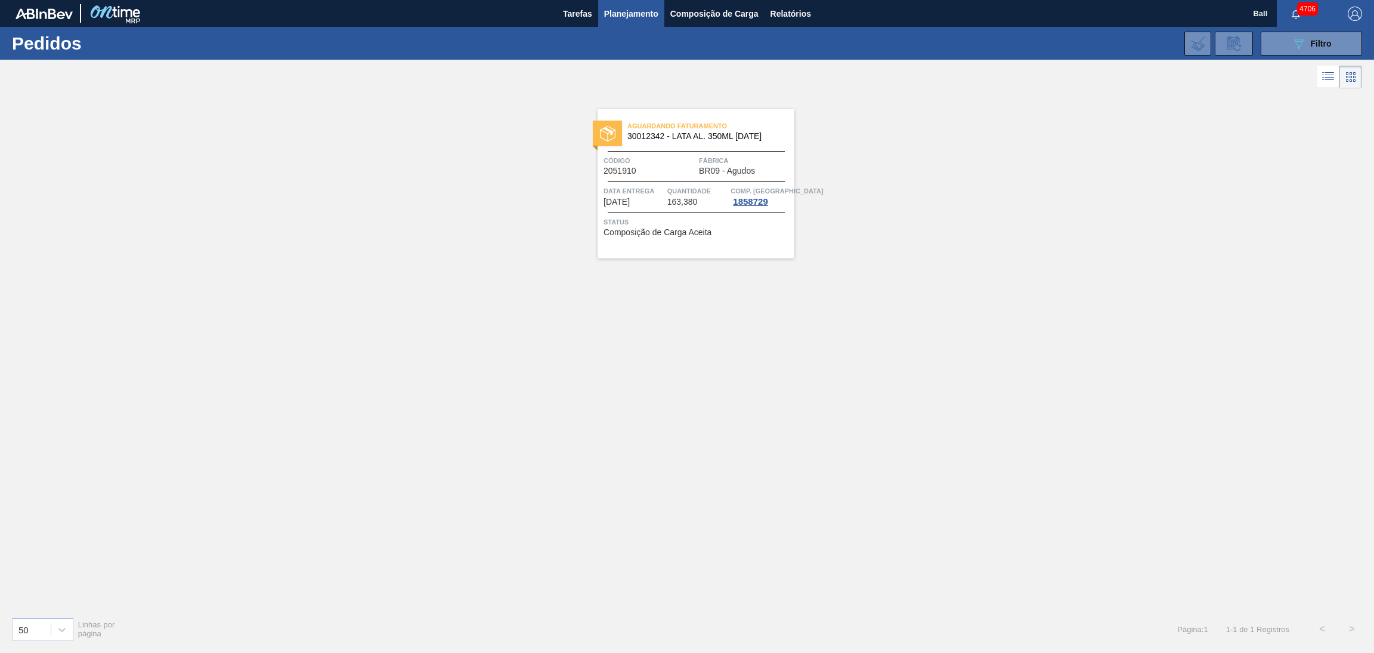
click at [641, 189] on span "Data Entrega" at bounding box center [634, 191] width 61 height 12
click at [1294, 47] on icon "089F7B8B-B2A5-4AFE-B5C0-19BA573D28AC" at bounding box center [1299, 43] width 14 height 14
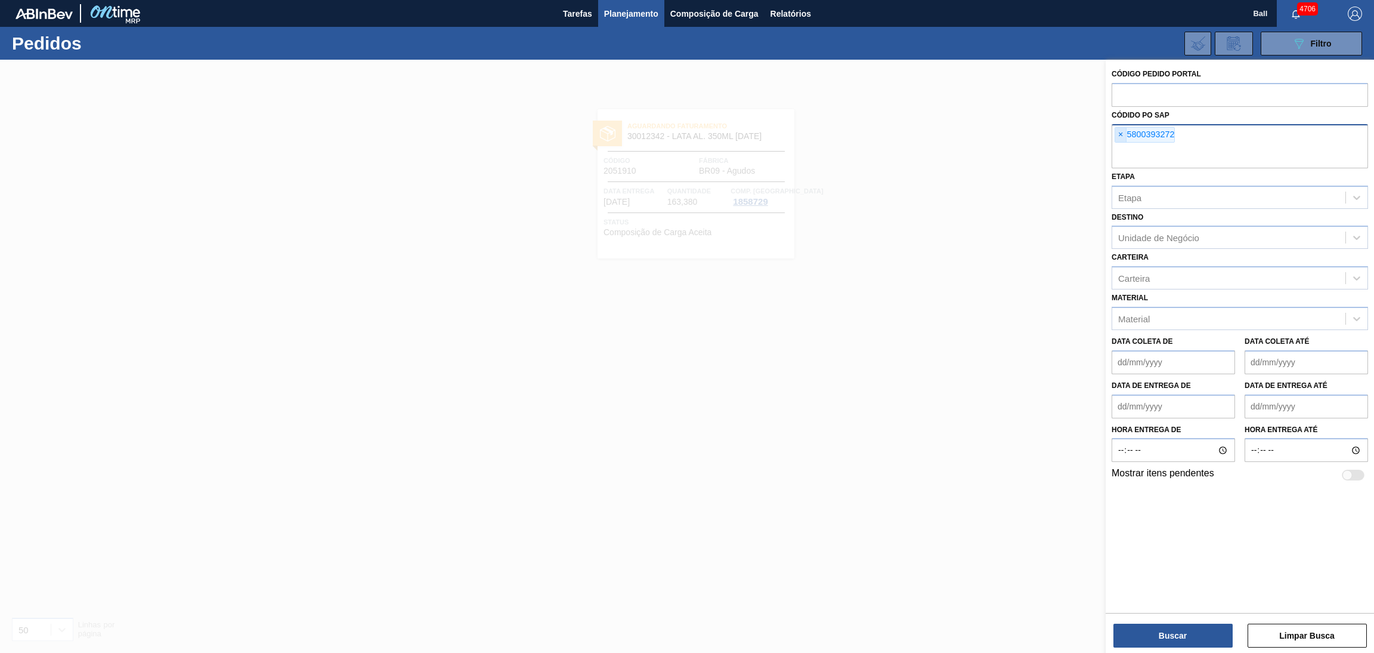
click at [1123, 128] on span "×" at bounding box center [1121, 135] width 11 height 14
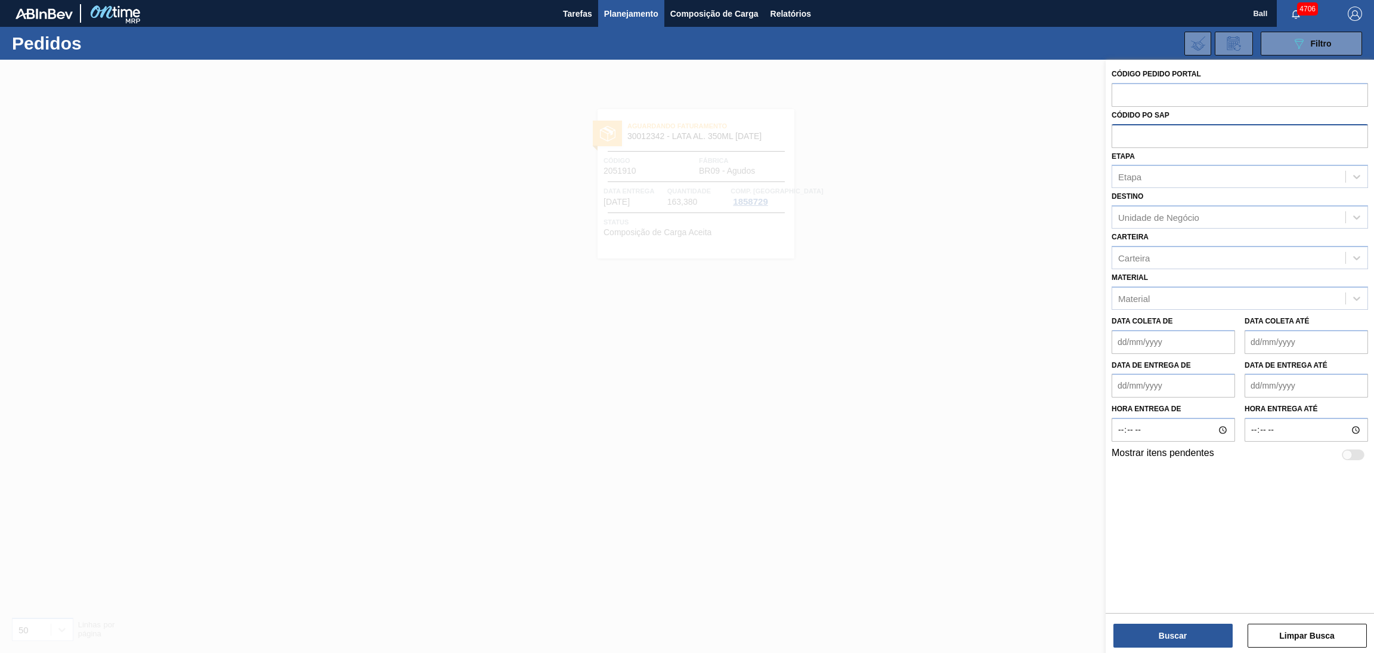
paste input "5800393988"
type input "5800393988"
click at [1169, 644] on button "Buscar" at bounding box center [1173, 635] width 119 height 24
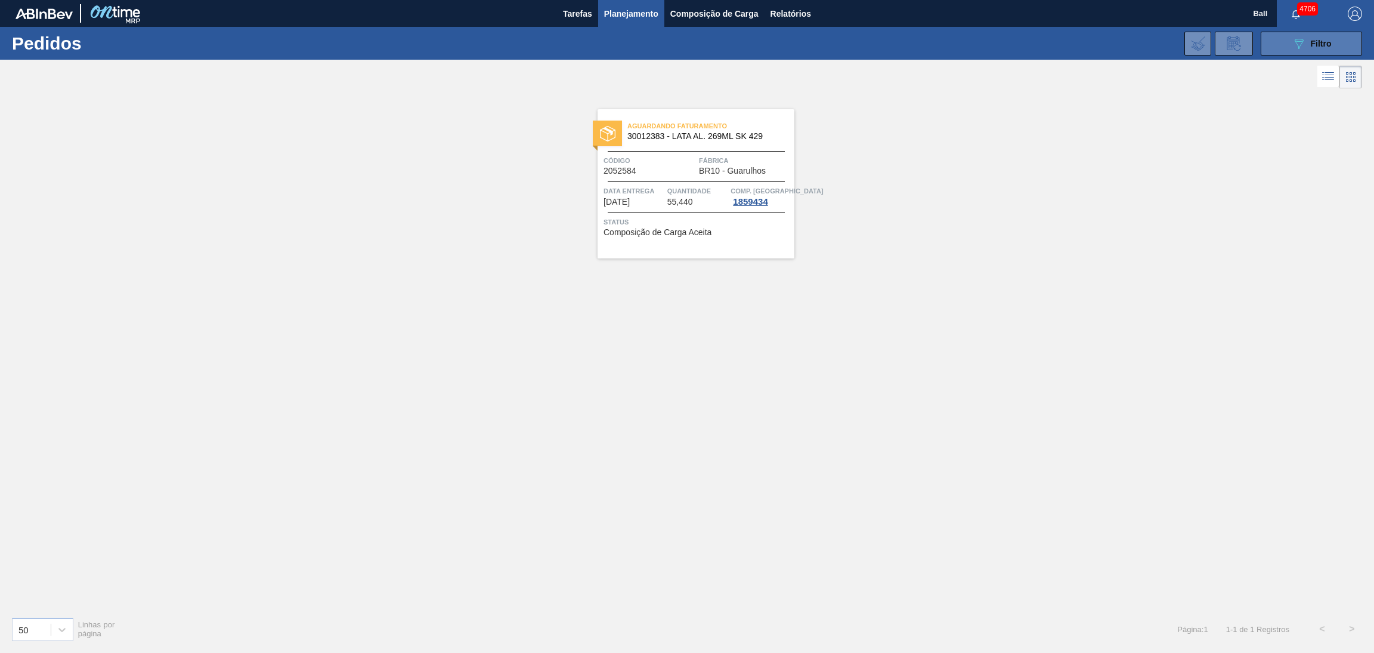
click at [1286, 38] on button "089F7B8B-B2A5-4AFE-B5C0-19BA573D28AC Filtro" at bounding box center [1311, 44] width 101 height 24
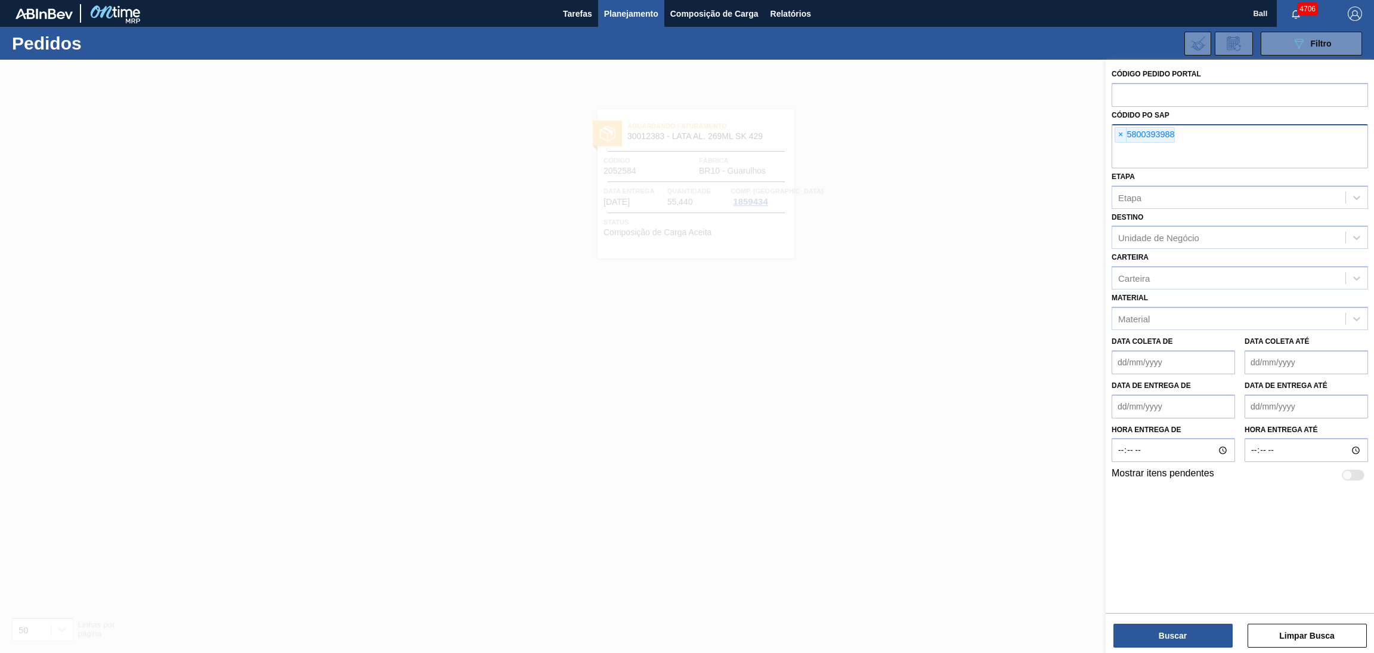
click at [1183, 157] on input "text" at bounding box center [1240, 157] width 257 height 23
paste input "5800388306"
type input "5800388306"
click at [1161, 629] on button "Buscar" at bounding box center [1173, 635] width 119 height 24
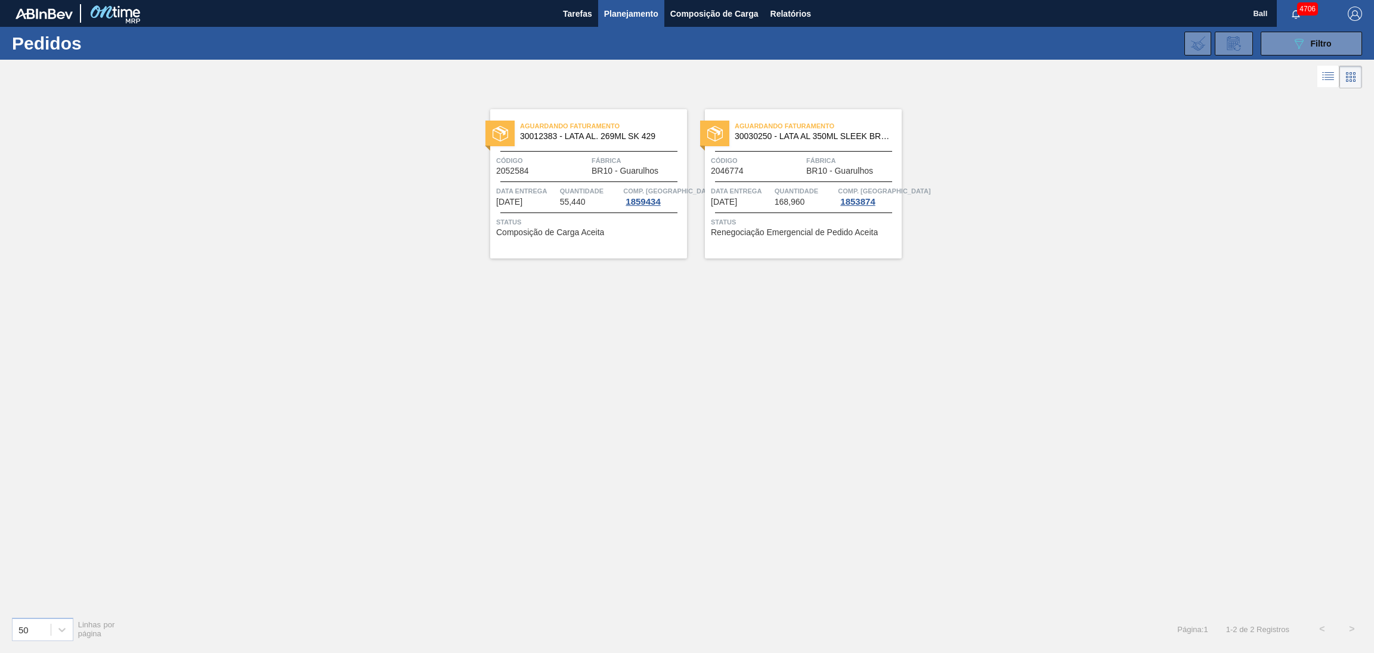
click at [588, 193] on span "Quantidade" at bounding box center [590, 191] width 61 height 12
click at [639, 11] on span "Planejamento" at bounding box center [631, 14] width 54 height 14
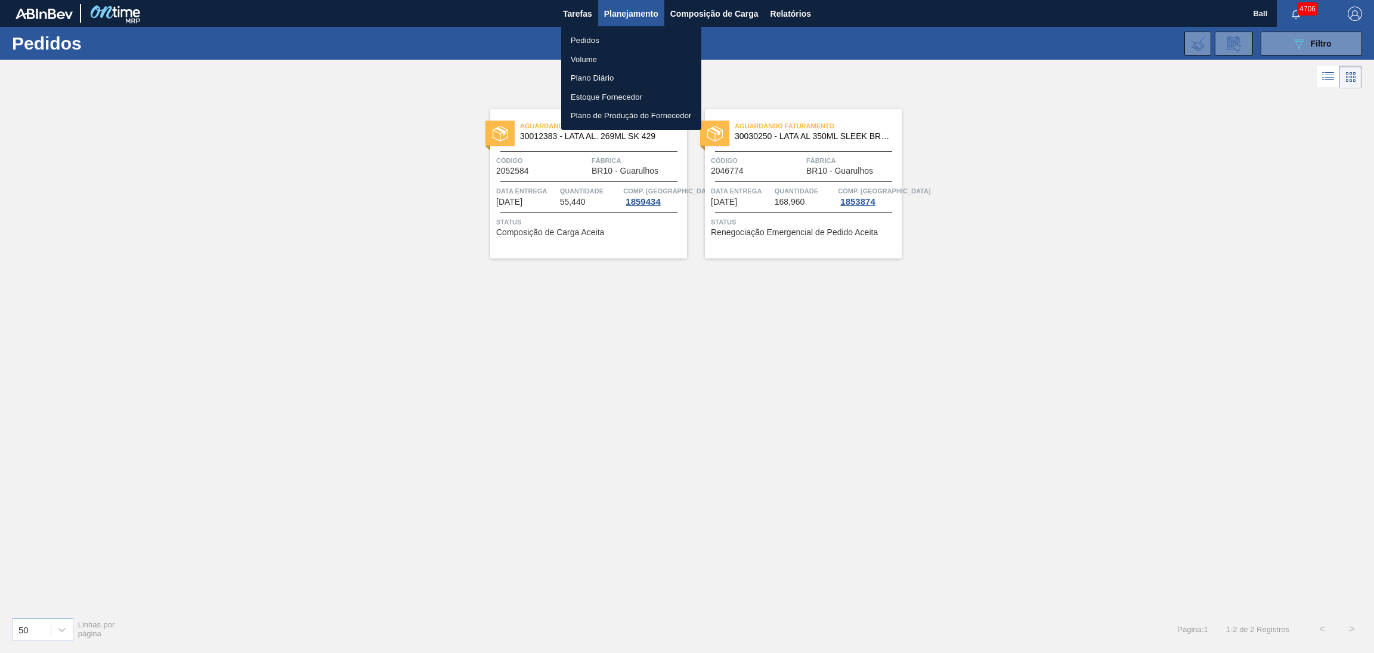
click at [608, 61] on li "Volume" at bounding box center [631, 59] width 140 height 19
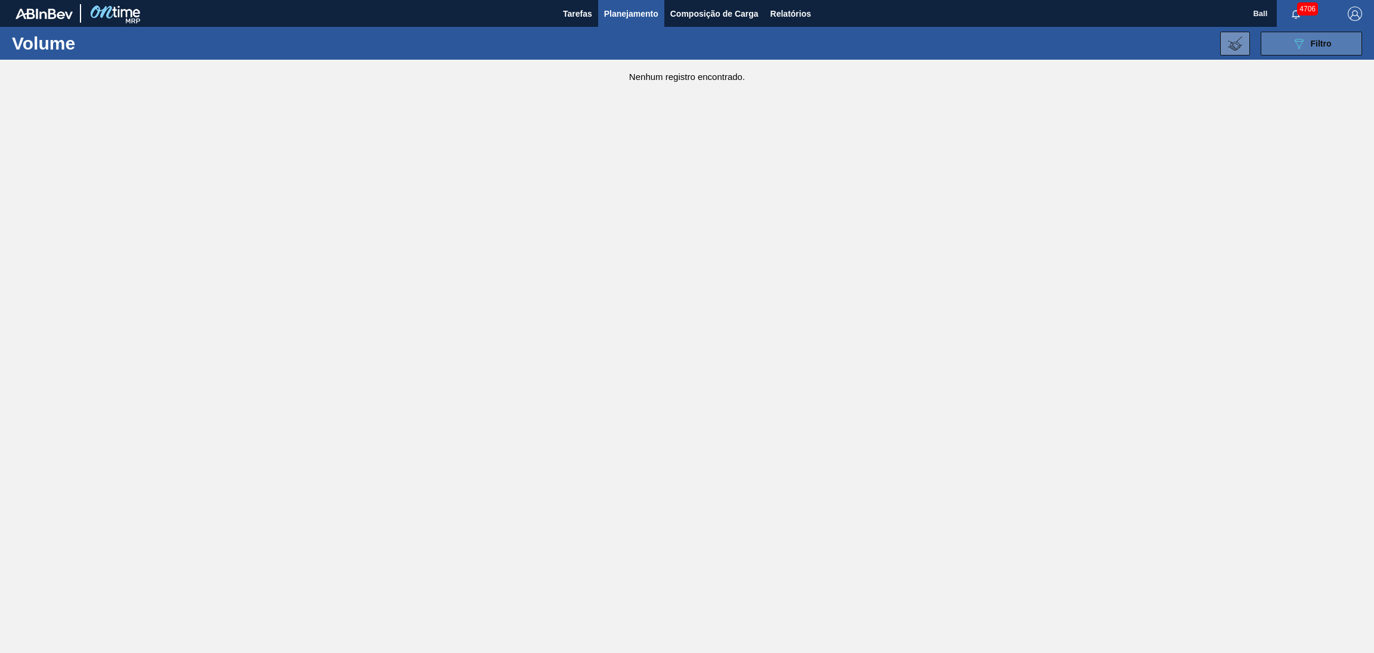
click at [1312, 46] on span "Filtro" at bounding box center [1321, 44] width 21 height 10
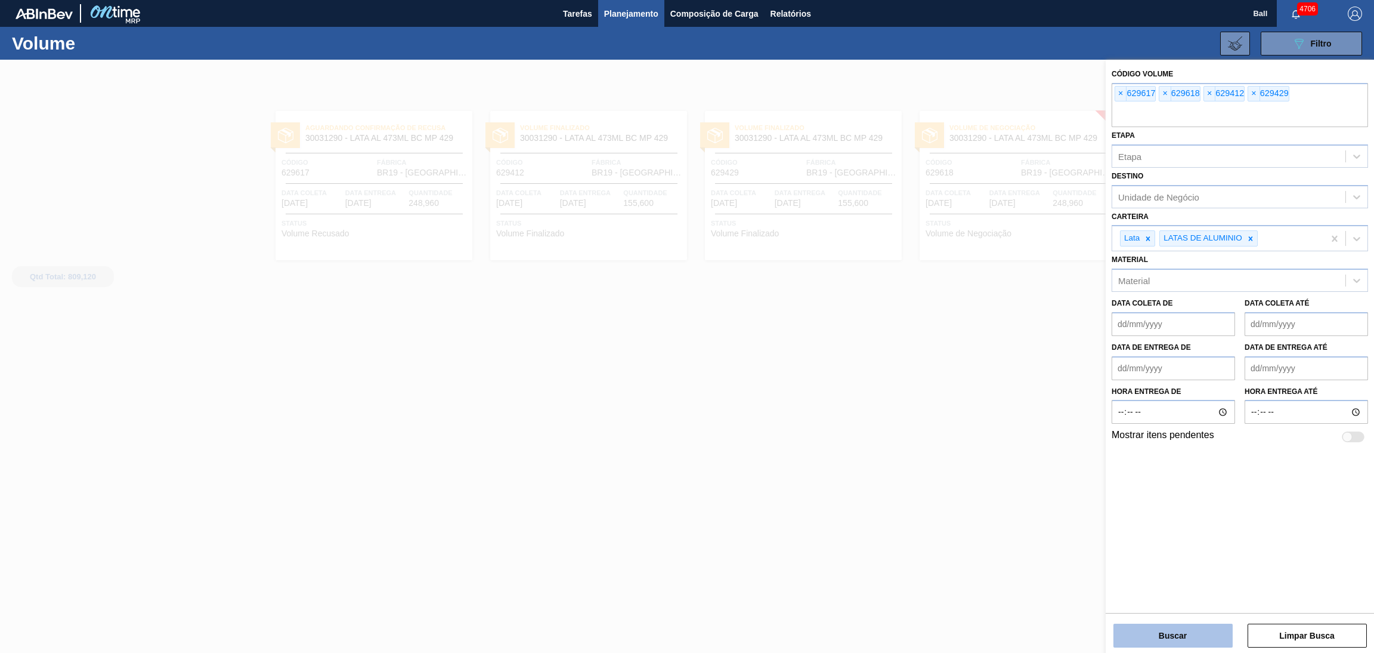
click at [1197, 630] on button "Buscar" at bounding box center [1173, 635] width 119 height 24
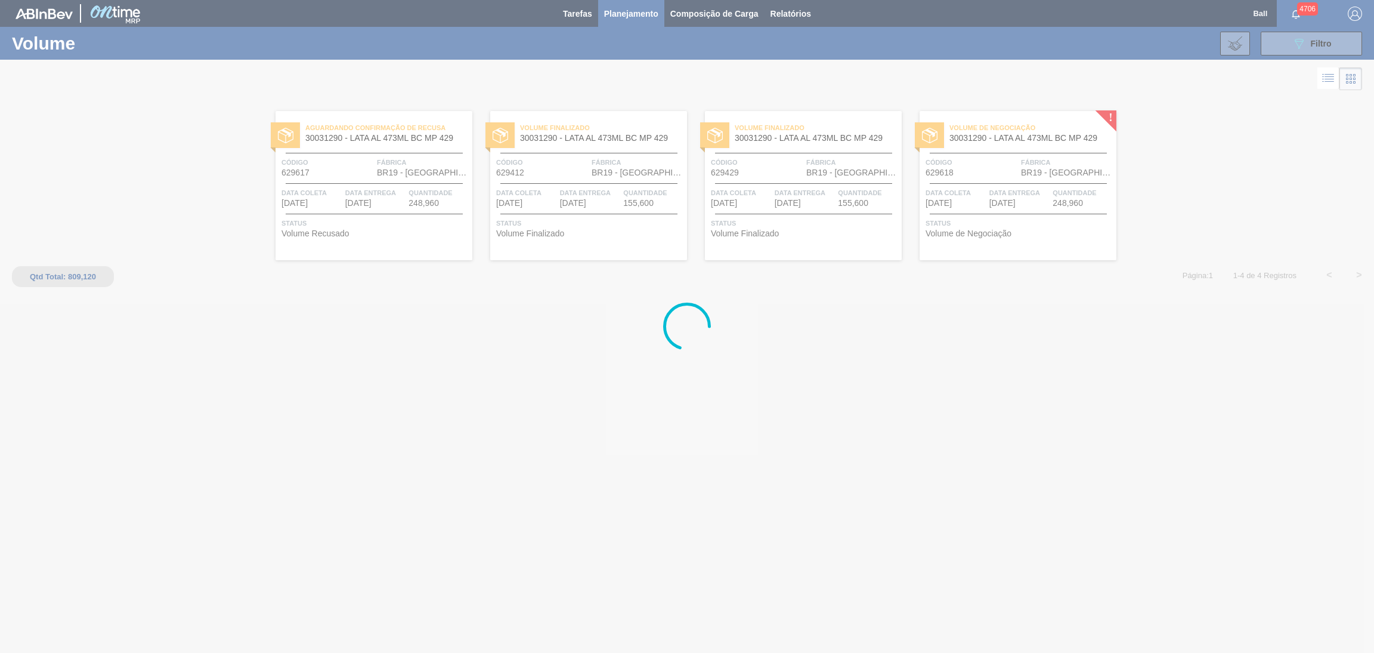
click at [909, 528] on div at bounding box center [687, 326] width 1374 height 653
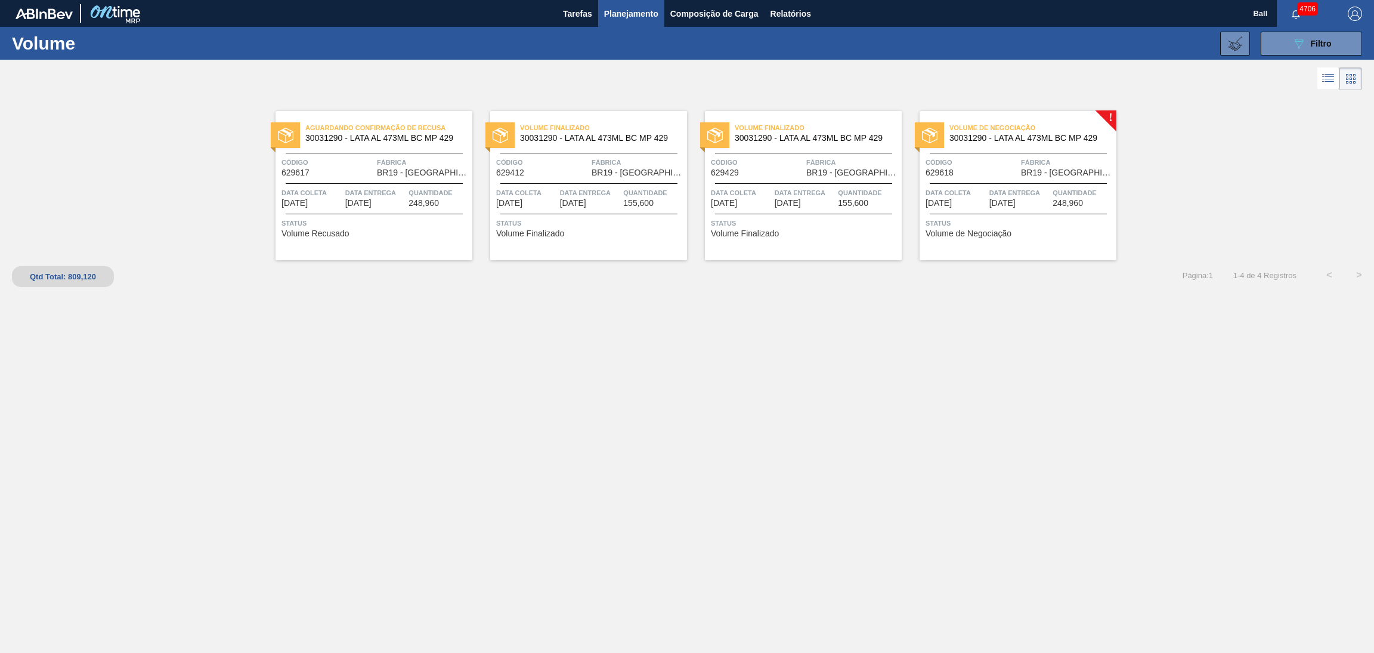
click at [585, 191] on span "Data Entrega" at bounding box center [590, 193] width 61 height 12
click at [801, 205] on span "[DATE]" at bounding box center [788, 203] width 26 height 9
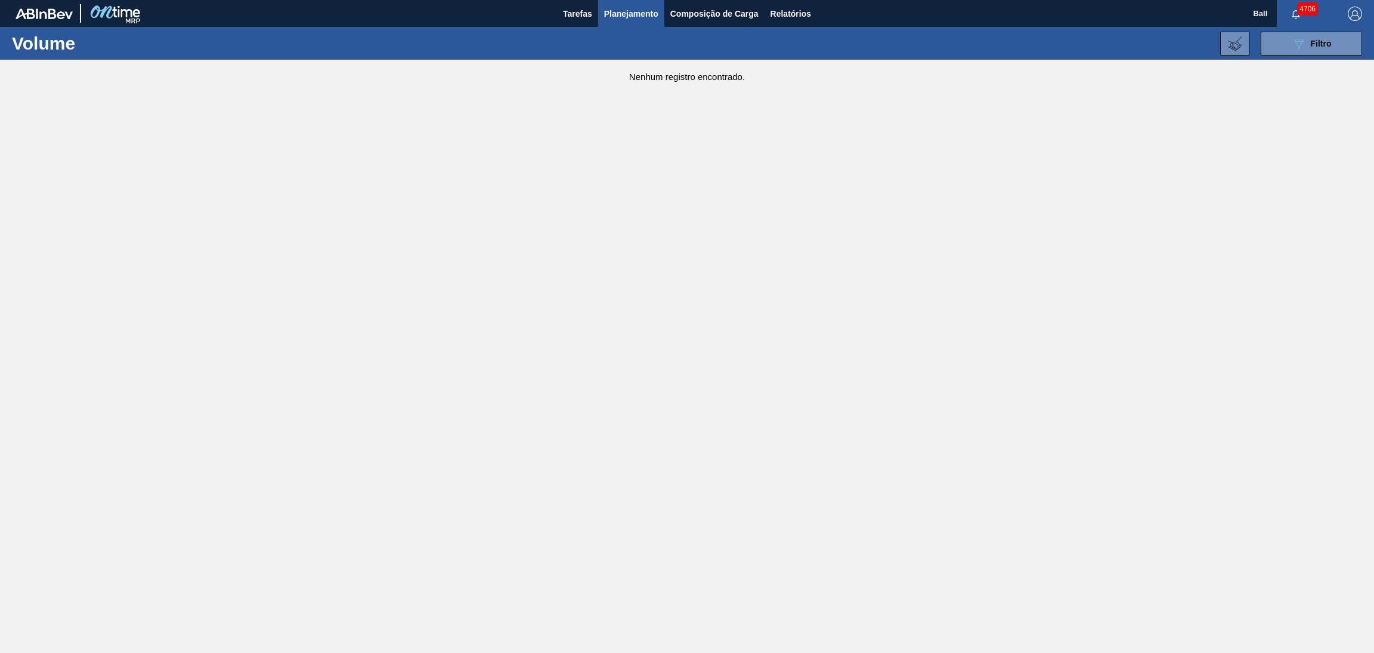
click at [676, 365] on main "Tarefas Planejamento Composição de Carga Relatórios Ball 4706 Marcar todas como…" at bounding box center [687, 326] width 1374 height 653
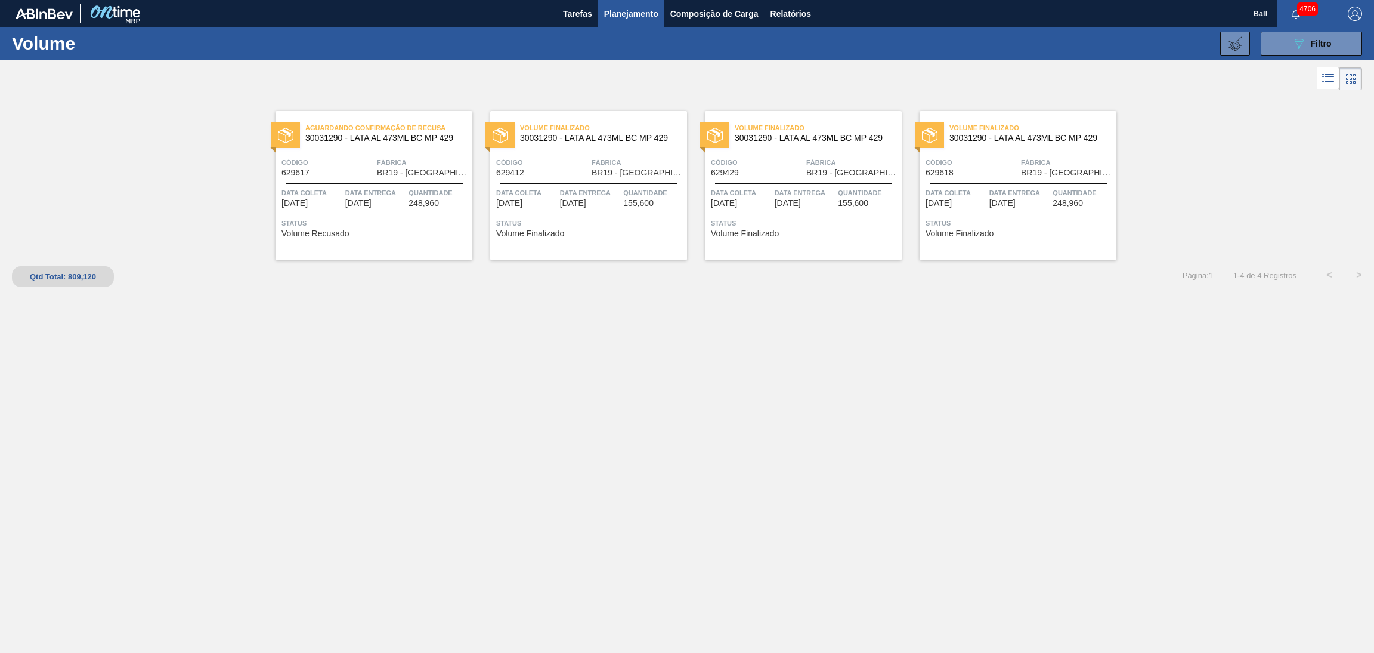
click at [628, 11] on span "Planejamento" at bounding box center [631, 14] width 54 height 14
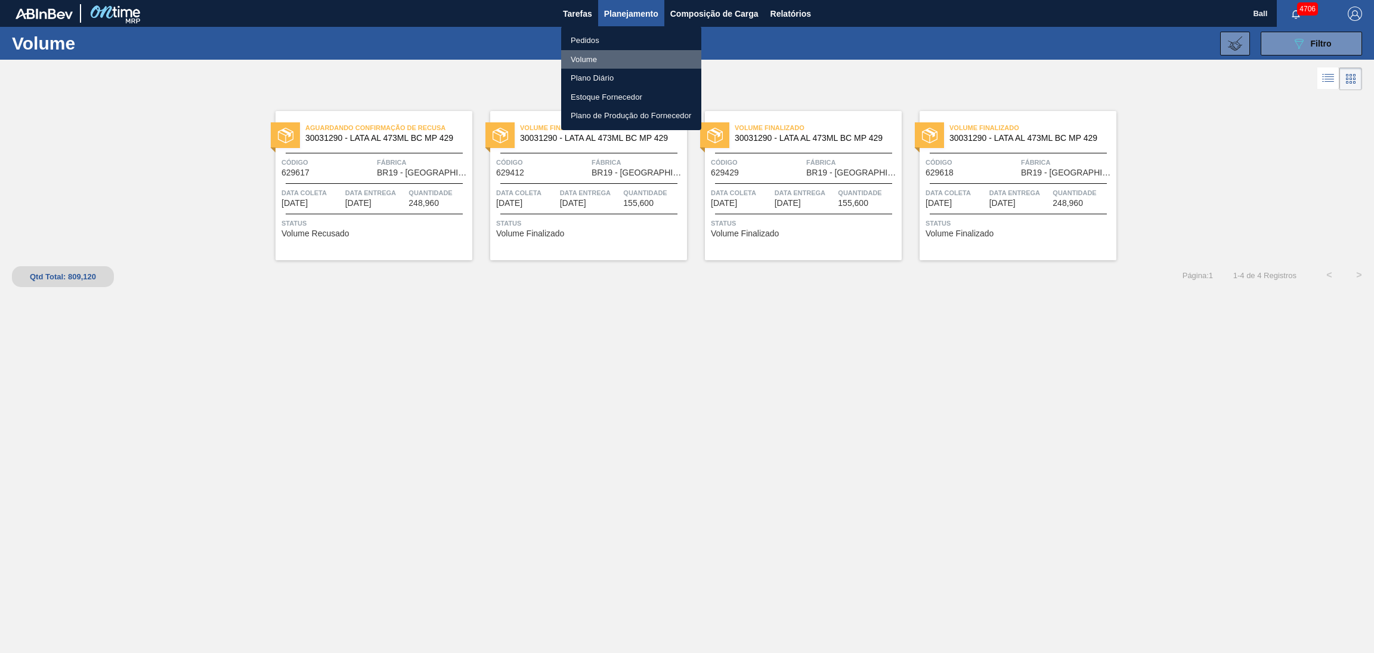
click at [586, 55] on li "Volume" at bounding box center [631, 59] width 140 height 19
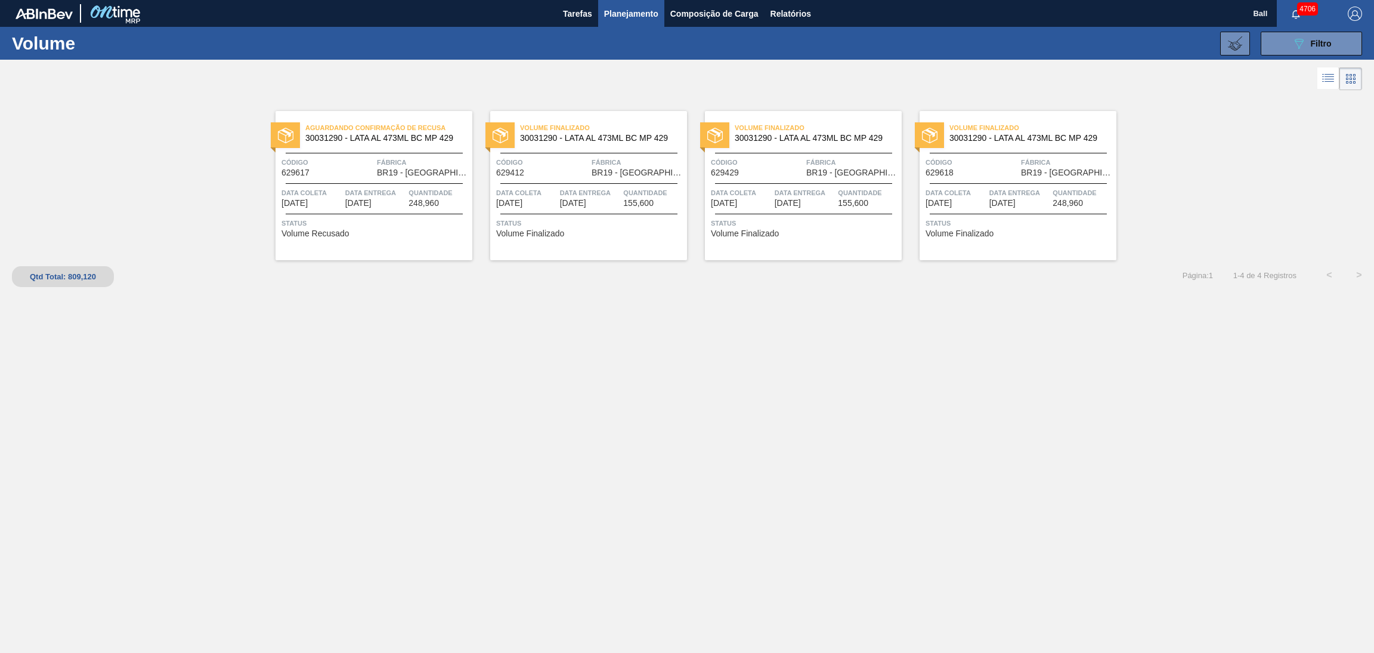
click at [624, 11] on span "Planejamento" at bounding box center [631, 14] width 54 height 14
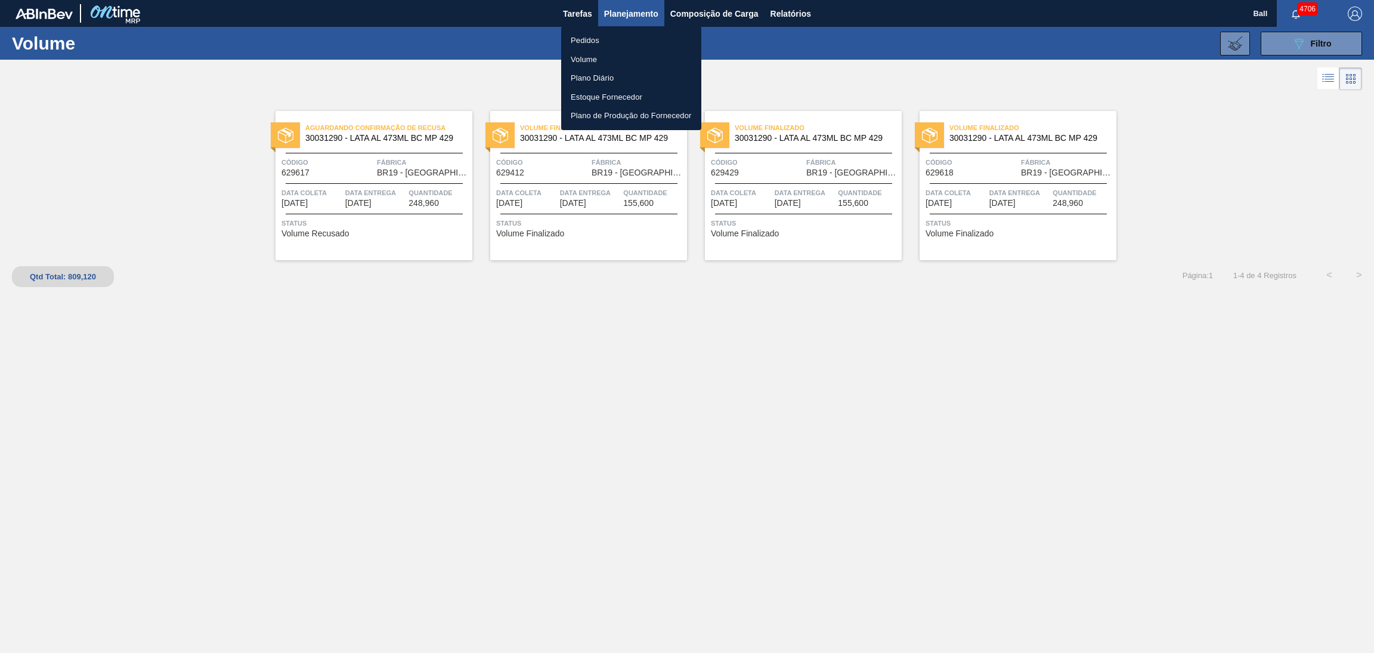
click at [597, 52] on li "Volume" at bounding box center [631, 59] width 140 height 19
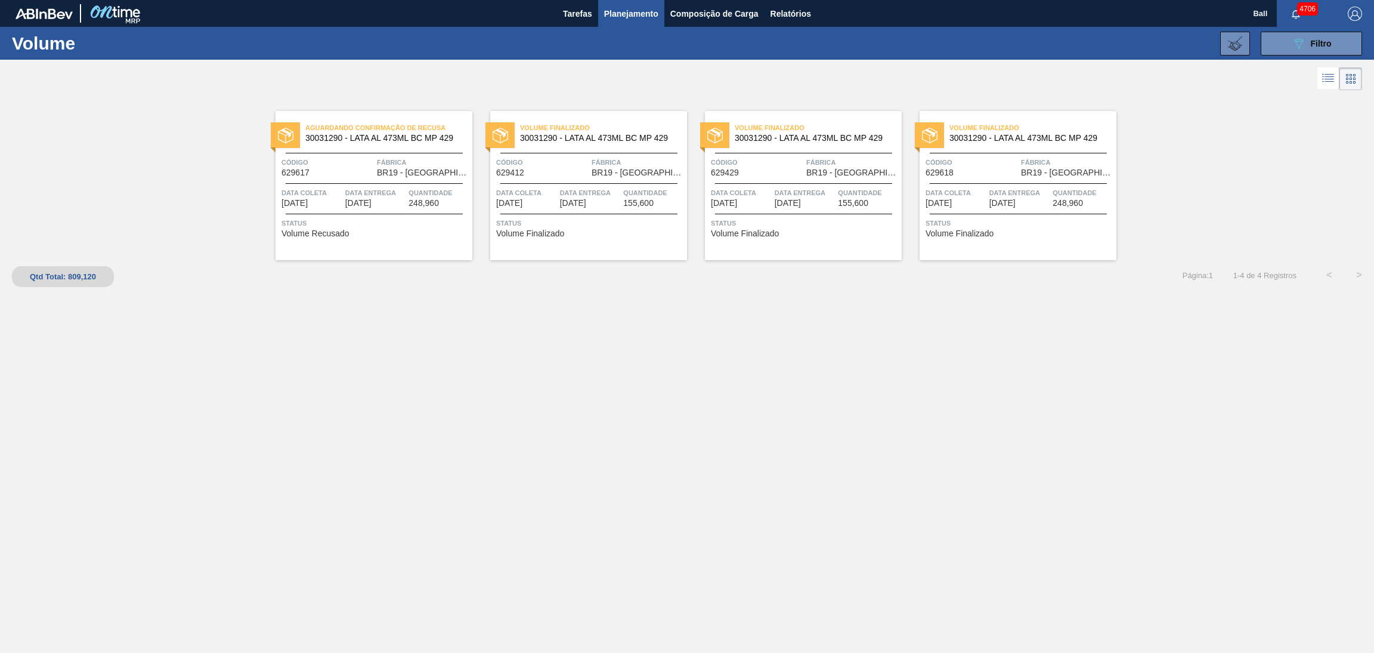
click at [597, 52] on li "Volume" at bounding box center [631, 52] width 105 height 11
click at [1334, 36] on button "089F7B8B-B2A5-4AFE-B5C0-19BA573D28AC Filtro" at bounding box center [1311, 44] width 101 height 24
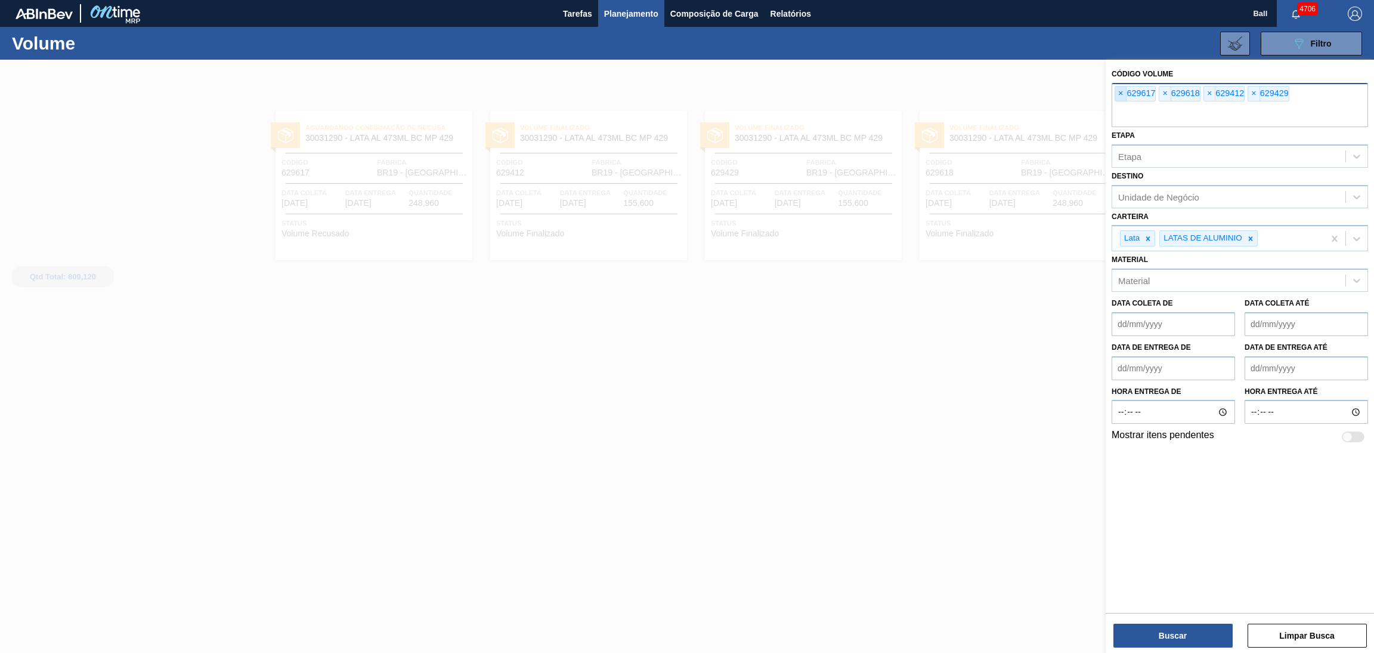
click at [1119, 98] on span "×" at bounding box center [1121, 93] width 11 height 14
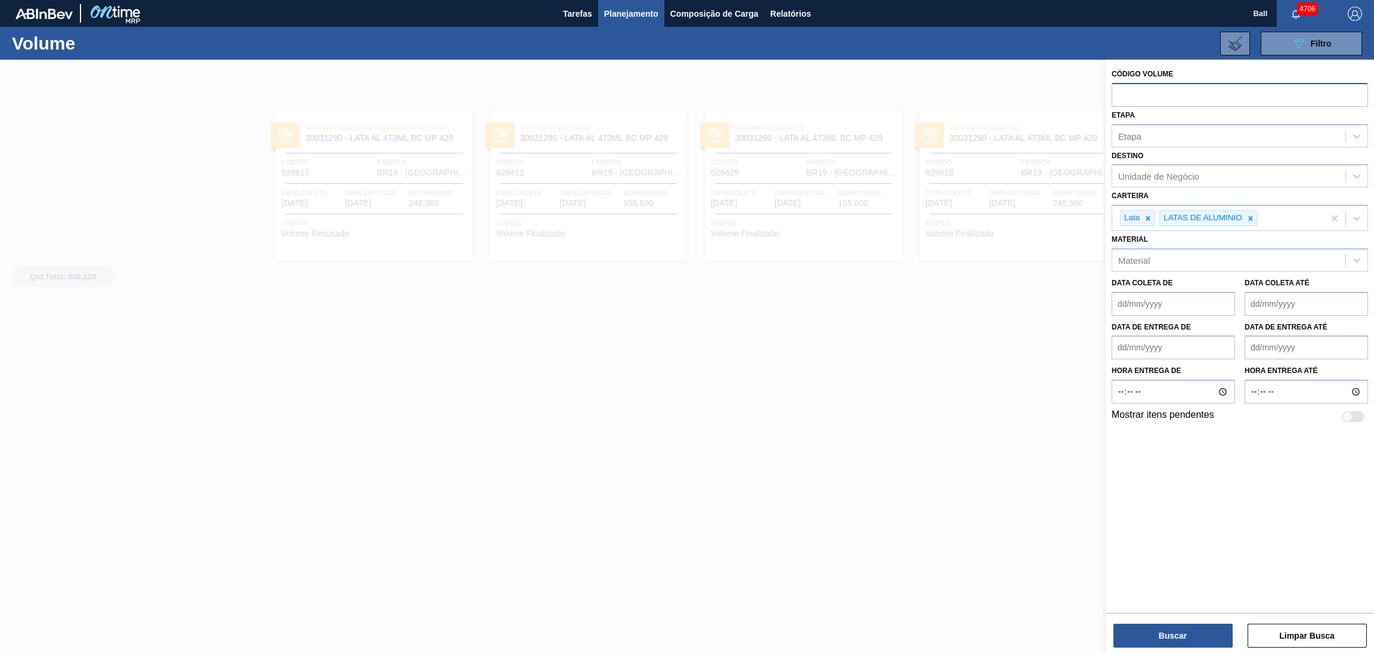
paste input "628607"
type input "628607'"
click at [1126, 628] on button "Buscar" at bounding box center [1173, 635] width 119 height 24
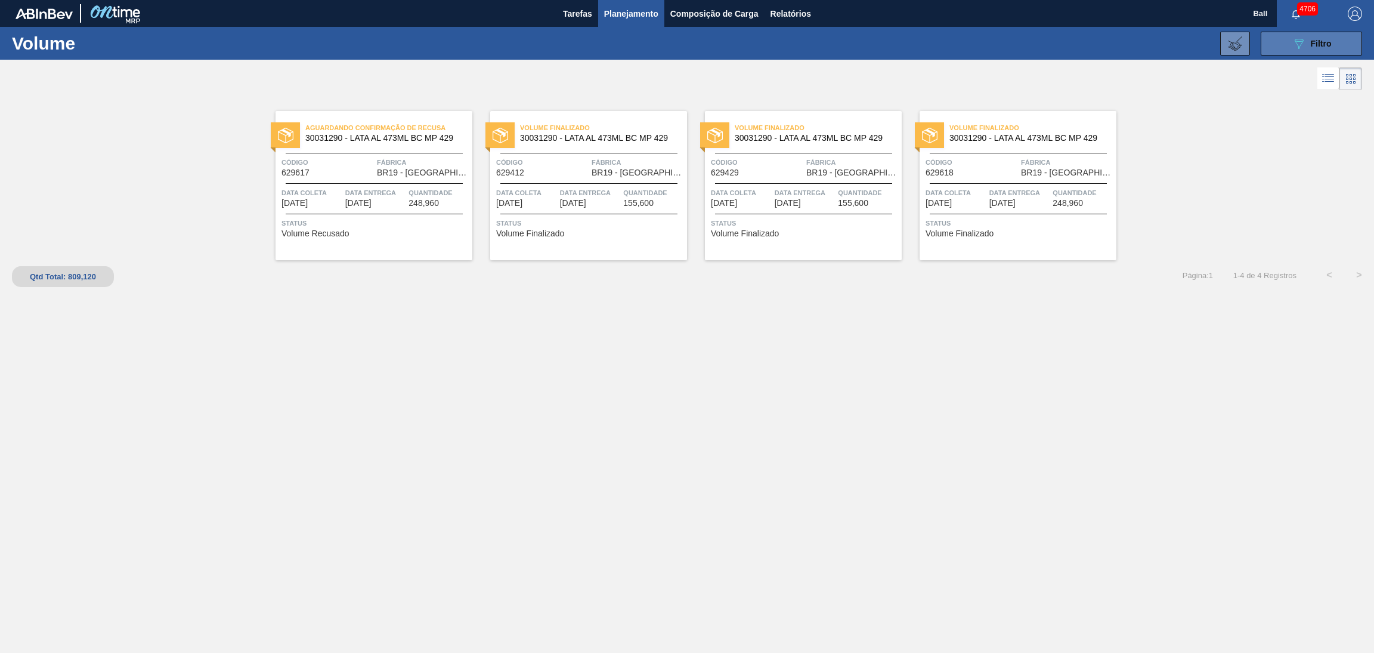
click at [1300, 42] on icon "089F7B8B-B2A5-4AFE-B5C0-19BA573D28AC" at bounding box center [1299, 43] width 14 height 14
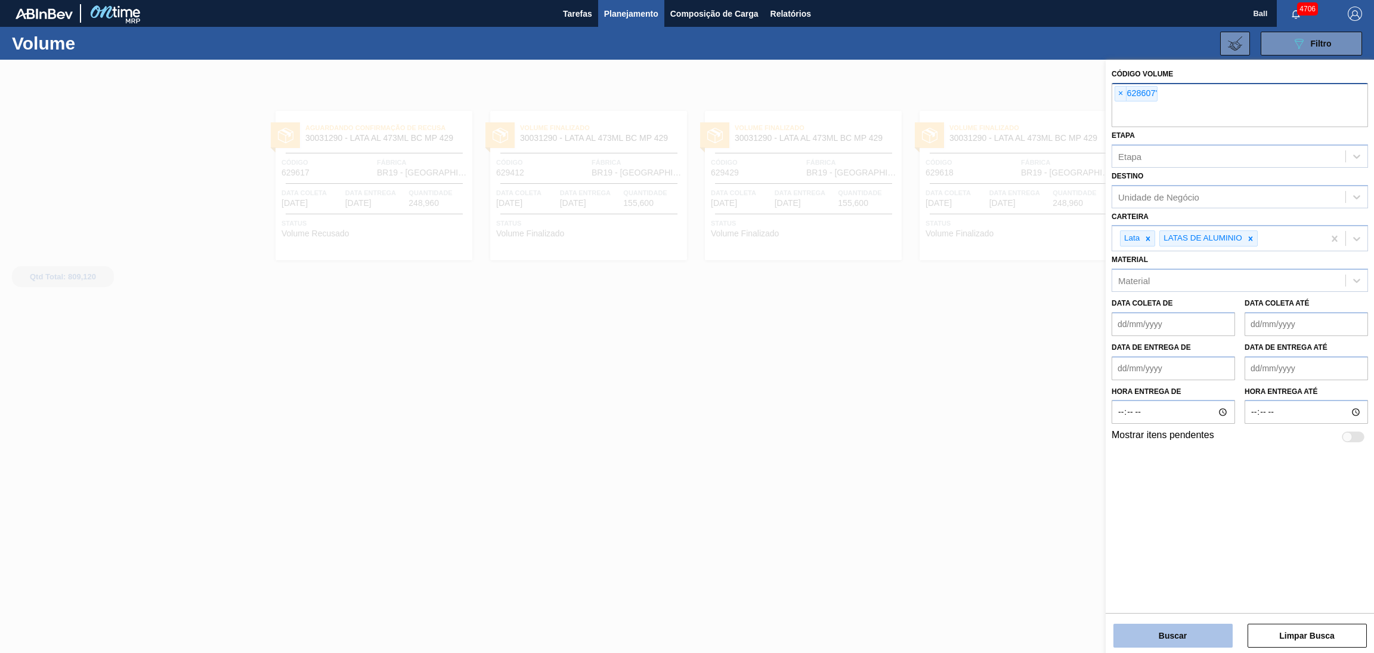
click at [1141, 635] on button "Buscar" at bounding box center [1173, 635] width 119 height 24
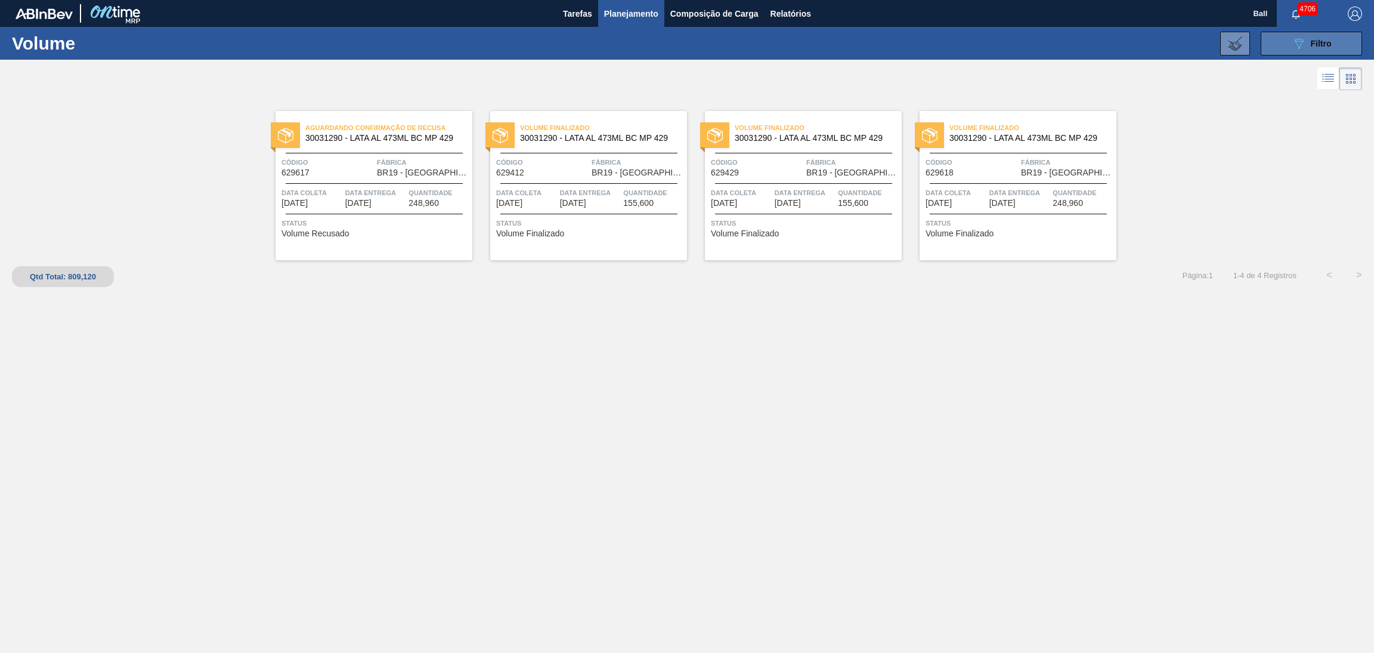
click at [1280, 39] on button "089F7B8B-B2A5-4AFE-B5C0-19BA573D28AC Filtro" at bounding box center [1311, 44] width 101 height 24
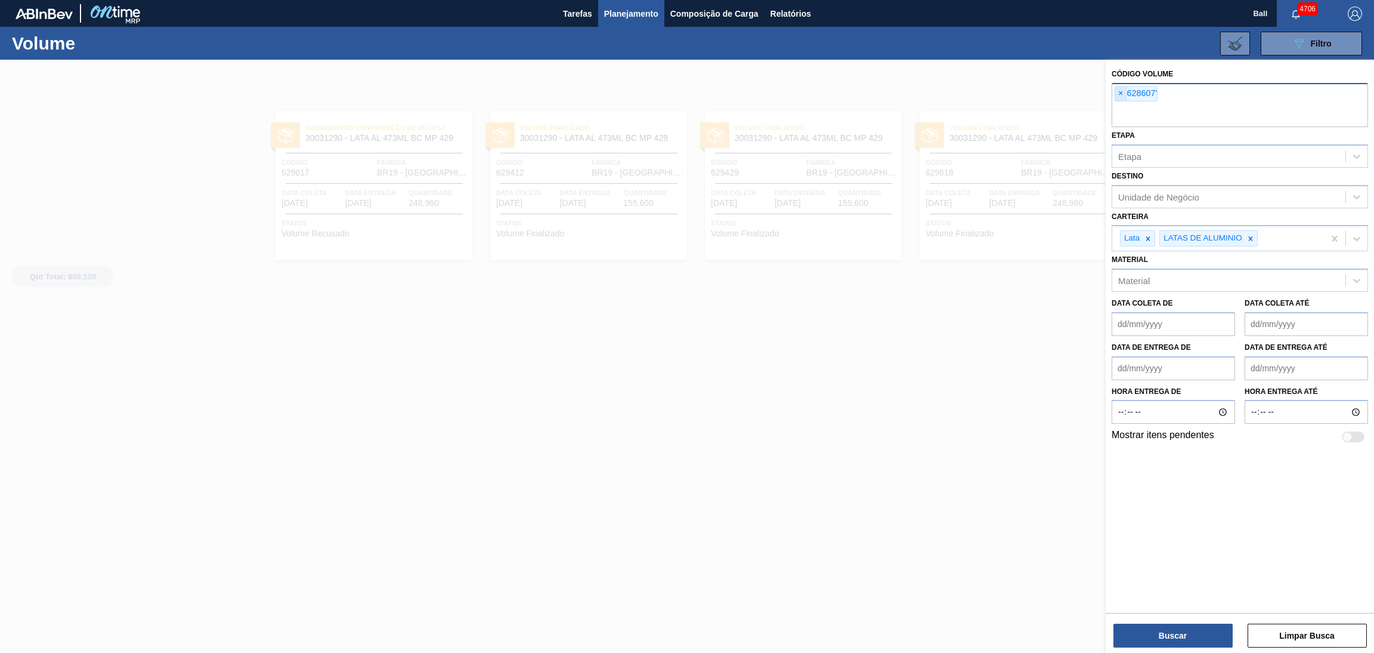
click at [1121, 93] on span "×" at bounding box center [1121, 93] width 11 height 14
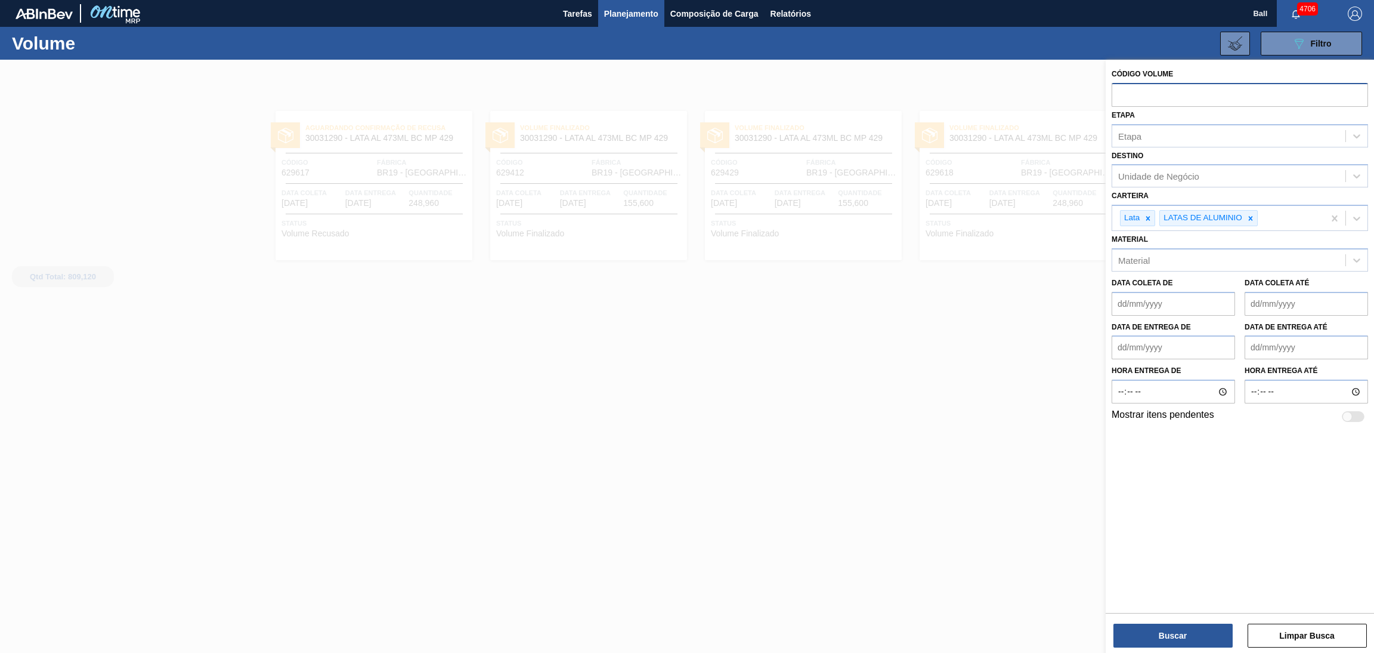
paste input "628607"
type input "628607"
click at [1129, 639] on button "Buscar" at bounding box center [1173, 635] width 119 height 24
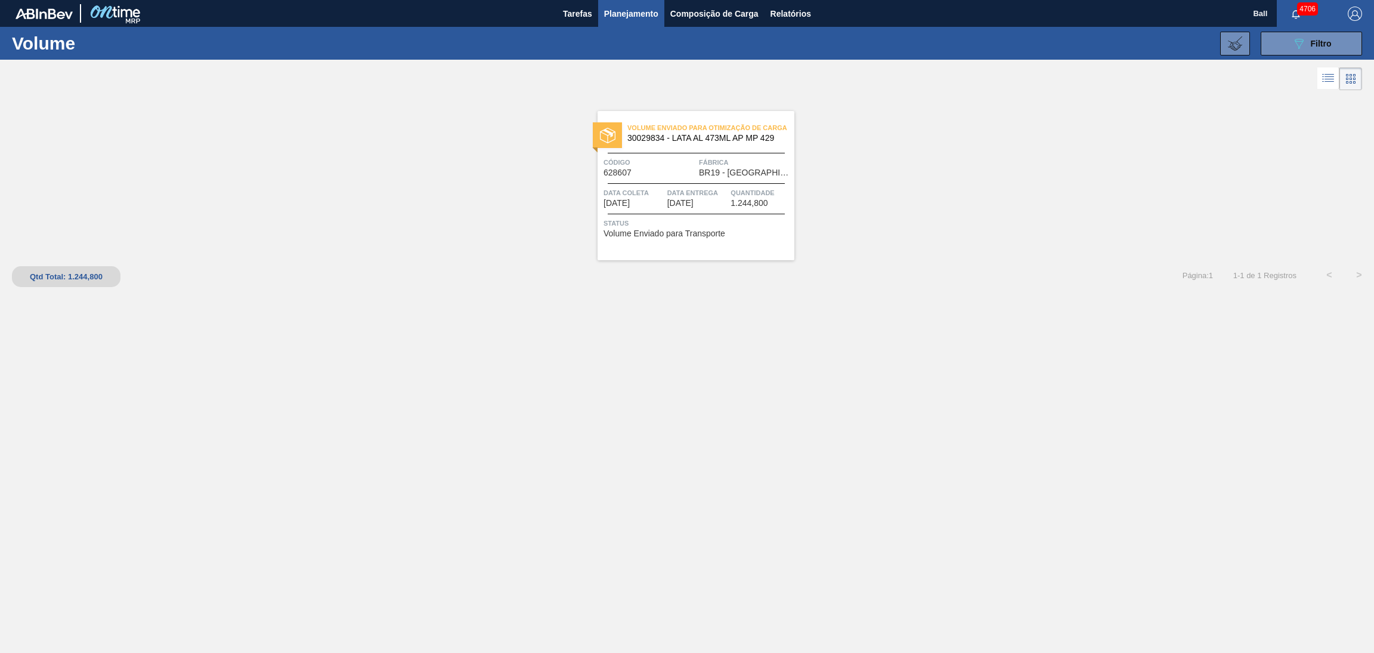
click at [672, 195] on span "Data Entrega" at bounding box center [698, 193] width 61 height 12
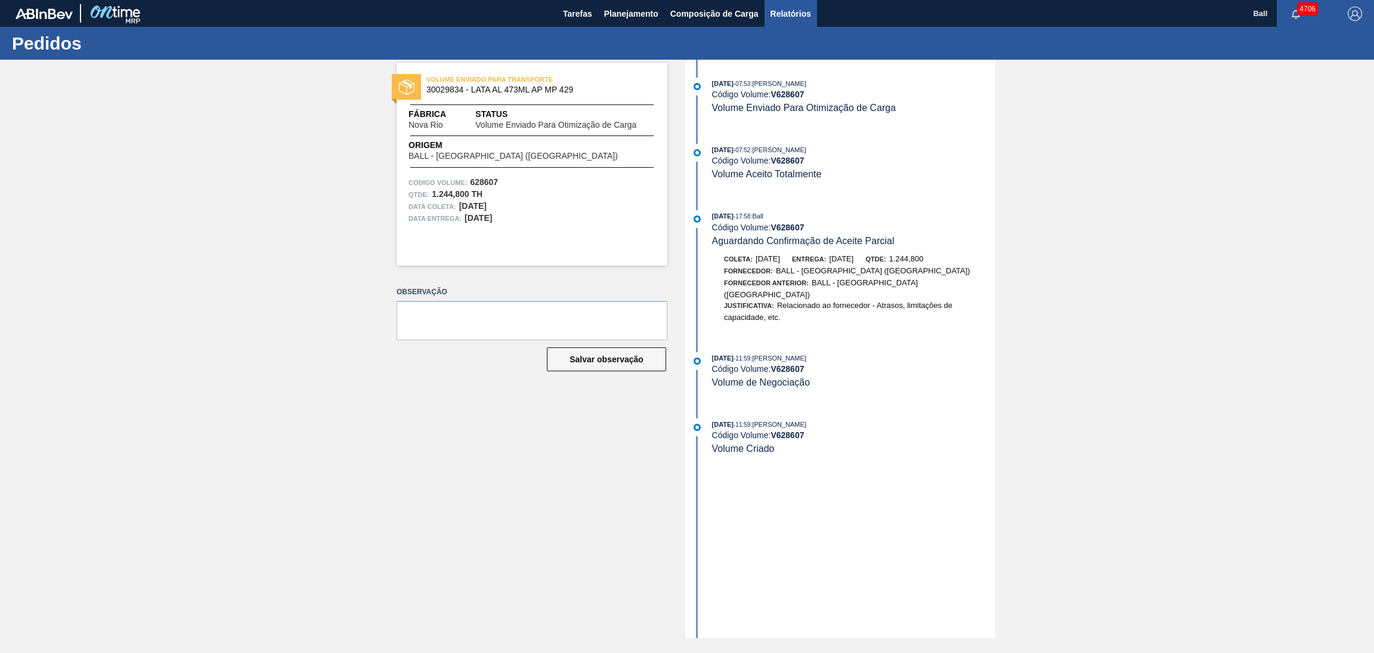
click at [803, 17] on span "Relatórios" at bounding box center [791, 14] width 41 height 14
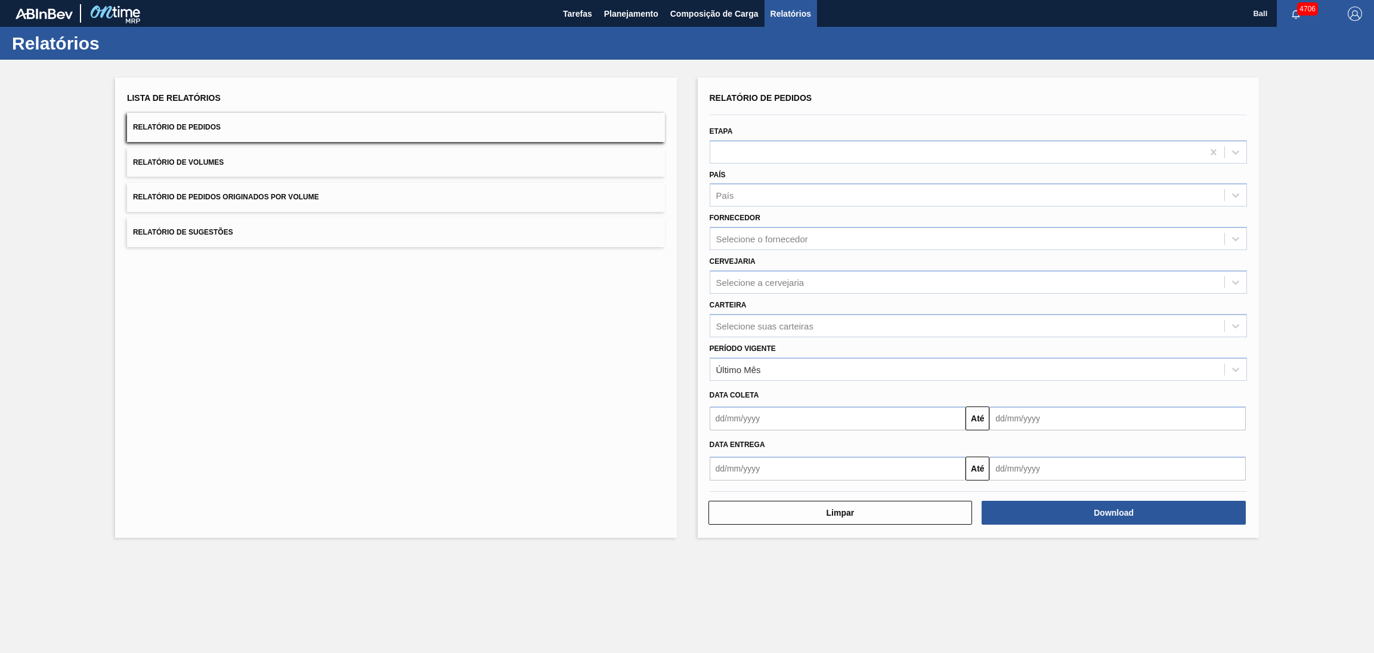
click at [375, 163] on button "Relatório de Volumes" at bounding box center [396, 162] width 538 height 29
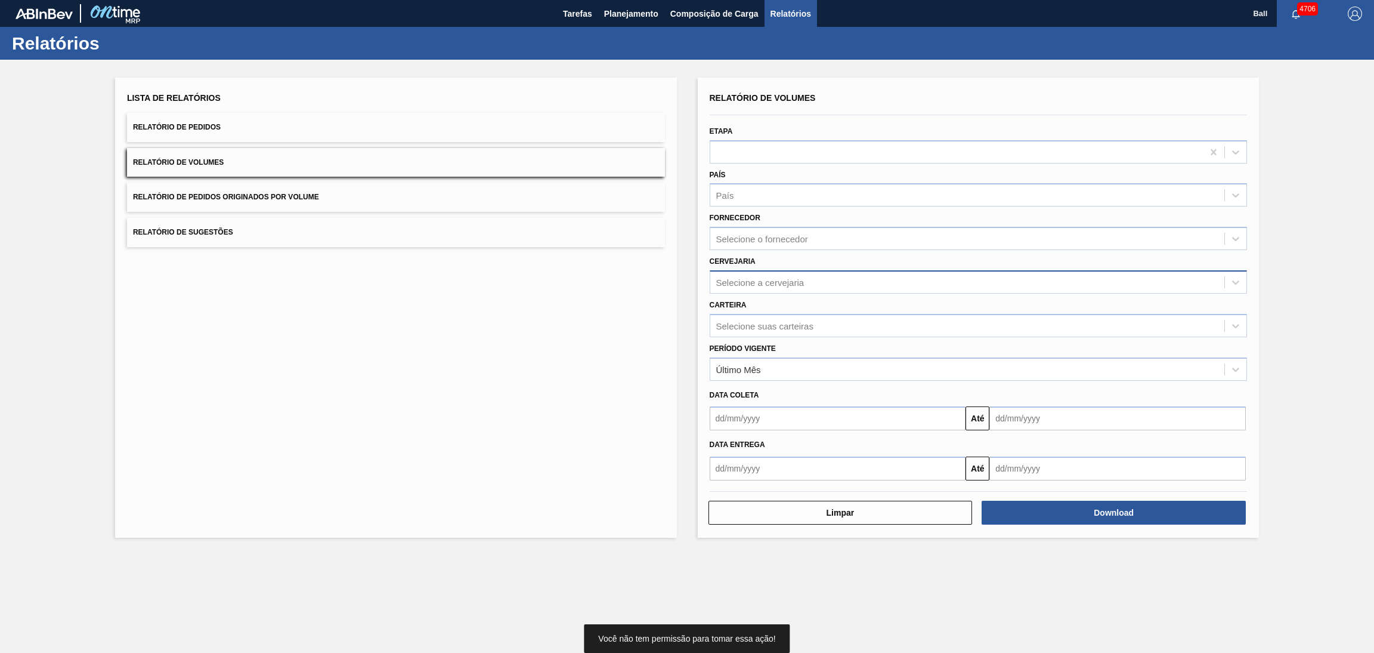
click at [819, 279] on div "Selecione a cervejaria" at bounding box center [967, 281] width 515 height 17
type input "NOVA"
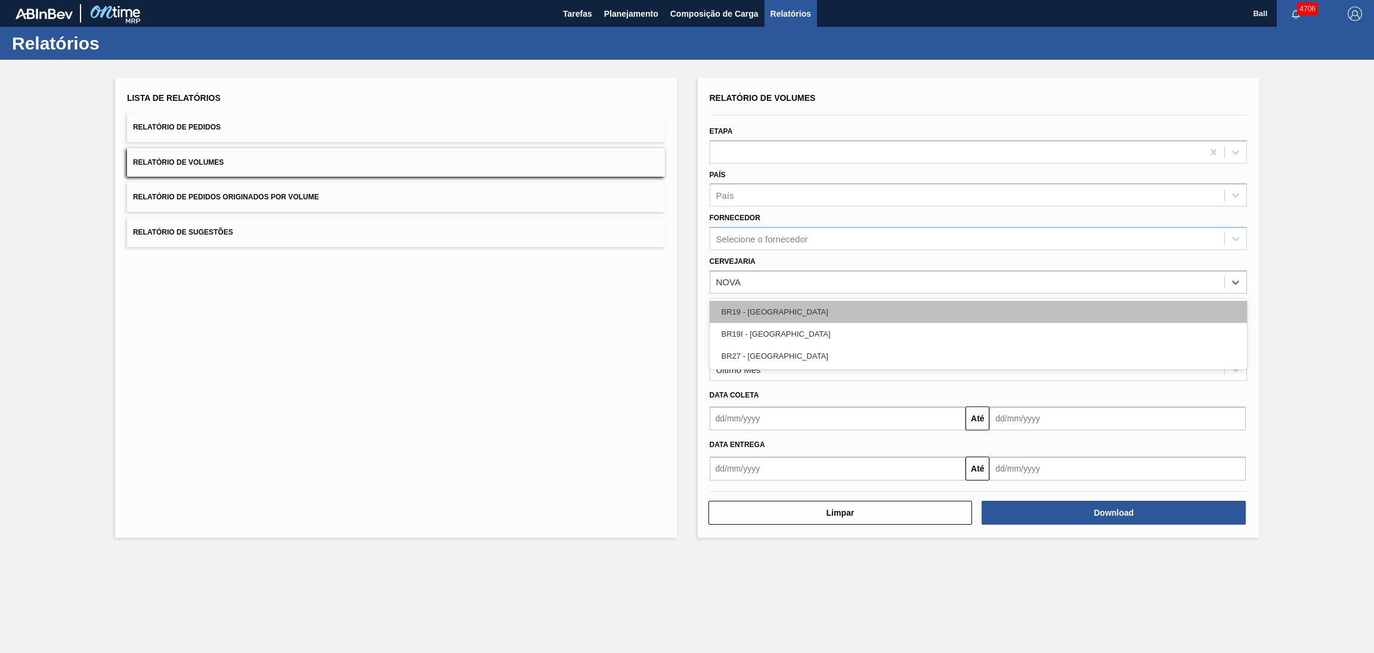
click at [812, 308] on div "BR19 - [GEOGRAPHIC_DATA]" at bounding box center [979, 312] width 538 height 22
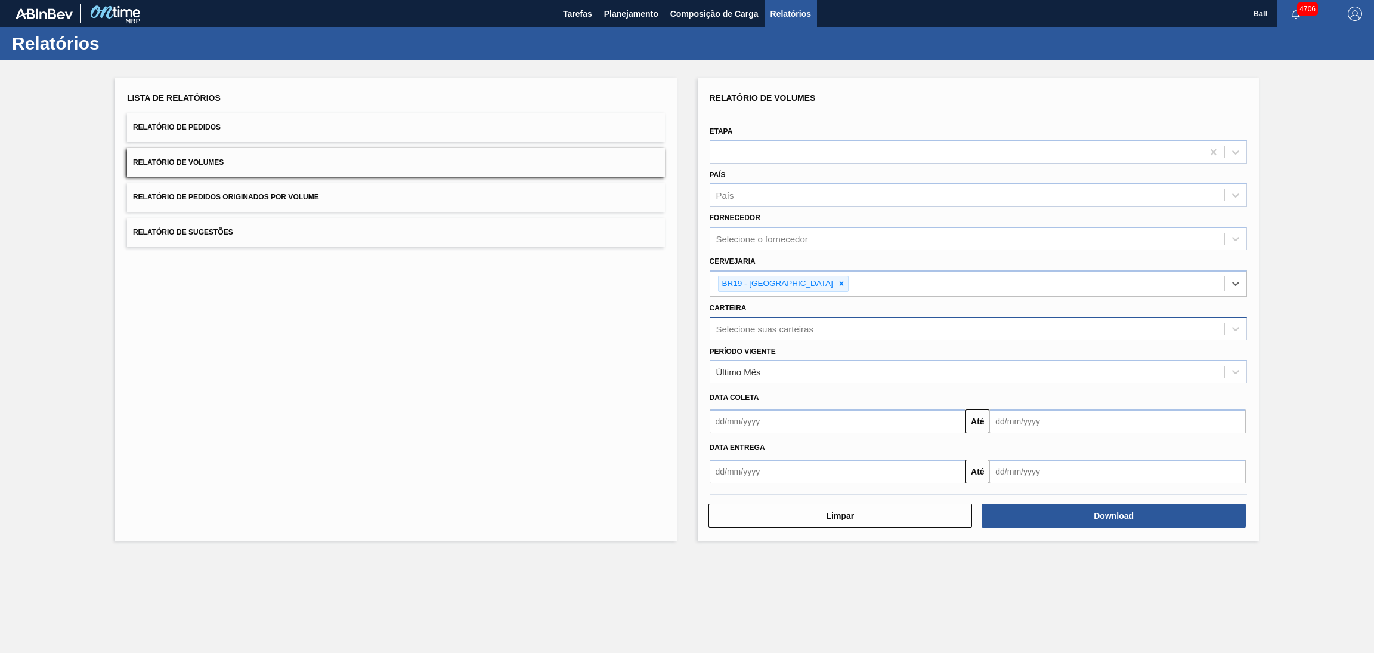
click at [894, 328] on div "Selecione suas carteiras" at bounding box center [967, 328] width 515 height 17
type input "LATA"
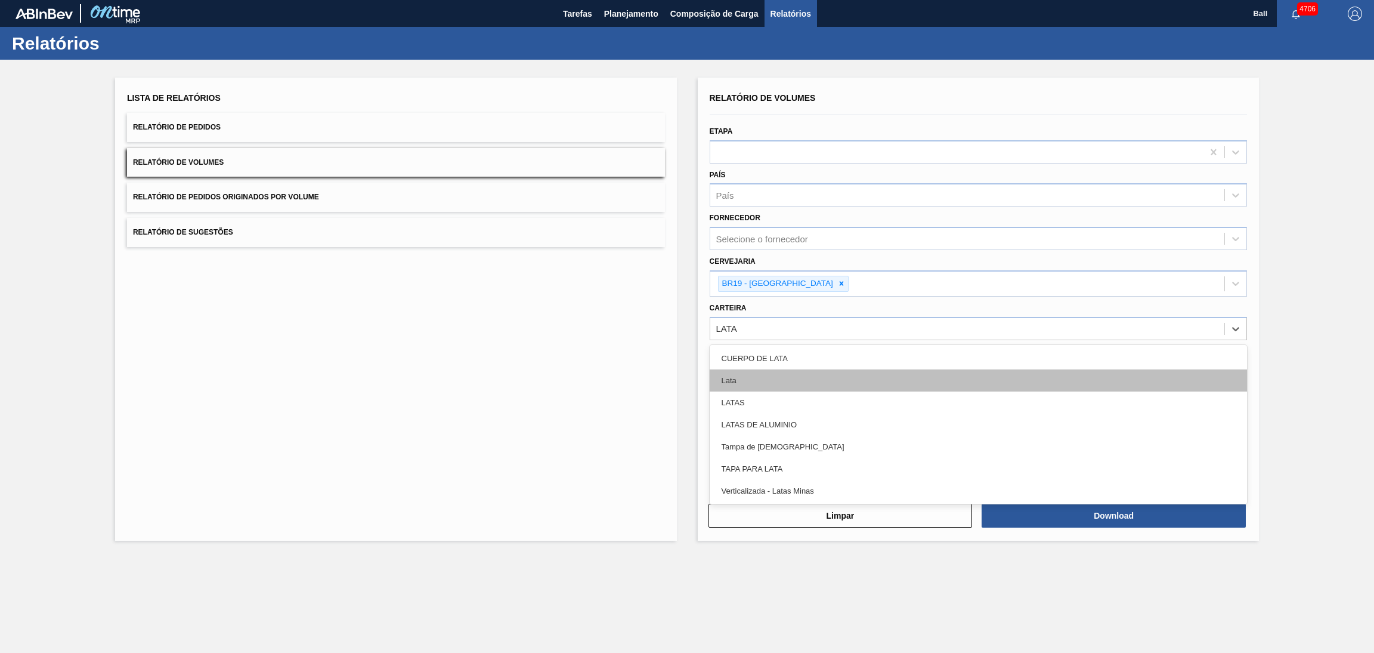
click at [854, 376] on div "Lata" at bounding box center [979, 380] width 538 height 22
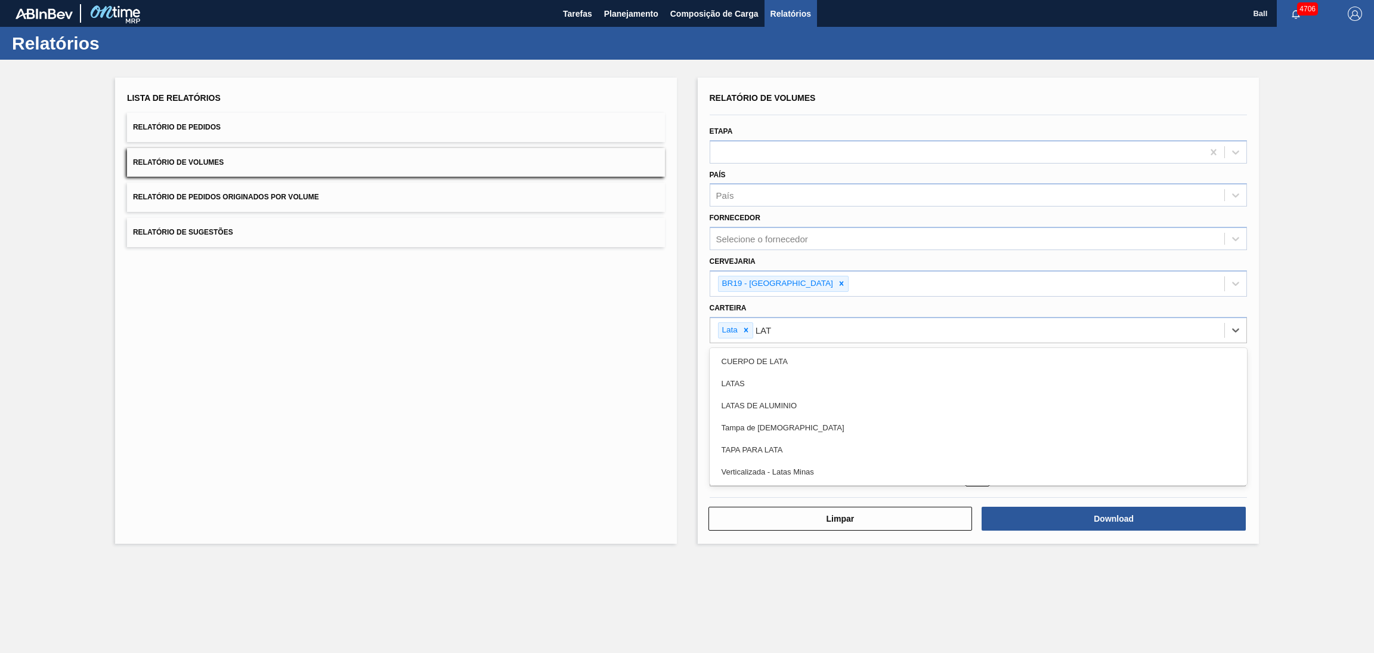
type input "LATA"
click at [854, 376] on div "LATAS" at bounding box center [979, 383] width 538 height 22
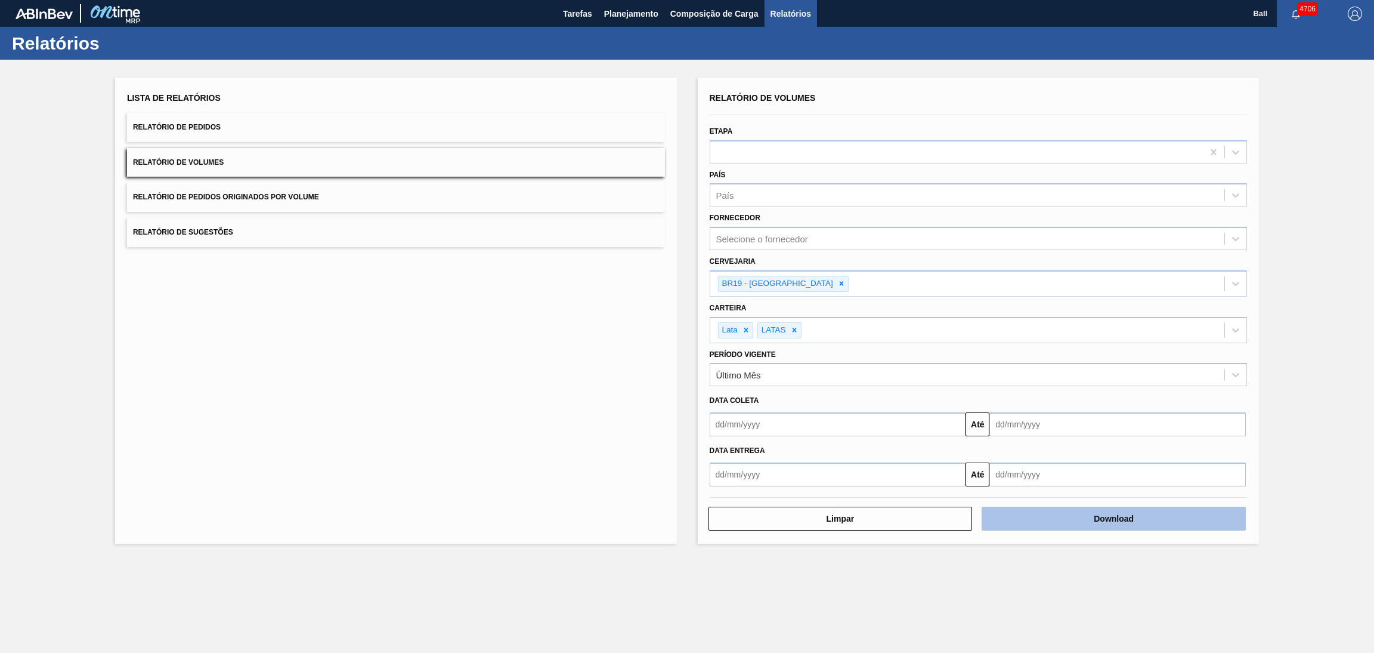
click at [1025, 511] on button "Download" at bounding box center [1114, 518] width 264 height 24
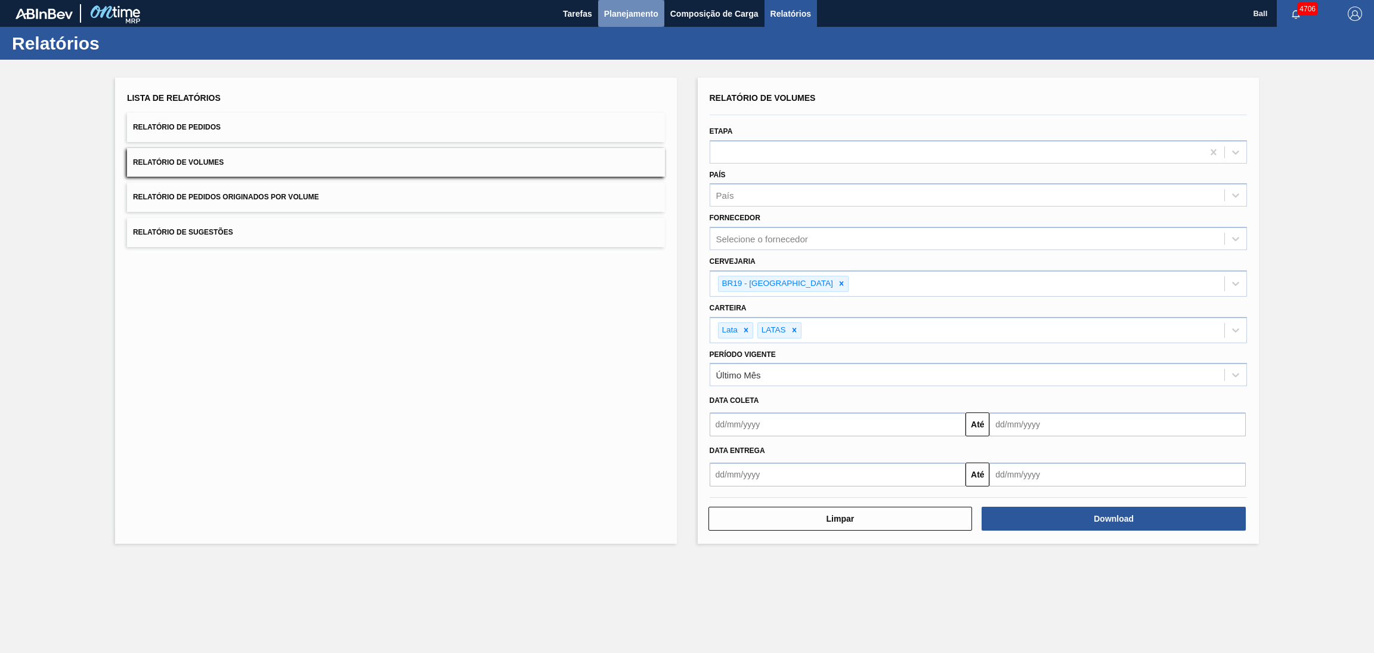
click at [634, 21] on button "Planejamento" at bounding box center [631, 13] width 66 height 27
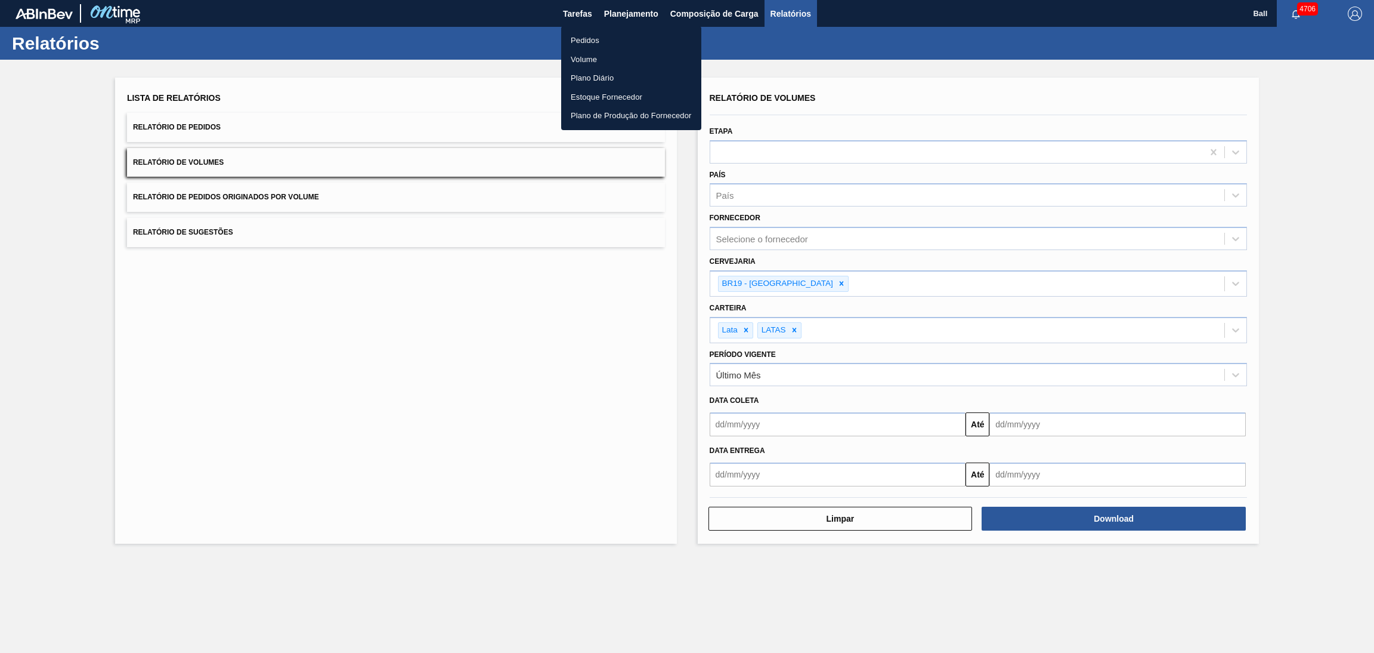
click at [595, 54] on li "Volume" at bounding box center [631, 59] width 140 height 19
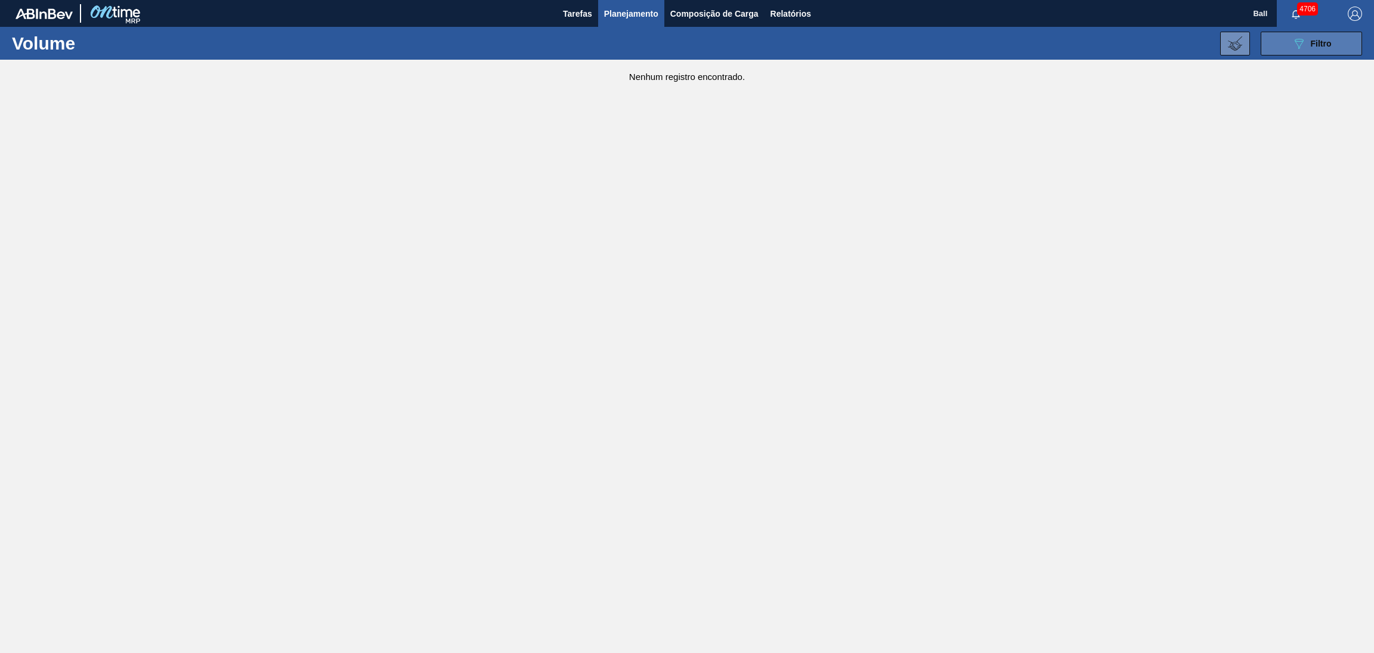
click at [1287, 42] on button "089F7B8B-B2A5-4AFE-B5C0-19BA573D28AC Filtro" at bounding box center [1311, 44] width 101 height 24
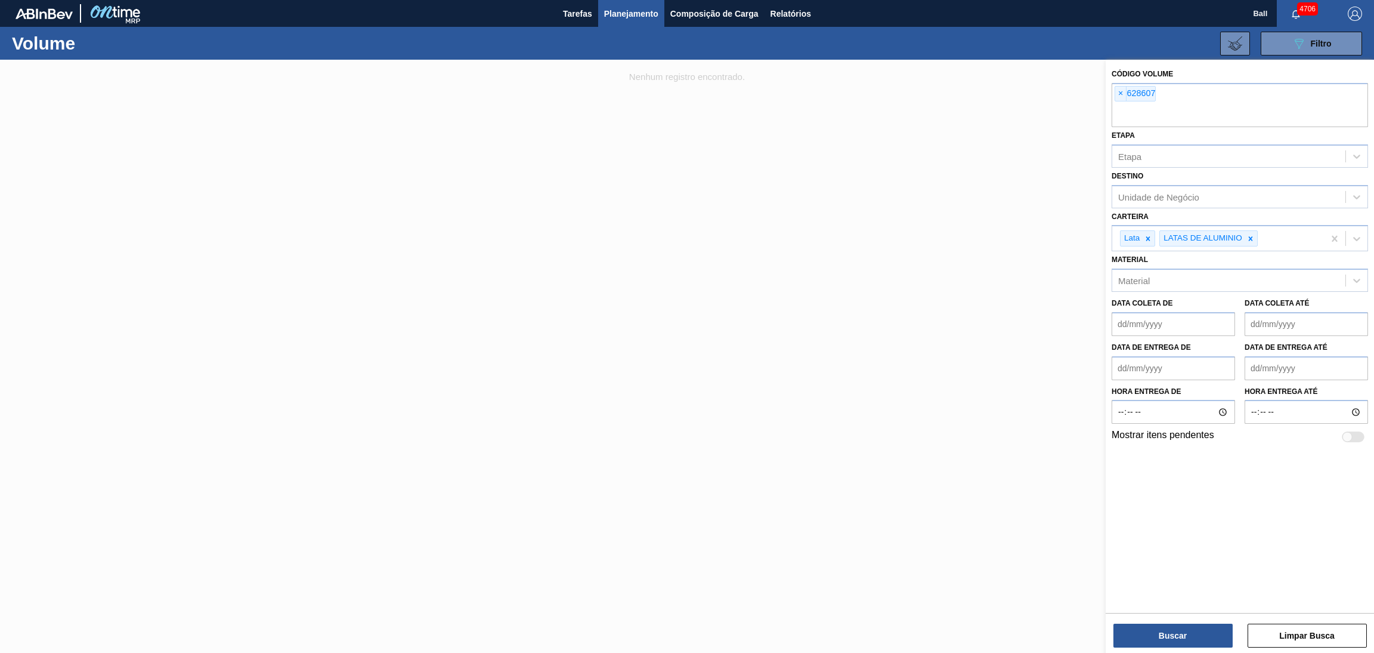
click at [1157, 622] on div "Buscar Limpar Busca" at bounding box center [1240, 629] width 268 height 33
click at [1144, 637] on button "Buscar" at bounding box center [1173, 635] width 119 height 24
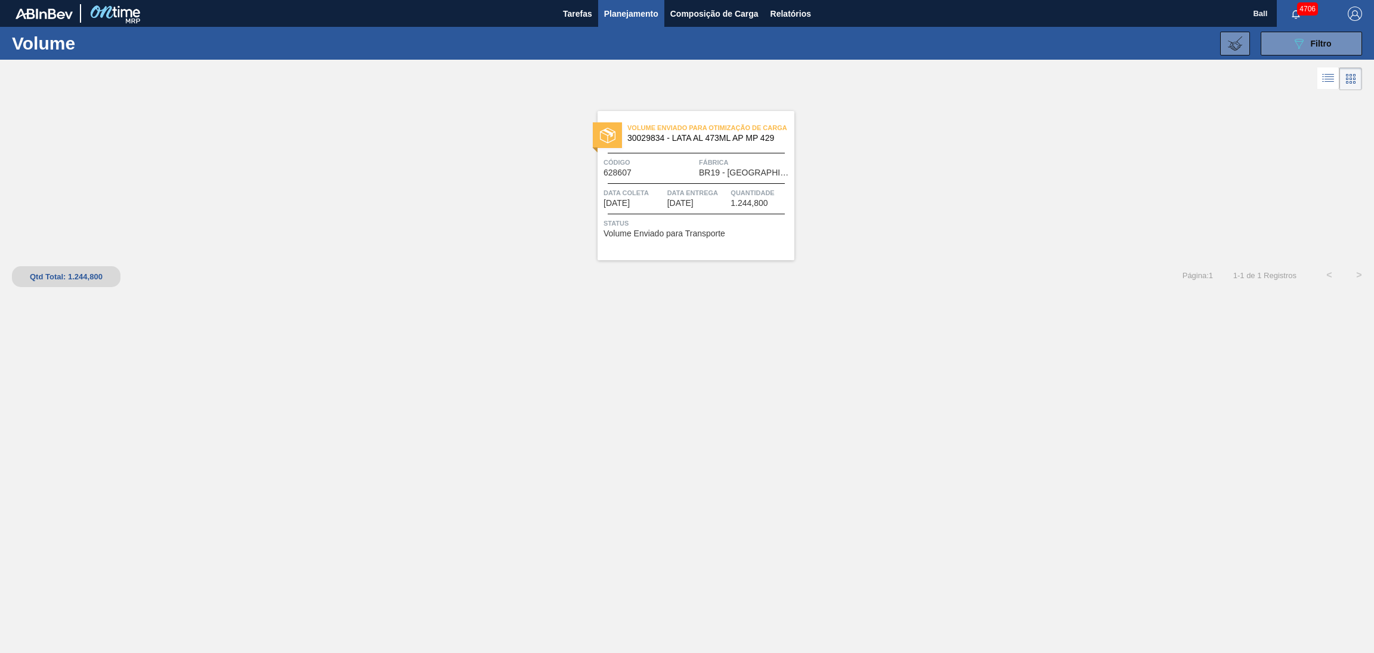
click at [674, 197] on span "Data Entrega" at bounding box center [698, 193] width 61 height 12
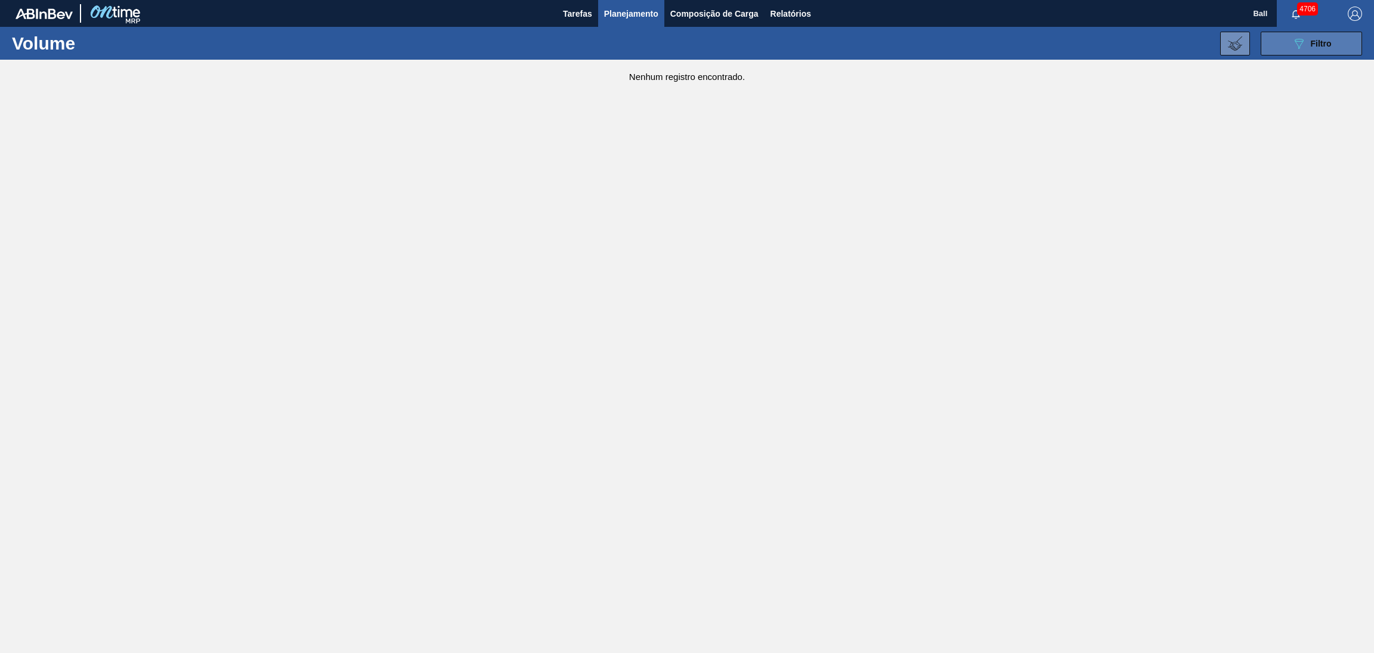
click at [1290, 47] on button "089F7B8B-B2A5-4AFE-B5C0-19BA573D28AC Filtro" at bounding box center [1311, 44] width 101 height 24
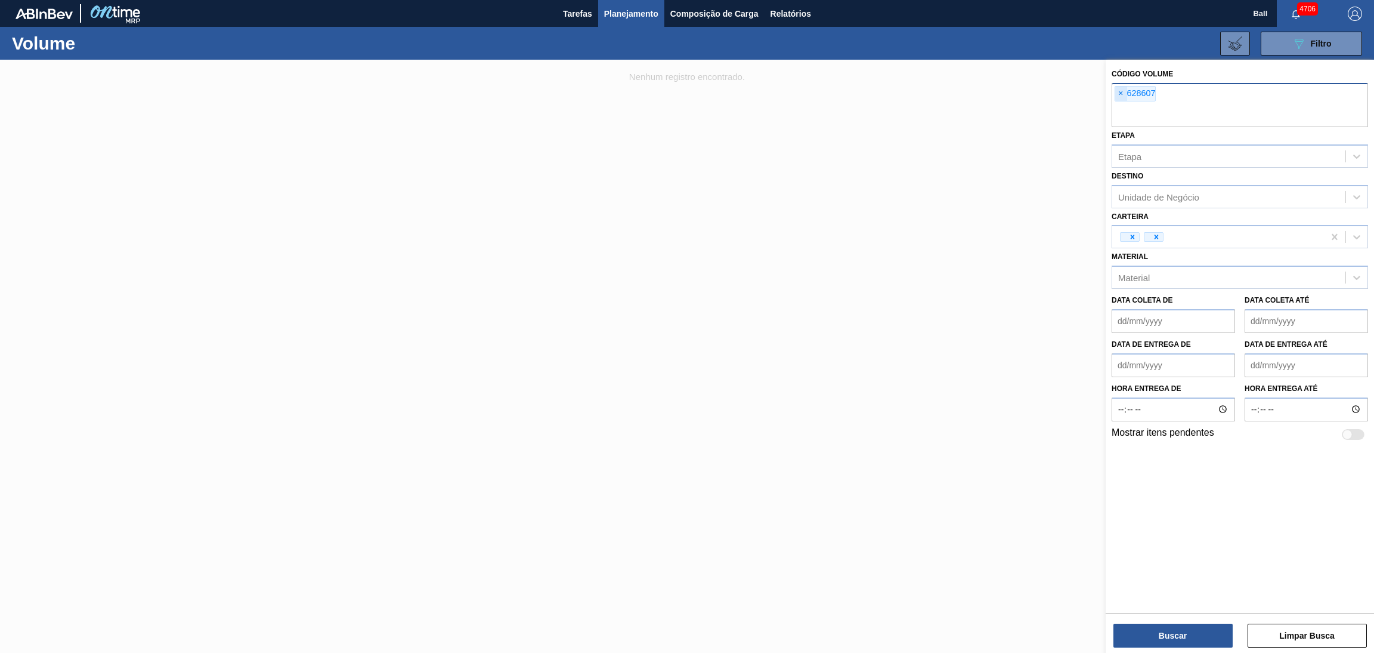
click at [1117, 97] on span "×" at bounding box center [1121, 93] width 11 height 14
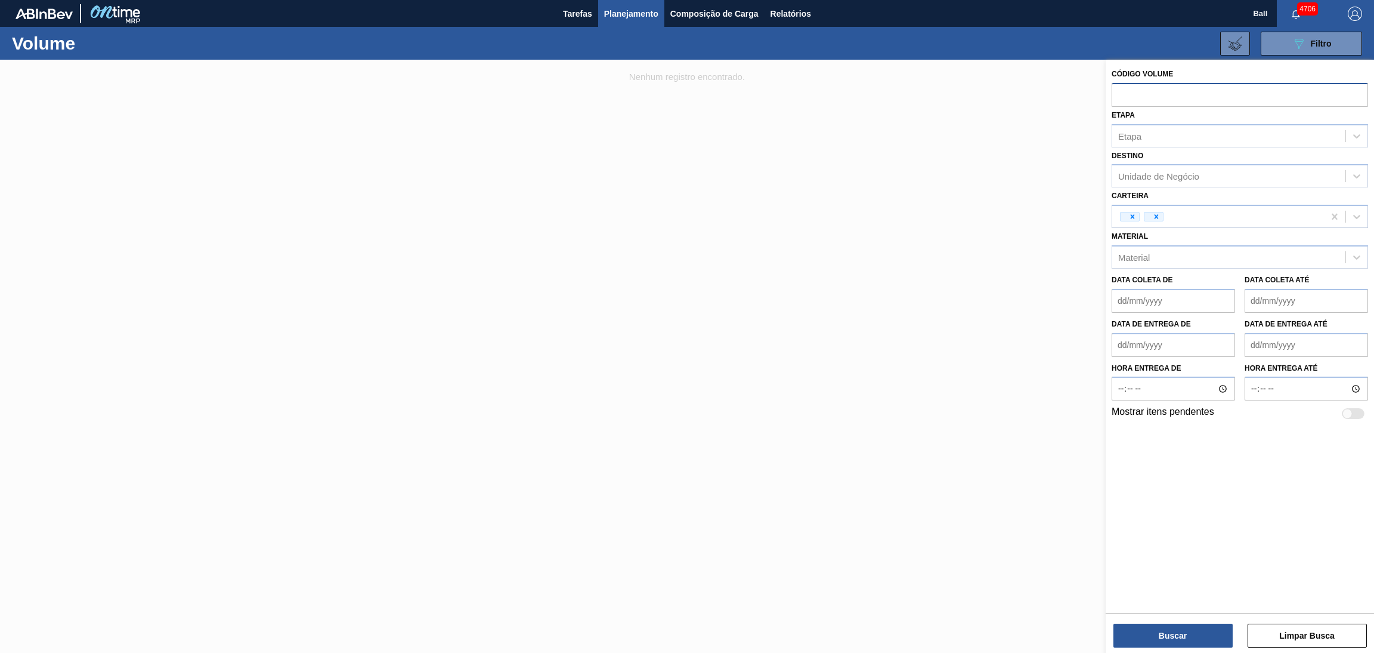
paste input "628605"
type input "628605"
click at [1169, 628] on button "Buscar" at bounding box center [1173, 635] width 119 height 24
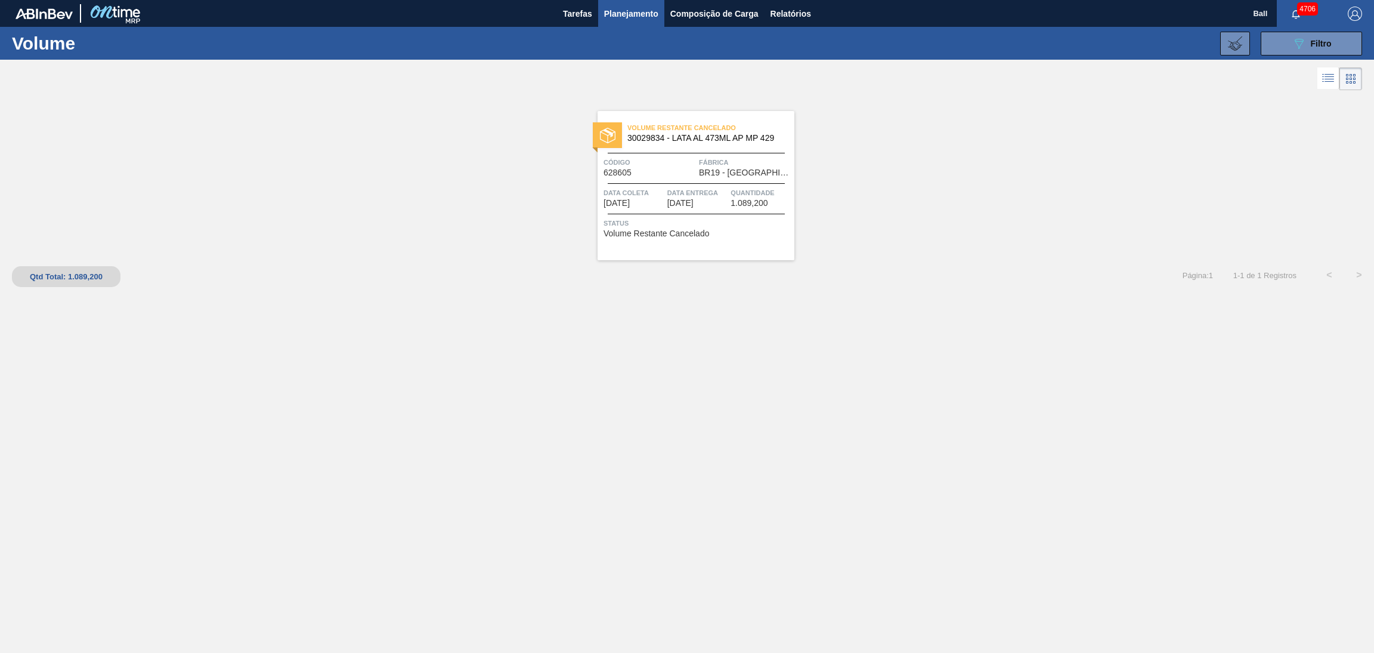
click at [639, 140] on span "30029834 - LATA AL 473ML AP MP 429" at bounding box center [706, 138] width 157 height 9
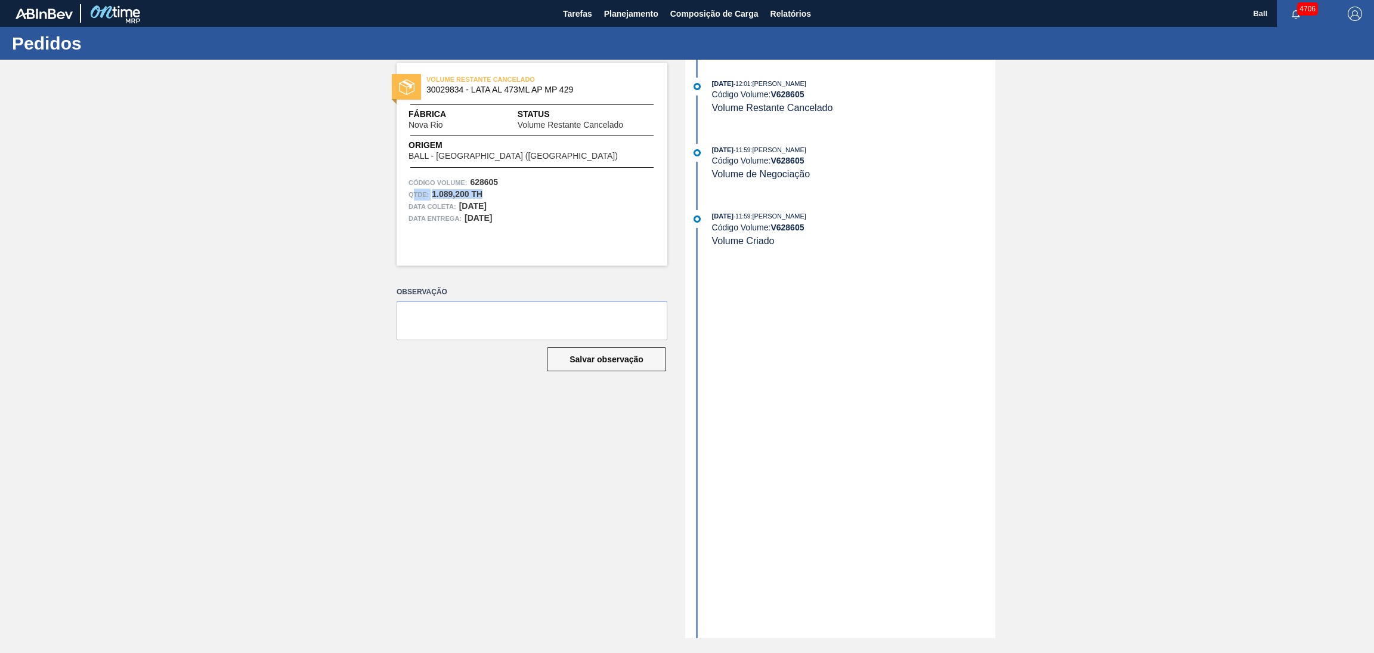
drag, startPoint x: 517, startPoint y: 193, endPoint x: 411, endPoint y: 193, distance: 105.6
click at [411, 193] on div "Qtde : 1.089,200 TH" at bounding box center [532, 195] width 247 height 12
click at [568, 254] on div "VOLUME RESTANTE CANCELADO 30029834 - LATA AL 473ML AP MP 429 Fábrica Nova Rio S…" at bounding box center [532, 164] width 271 height 203
drag, startPoint x: 500, startPoint y: 194, endPoint x: 410, endPoint y: 195, distance: 90.7
click at [410, 195] on div "Qtde : 1.089,200 TH" at bounding box center [532, 195] width 247 height 12
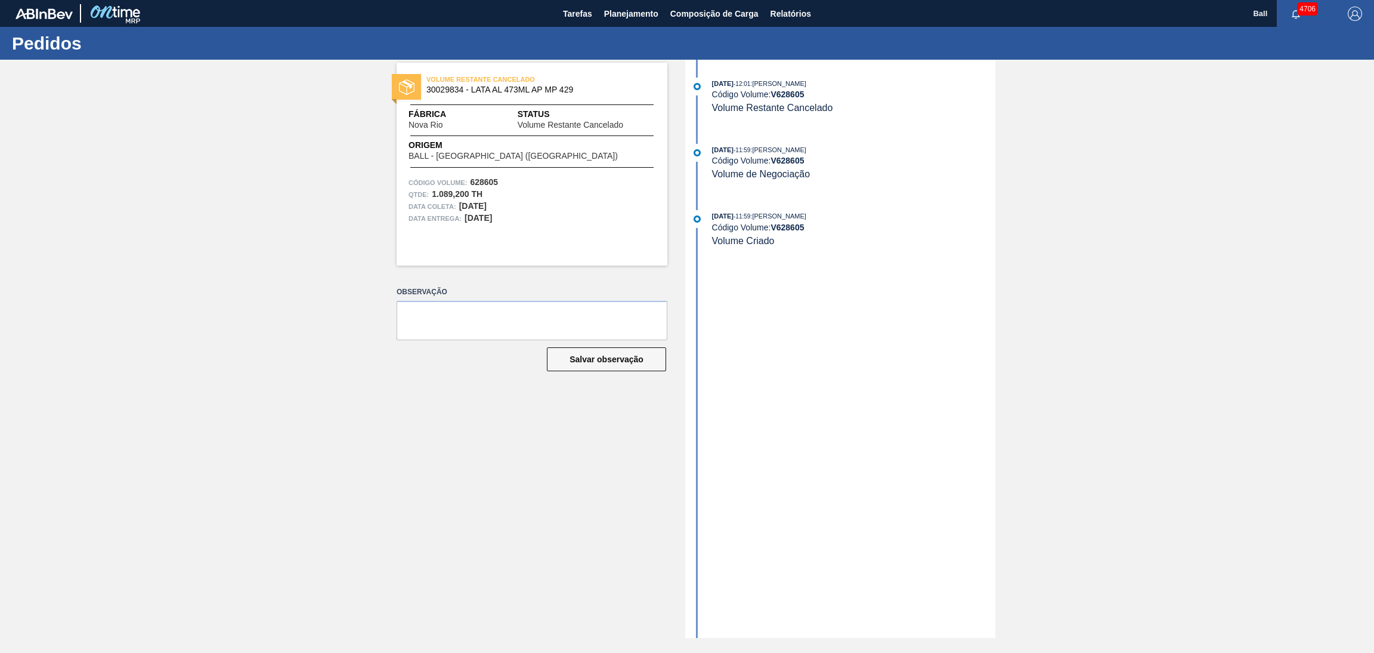
click at [524, 251] on div "VOLUME RESTANTE CANCELADO 30029834 - LATA AL 473ML AP MP 429 Fábrica Nova Rio S…" at bounding box center [532, 164] width 271 height 203
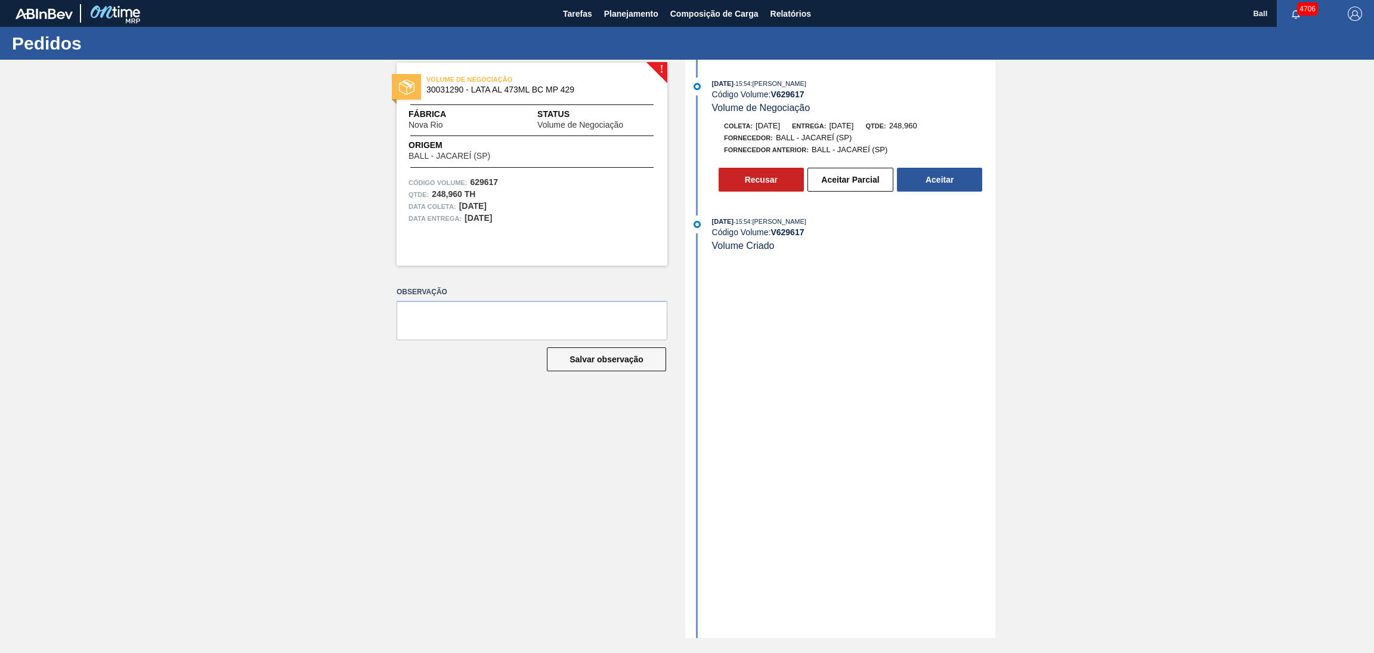
click at [893, 267] on div "10/10/2025 - 15:54 : IGOR FERREIRA MOURA Código Volume: V 629617 Volume de Nego…" at bounding box center [841, 349] width 307 height 578
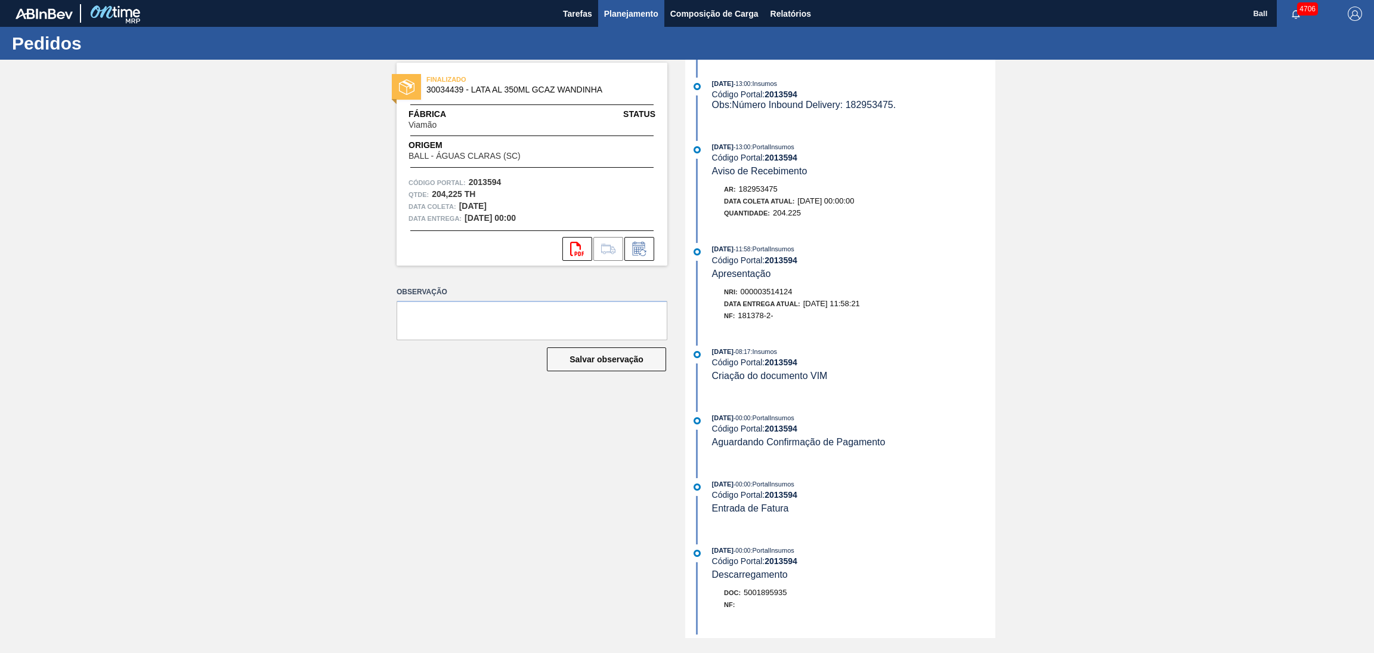
click at [629, 8] on span "Planejamento" at bounding box center [631, 14] width 54 height 14
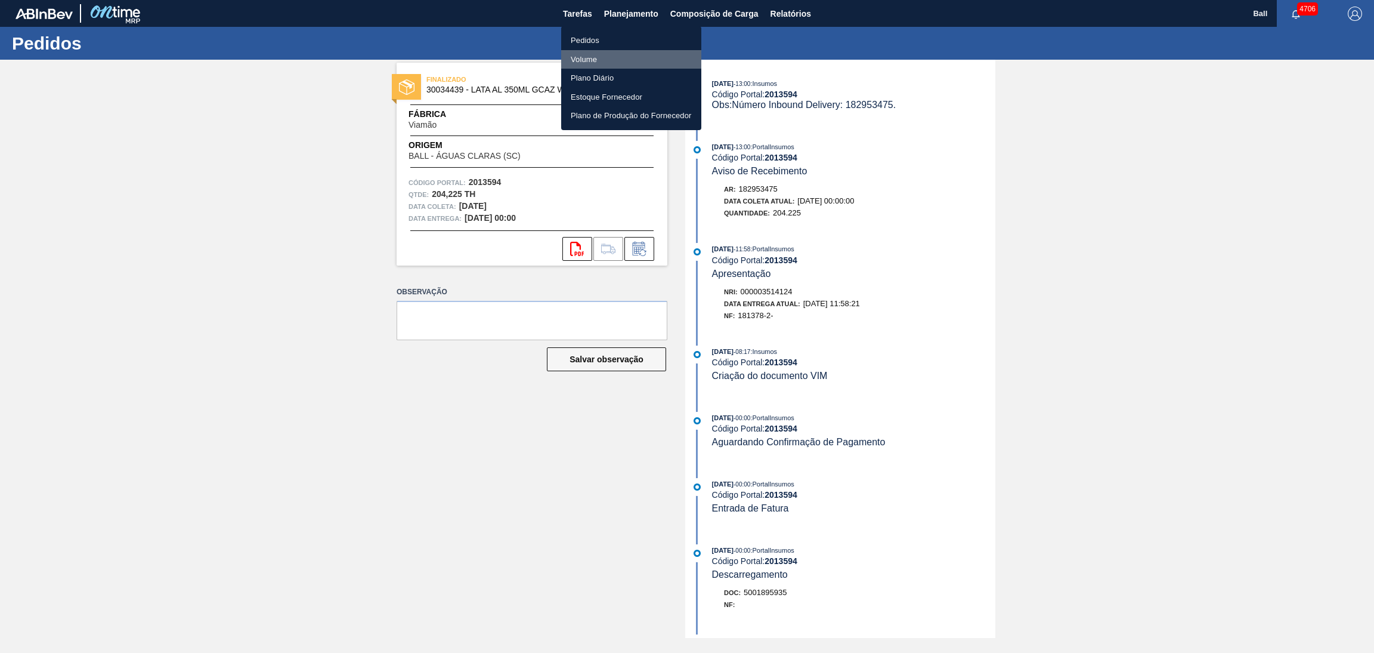
click at [597, 53] on li "Volume" at bounding box center [631, 59] width 140 height 19
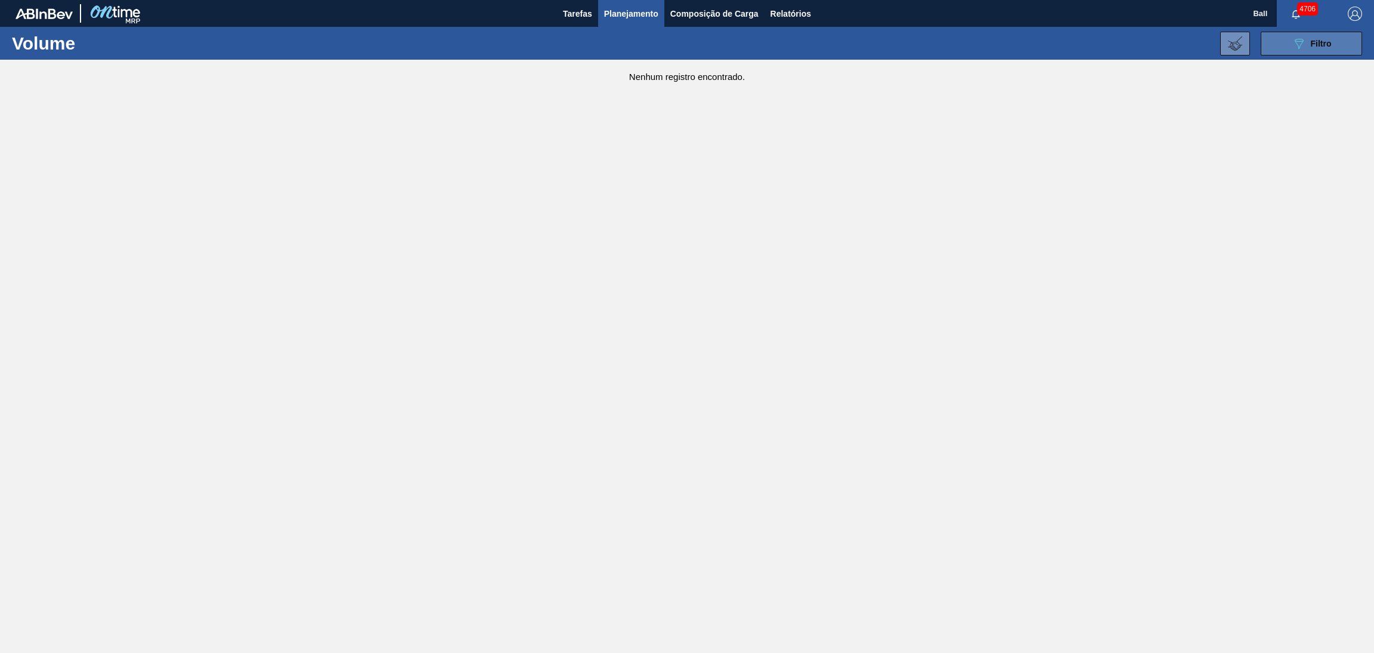
click at [916, 50] on div "089F7B8B-B2A5-4AFE-B5C0-19BA573D28AC Filtro" at bounding box center [1312, 43] width 40 height 14
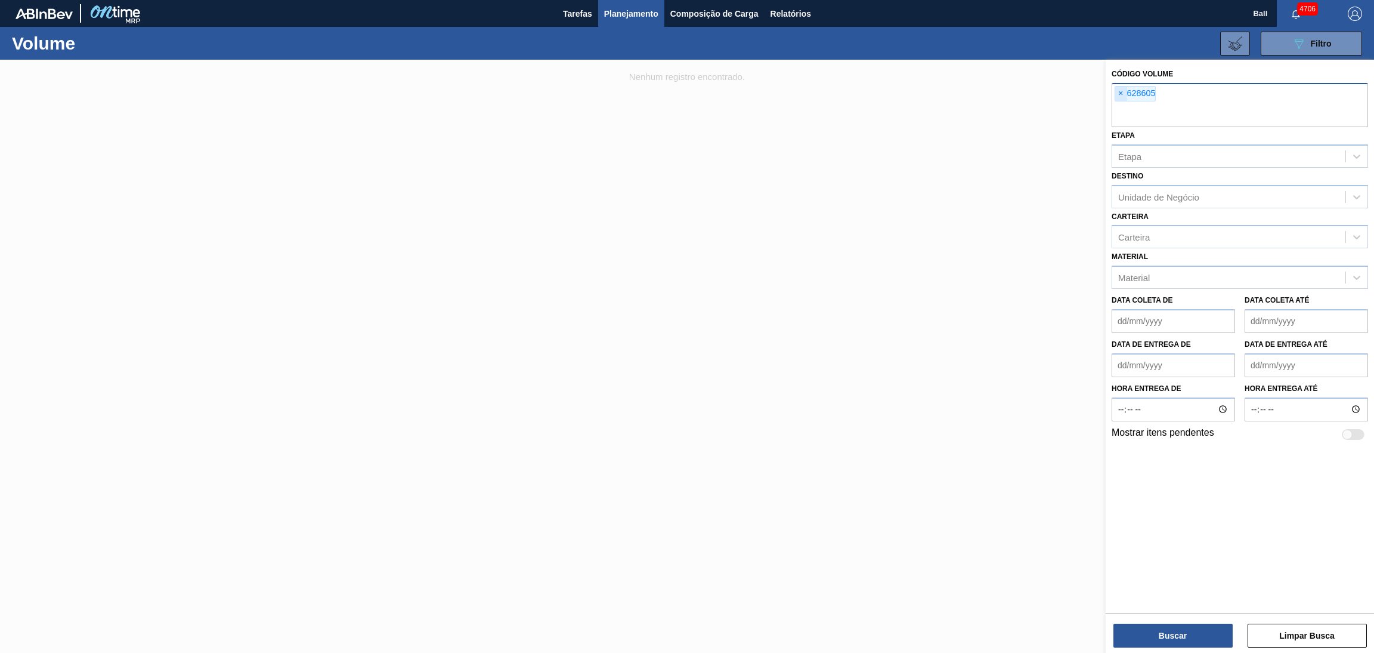
click at [916, 97] on span "×" at bounding box center [1121, 93] width 11 height 14
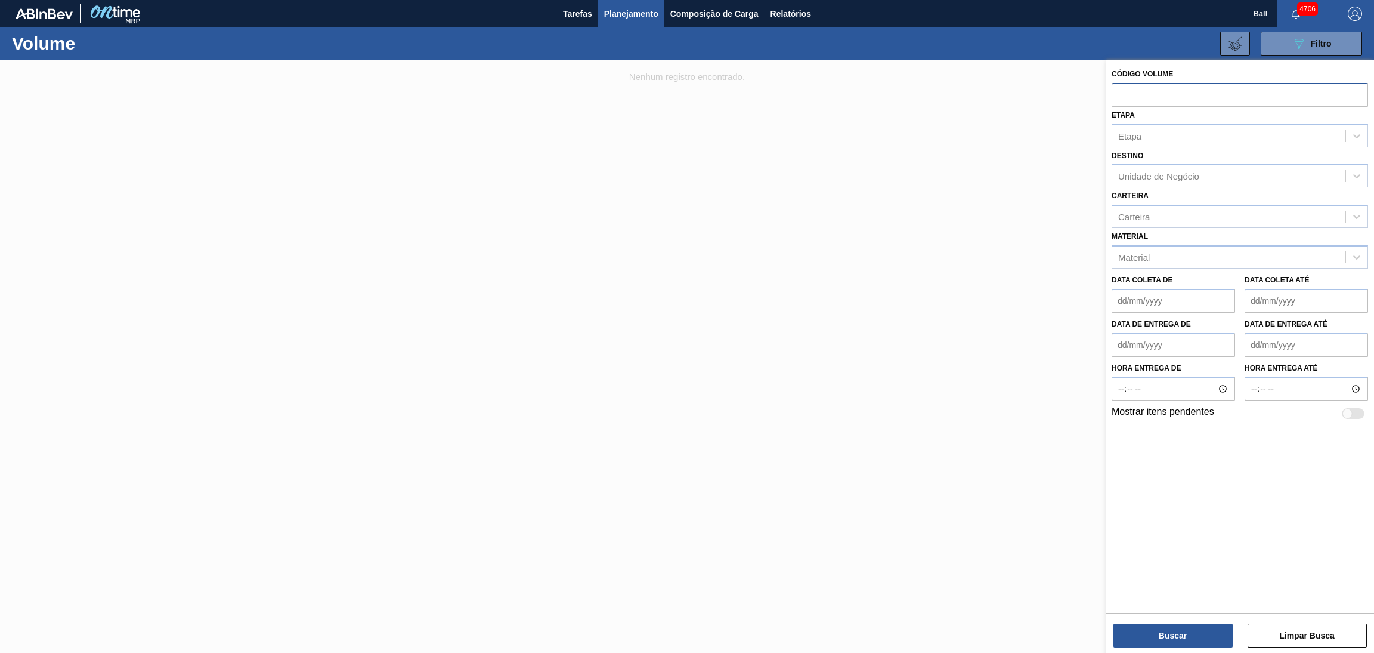
paste input "629041"
type input "629041"
click at [916, 414] on button "Buscar" at bounding box center [1173, 635] width 119 height 24
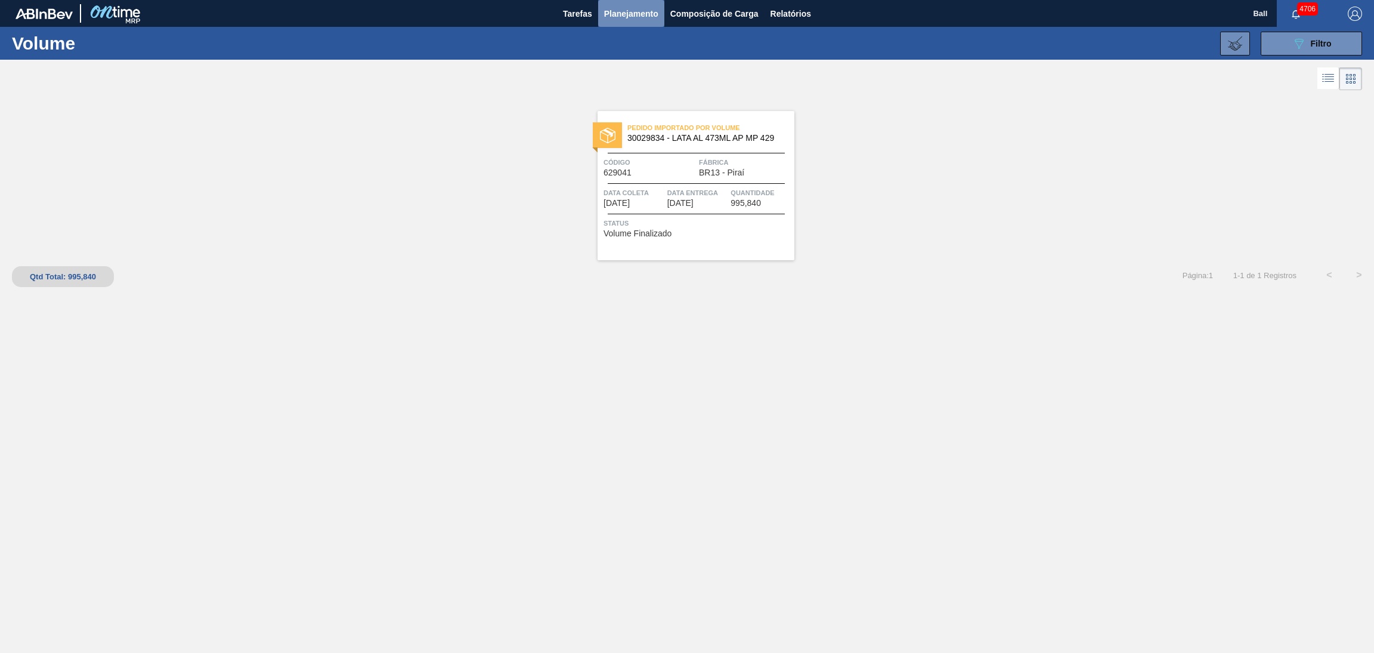
click at [632, 14] on span "Planejamento" at bounding box center [631, 14] width 54 height 14
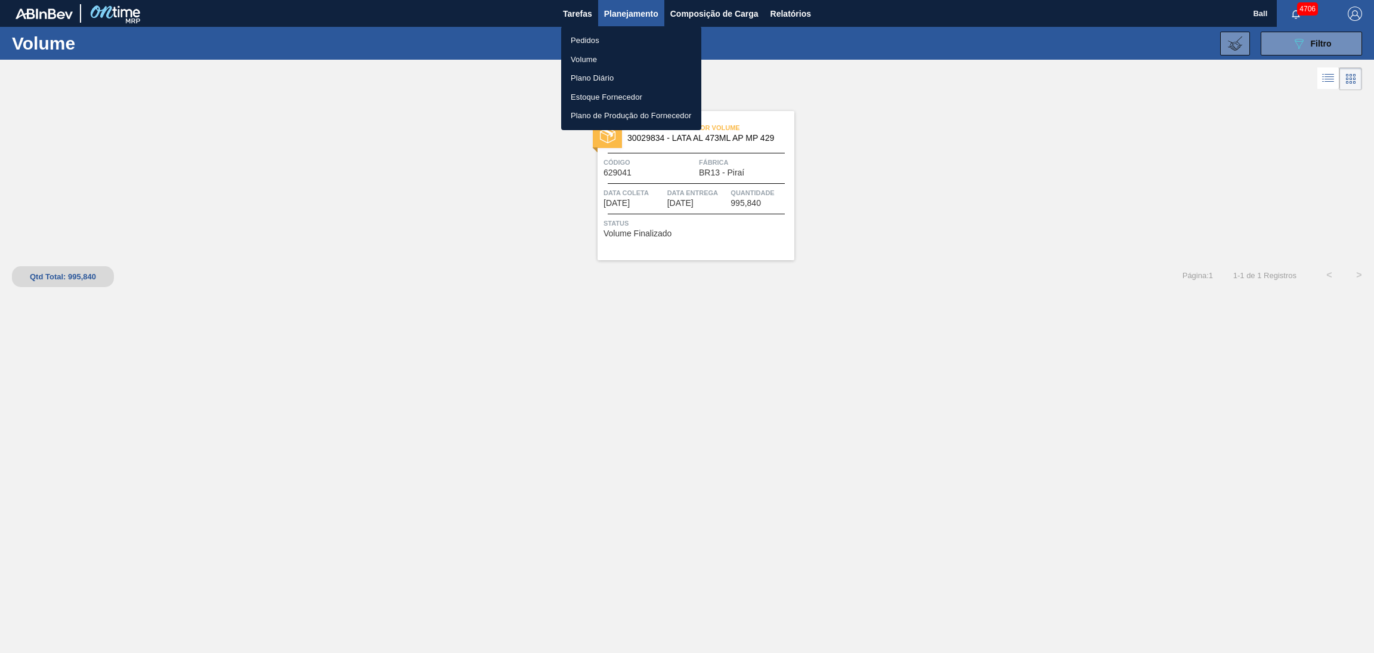
click at [595, 41] on li "Pedidos" at bounding box center [631, 40] width 140 height 19
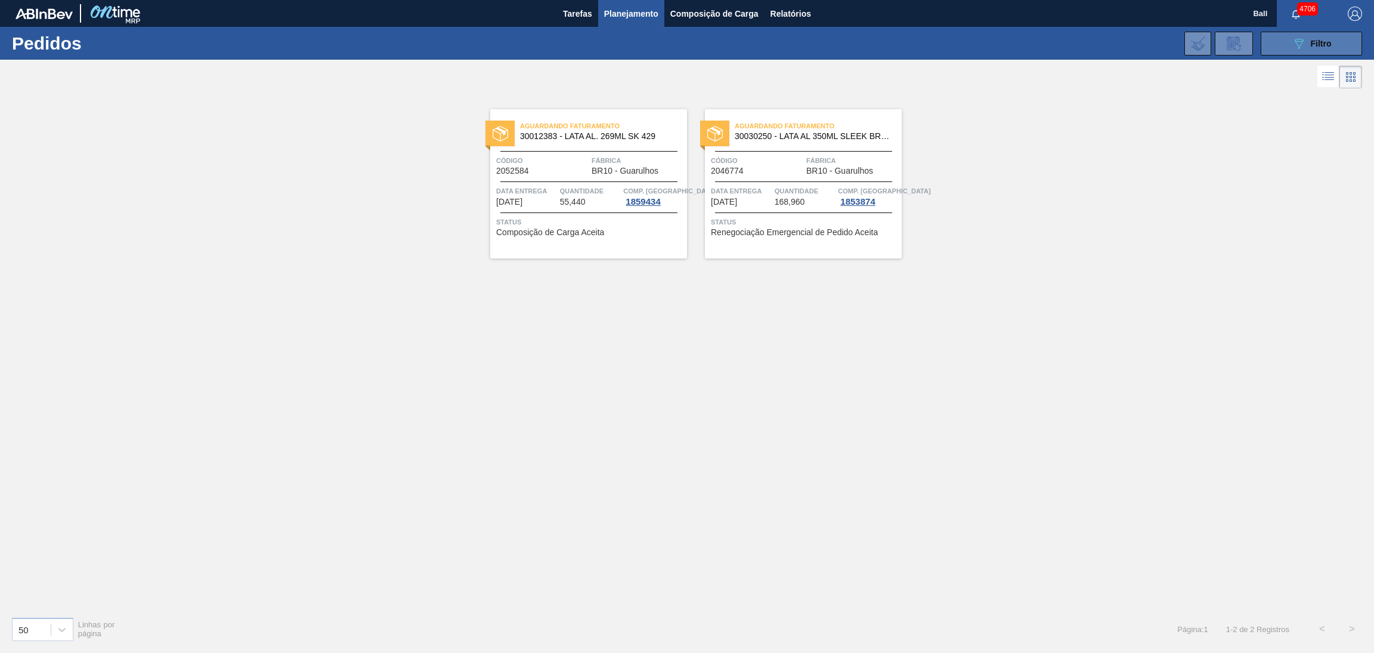
click at [916, 44] on button "089F7B8B-B2A5-4AFE-B5C0-19BA573D28AC Filtro" at bounding box center [1311, 44] width 101 height 24
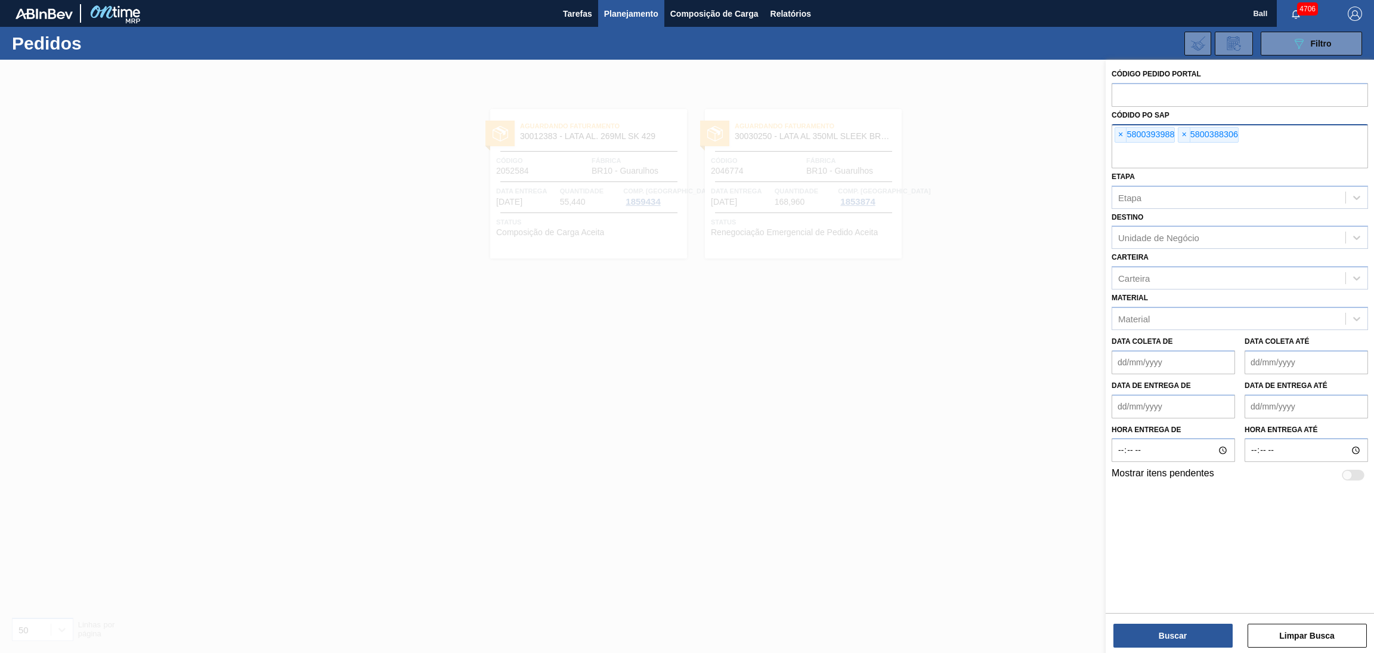
click at [916, 144] on div "× 5800393988 × 5800388306" at bounding box center [1240, 146] width 257 height 44
click at [916, 138] on span "×" at bounding box center [1121, 135] width 11 height 14
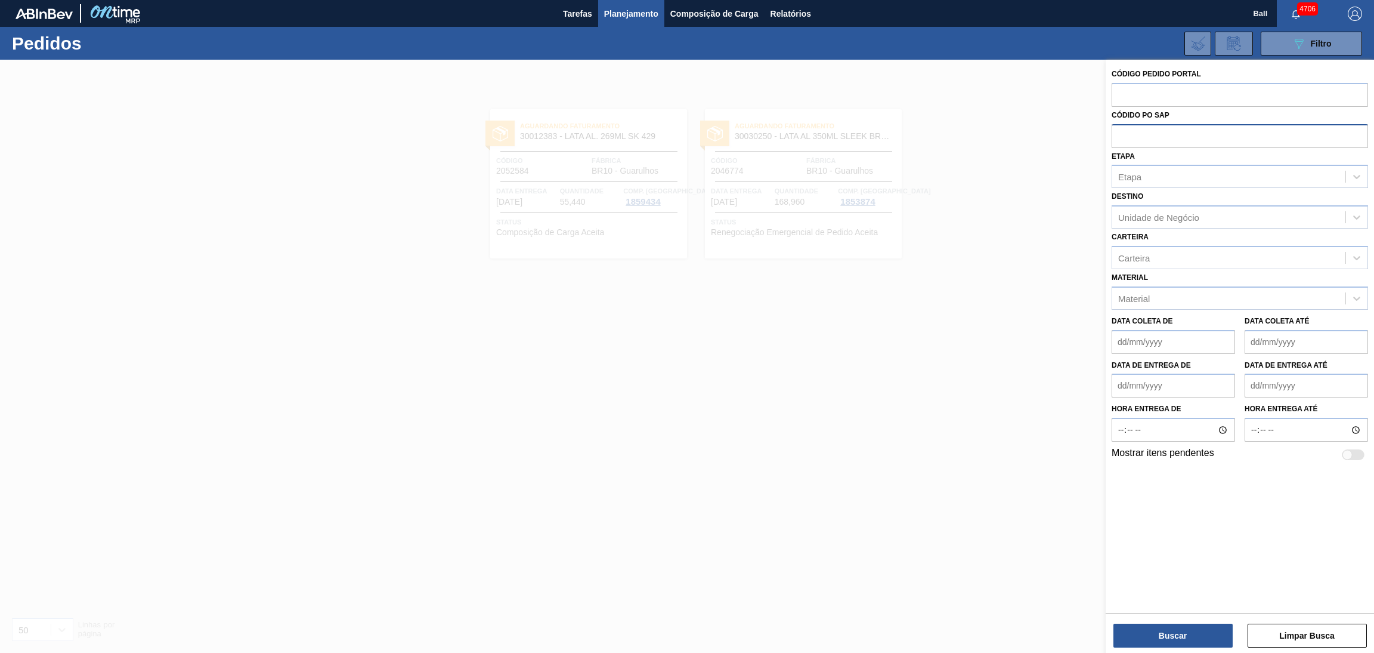
paste input "2043517"
type input "2043517"
click at [916, 414] on button "Buscar" at bounding box center [1173, 635] width 119 height 24
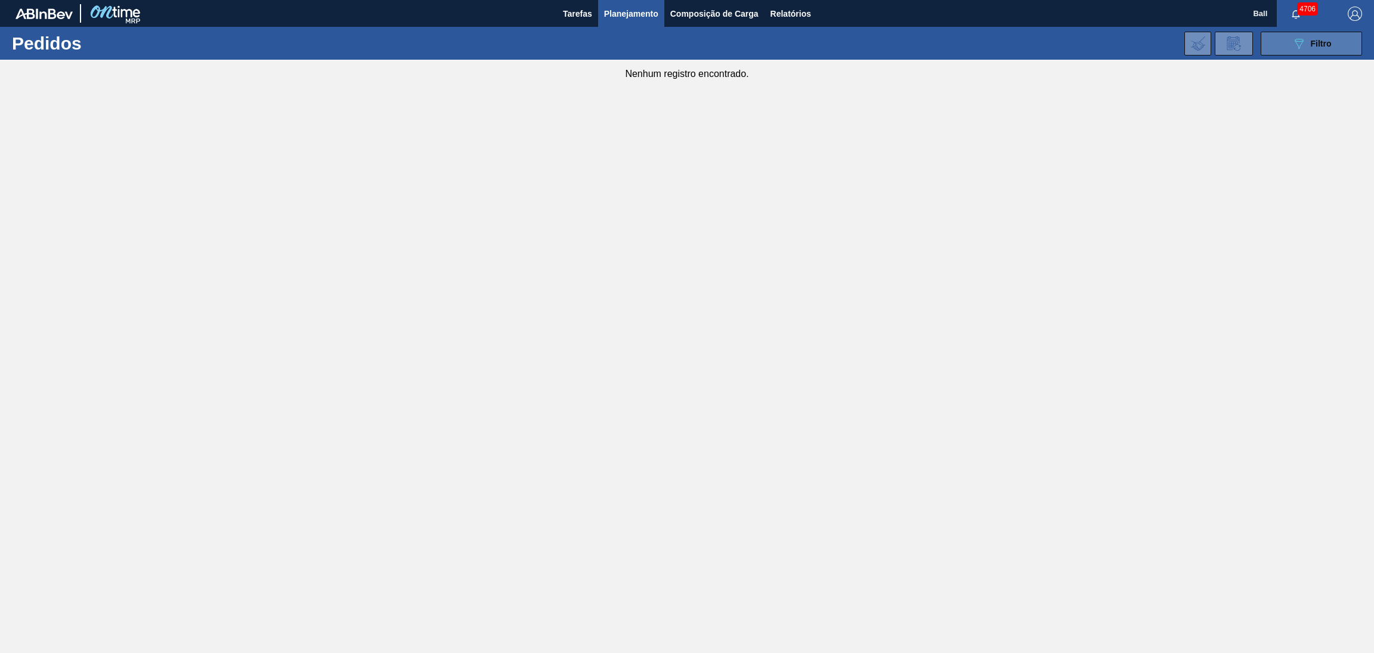
click at [916, 32] on button "089F7B8B-B2A5-4AFE-B5C0-19BA573D28AC Filtro" at bounding box center [1311, 44] width 101 height 24
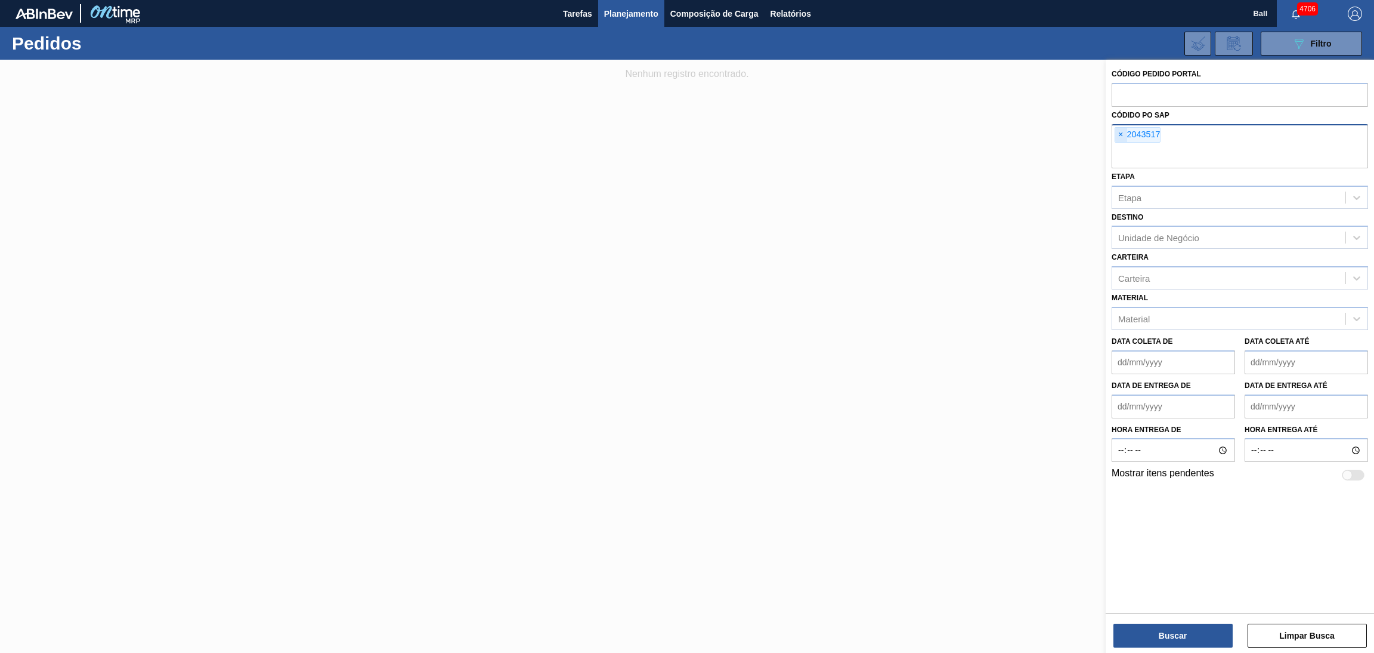
click at [916, 136] on span "×" at bounding box center [1121, 135] width 11 height 14
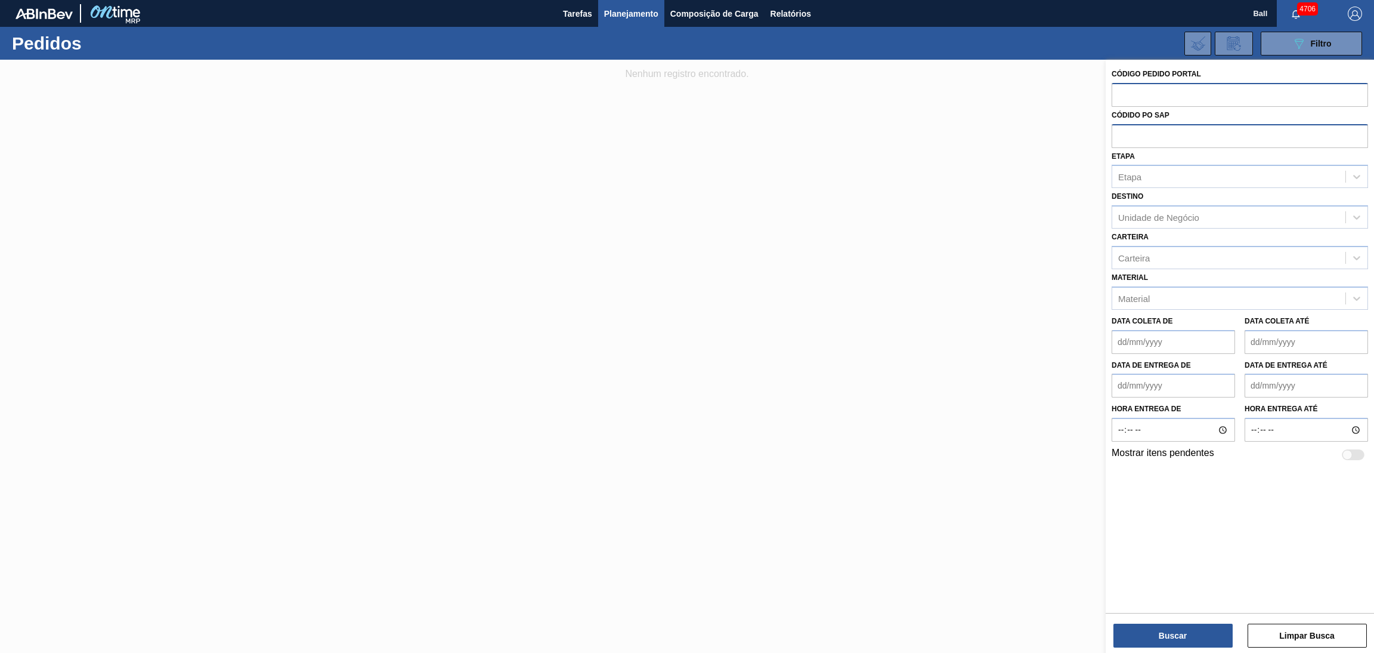
click at [916, 102] on input "text" at bounding box center [1240, 94] width 257 height 23
paste input "2043517"
type input "2043517"
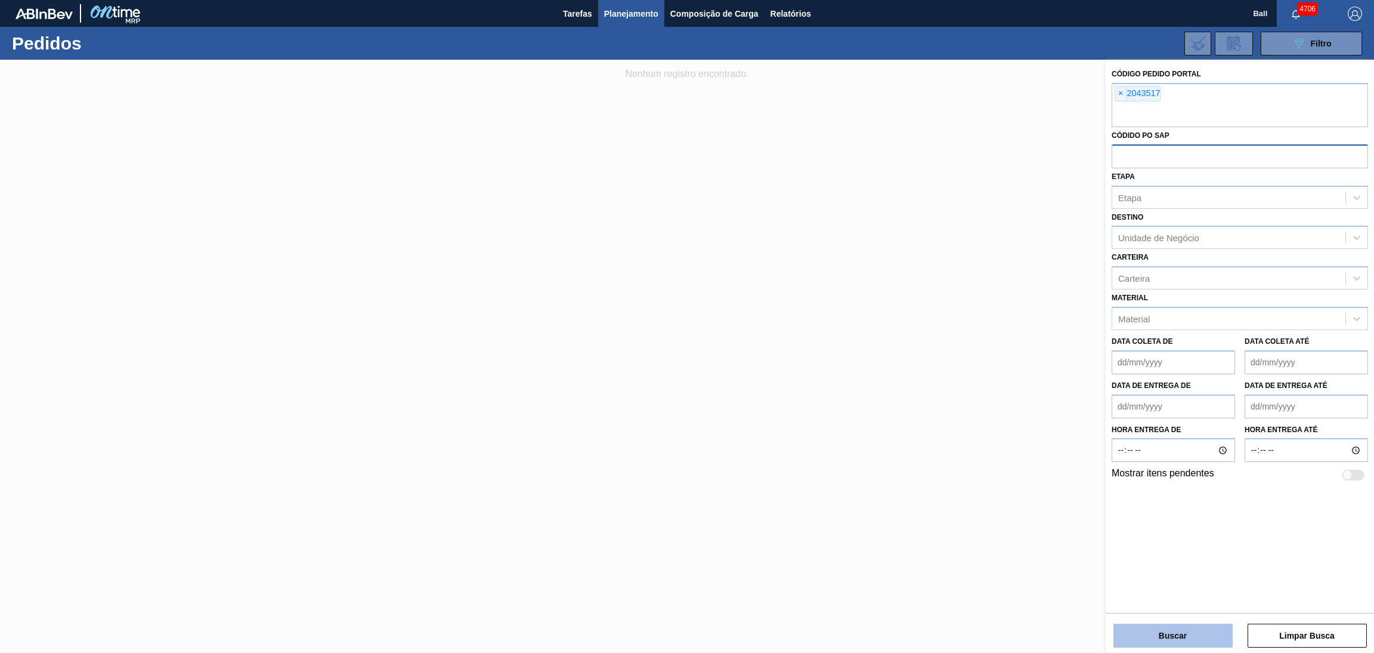
click at [916, 414] on button "Buscar" at bounding box center [1173, 635] width 119 height 24
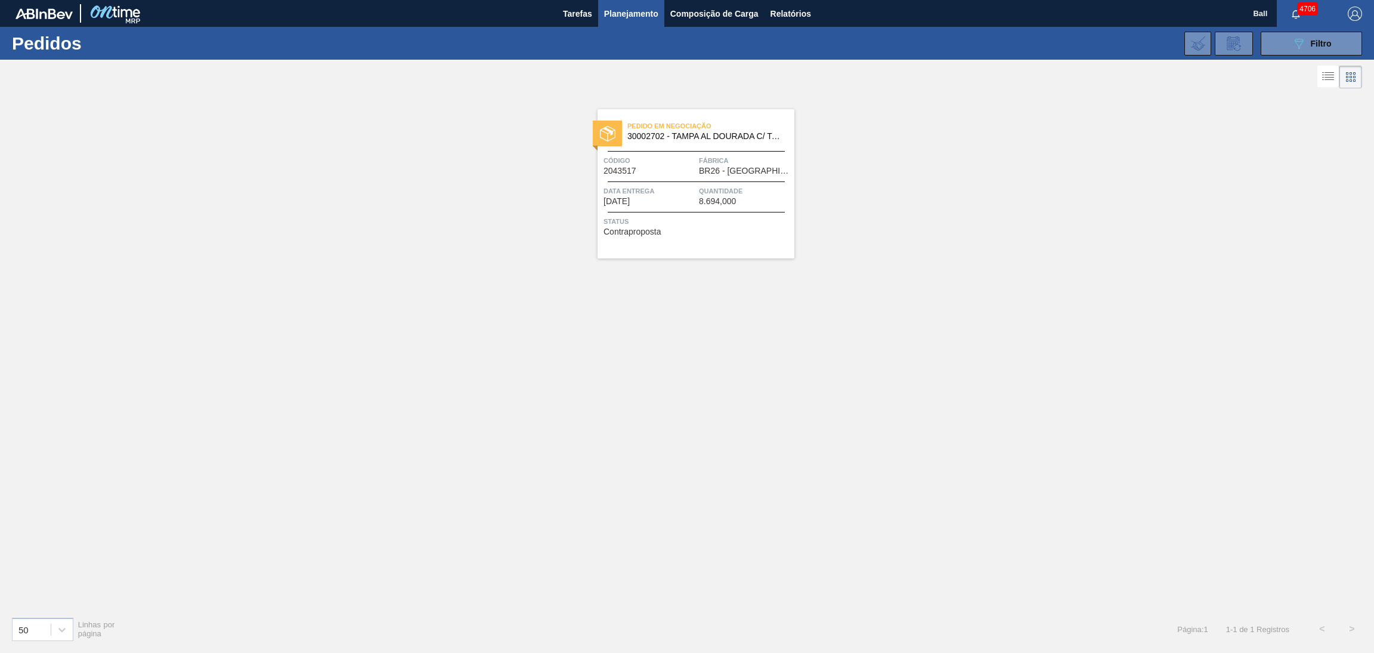
click at [707, 183] on div "Pedido em Negociação 30002702 - [GEOGRAPHIC_DATA] AL DOURADA C/ TAB DOURADO Cód…" at bounding box center [696, 183] width 197 height 149
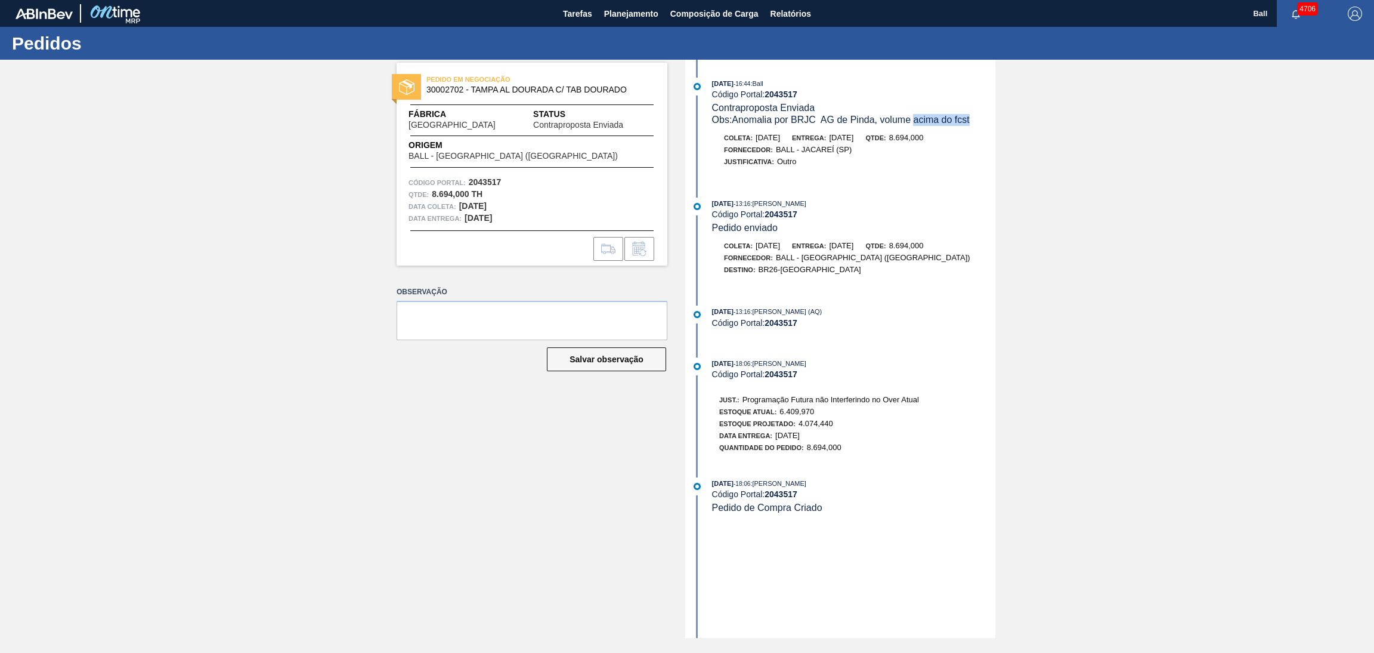
drag, startPoint x: 975, startPoint y: 122, endPoint x: 915, endPoint y: 116, distance: 60.0
click at [916, 116] on div "Obs: Anomalia por BRJC AG de Pinda, volume acima do fcst" at bounding box center [853, 120] width 283 height 12
click at [909, 183] on div "[DATE] 16:44 : Ball Código Portal: 2043517 Contraproposta Enviada Obs: Anomalia…" at bounding box center [841, 349] width 307 height 578
click at [637, 13] on span "Planejamento" at bounding box center [631, 14] width 54 height 14
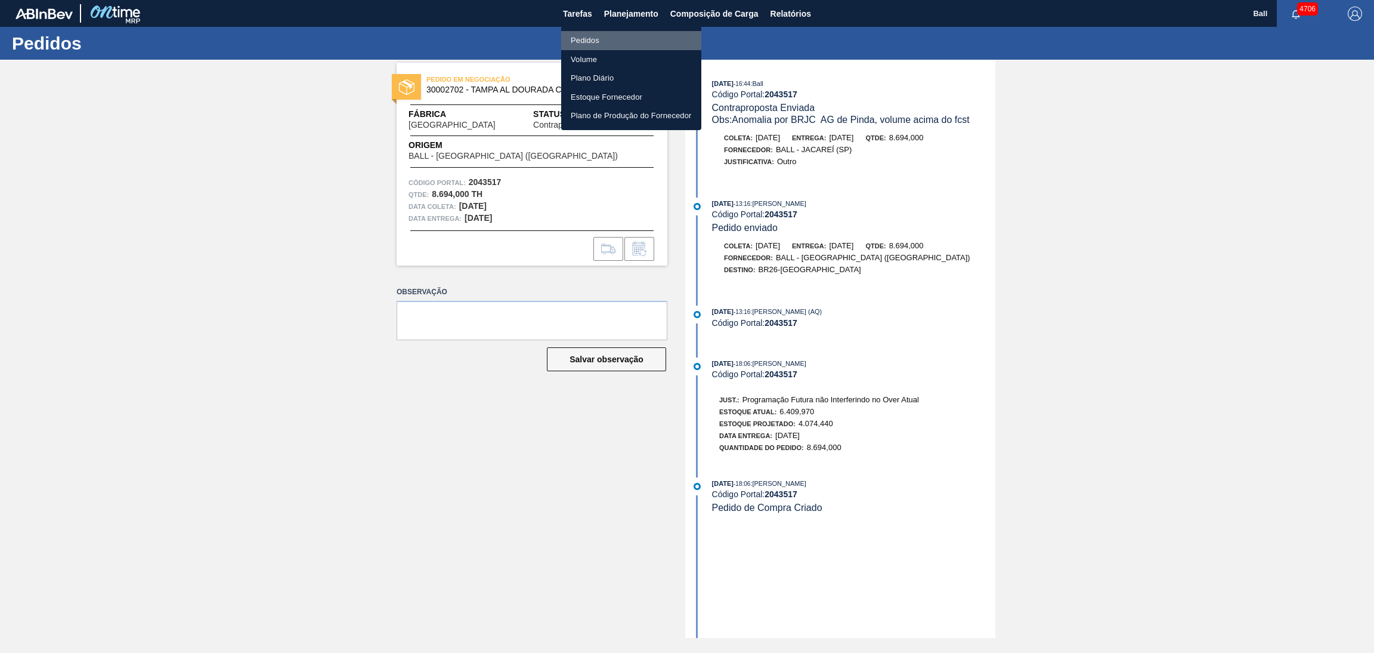
click at [611, 34] on li "Pedidos" at bounding box center [631, 40] width 140 height 19
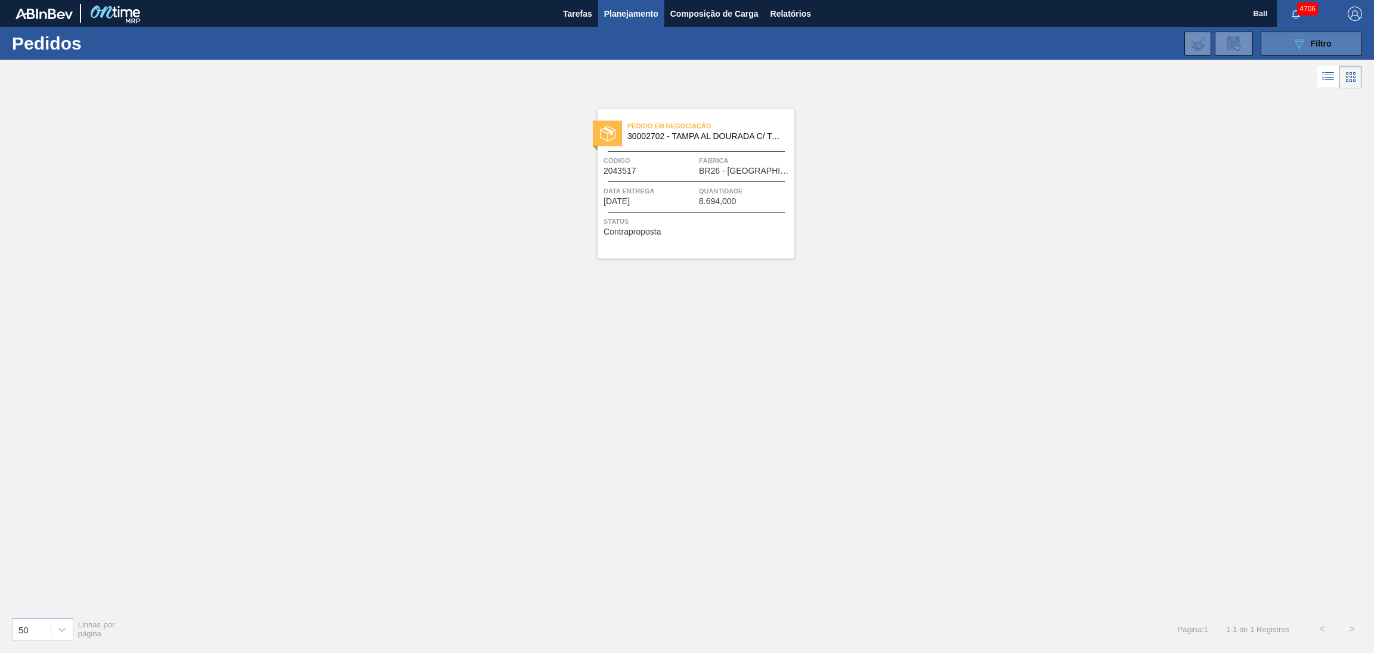
click at [916, 43] on span "Filtro" at bounding box center [1321, 44] width 21 height 10
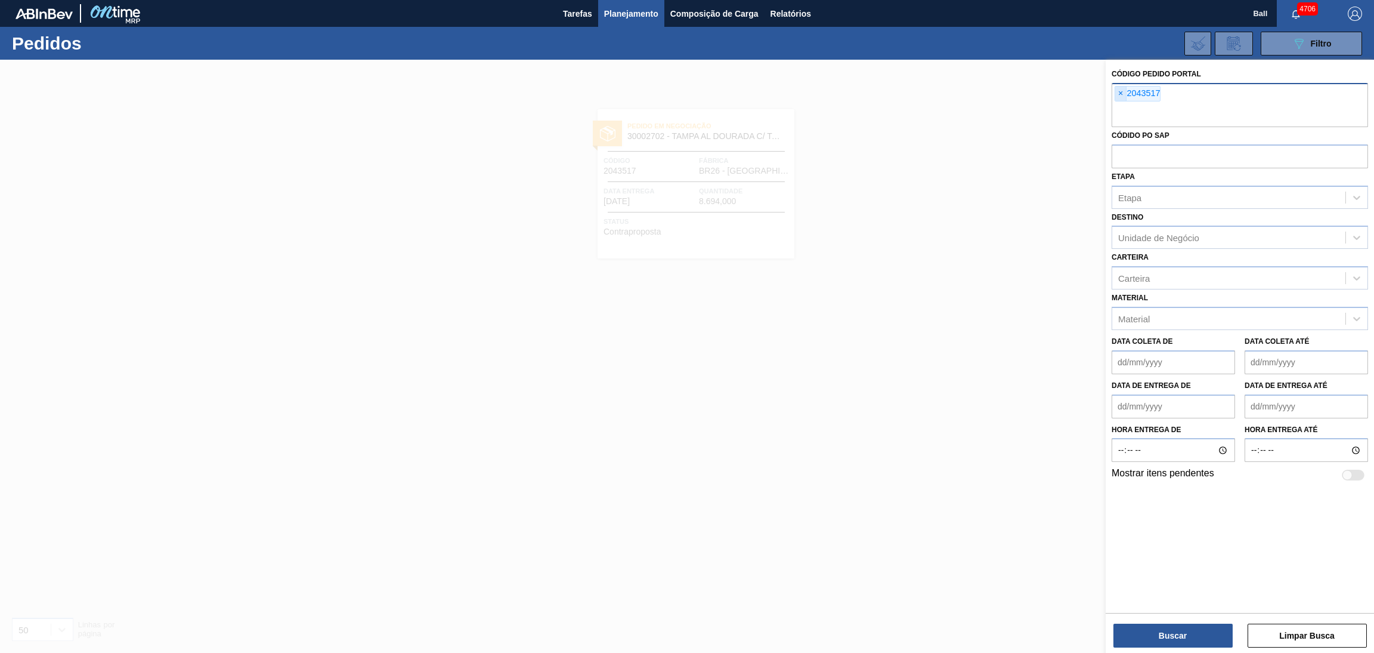
click at [916, 98] on span "×" at bounding box center [1121, 93] width 11 height 14
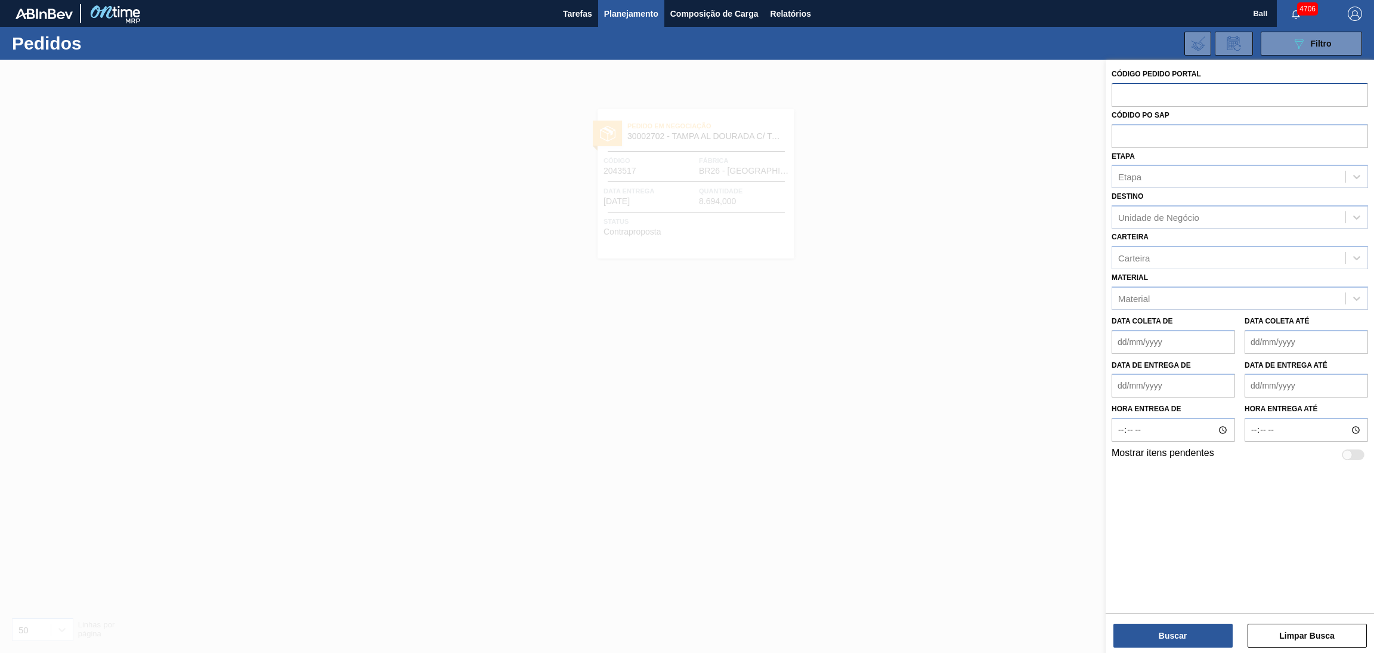
paste input "5800391867"
type input "5800391867"
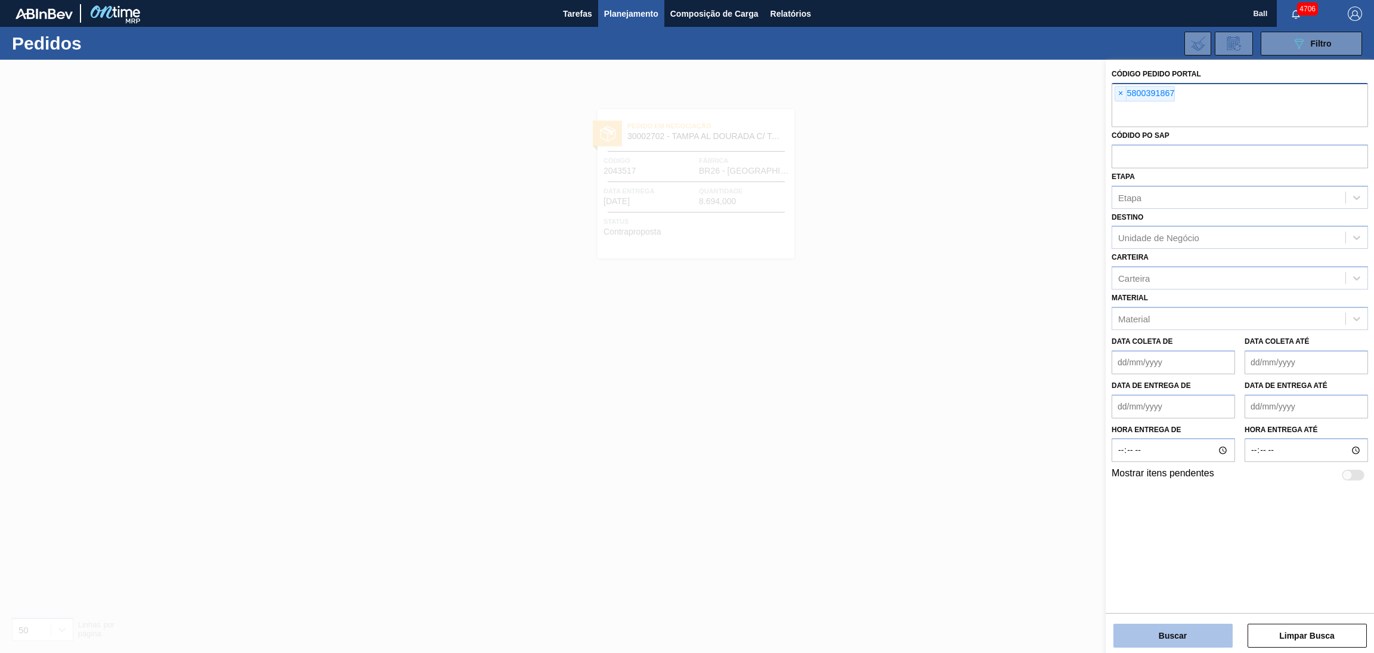
click at [916, 414] on button "Buscar" at bounding box center [1173, 635] width 119 height 24
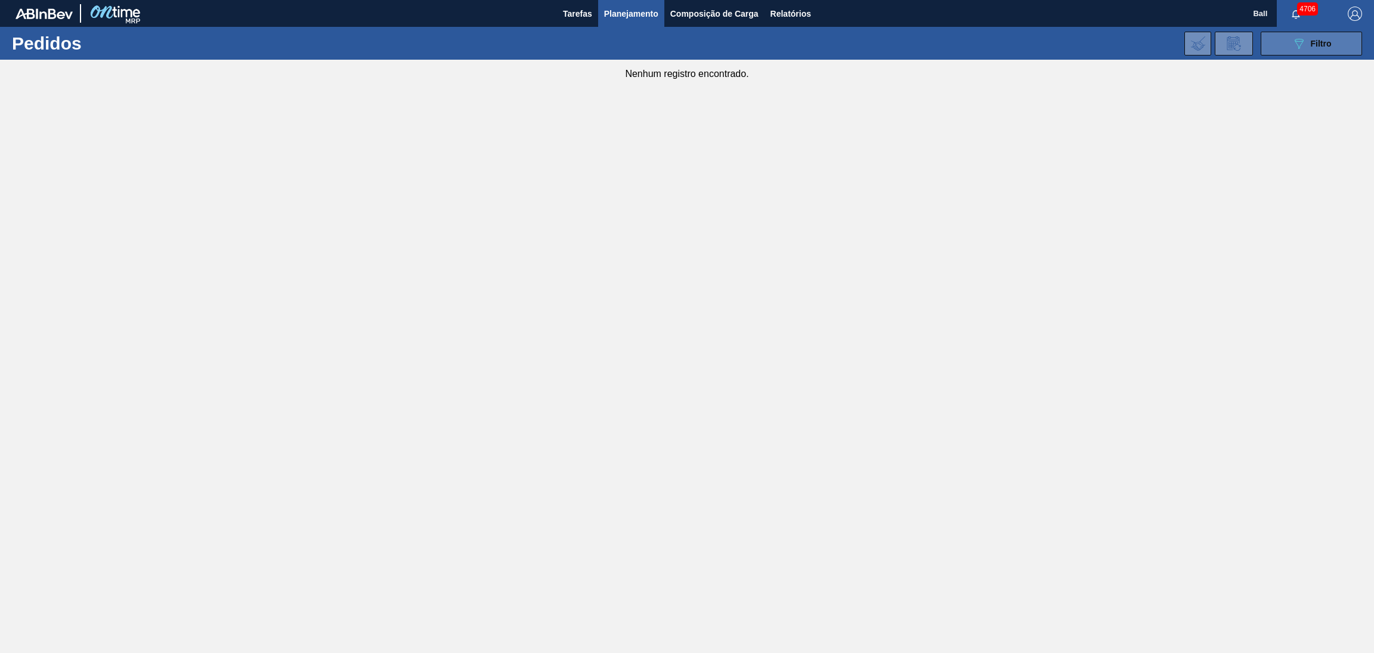
click at [916, 45] on button "089F7B8B-B2A5-4AFE-B5C0-19BA573D28AC Filtro" at bounding box center [1311, 44] width 101 height 24
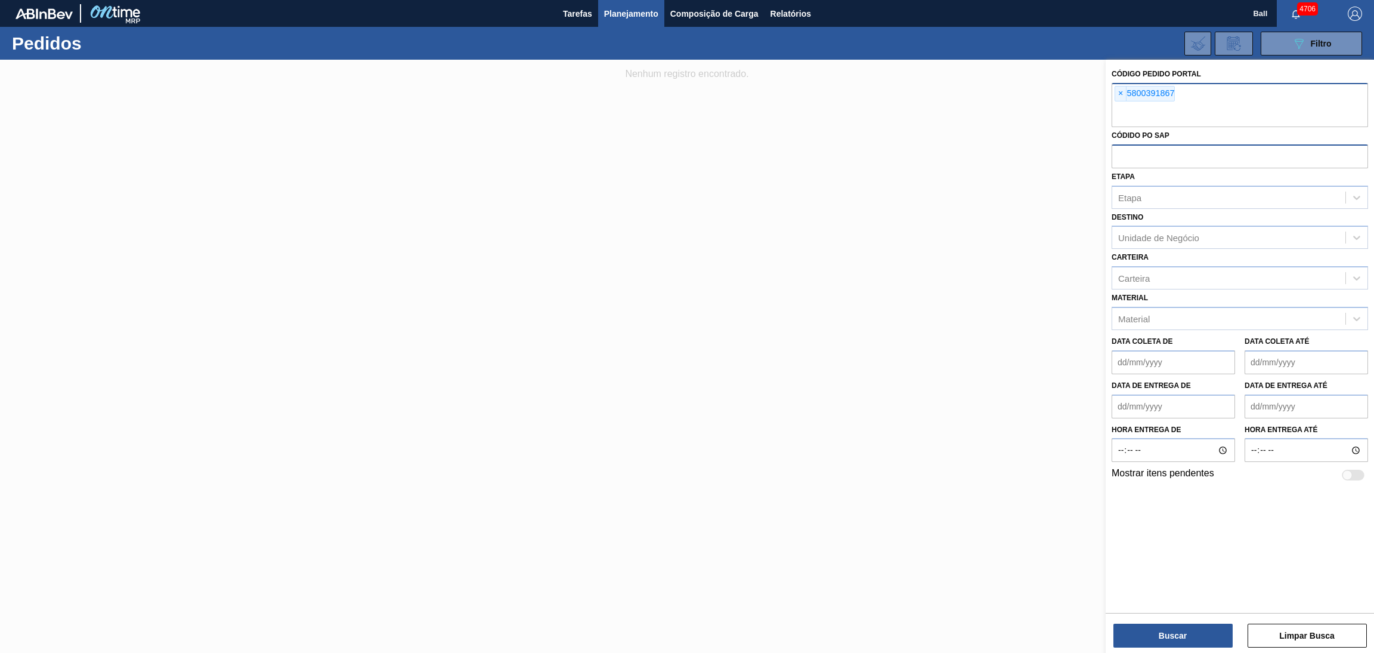
click at [916, 153] on input "text" at bounding box center [1240, 155] width 257 height 23
paste input "5800391867"
type input "5800391867"
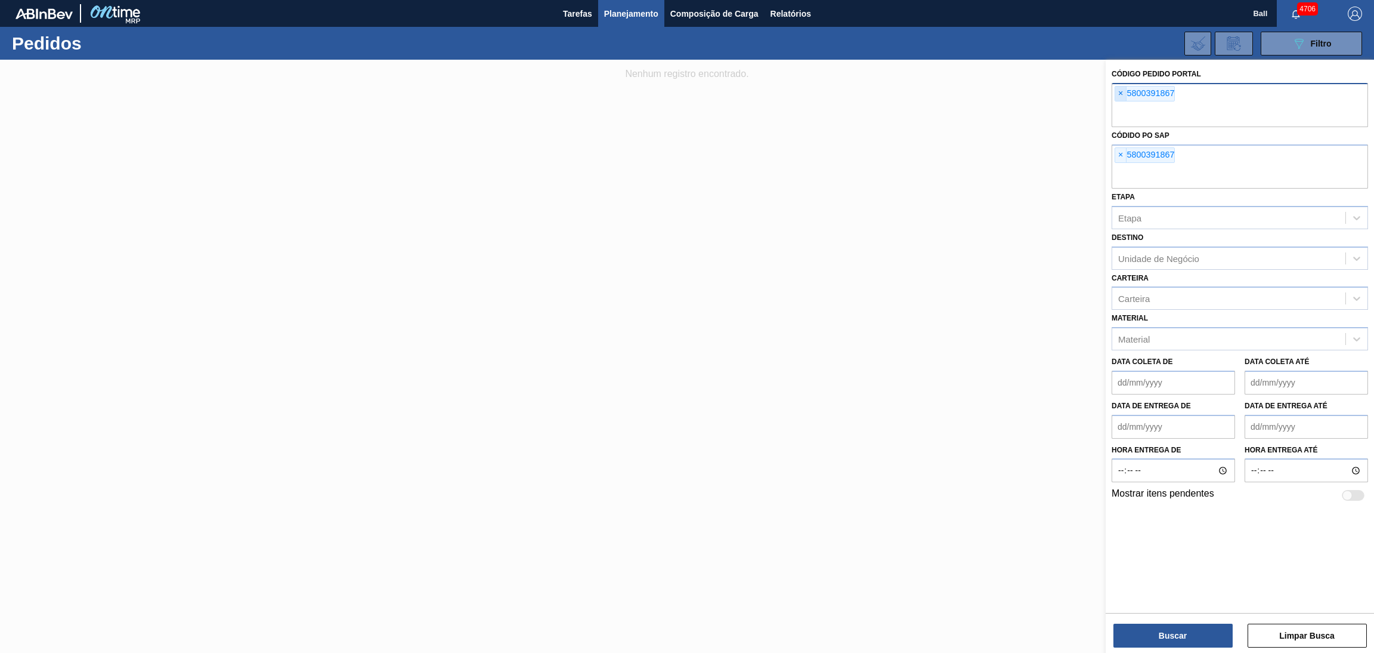
click at [916, 98] on span "×" at bounding box center [1121, 93] width 11 height 14
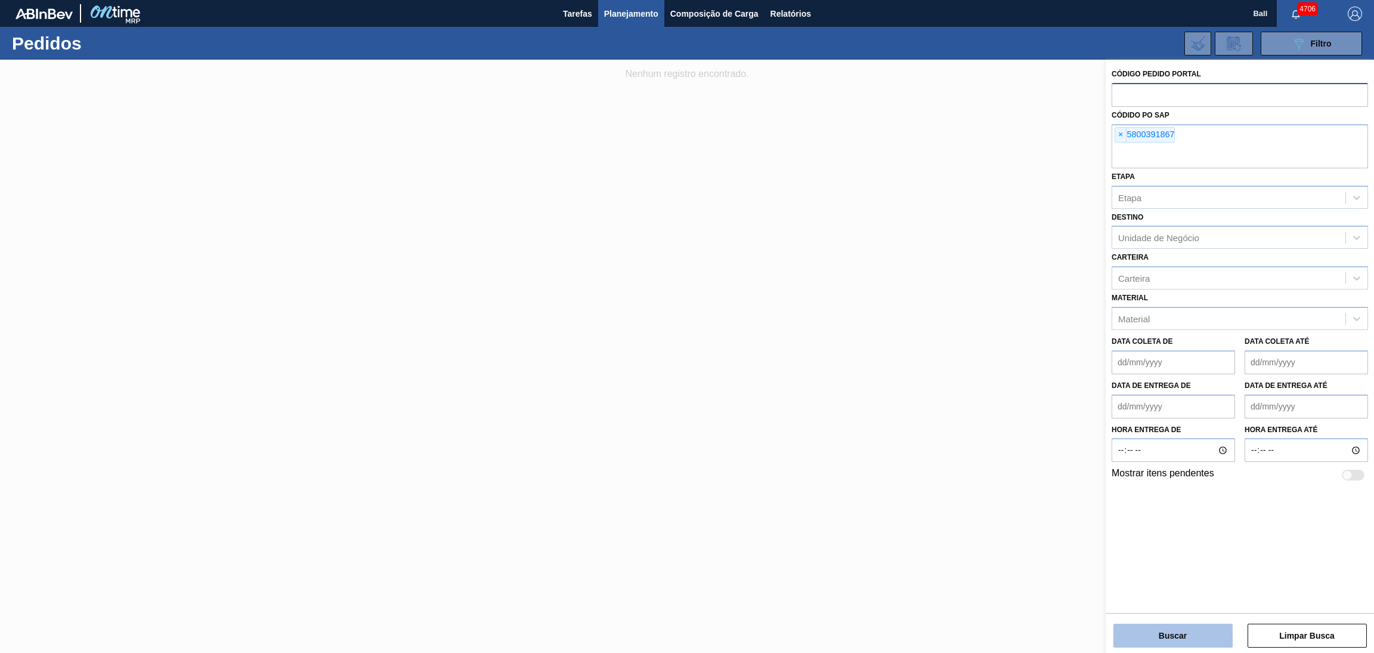
click at [916, 414] on button "Buscar" at bounding box center [1173, 635] width 119 height 24
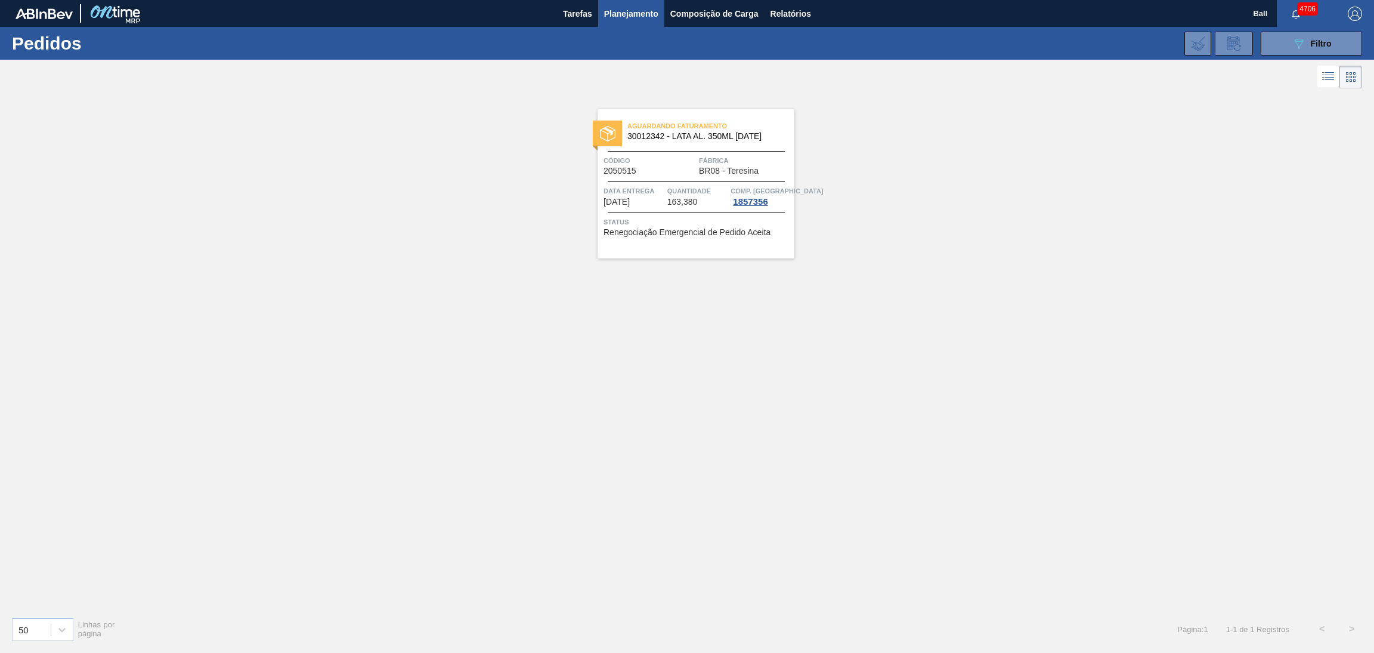
click at [690, 207] on div "Aguardando Faturamento 30012342 - LATA AL. 350ML [DATE] Código 2050515 Fábrica …" at bounding box center [696, 183] width 197 height 149
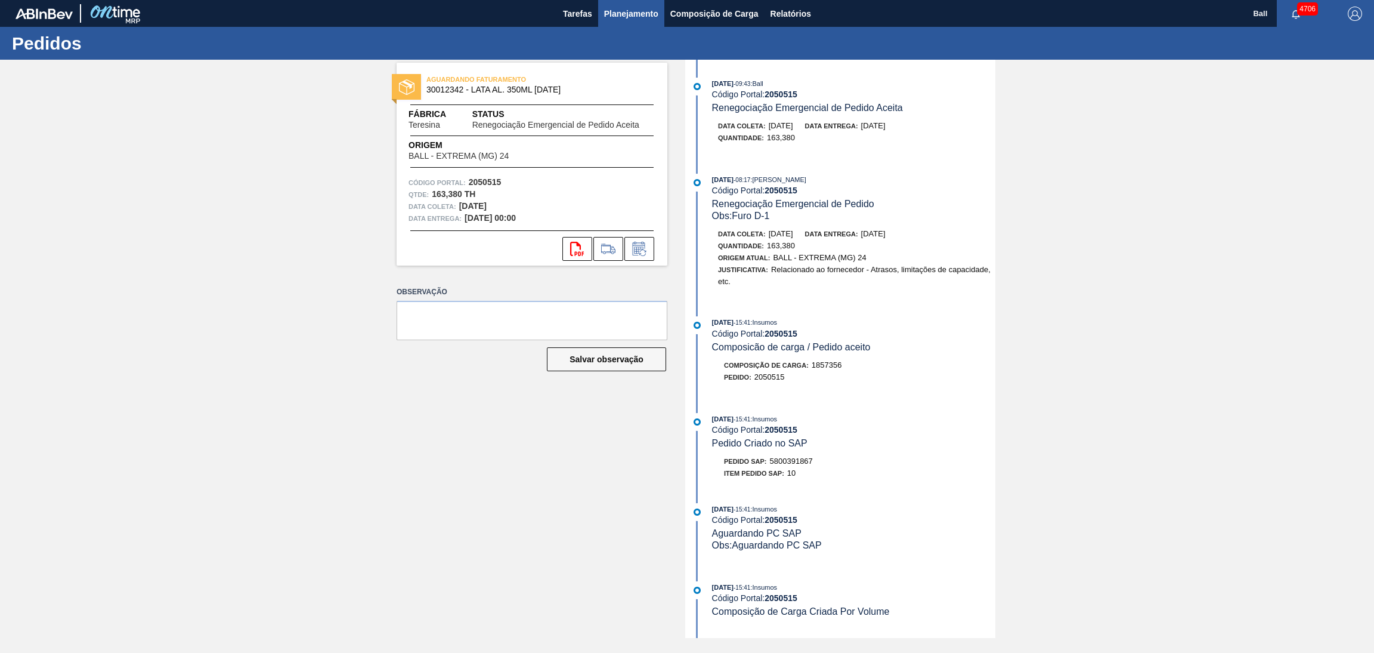
click at [620, 14] on span "Planejamento" at bounding box center [631, 14] width 54 height 14
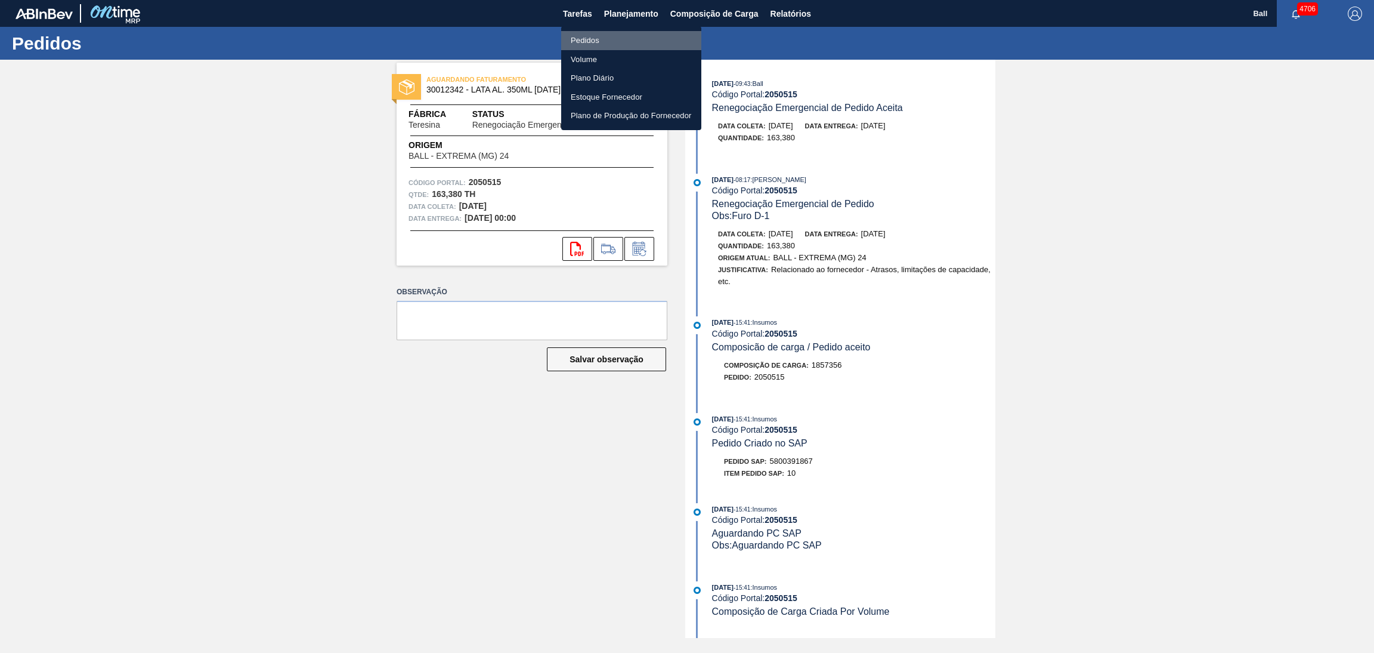
click at [593, 41] on li "Pedidos" at bounding box center [631, 40] width 140 height 19
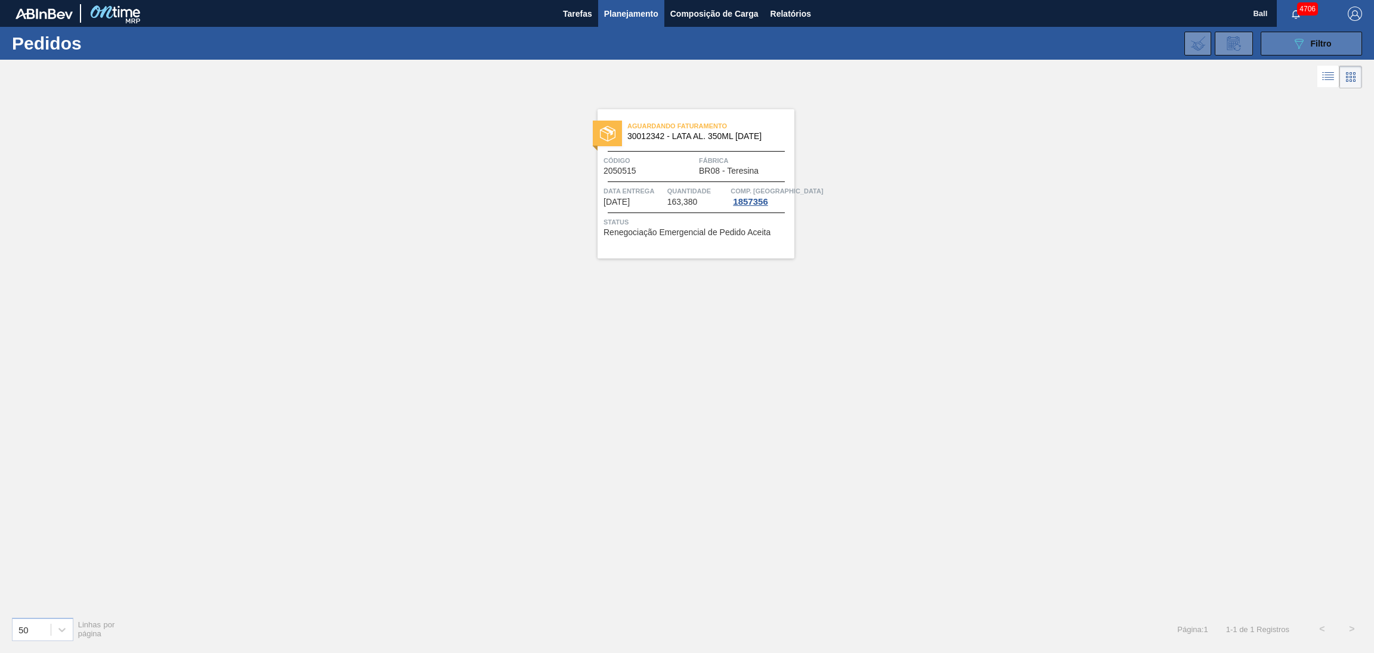
click at [916, 38] on icon "089F7B8B-B2A5-4AFE-B5C0-19BA573D28AC" at bounding box center [1299, 43] width 14 height 14
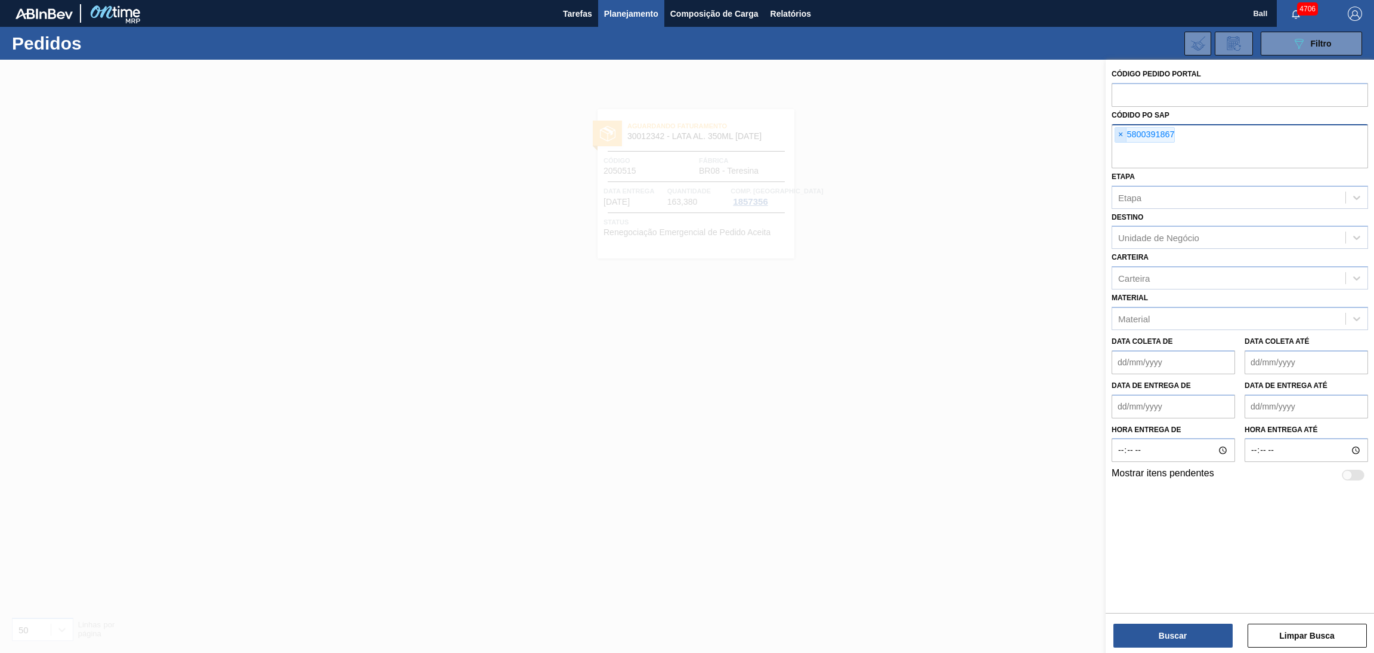
click at [916, 130] on span "×" at bounding box center [1121, 135] width 11 height 14
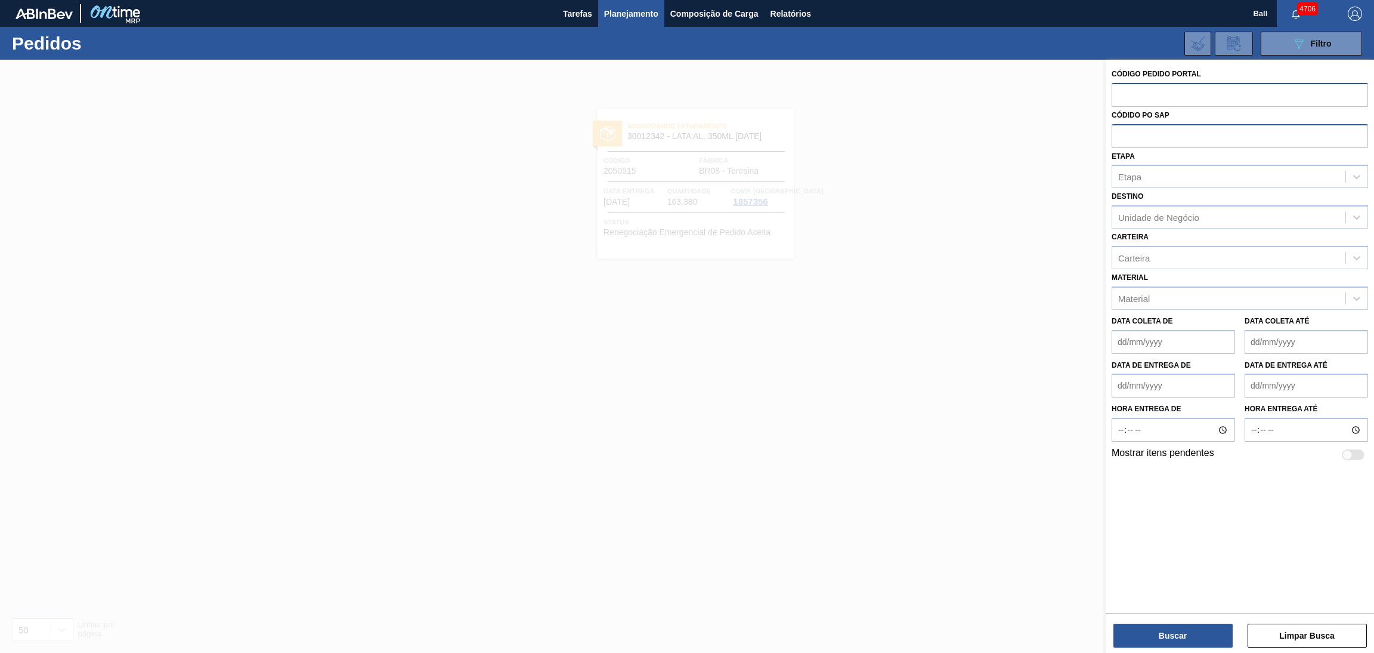
click at [916, 88] on input "text" at bounding box center [1240, 94] width 257 height 23
paste input "2042504"
type input "2042504"
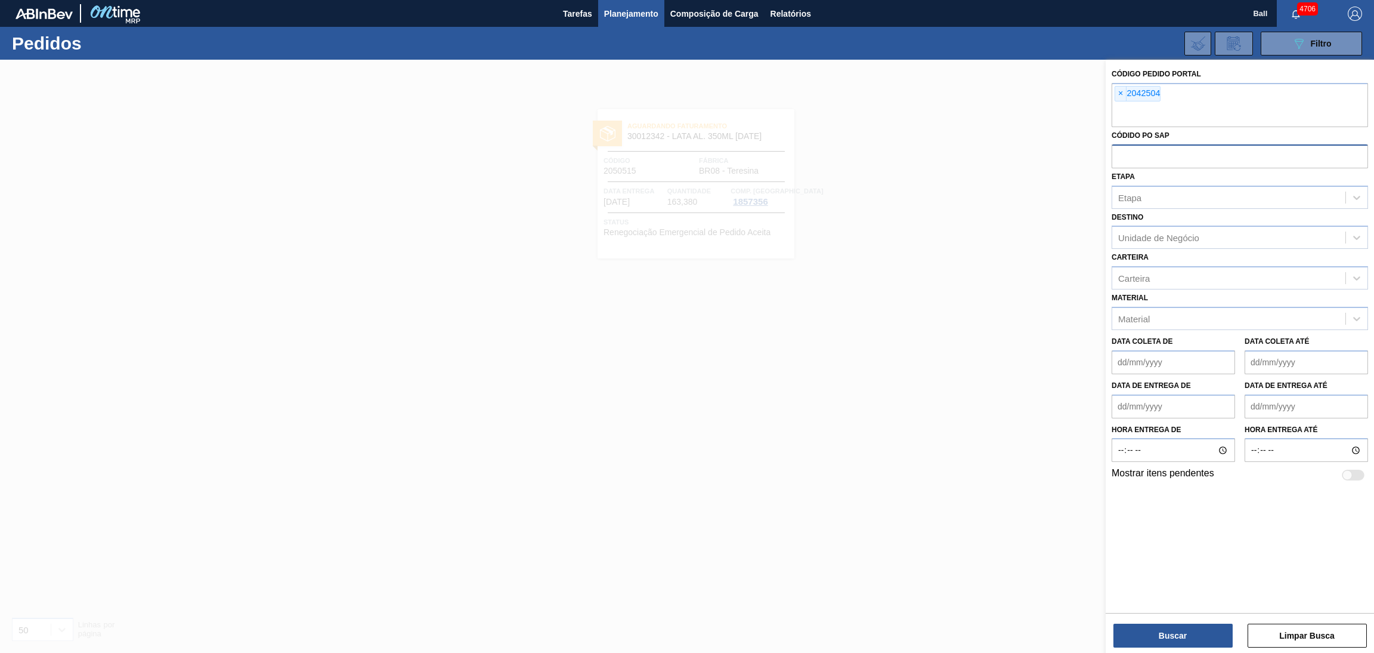
click at [916, 414] on div "Buscar Limpar Busca" at bounding box center [1240, 629] width 268 height 33
click at [916, 414] on button "Buscar" at bounding box center [1173, 635] width 119 height 24
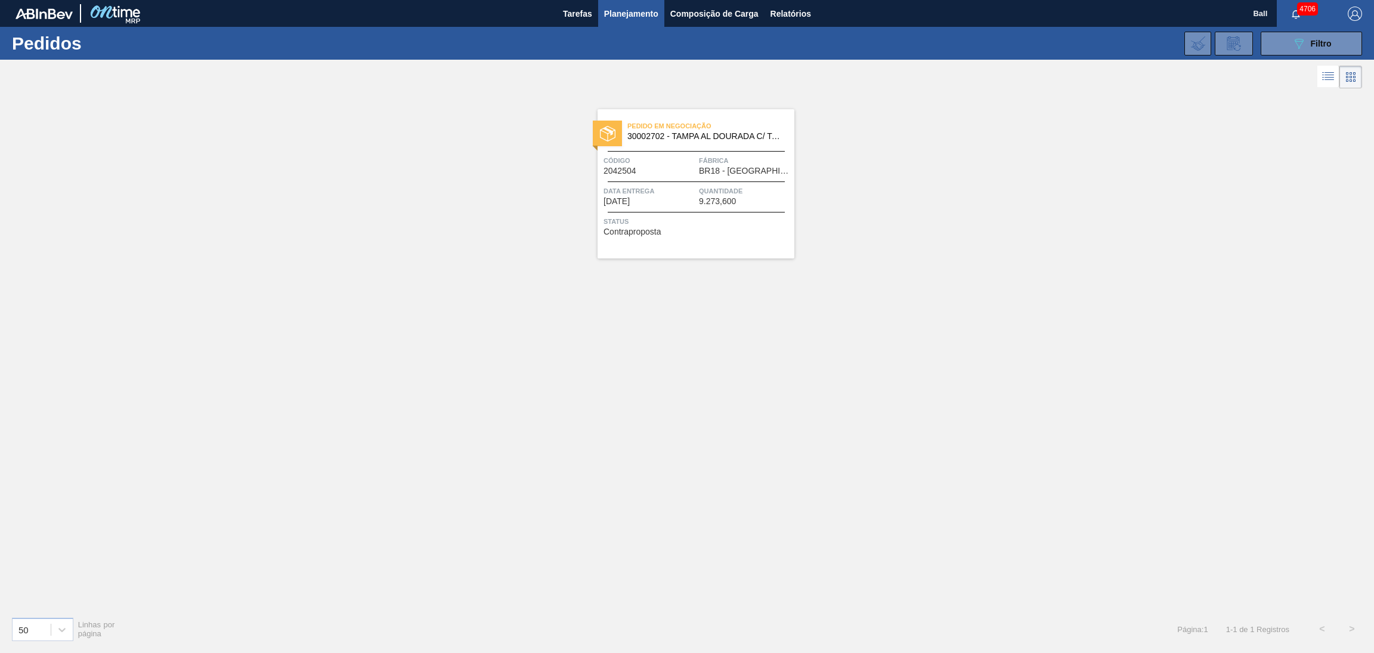
click at [647, 211] on div "Pedido em Negociação 30002702 - [GEOGRAPHIC_DATA] AL DOURADA C/ TAB DOURADO Cód…" at bounding box center [696, 183] width 197 height 149
click at [625, 15] on span "Planejamento" at bounding box center [631, 14] width 54 height 14
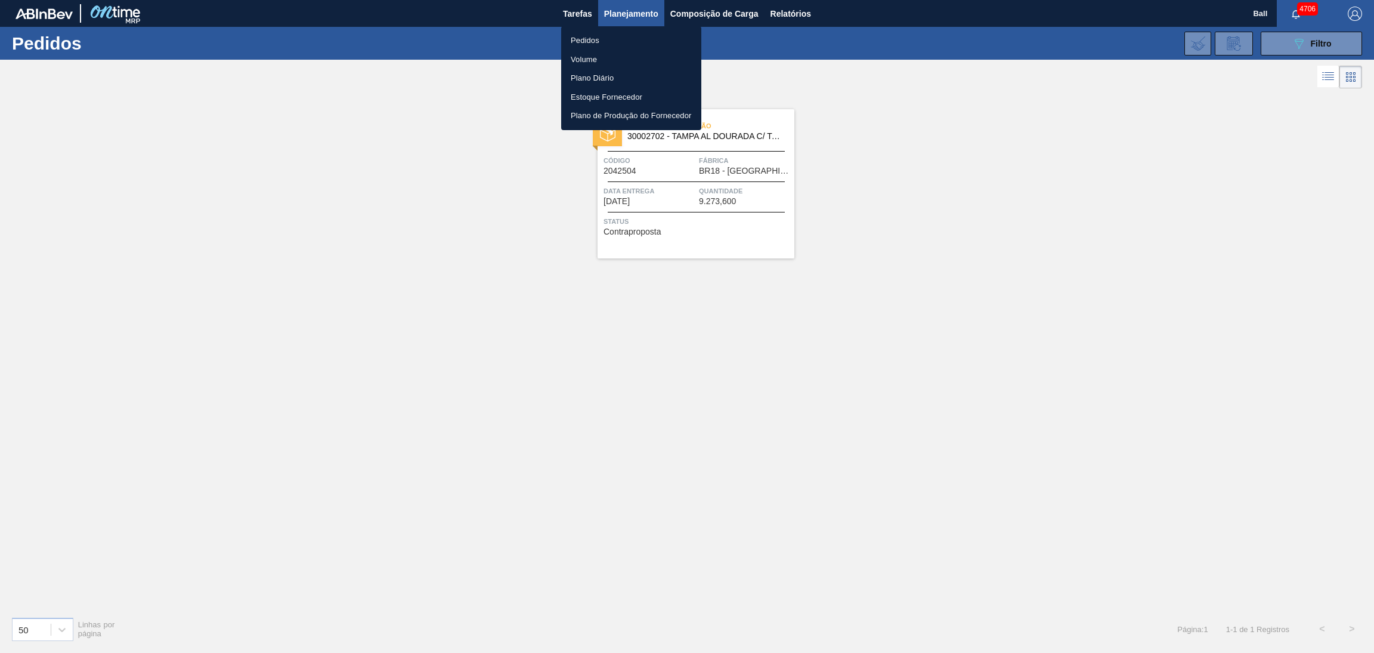
click at [586, 59] on li "Volume" at bounding box center [631, 59] width 140 height 19
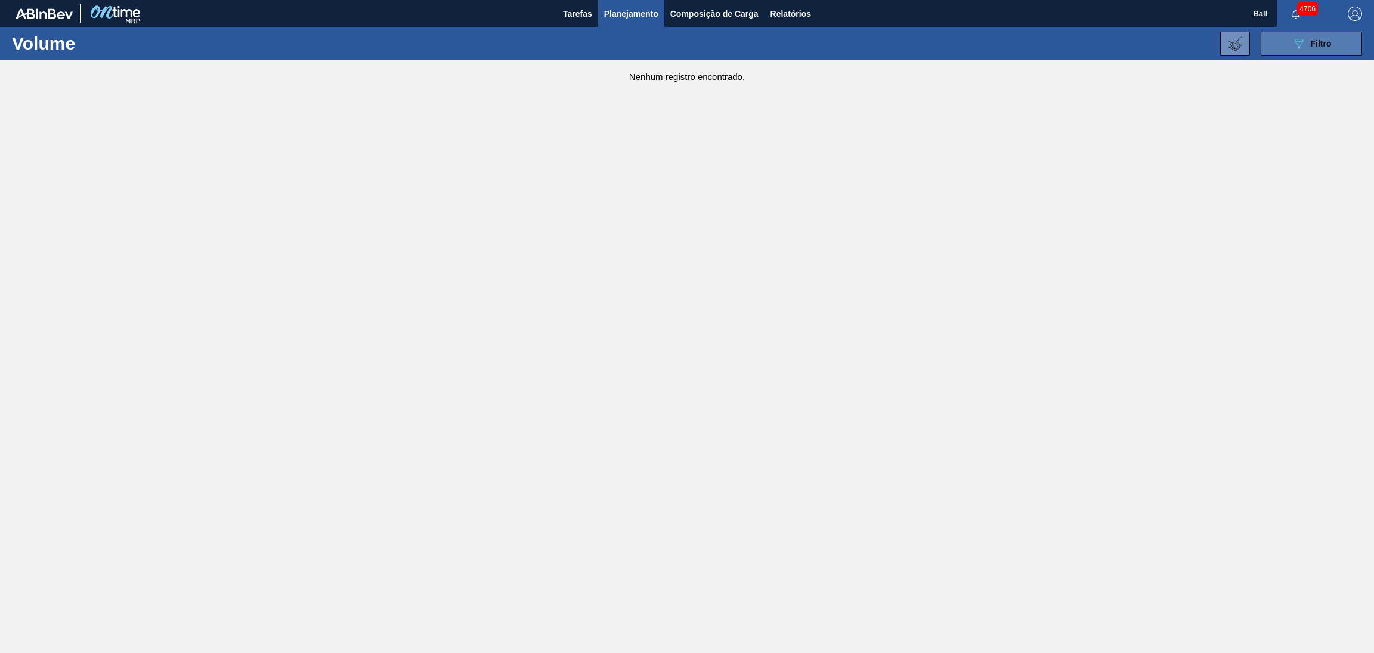
click at [916, 50] on icon "089F7B8B-B2A5-4AFE-B5C0-19BA573D28AC" at bounding box center [1299, 43] width 14 height 14
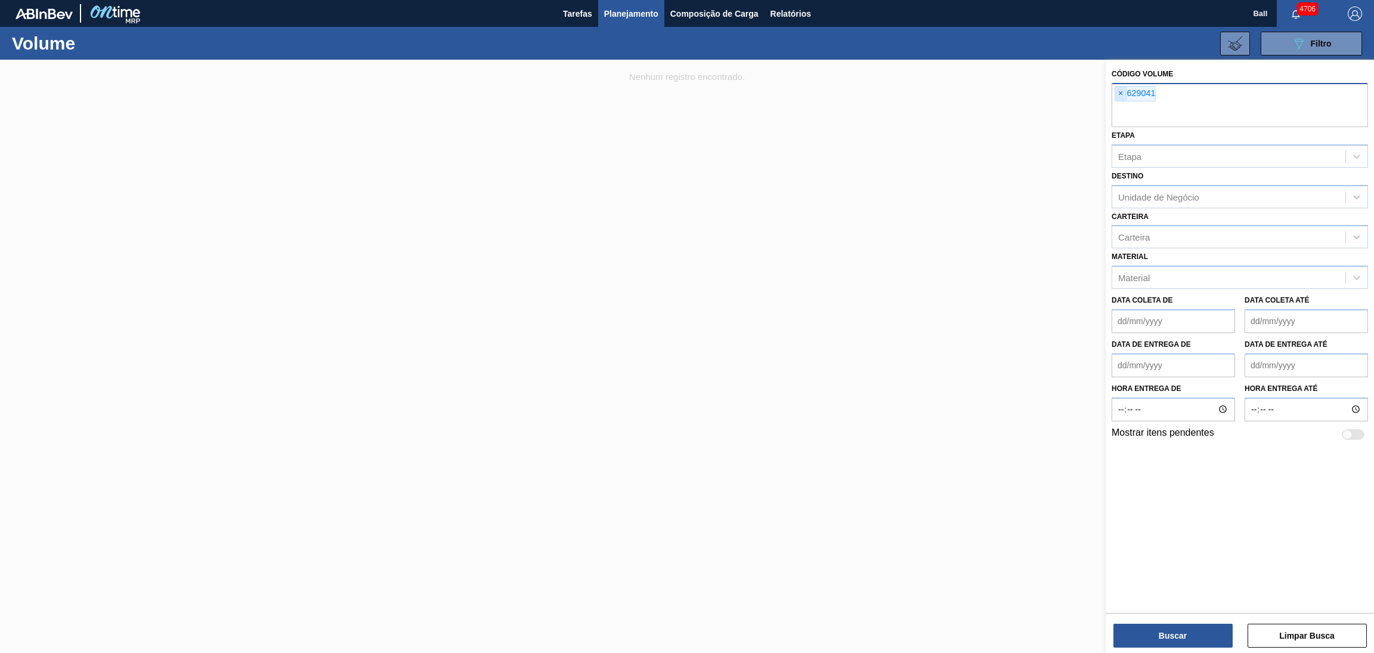
click at [916, 94] on span "×" at bounding box center [1121, 93] width 11 height 14
paste input "629014"
type input "629014"
click at [916, 414] on button "Buscar" at bounding box center [1173, 635] width 119 height 24
